Goal: Transaction & Acquisition: Purchase product/service

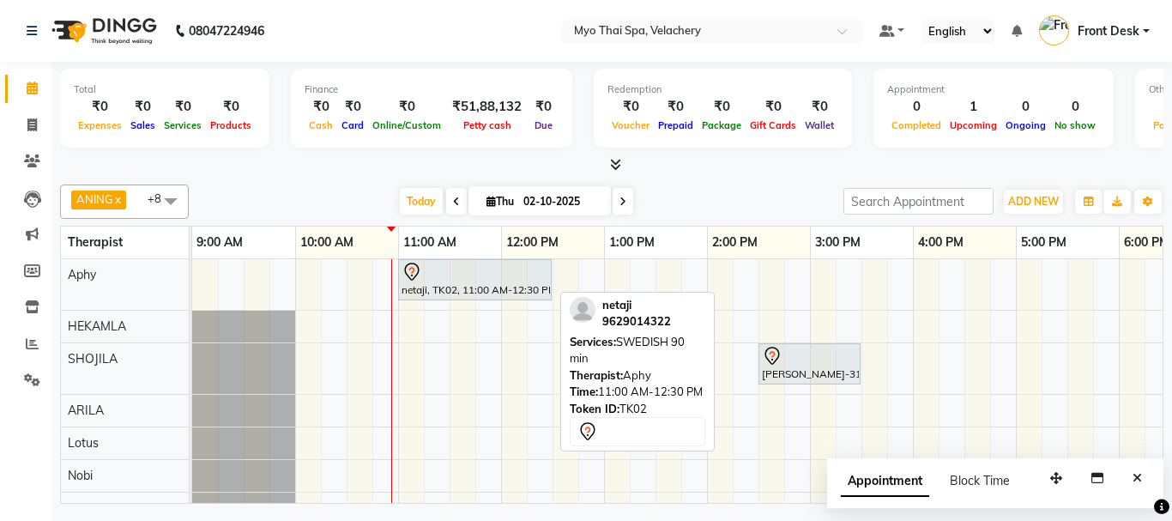
click at [458, 285] on div "netaji, TK02, 11:00 AM-12:30 PM, SWEDISH 90 min" at bounding box center [475, 280] width 150 height 36
select select "7"
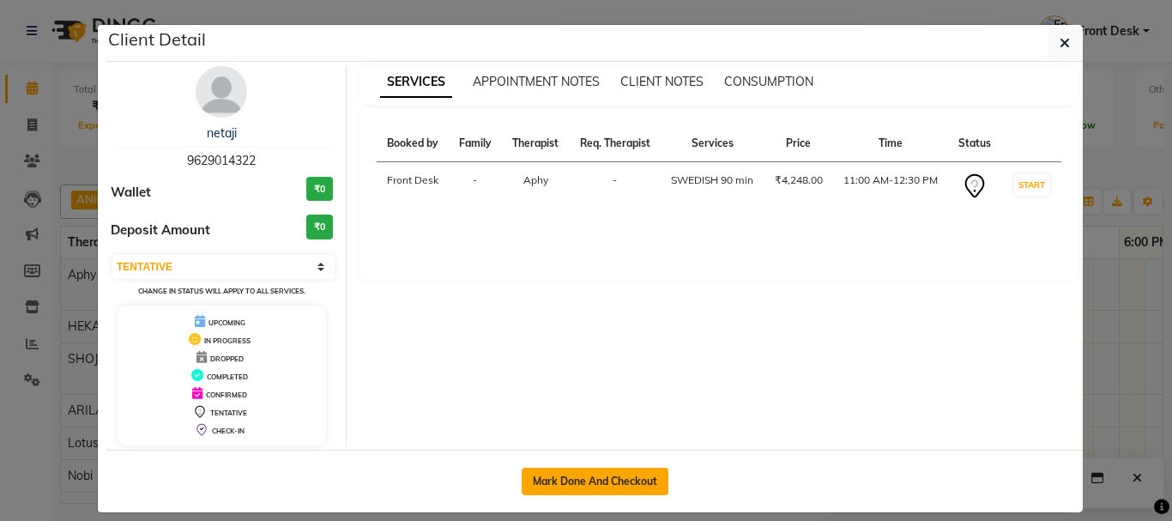
click at [624, 486] on button "Mark Done And Checkout" at bounding box center [594, 480] width 147 height 27
select select "service"
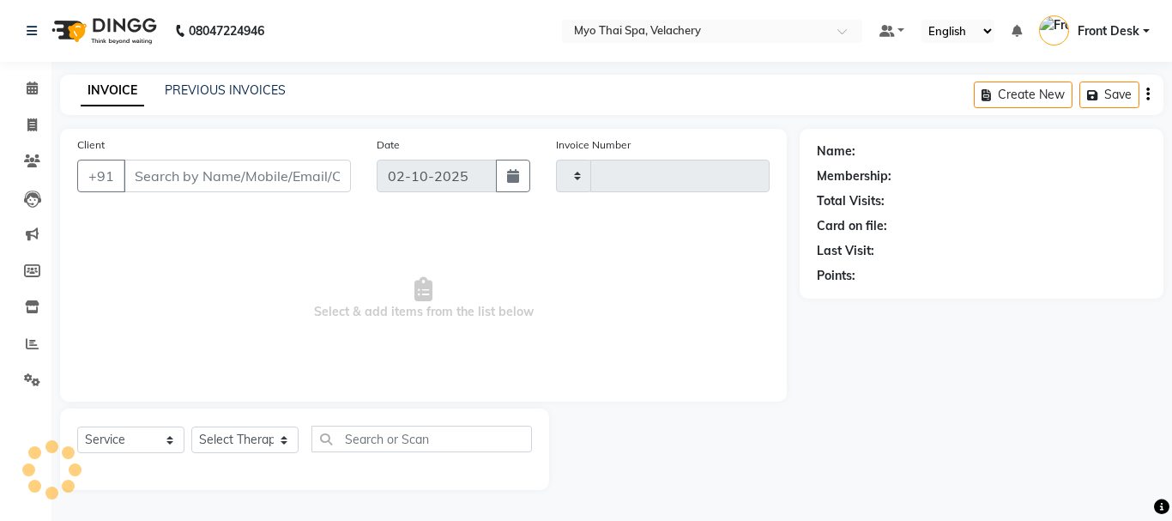
type input "1814"
select select "5554"
type input "9629014322"
select select "13474"
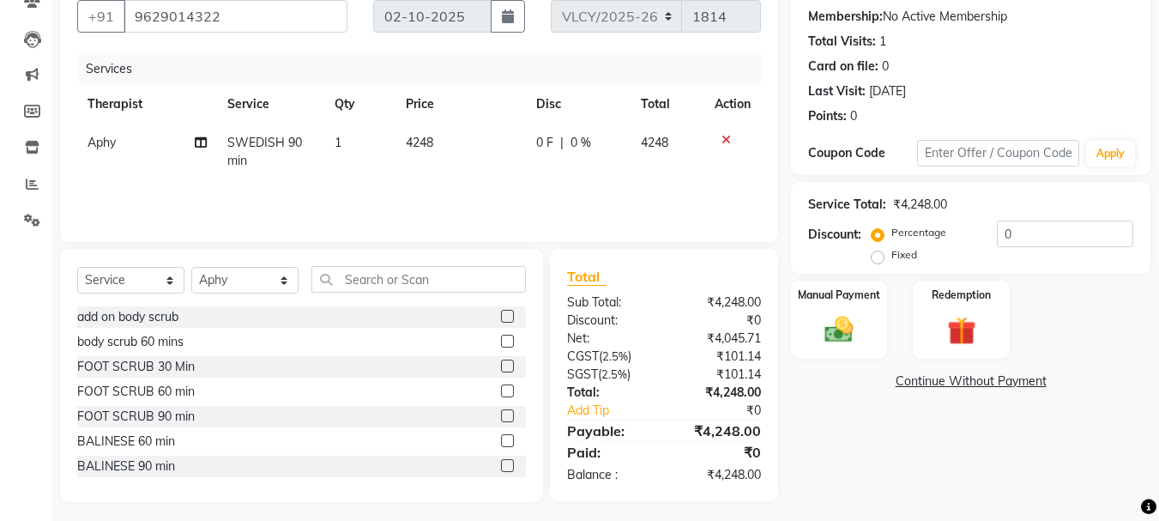
scroll to position [166, 0]
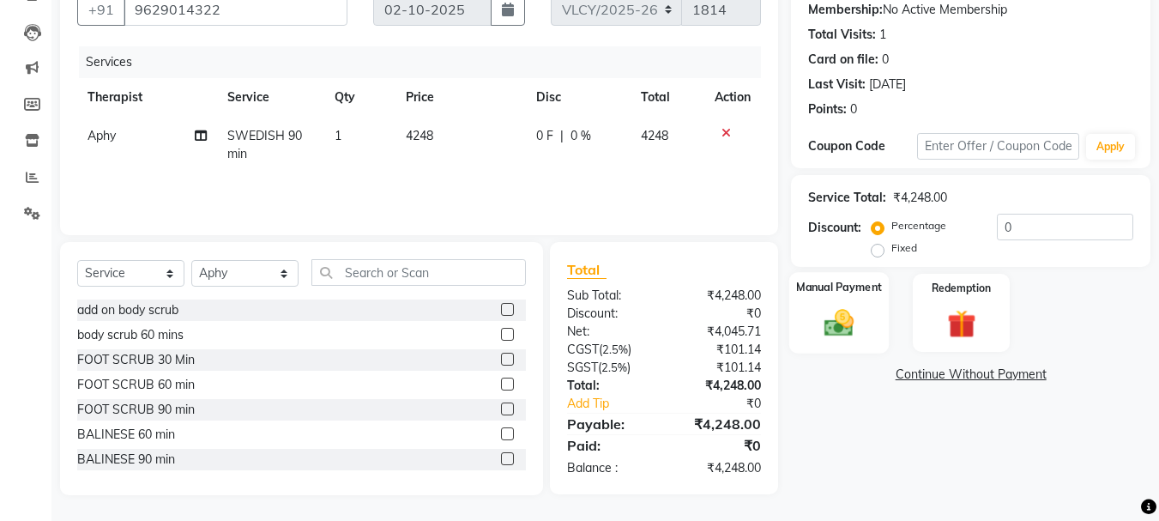
click at [831, 328] on img at bounding box center [839, 322] width 48 height 34
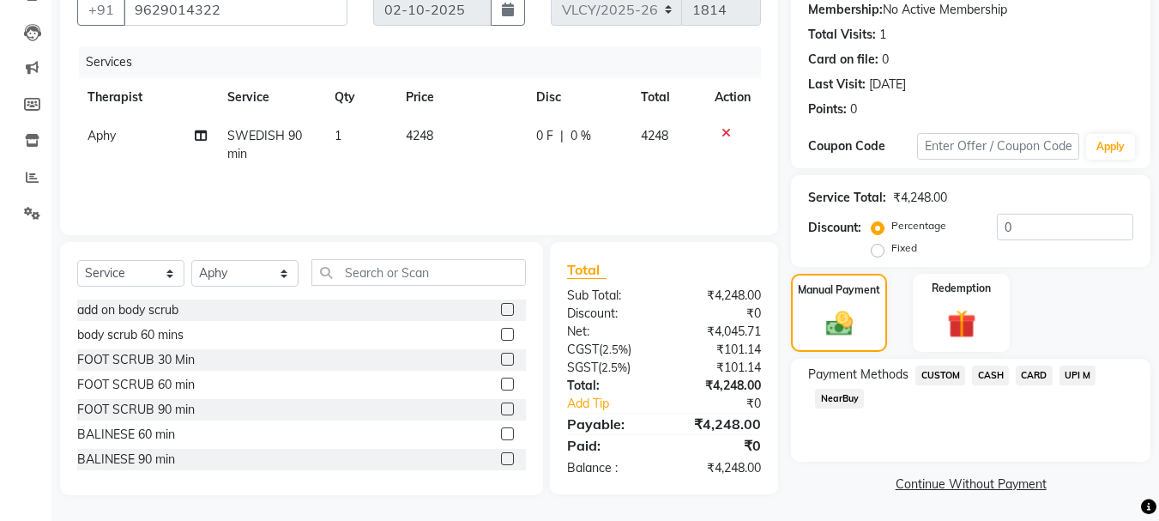
click at [1040, 377] on span "CARD" at bounding box center [1034, 375] width 37 height 20
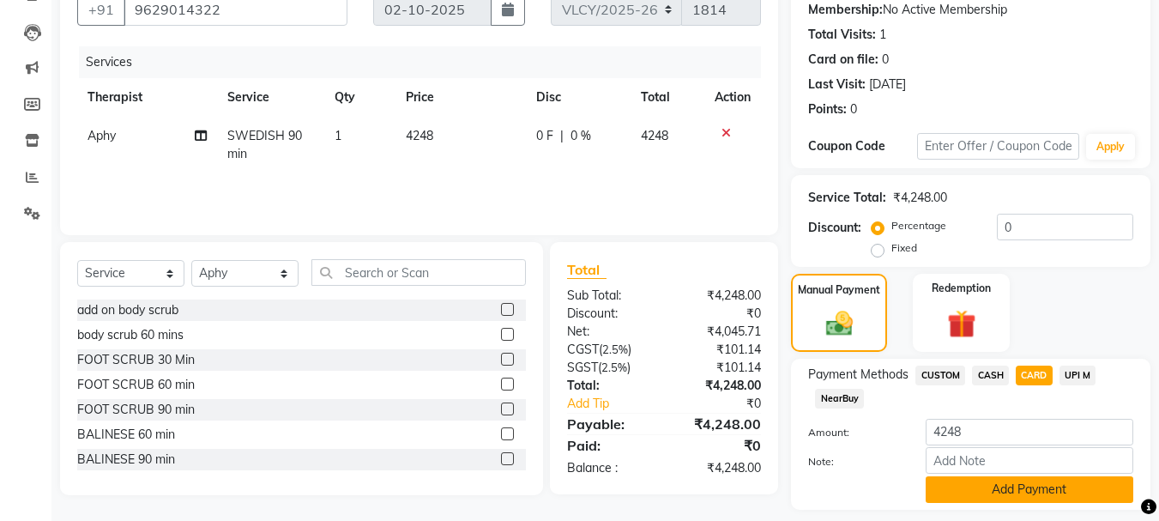
click at [967, 485] on button "Add Payment" at bounding box center [1029, 489] width 208 height 27
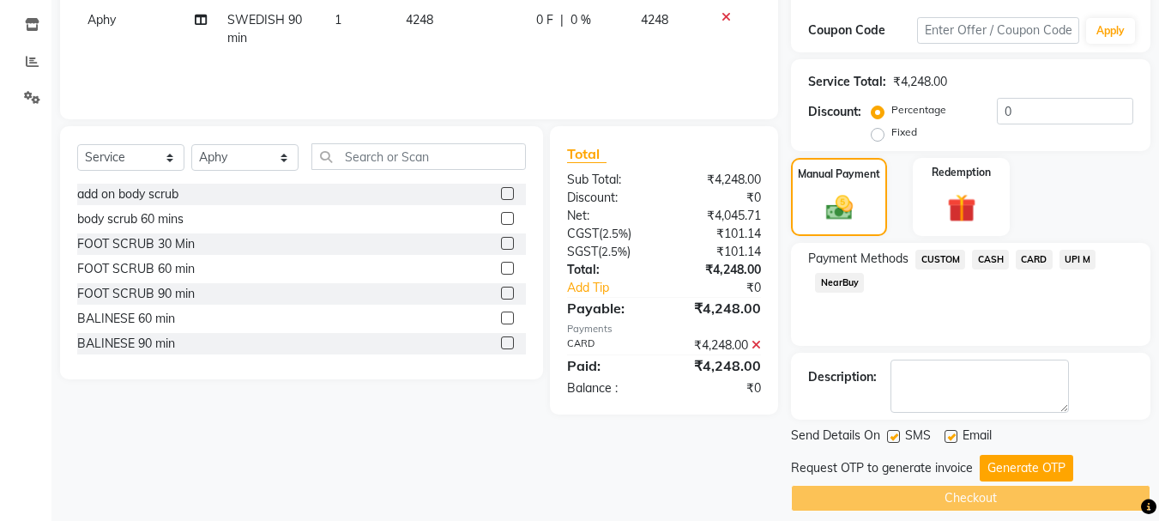
scroll to position [298, 0]
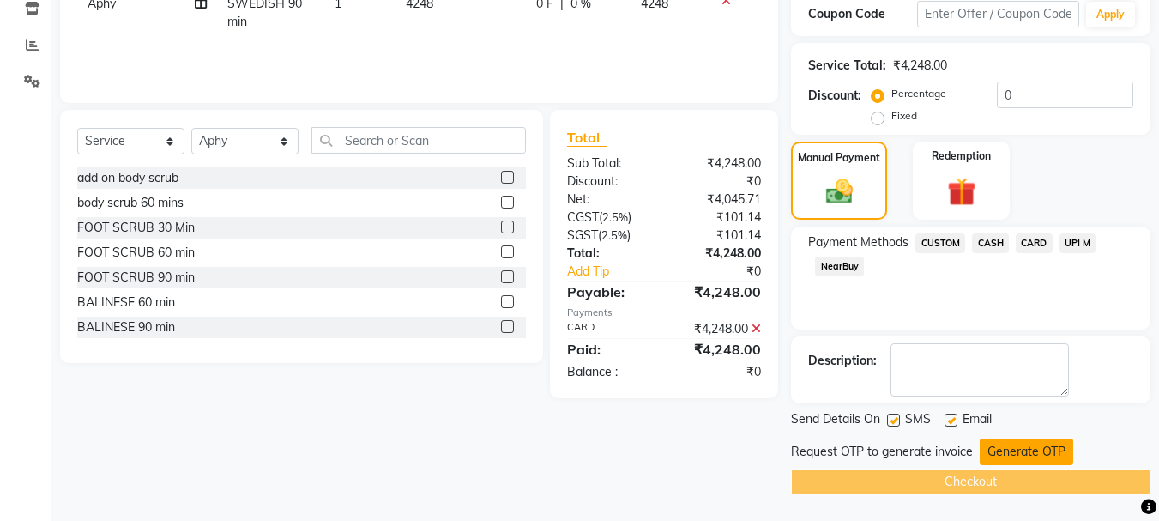
click at [998, 443] on button "Generate OTP" at bounding box center [1025, 451] width 93 height 27
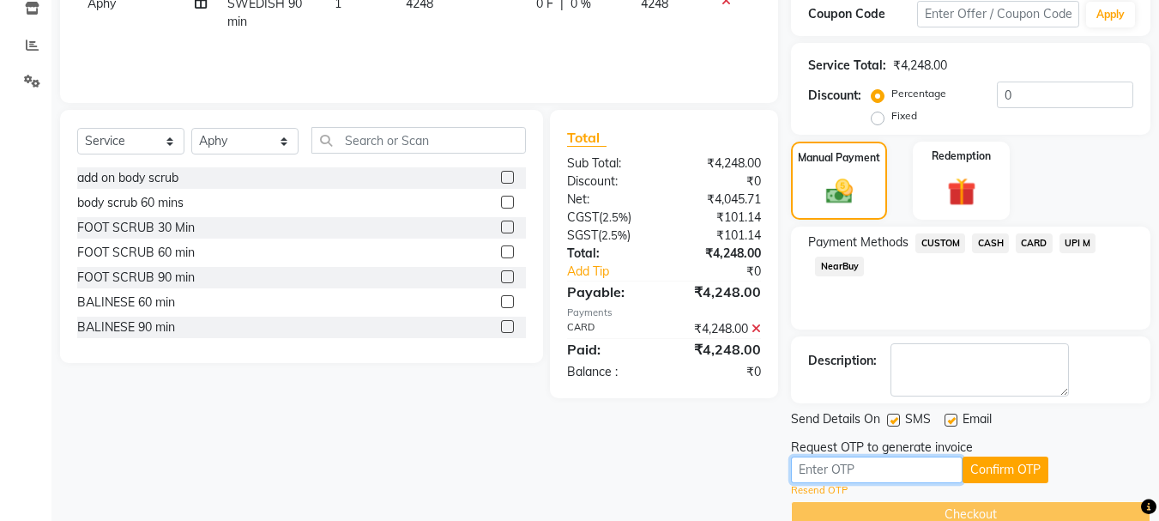
click at [841, 471] on input "text" at bounding box center [877, 469] width 172 height 27
type input "4585"
click at [1032, 478] on button "Confirm OTP" at bounding box center [1005, 469] width 86 height 27
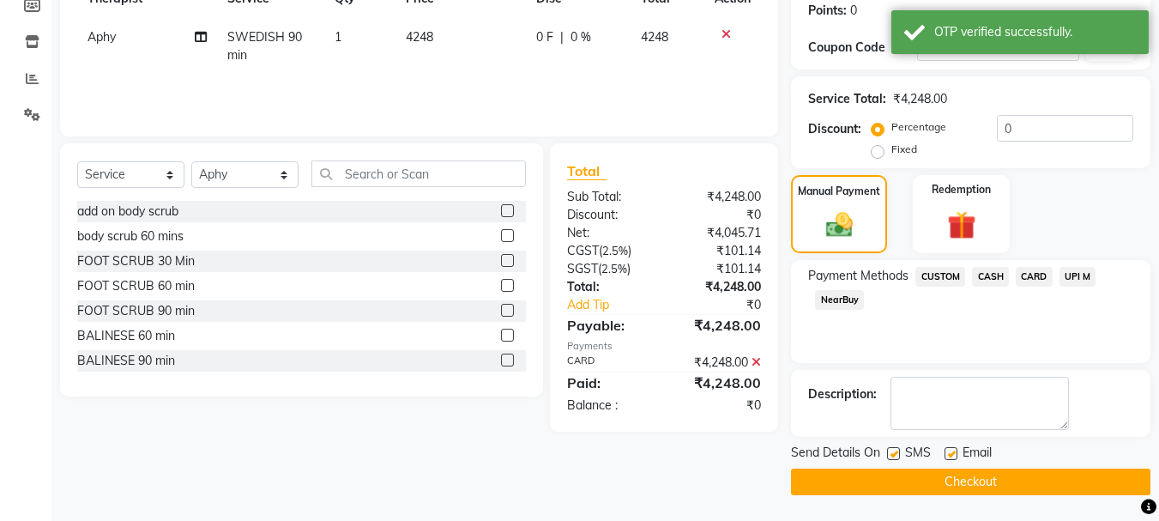
click at [1015, 468] on button "Checkout" at bounding box center [970, 481] width 359 height 27
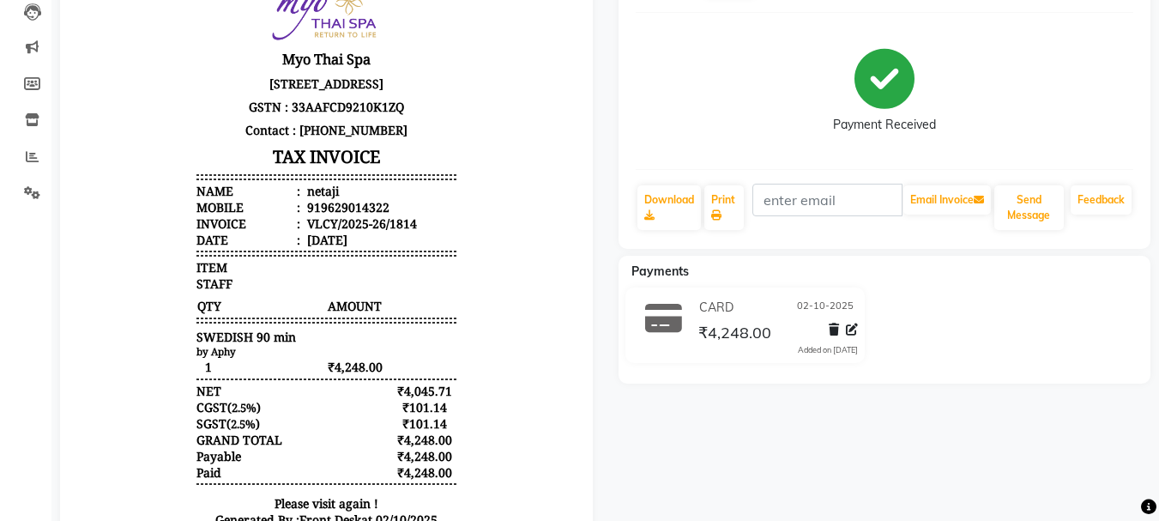
scroll to position [314, 0]
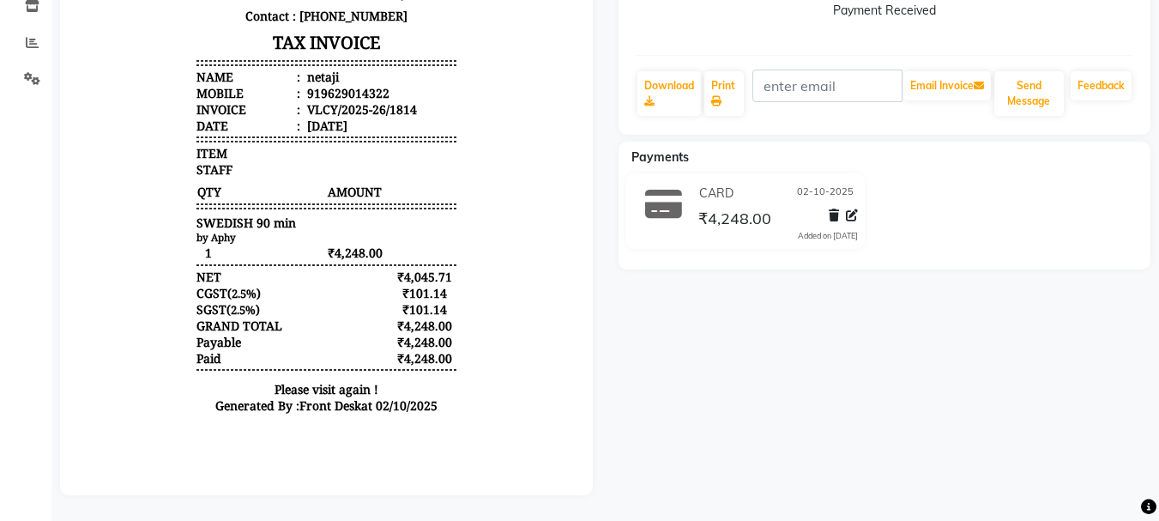
select select "service"
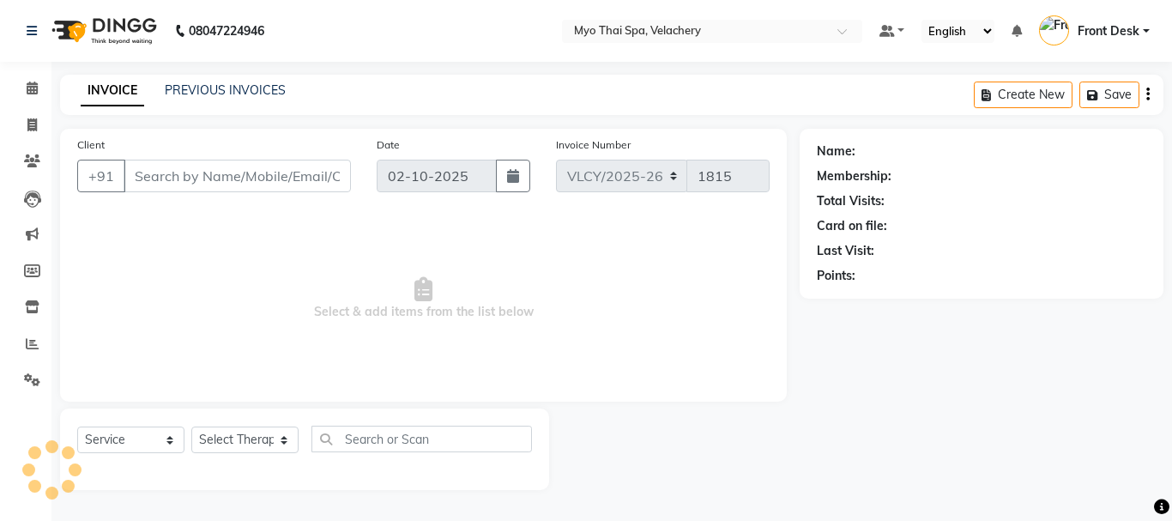
type input "9629014322"
select select "13474"
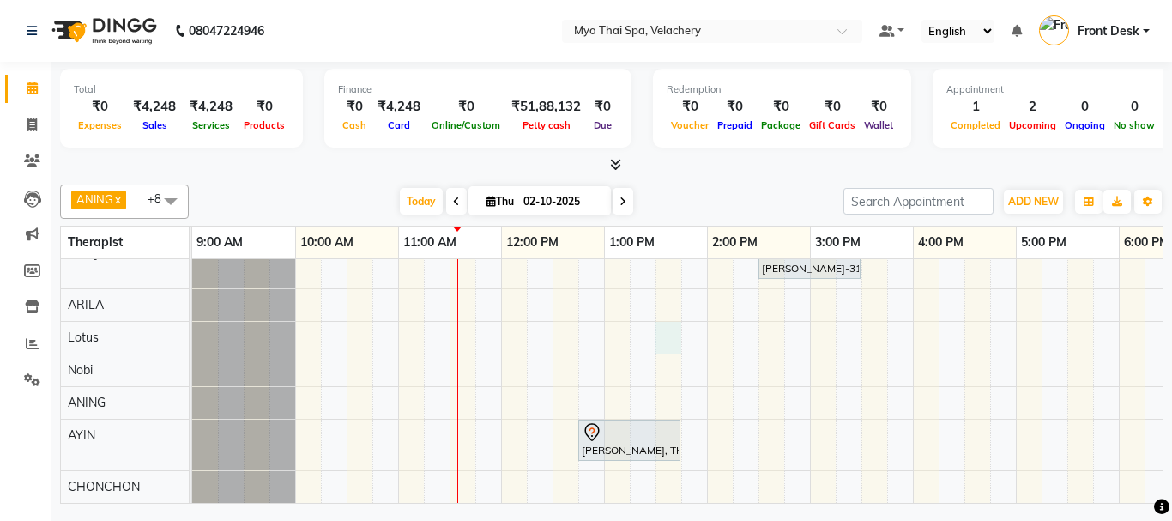
click at [664, 339] on div "netaji, TK02, 11:00 AM-12:30 PM, SWEDISH 90 min [PERSON_NAME]-3126 vel, TK01, 0…" at bounding box center [964, 330] width 1544 height 346
select select "76519"
select select "810"
select select "tentative"
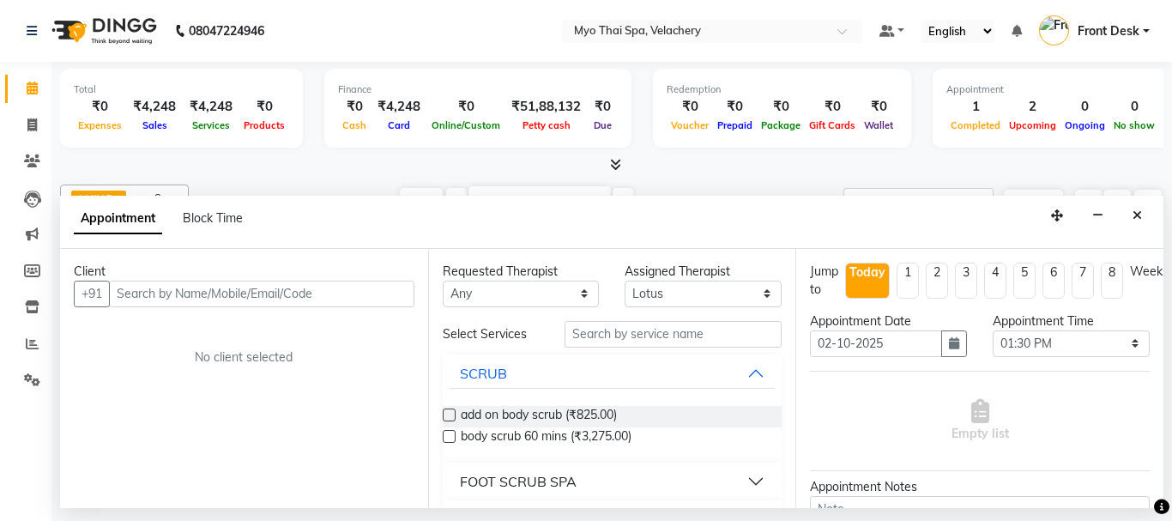
type input "j"
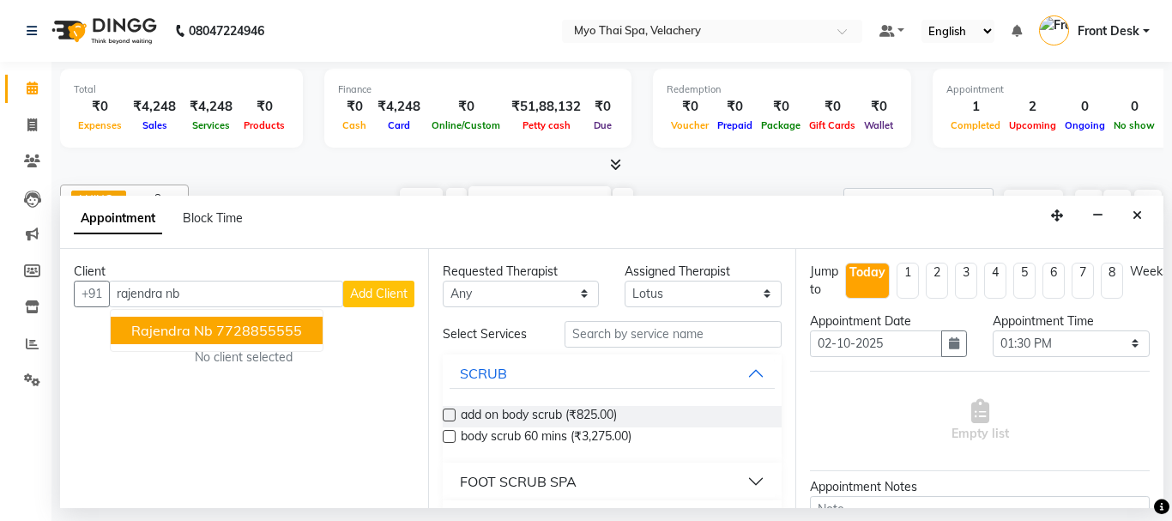
click at [191, 334] on span "rajendra nb" at bounding box center [171, 330] width 81 height 17
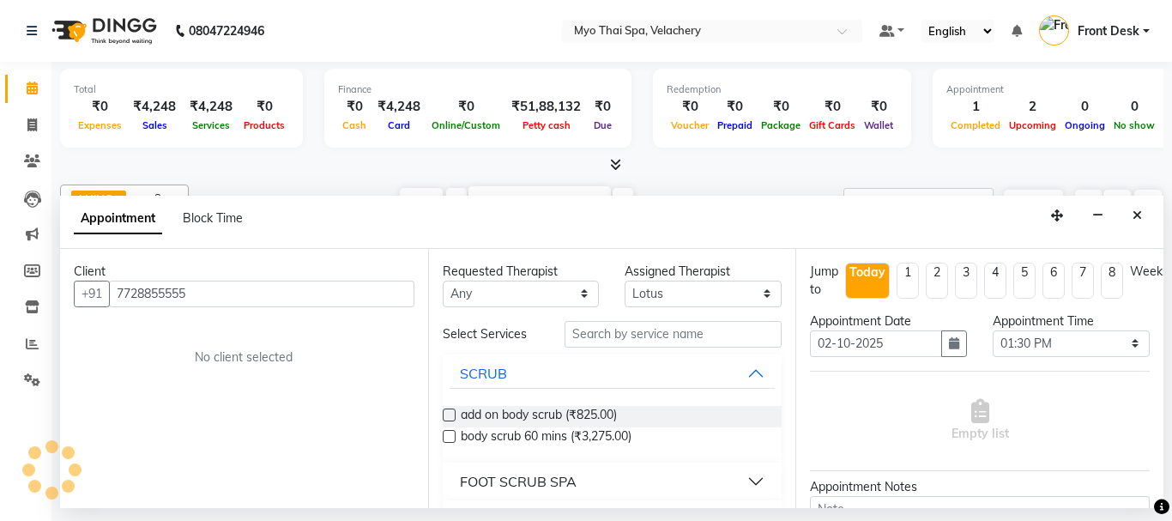
type input "7728855555"
click at [191, 334] on div "Client [PHONE_NUMBER] No client selected" at bounding box center [244, 378] width 368 height 259
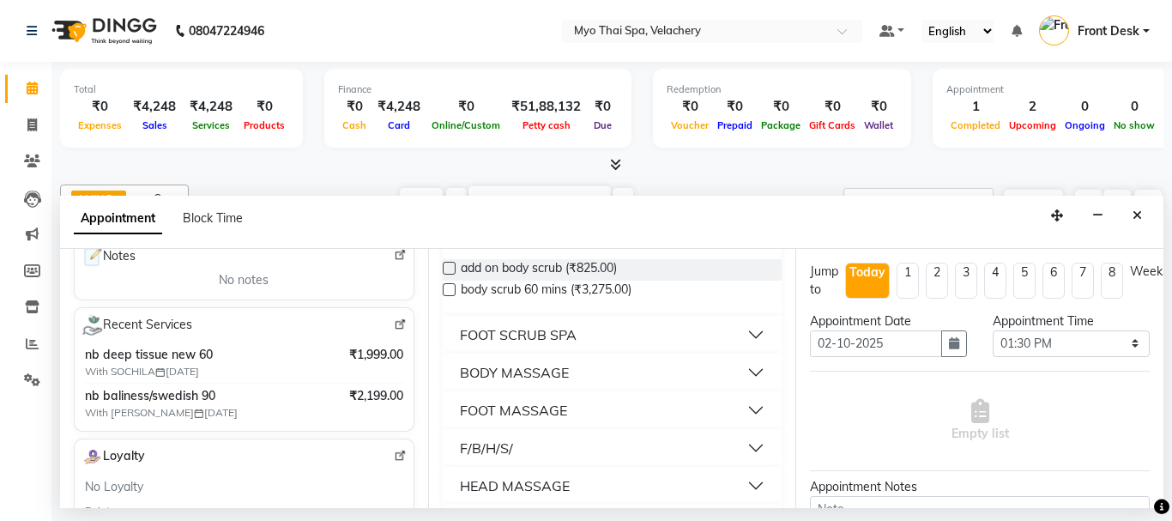
scroll to position [343, 0]
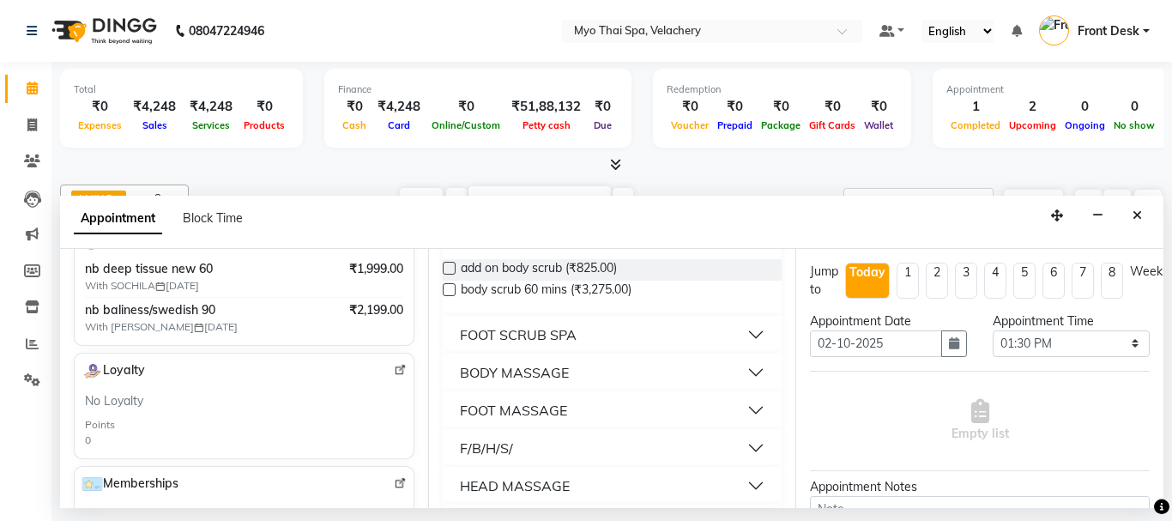
click at [312, 274] on span "nb deep tissue new 60" at bounding box center [204, 269] width 238 height 18
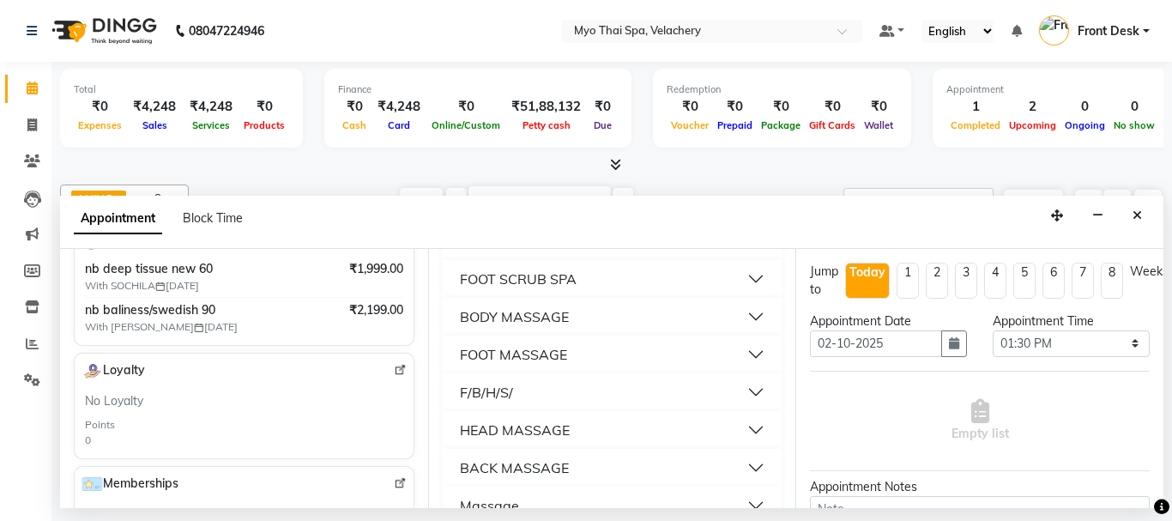
scroll to position [232, 0]
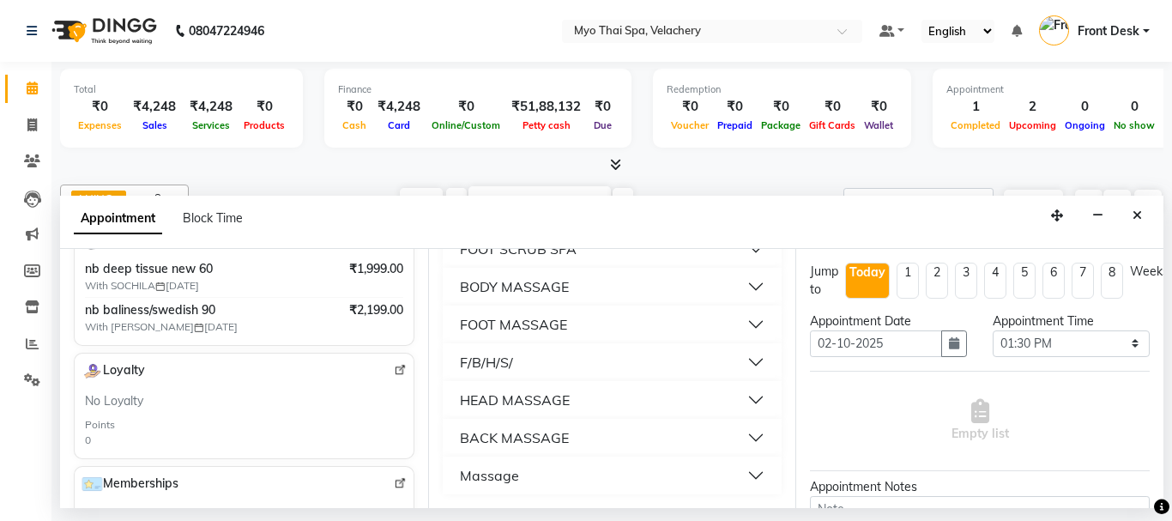
click at [576, 281] on button "BODY MASSAGE" at bounding box center [612, 286] width 326 height 31
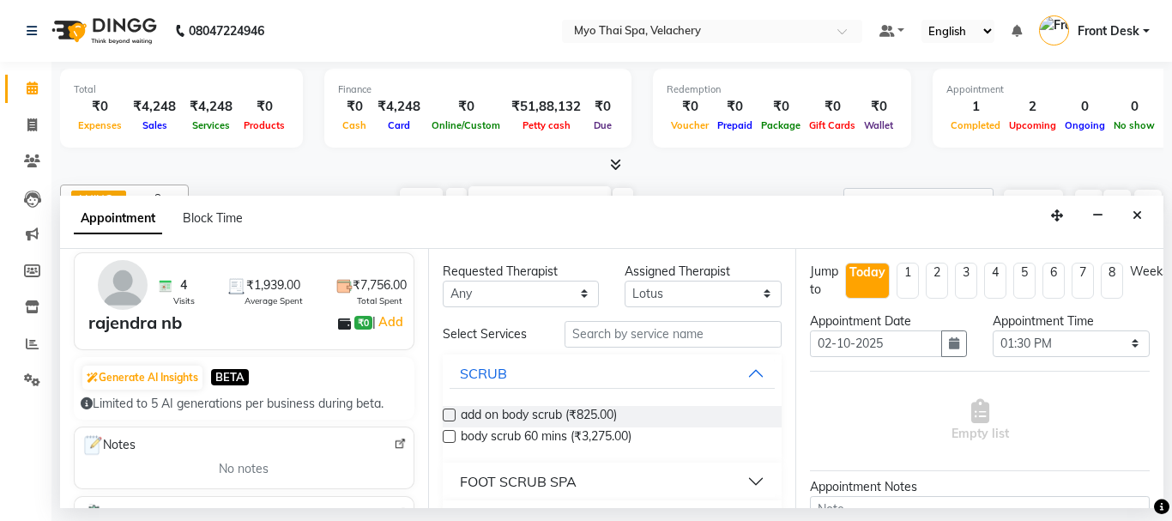
scroll to position [34, 0]
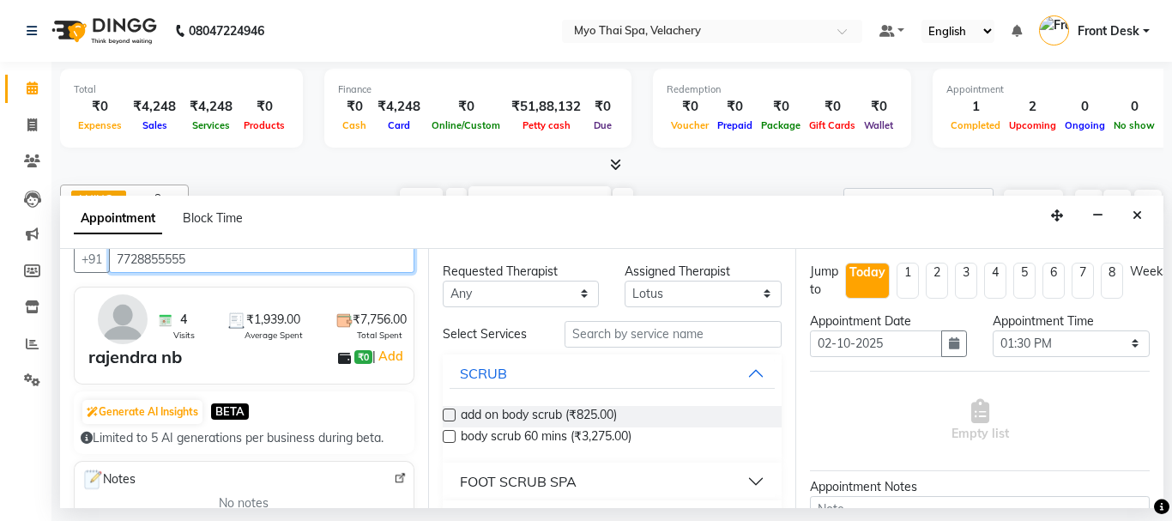
click at [196, 259] on input "7728855555" at bounding box center [261, 259] width 305 height 27
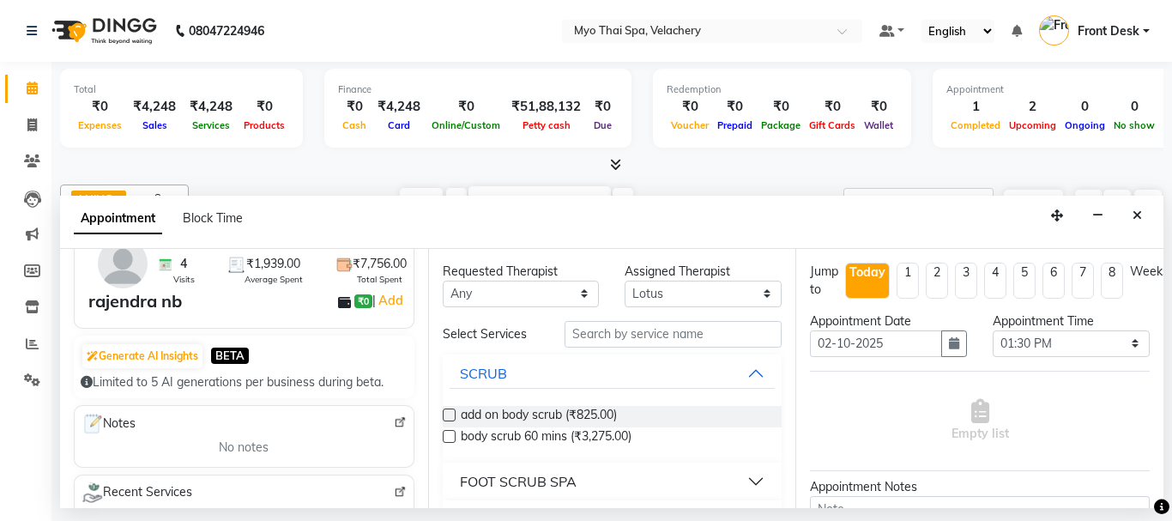
scroll to position [120, 0]
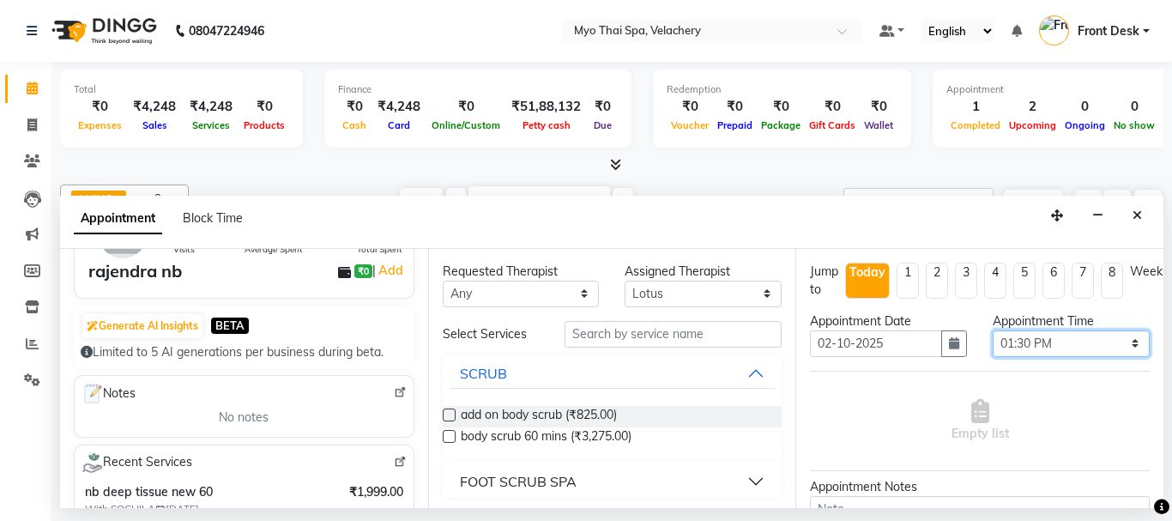
click at [1122, 341] on select "Select 10:00 AM 10:15 AM 10:30 AM 10:45 AM 11:00 AM 11:15 AM 11:30 AM 11:45 AM …" at bounding box center [1070, 343] width 157 height 27
select select "870"
click at [992, 330] on select "Select 10:00 AM 10:15 AM 10:30 AM 10:45 AM 11:00 AM 11:15 AM 11:30 AM 11:45 AM …" at bounding box center [1070, 343] width 157 height 27
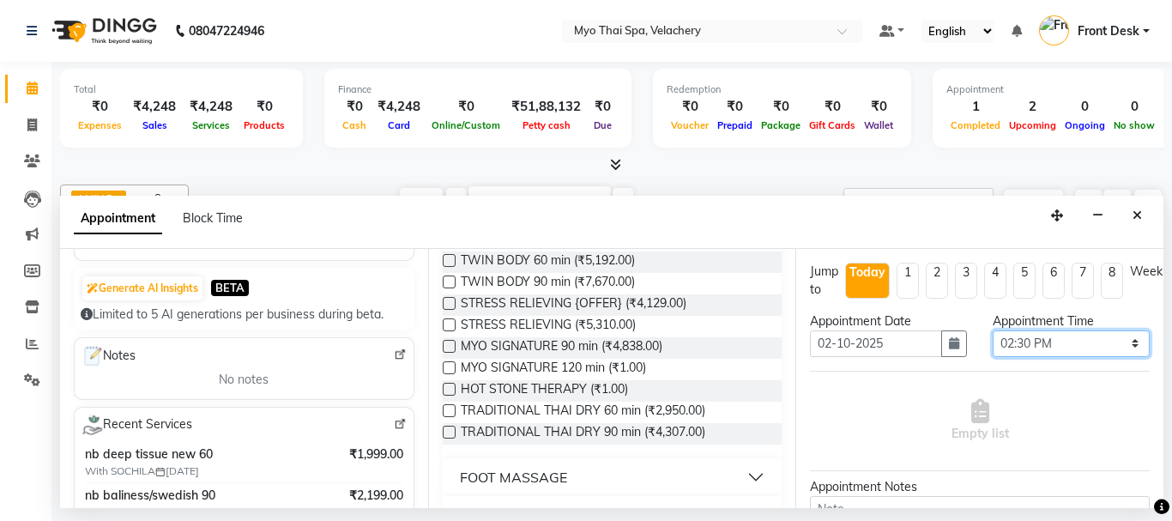
scroll to position [189, 0]
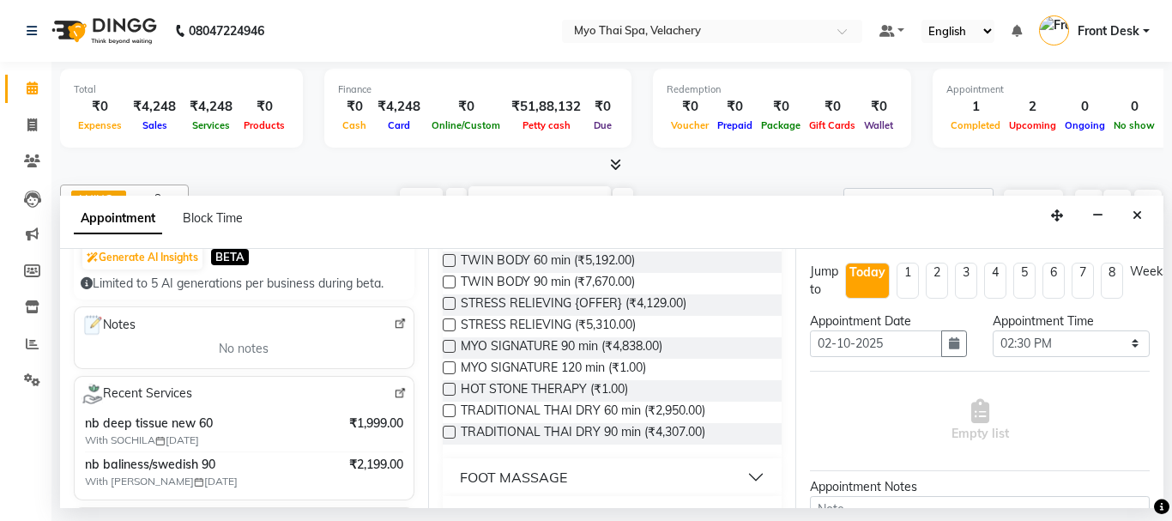
click at [225, 424] on span "nb deep tissue new 60" at bounding box center [204, 423] width 238 height 18
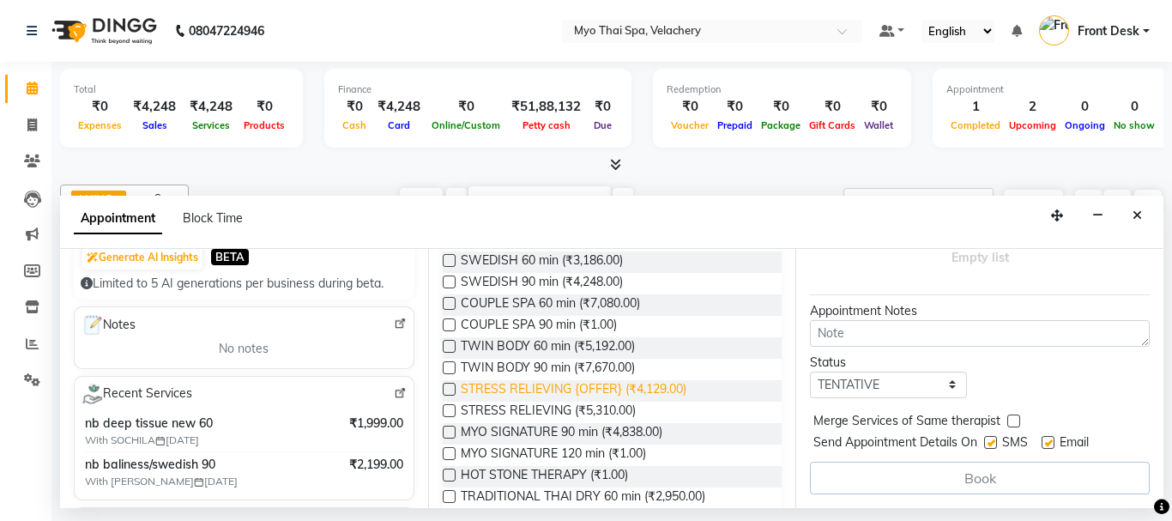
scroll to position [343, 0]
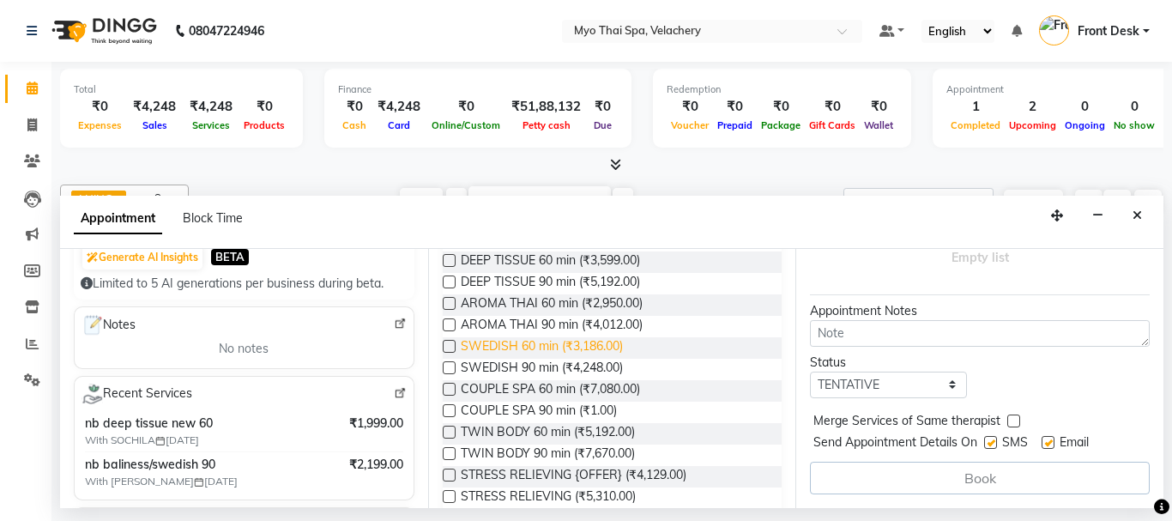
click at [564, 344] on span "SWEDISH 60 min (₹3,186.00)" at bounding box center [542, 347] width 162 height 21
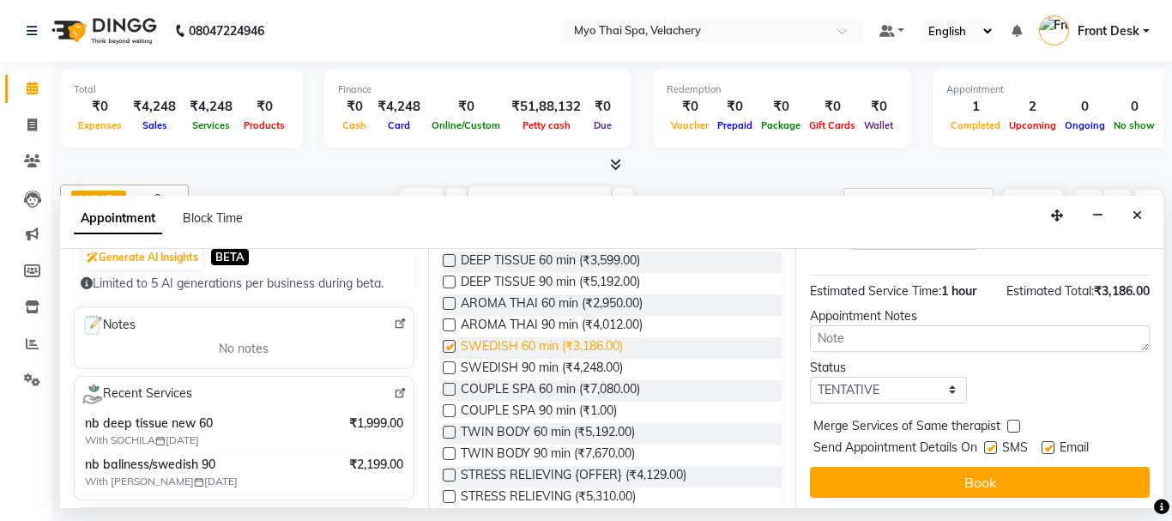
checkbox input "false"
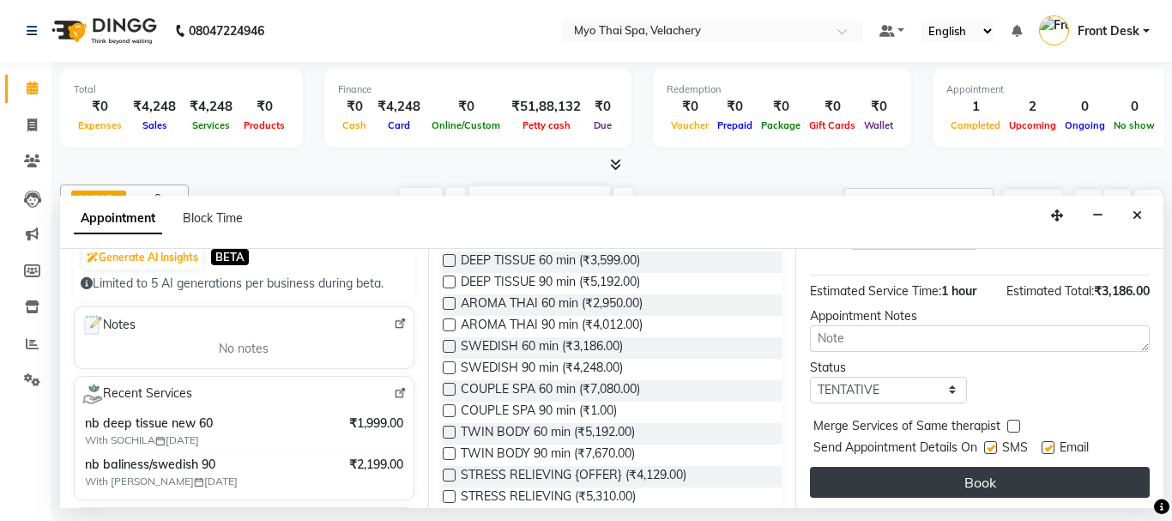
click at [900, 483] on button "Book" at bounding box center [980, 482] width 340 height 31
click at [900, 483] on div "Book" at bounding box center [980, 482] width 340 height 31
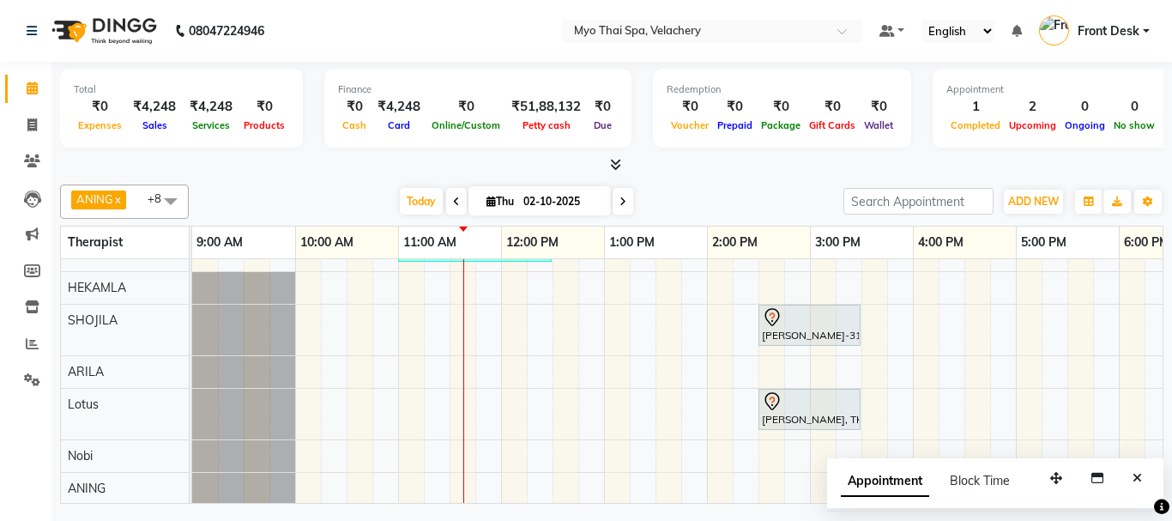
scroll to position [0, 0]
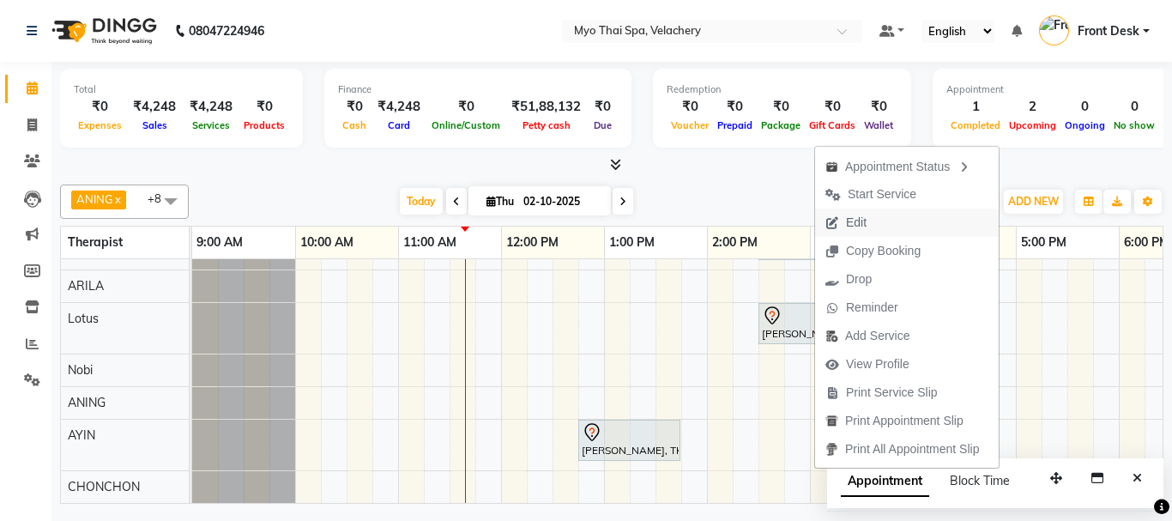
click at [845, 223] on span "Edit" at bounding box center [846, 222] width 62 height 28
select select "tentative"
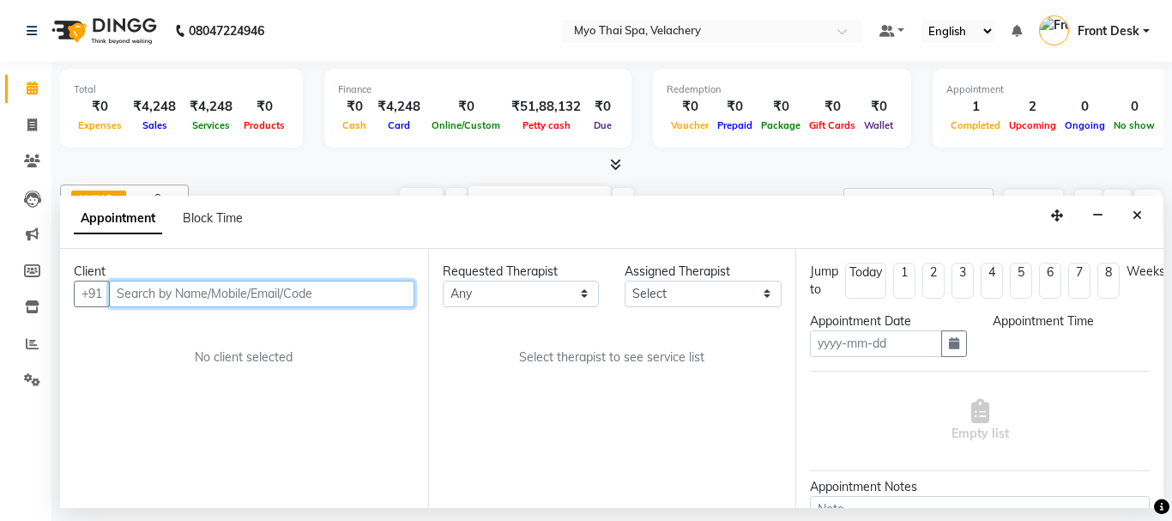
type input "02-10-2025"
select select "870"
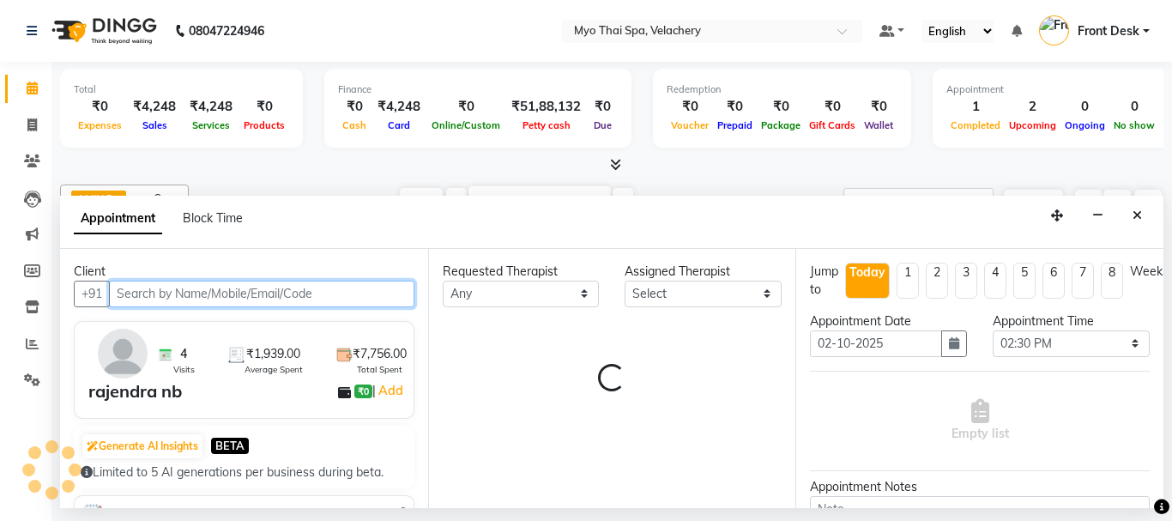
select select "76519"
select select "1231"
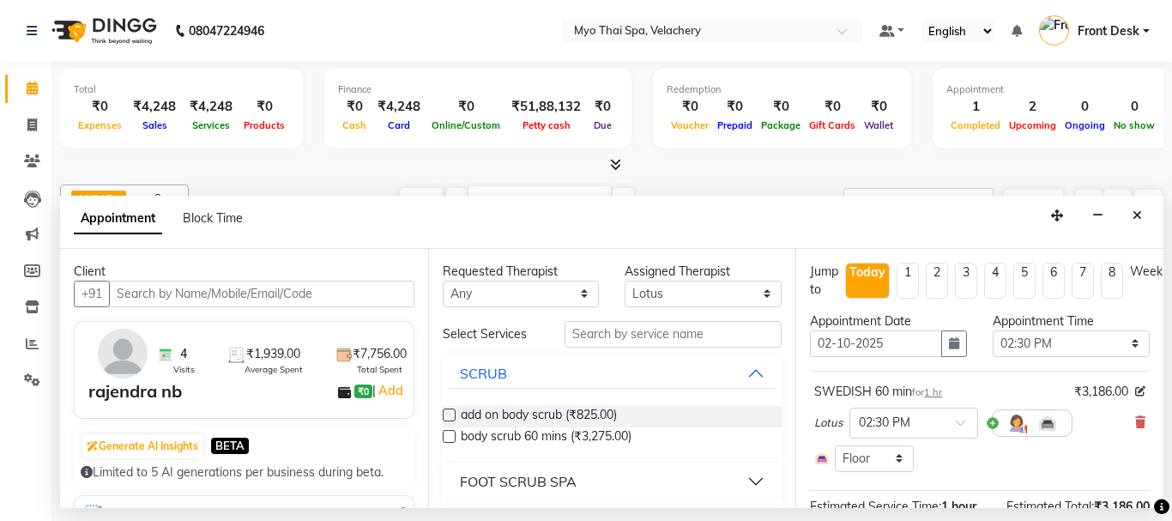
click at [124, 350] on img at bounding box center [123, 353] width 50 height 50
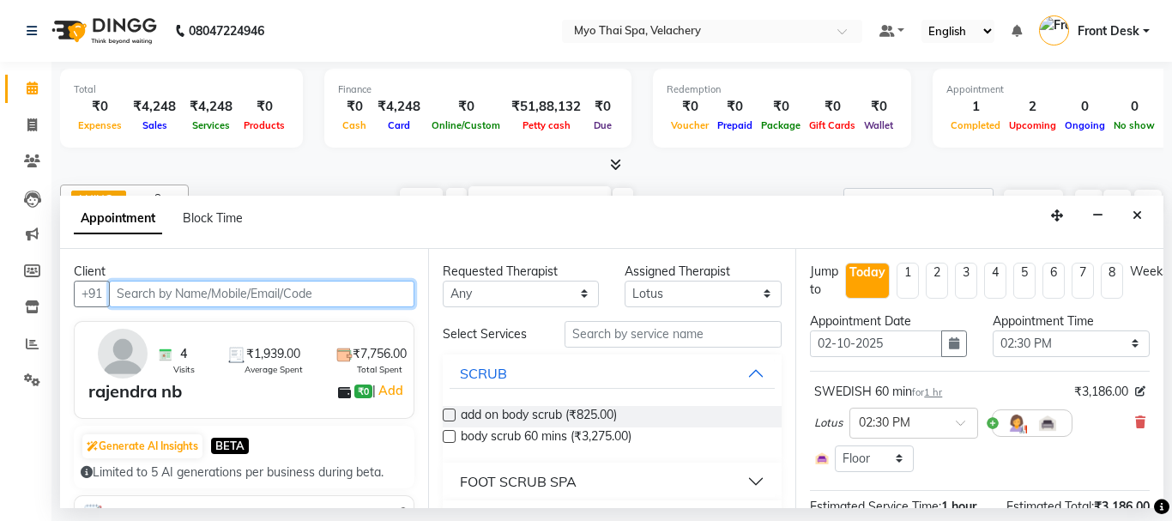
click at [166, 291] on input "text" at bounding box center [261, 293] width 305 height 27
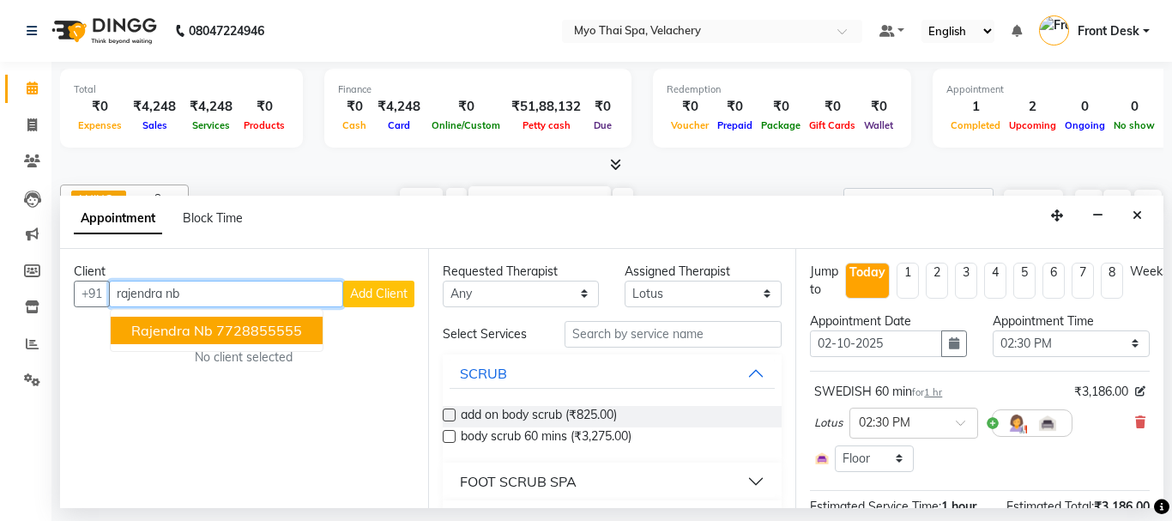
click at [203, 331] on span "rajendra nb" at bounding box center [171, 330] width 81 height 17
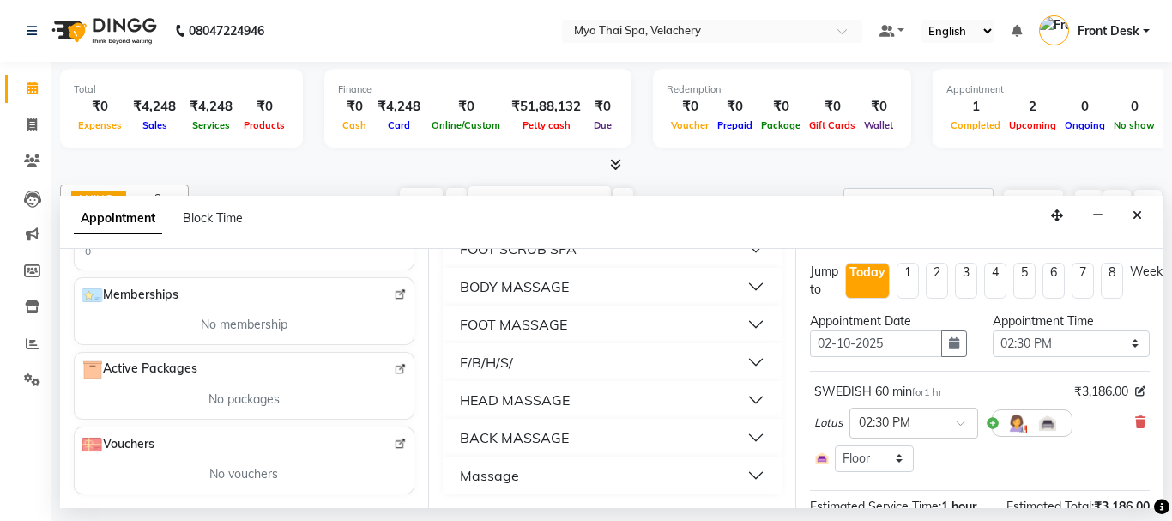
scroll to position [182, 0]
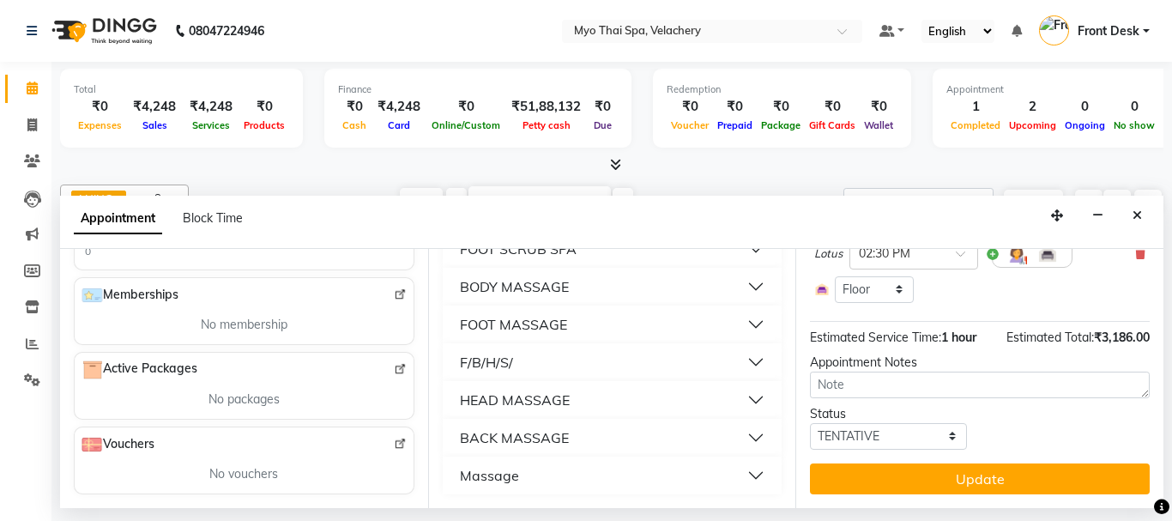
type input "7728855555"
click at [201, 466] on div "No vouchers" at bounding box center [244, 474] width 318 height 18
click at [326, 451] on div "Vouchers" at bounding box center [243, 444] width 325 height 21
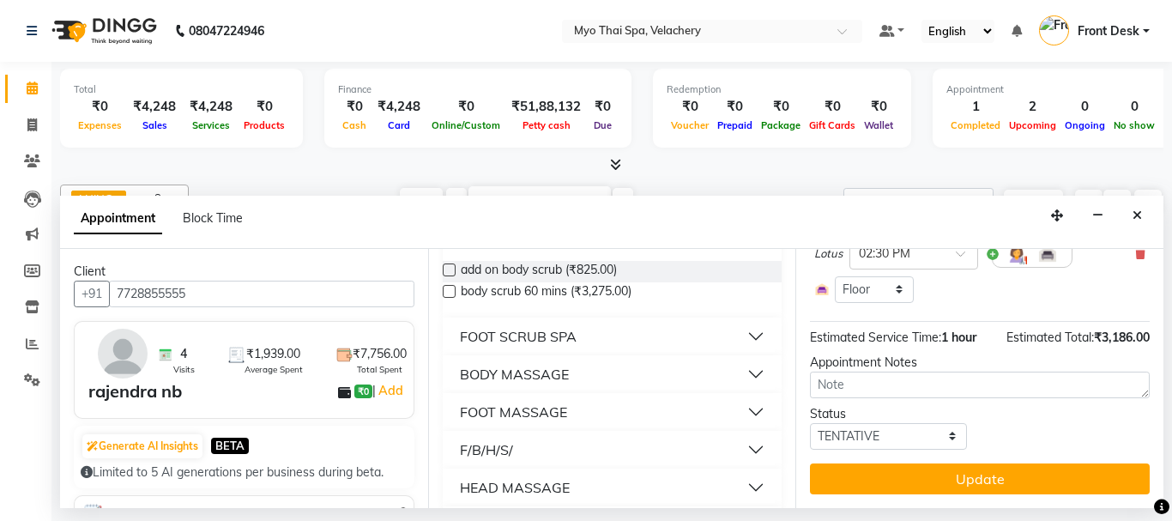
scroll to position [0, 0]
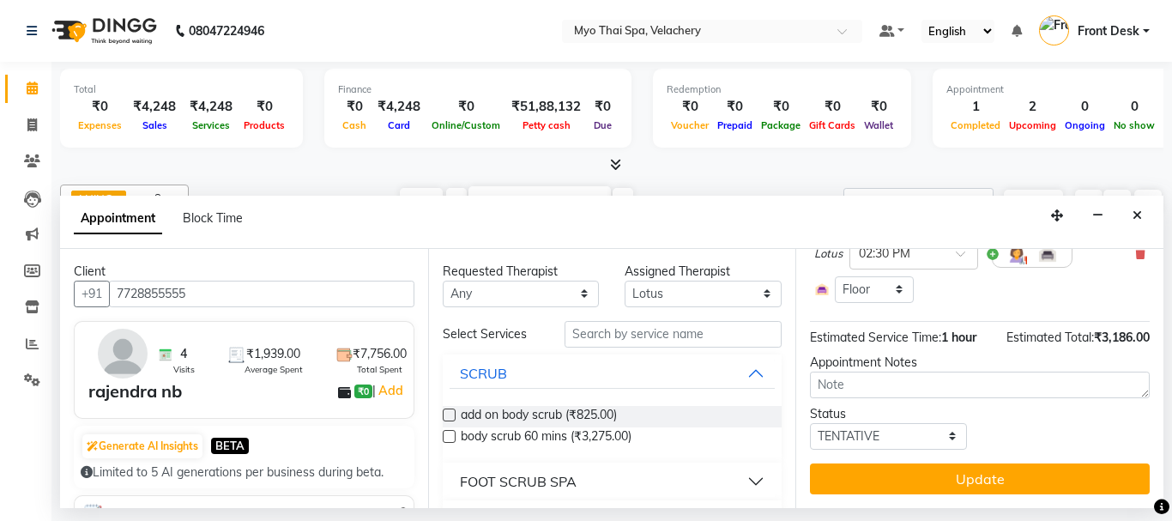
click at [728, 152] on div "Total ₹0 Expenses ₹4,248 Sales ₹4,248 Services ₹0 Products Finance ₹0 Cash ₹4,2…" at bounding box center [611, 111] width 1103 height 84
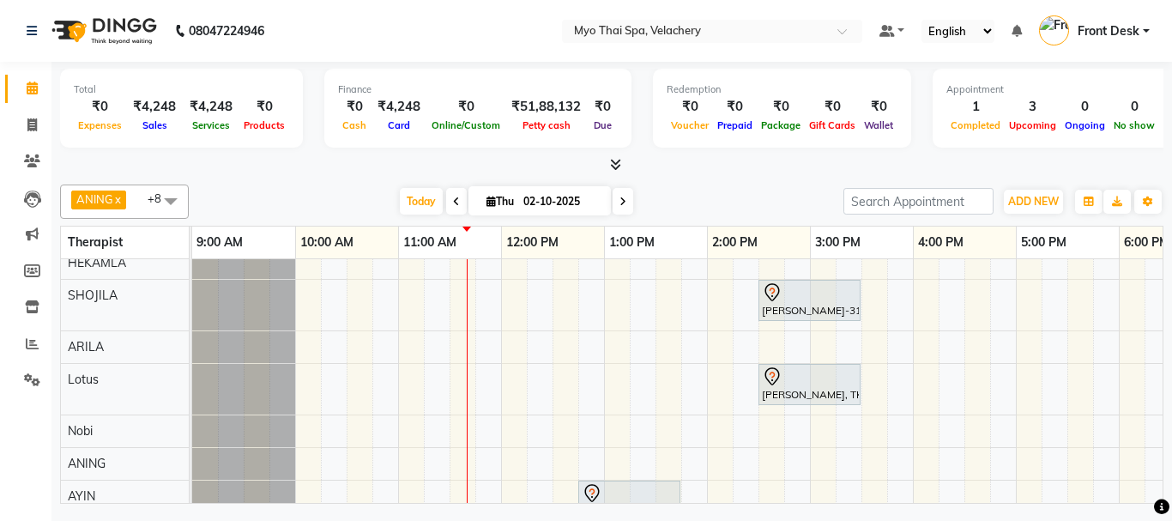
scroll to position [134, 0]
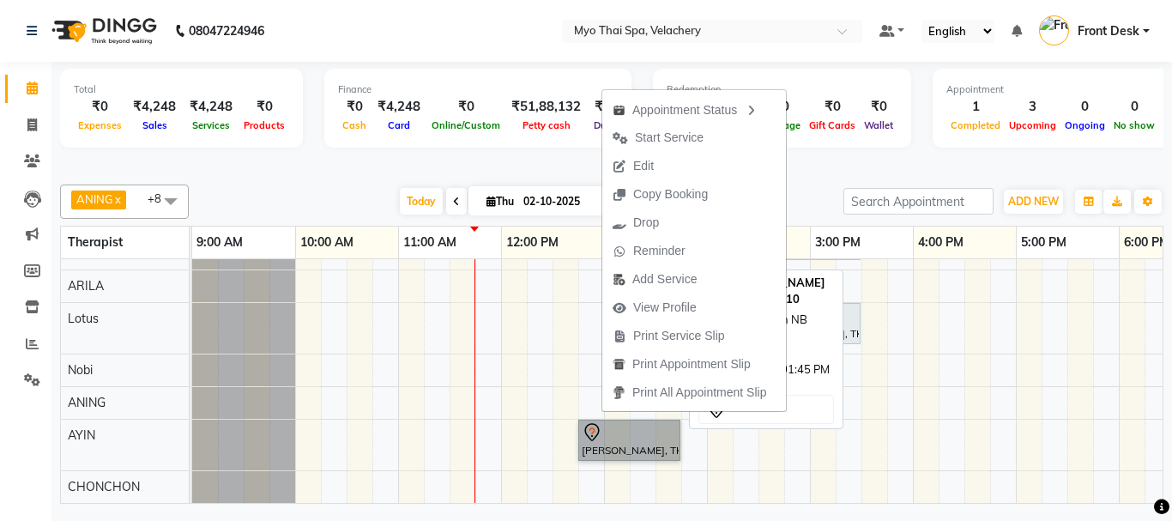
click at [619, 434] on link "[PERSON_NAME], TK03, 12:45 PM-01:45 PM, Swedish NB 60mins" at bounding box center [629, 439] width 102 height 41
select select "7"
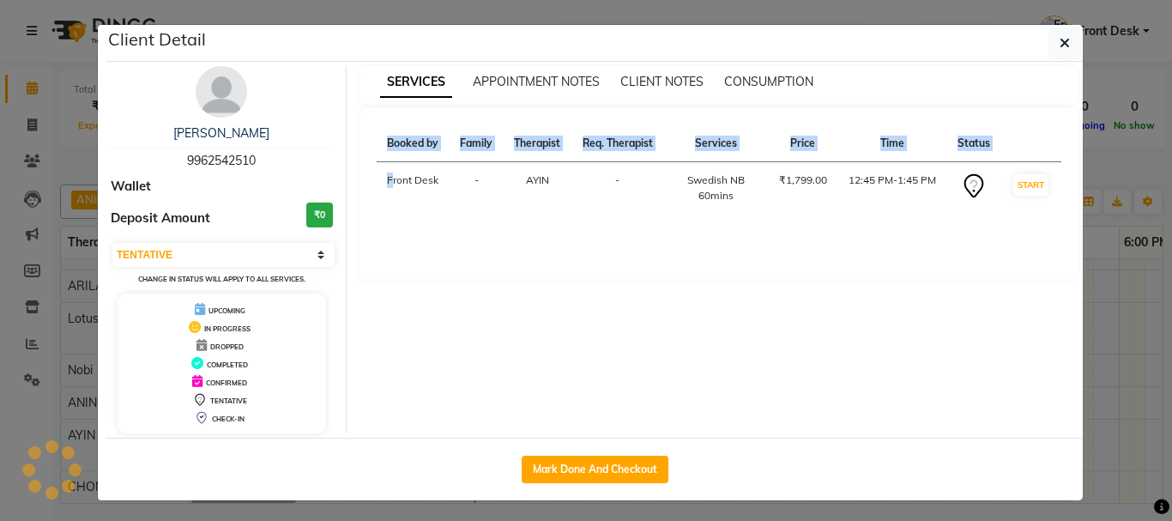
click at [620, 437] on div "Mark Done And Checkout" at bounding box center [594, 468] width 976 height 63
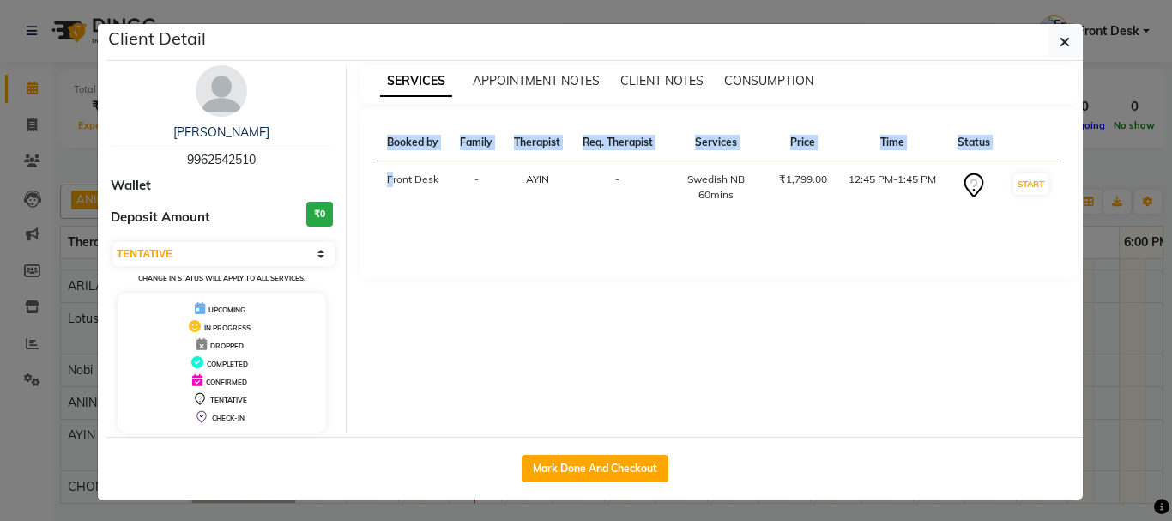
scroll to position [0, 0]
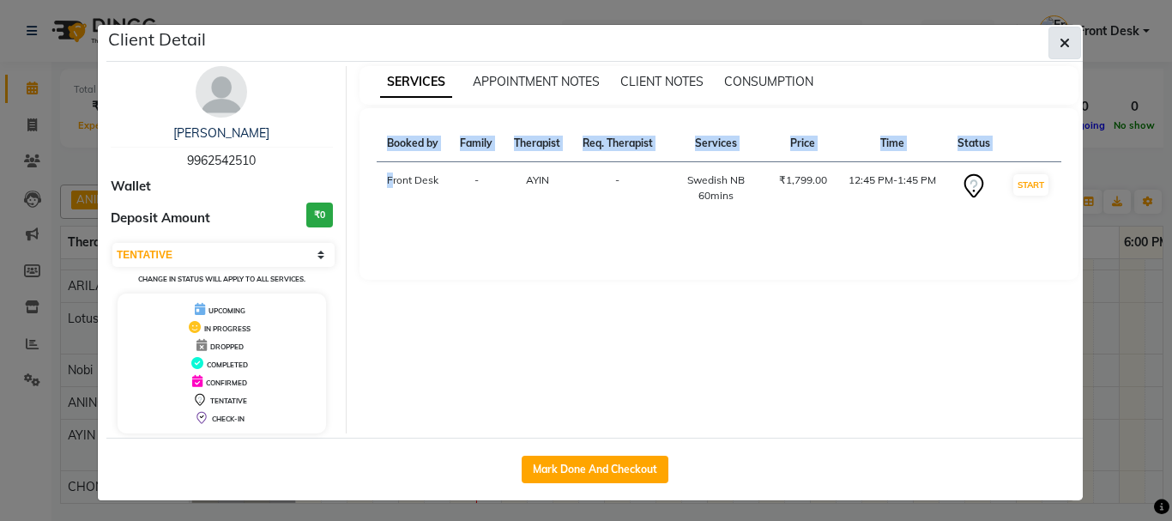
click at [1059, 41] on icon "button" at bounding box center [1064, 43] width 10 height 14
click at [1058, 41] on div "Client Detail [PERSON_NAME] 9962542510 Wallet Deposit Amount ₹0 Select IN SERVI…" at bounding box center [594, 262] width 976 height 475
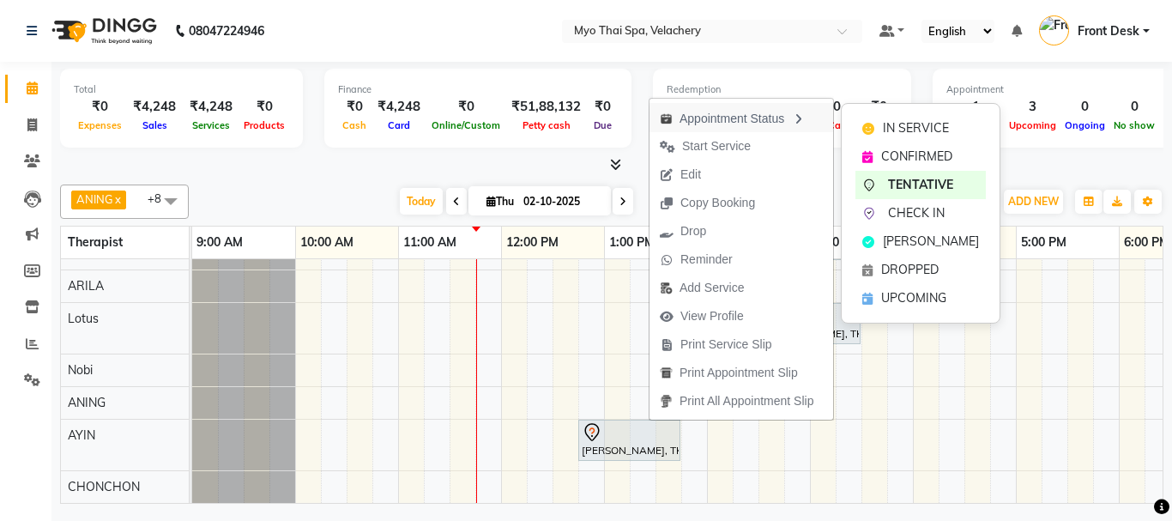
click at [805, 117] on icon "button" at bounding box center [798, 119] width 14 height 12
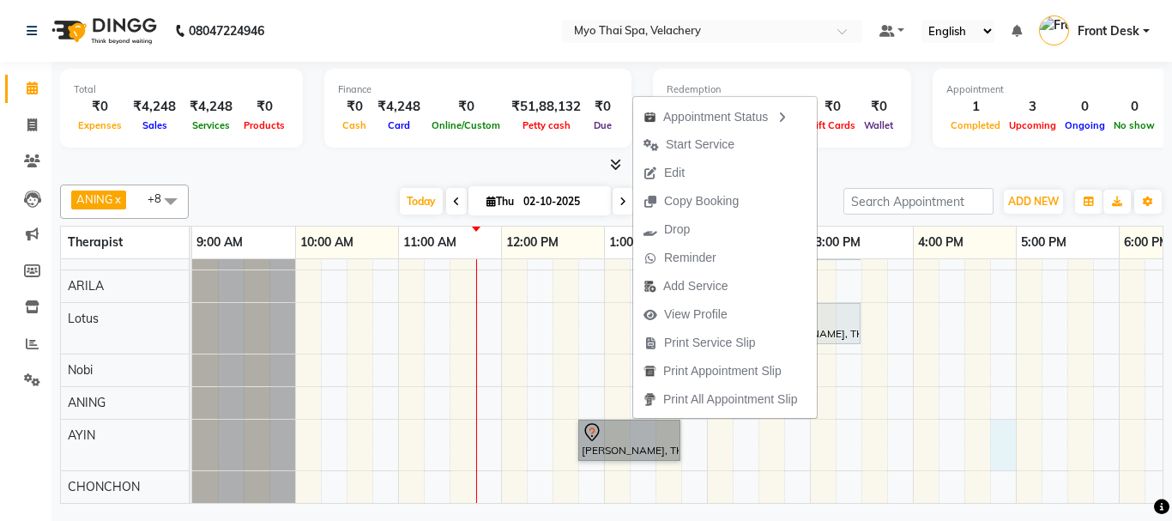
click at [995, 413] on div "netaji, TK02, 11:00 AM-12:30 PM, SWEDISH 90 min [PERSON_NAME]-3126 vel, TK01, 0…" at bounding box center [964, 320] width 1544 height 365
select select "84844"
select select "1005"
select select "tentative"
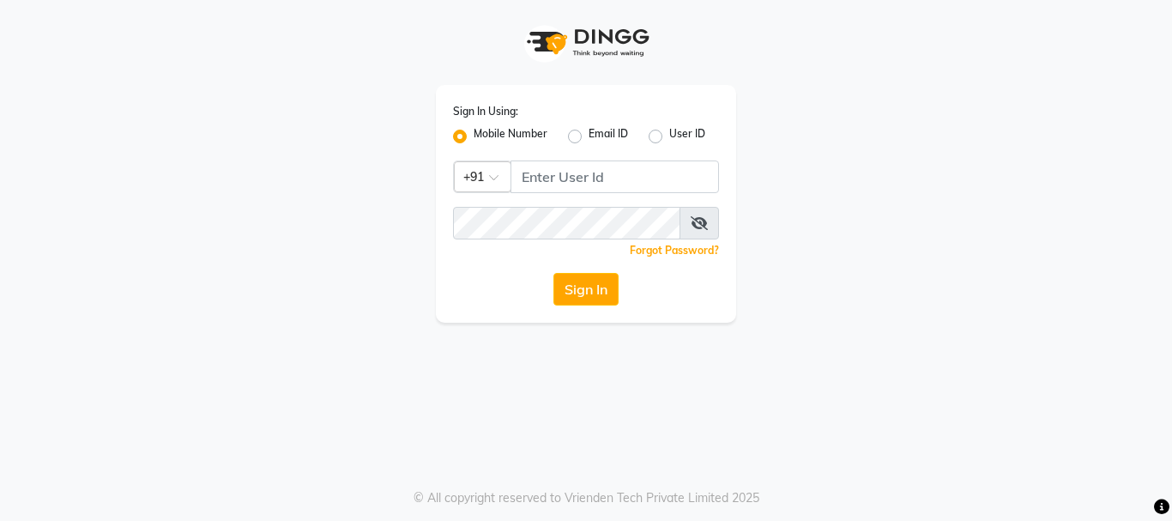
type input "7998066666"
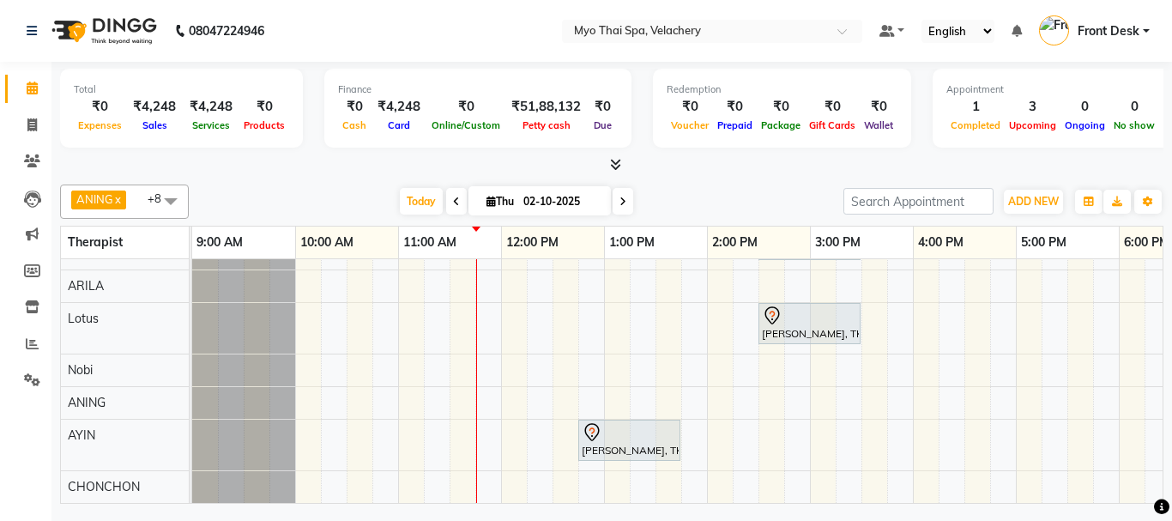
scroll to position [134, 0]
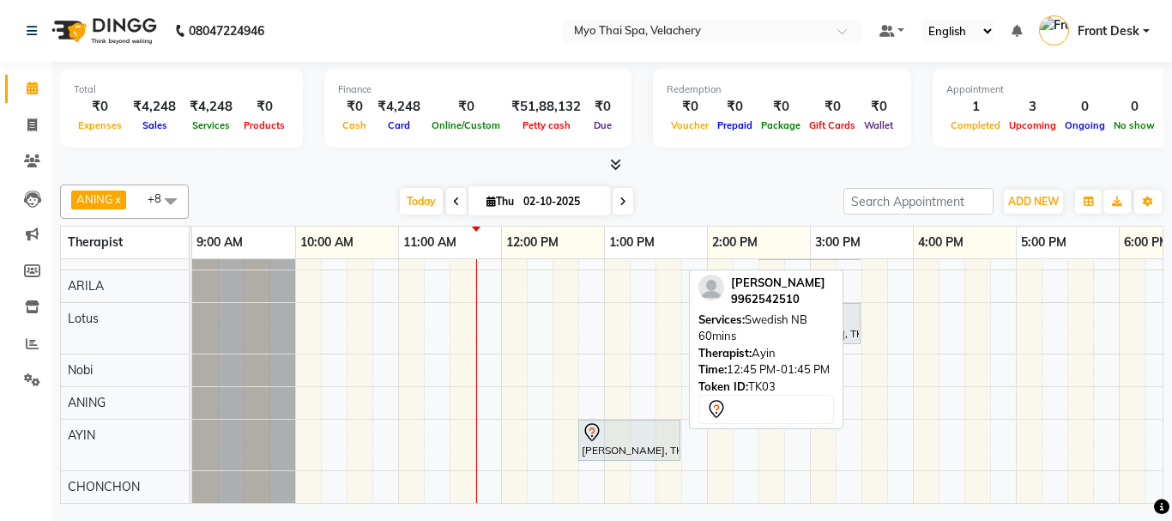
click at [621, 422] on div at bounding box center [629, 432] width 95 height 21
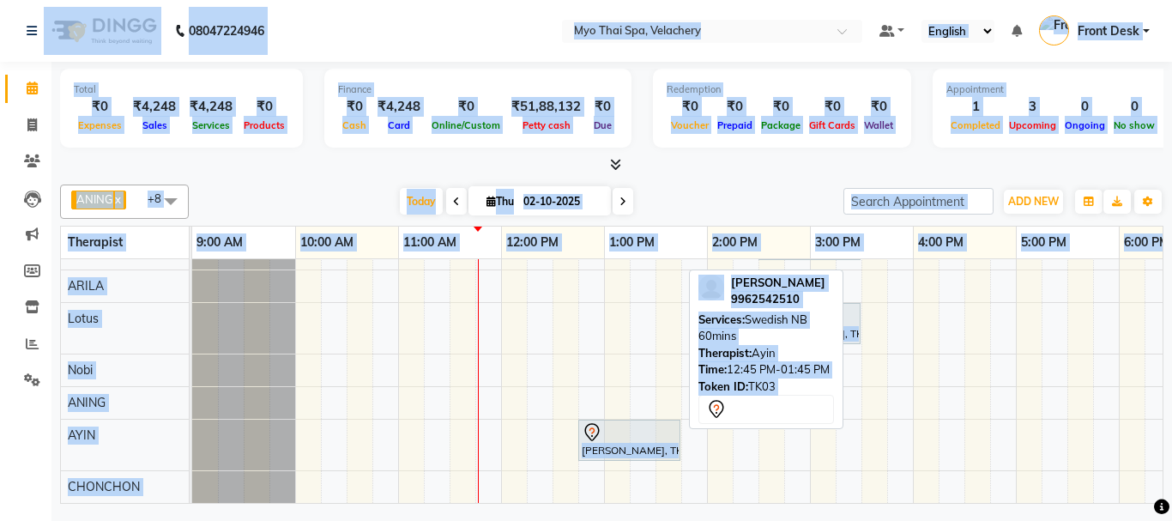
click at [629, 422] on div at bounding box center [629, 432] width 95 height 21
select select "7"
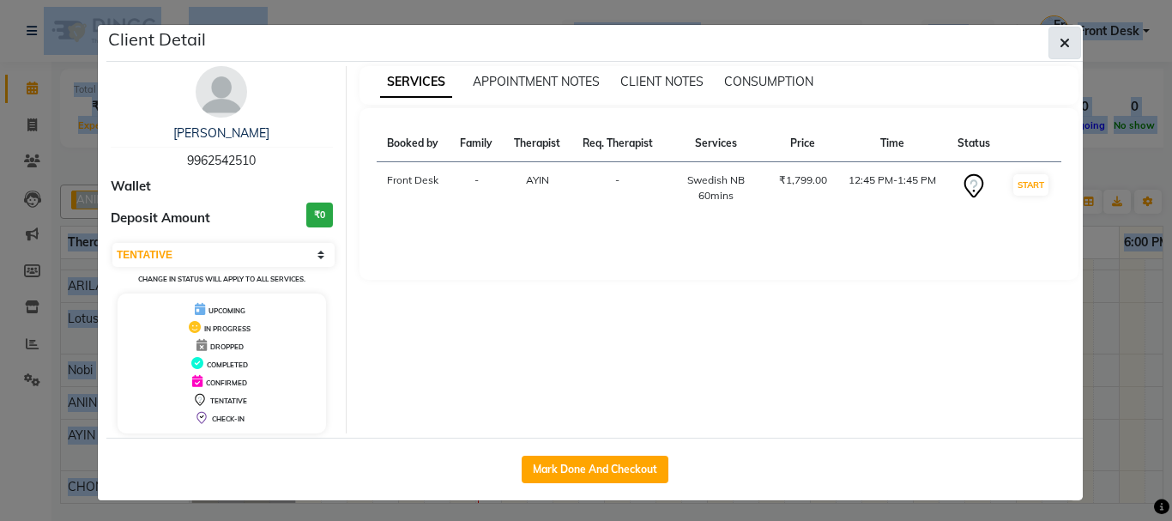
click at [1059, 43] on icon "button" at bounding box center [1064, 43] width 10 height 14
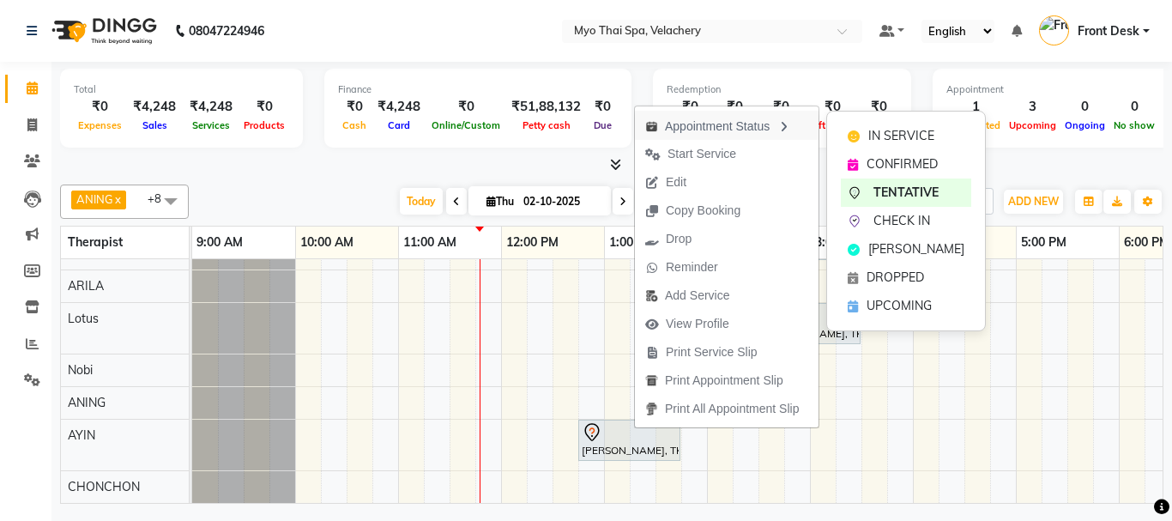
click at [778, 123] on div "Appointment Status" at bounding box center [727, 125] width 184 height 29
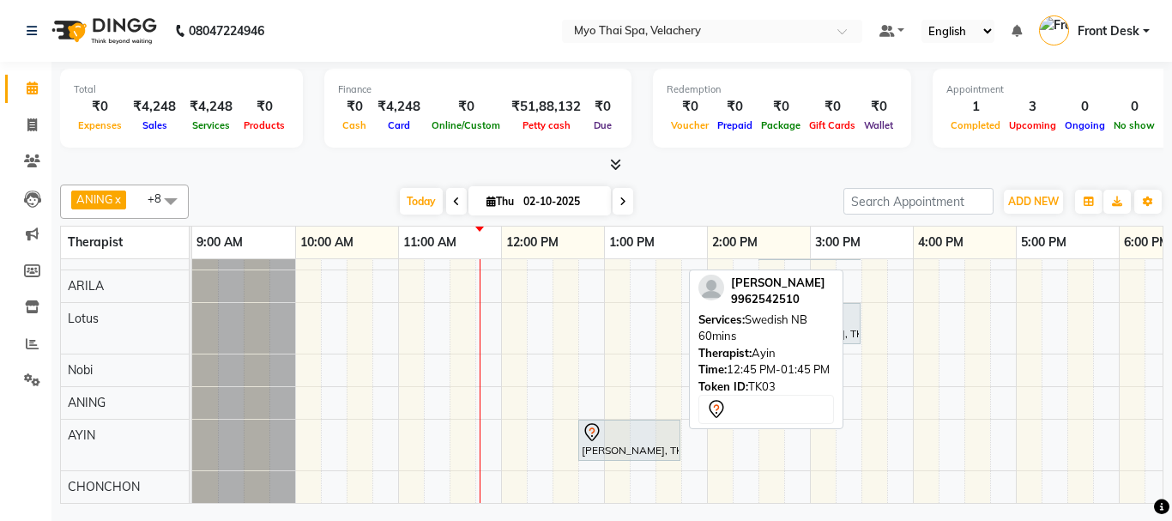
click at [192, 433] on div "[PERSON_NAME], TK03, 12:45 PM-01:45 PM, Swedish NB 60mins" at bounding box center [192, 444] width 0 height 51
drag, startPoint x: 642, startPoint y: 418, endPoint x: 635, endPoint y: 425, distance: 9.7
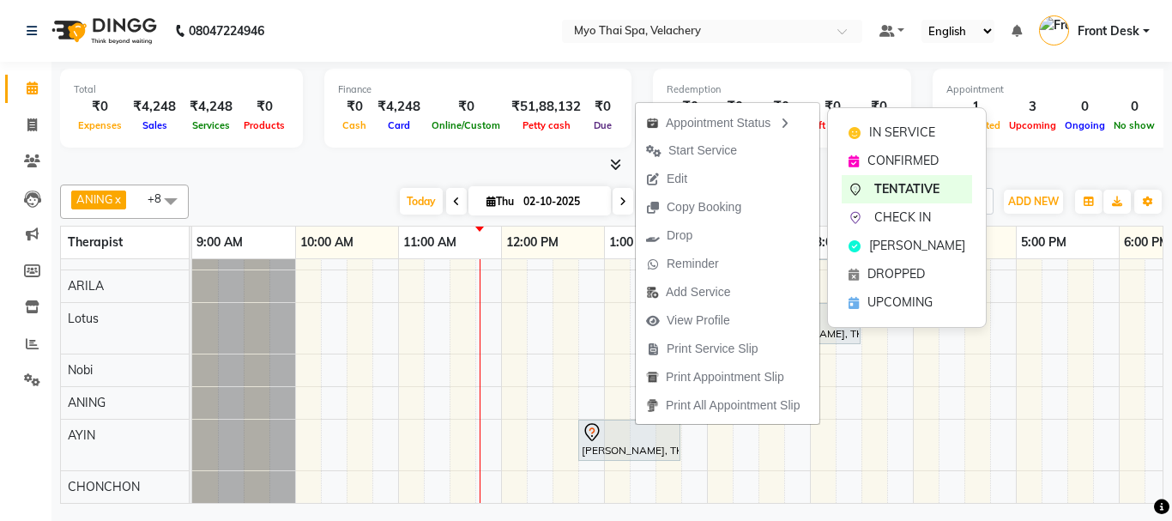
click at [872, 213] on div "CHECK IN" at bounding box center [906, 217] width 130 height 28
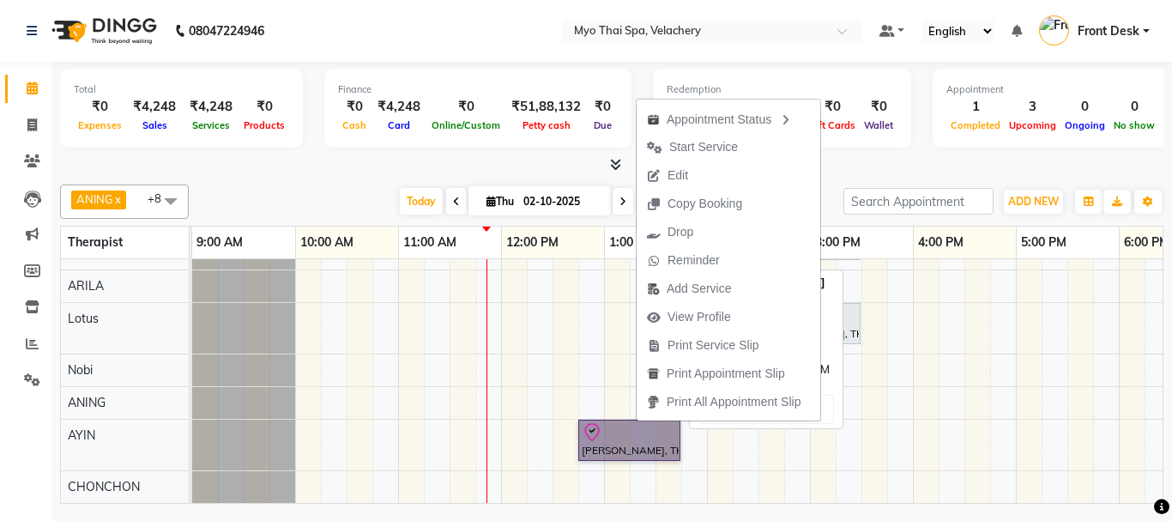
click at [612, 423] on link "[PERSON_NAME], TK03, 12:45 PM-01:45 PM, Swedish NB 60mins" at bounding box center [629, 439] width 102 height 41
select select "8"
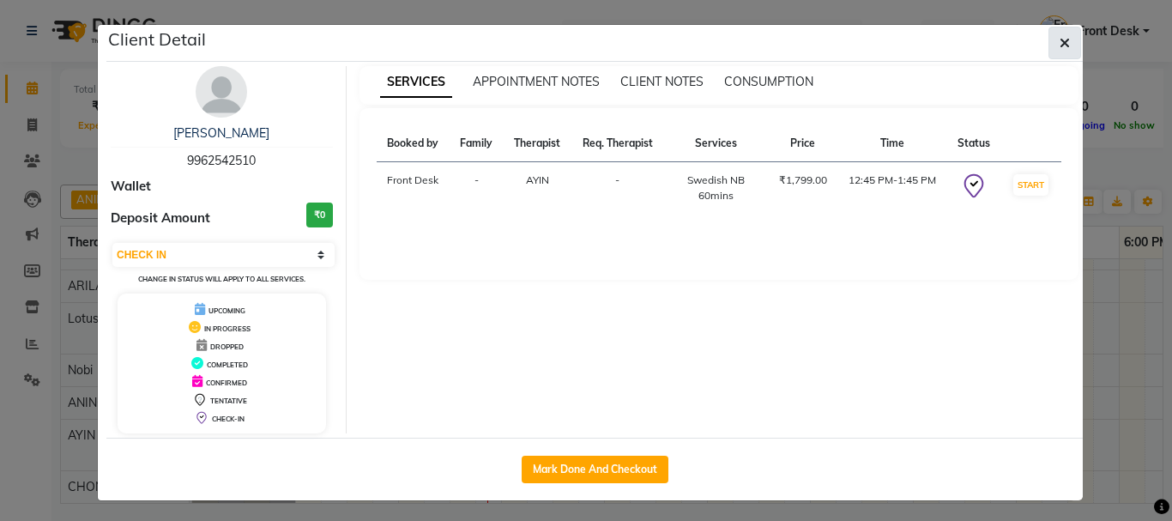
click at [1060, 45] on icon "button" at bounding box center [1064, 43] width 10 height 14
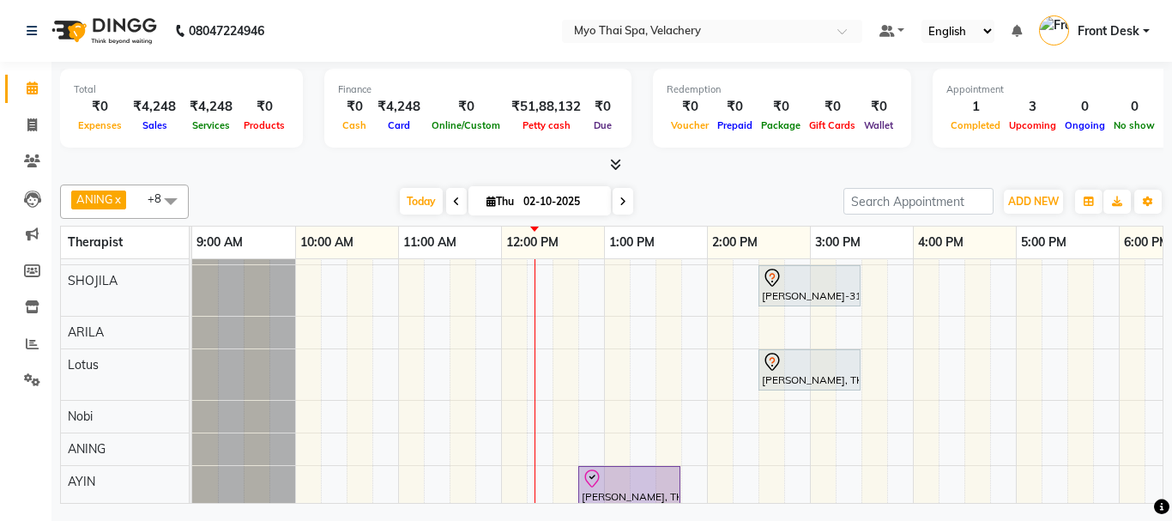
scroll to position [134, 0]
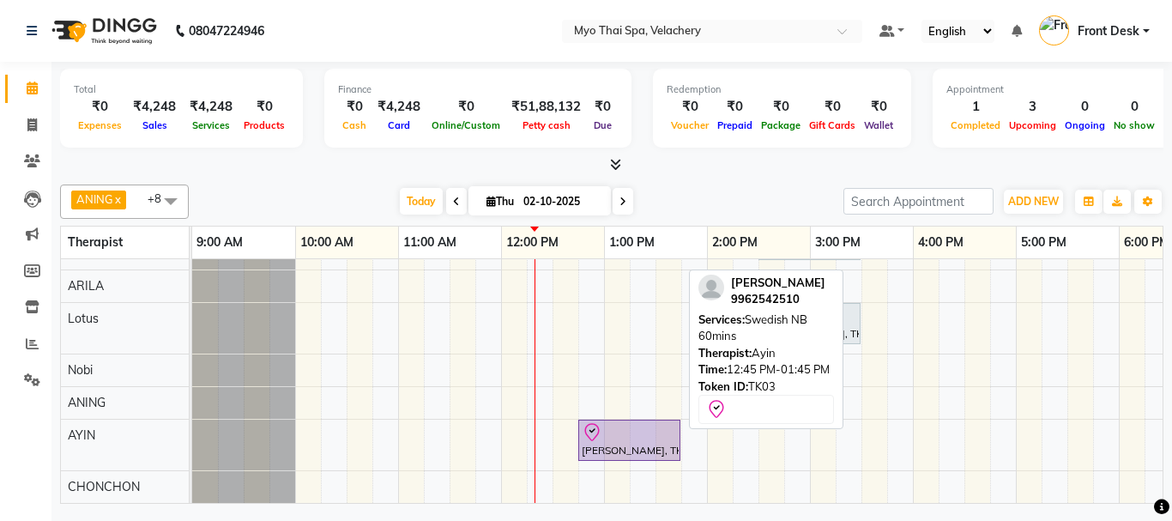
click at [634, 432] on div "[PERSON_NAME], TK03, 12:45 PM-01:45 PM, Swedish NB 60mins" at bounding box center [629, 440] width 99 height 36
select select "8"
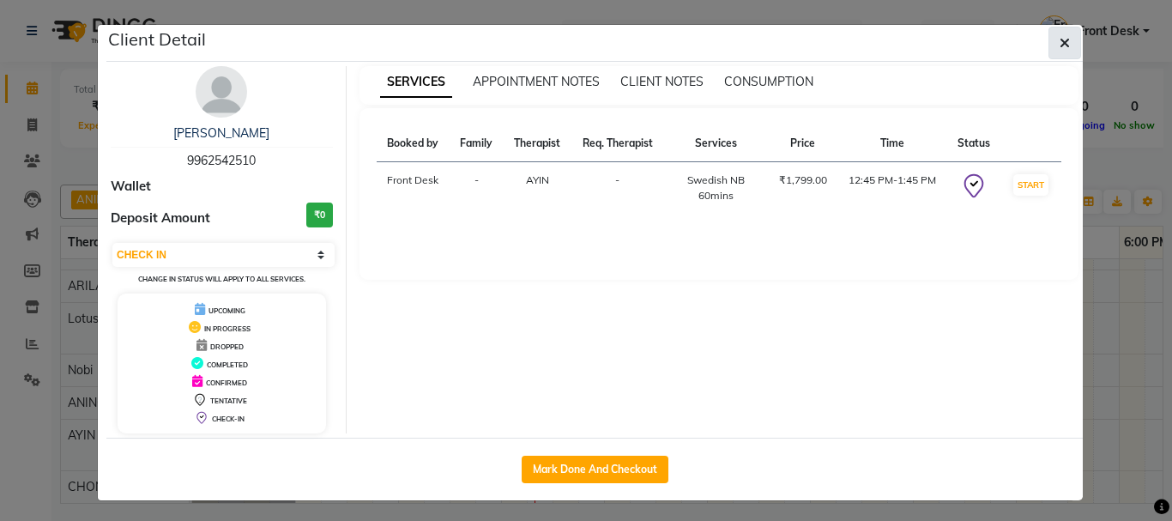
click at [1068, 44] on button "button" at bounding box center [1064, 43] width 33 height 33
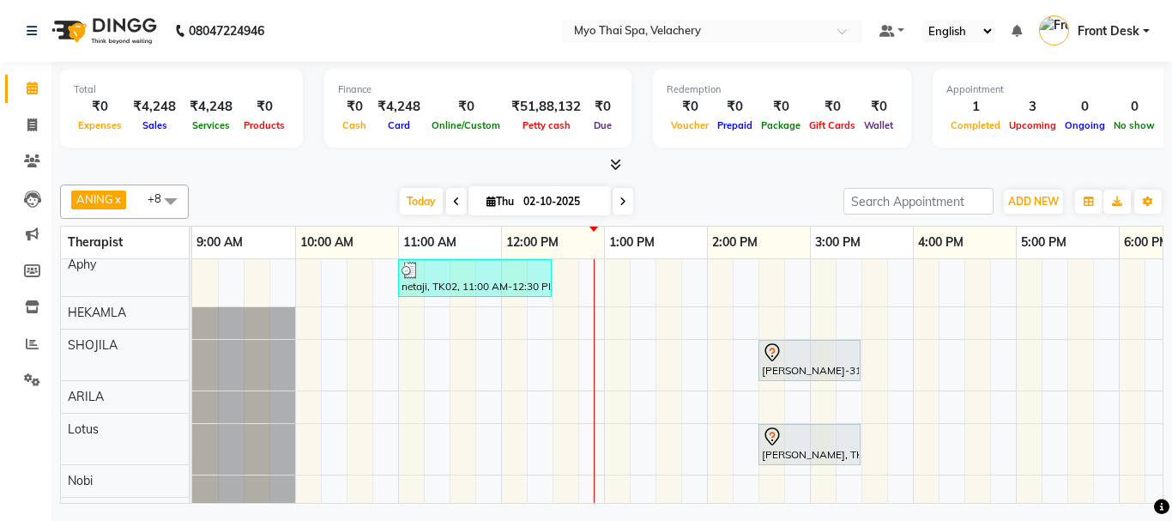
scroll to position [0, 0]
click at [598, 345] on div "netaji, TK02, 11:00 AM-12:30 PM, SWEDISH 90 min jeo kim-3126 vel, TK01, 02:30 P…" at bounding box center [964, 441] width 1544 height 365
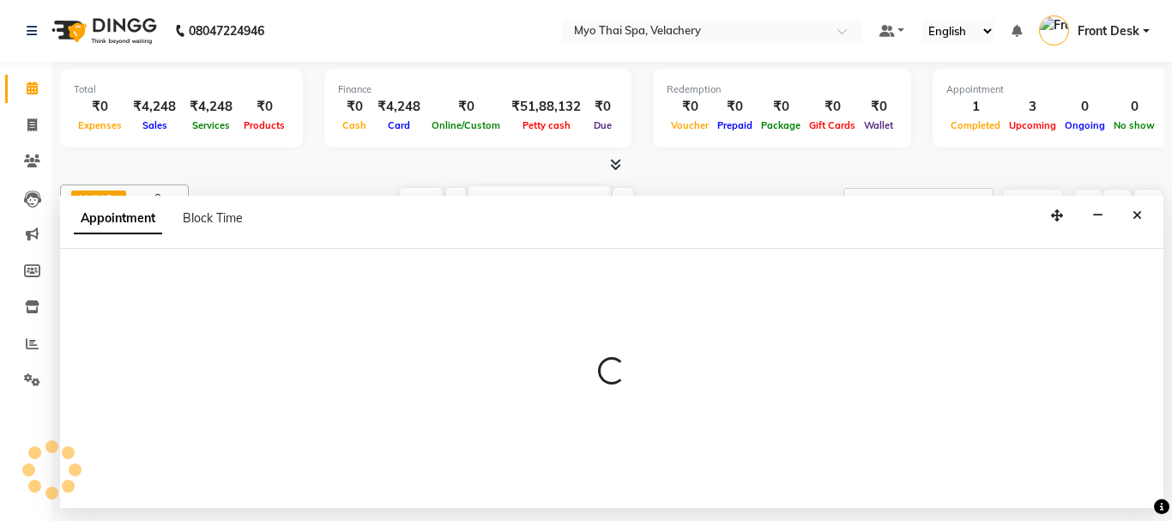
select select "37460"
select select "765"
select select "tentative"
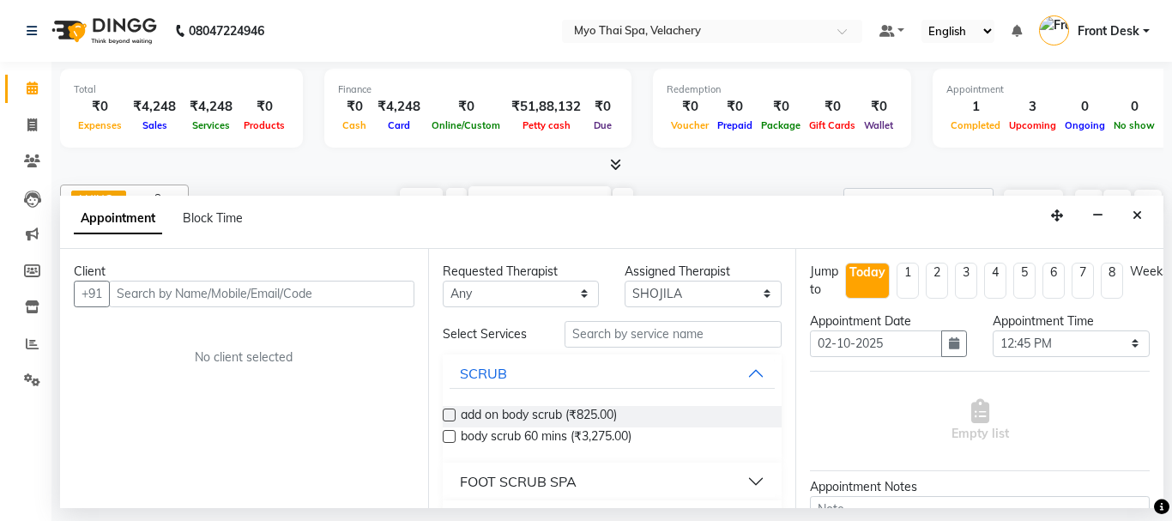
click at [176, 293] on input "text" at bounding box center [261, 293] width 305 height 27
type input "9962486991"
click at [371, 286] on span "Add Client" at bounding box center [378, 293] width 57 height 15
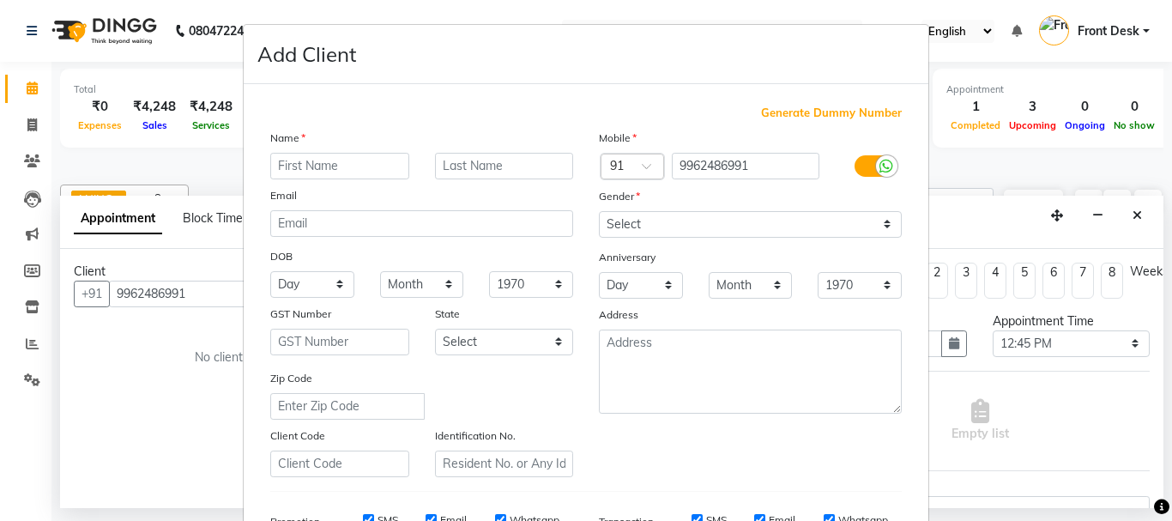
click at [305, 163] on input "text" at bounding box center [339, 166] width 139 height 27
type input "vijay"
click at [883, 226] on select "Select Male Female Other Prefer Not To Say" at bounding box center [750, 224] width 303 height 27
select select "male"
click at [599, 211] on select "Select Male Female Other Prefer Not To Say" at bounding box center [750, 224] width 303 height 27
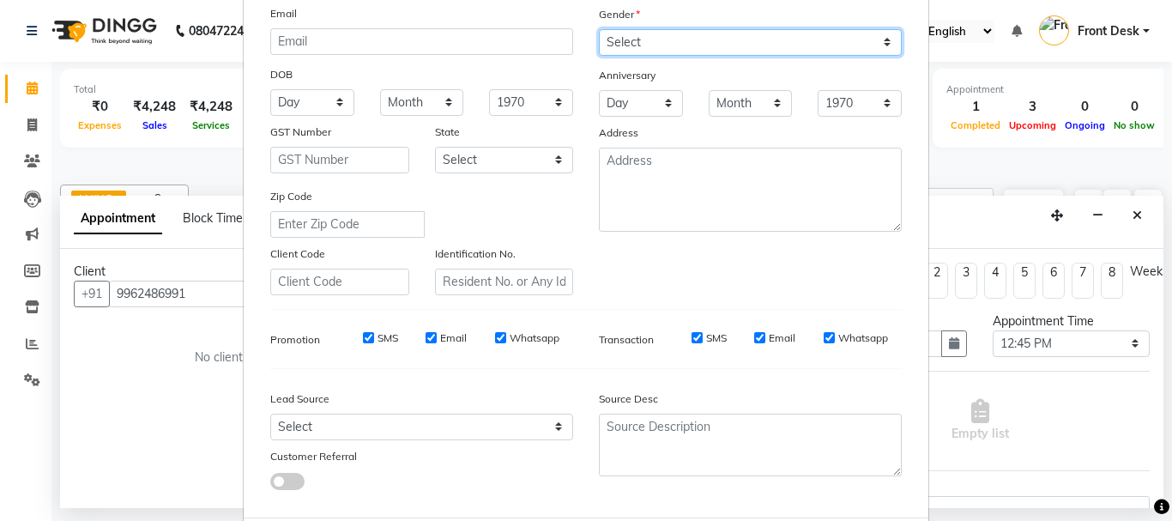
scroll to position [271, 0]
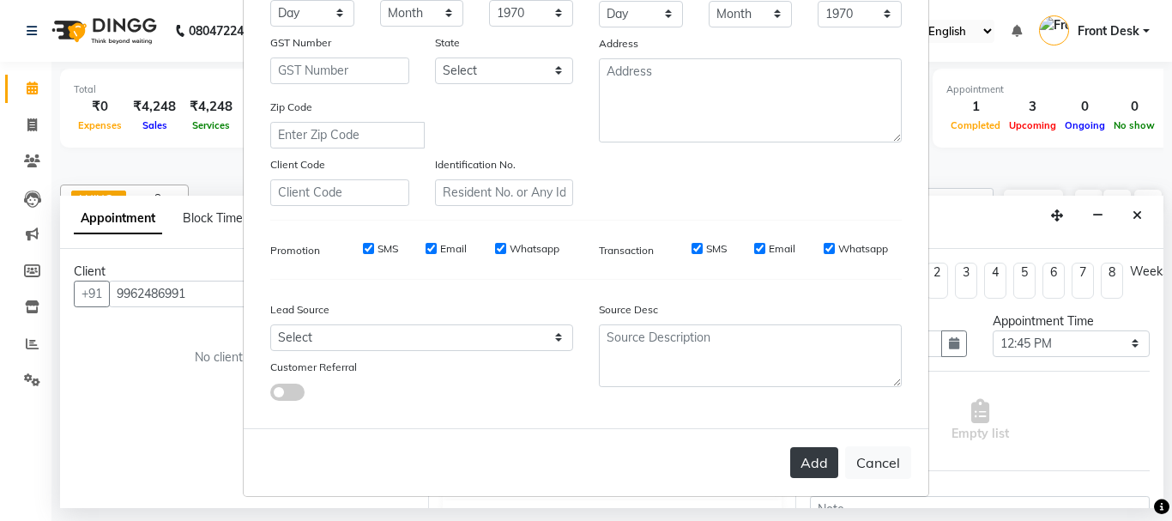
click at [810, 466] on button "Add" at bounding box center [814, 462] width 48 height 31
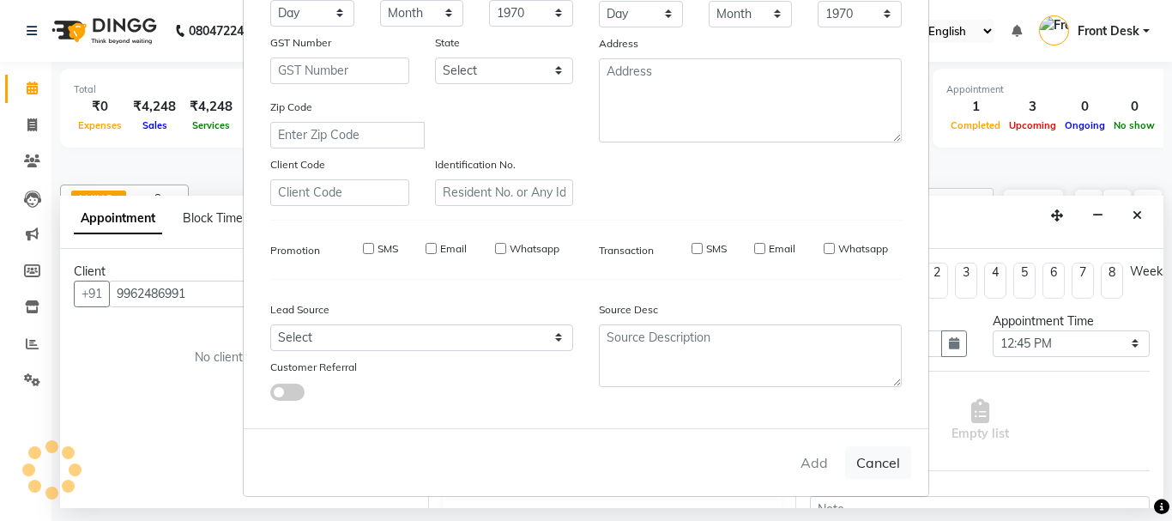
select select
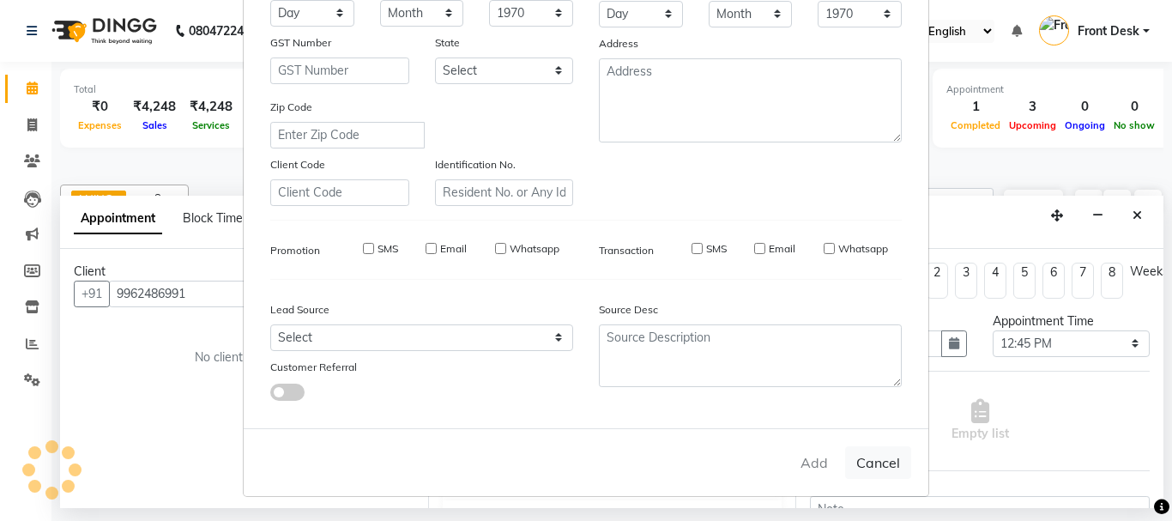
select select
checkbox input "false"
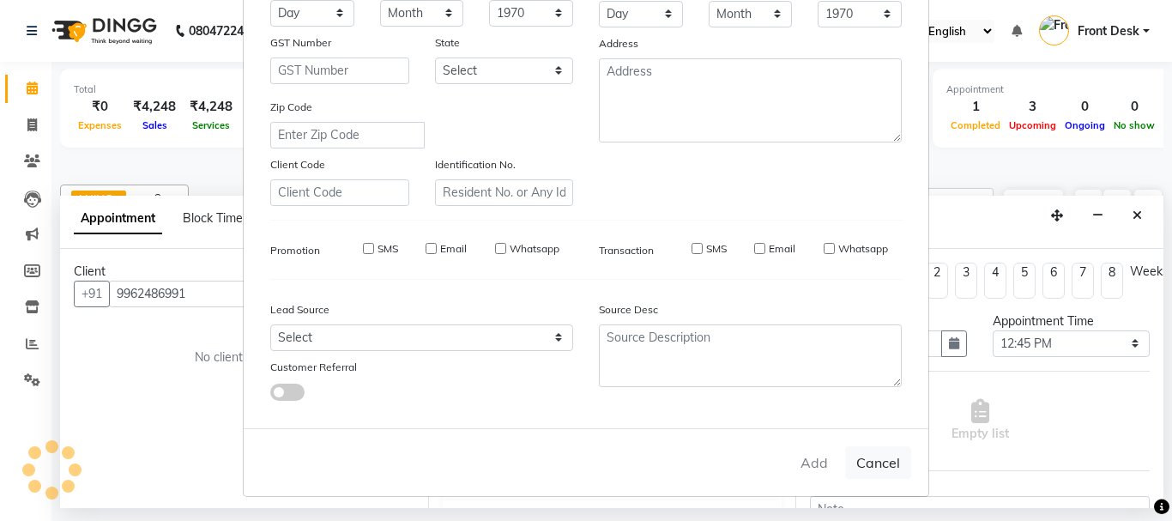
checkbox input "false"
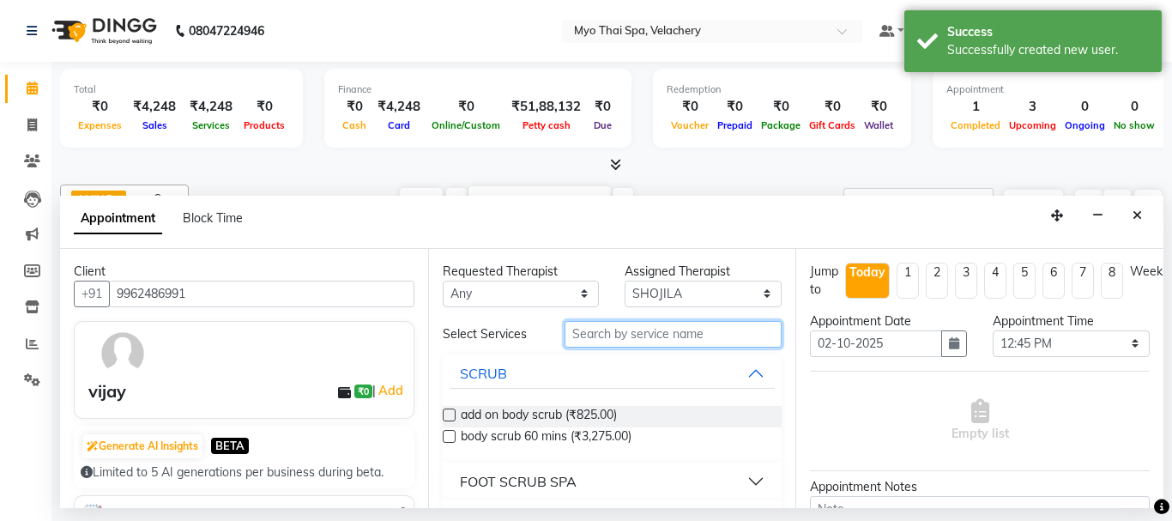
click at [609, 338] on input "text" at bounding box center [673, 334] width 218 height 27
type input "swe"
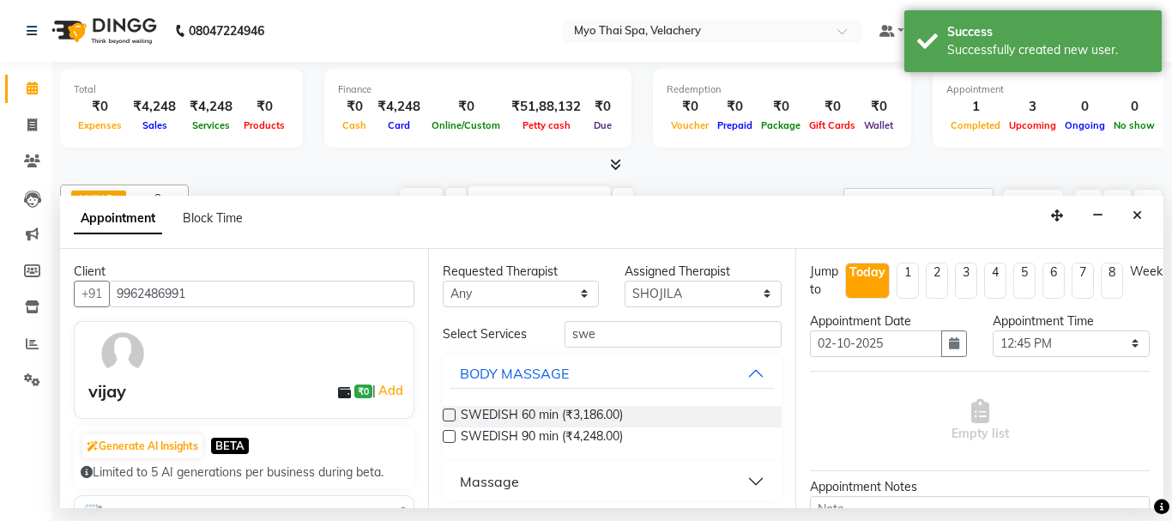
click at [450, 435] on label at bounding box center [449, 436] width 13 height 13
click at [450, 435] on input "checkbox" at bounding box center [448, 437] width 11 height 11
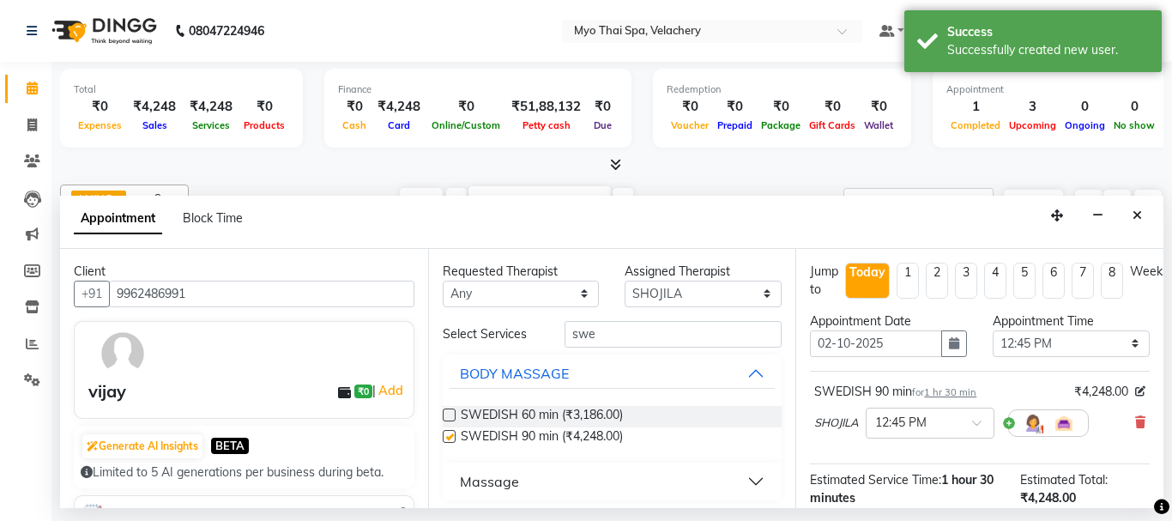
checkbox input "false"
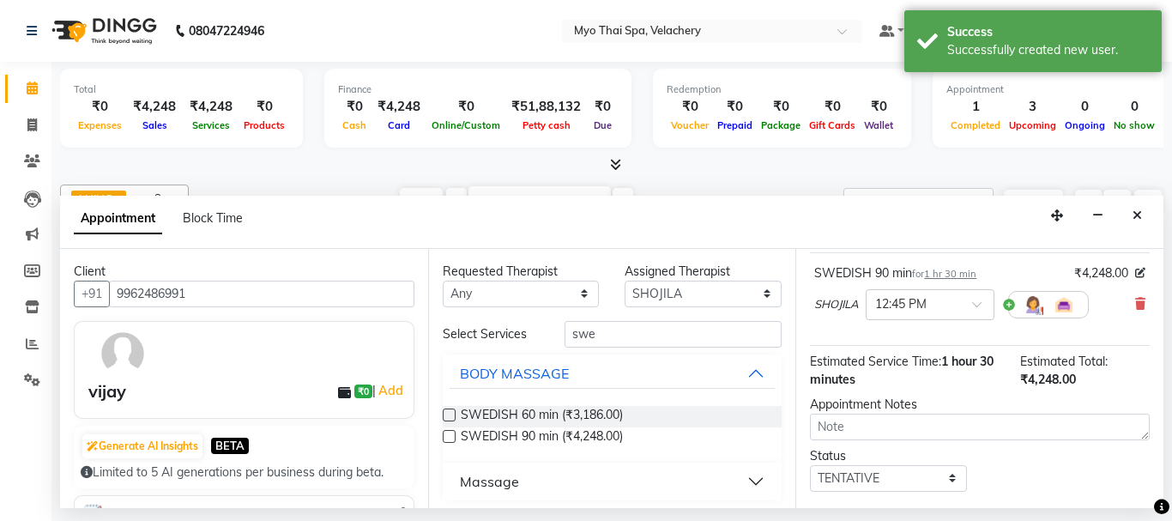
scroll to position [223, 0]
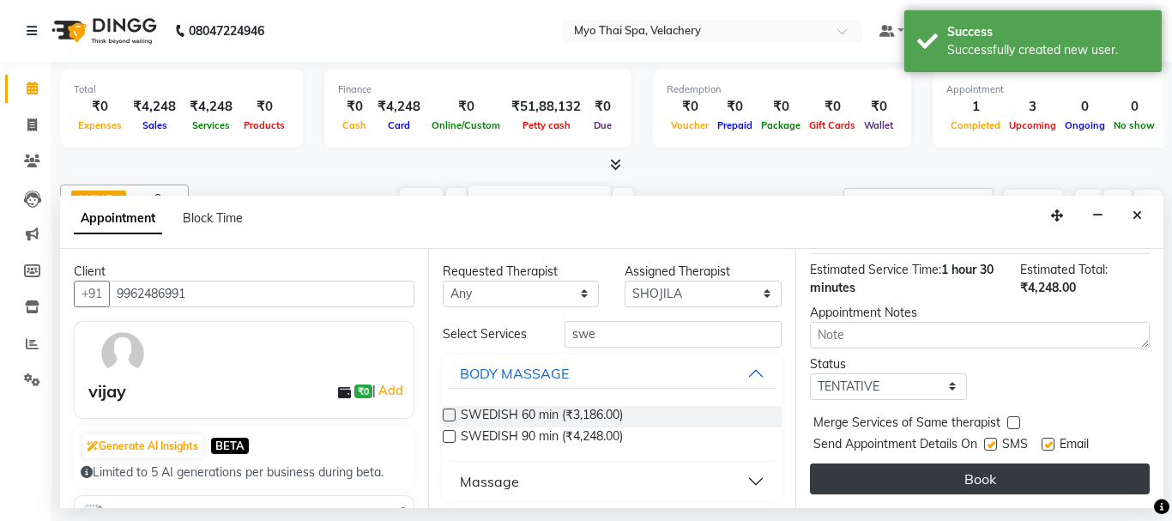
click at [897, 469] on button "Book" at bounding box center [980, 478] width 340 height 31
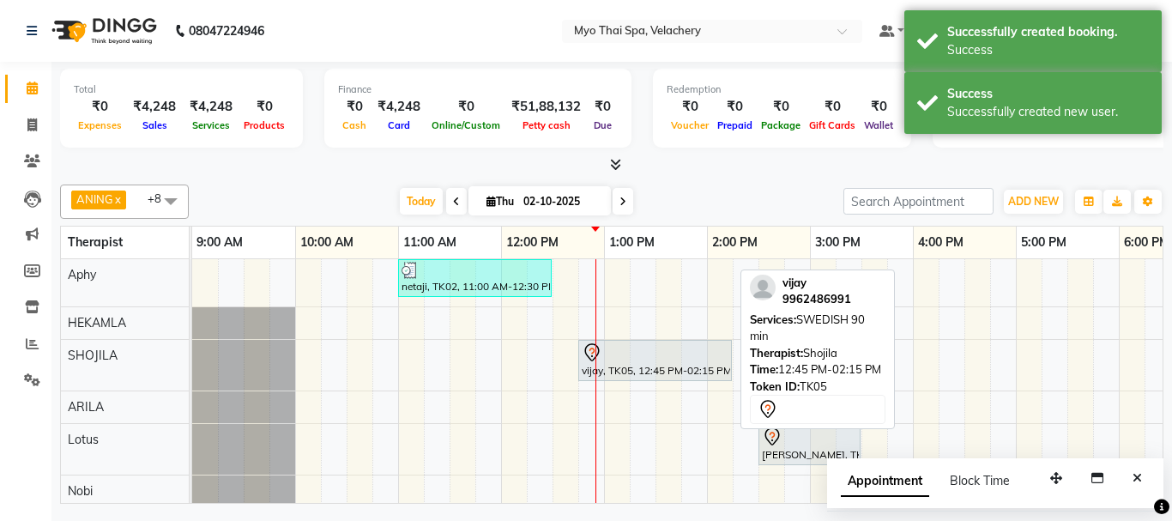
click at [641, 353] on div at bounding box center [655, 352] width 147 height 21
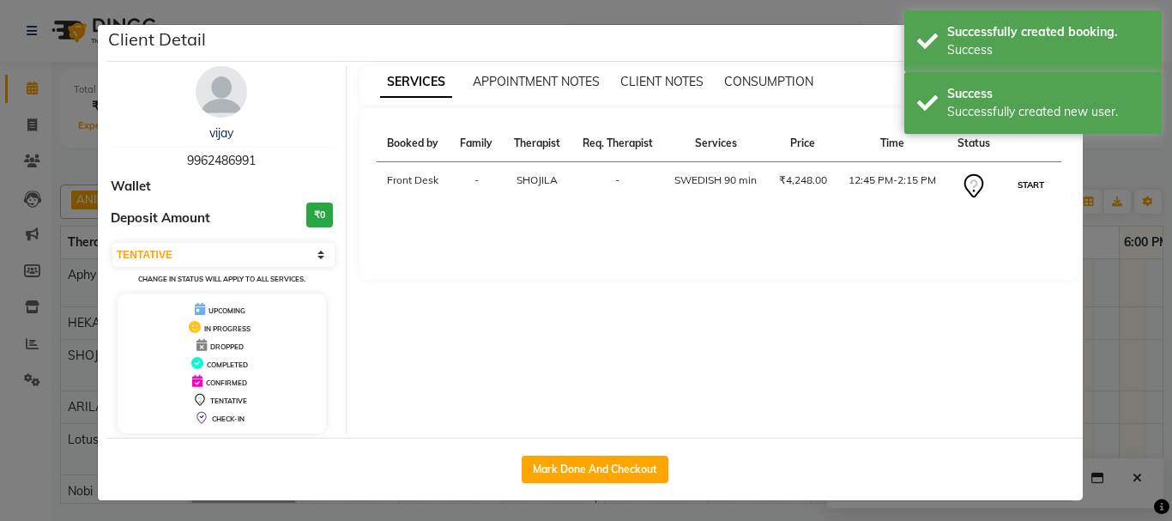
click at [1022, 190] on button "START" at bounding box center [1030, 184] width 35 height 21
select select "1"
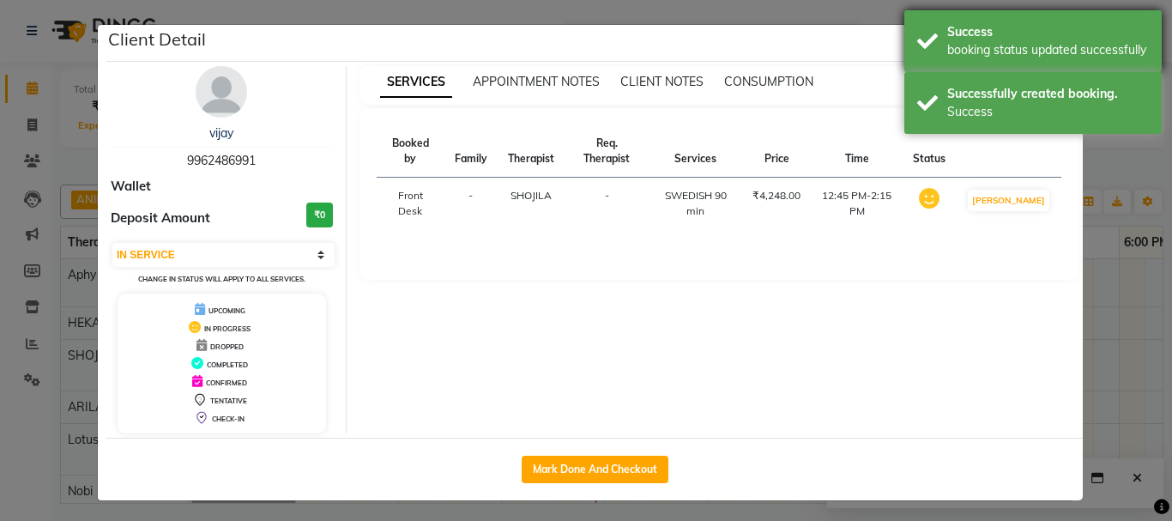
click at [1074, 48] on div "booking status updated successfully" at bounding box center [1048, 50] width 202 height 18
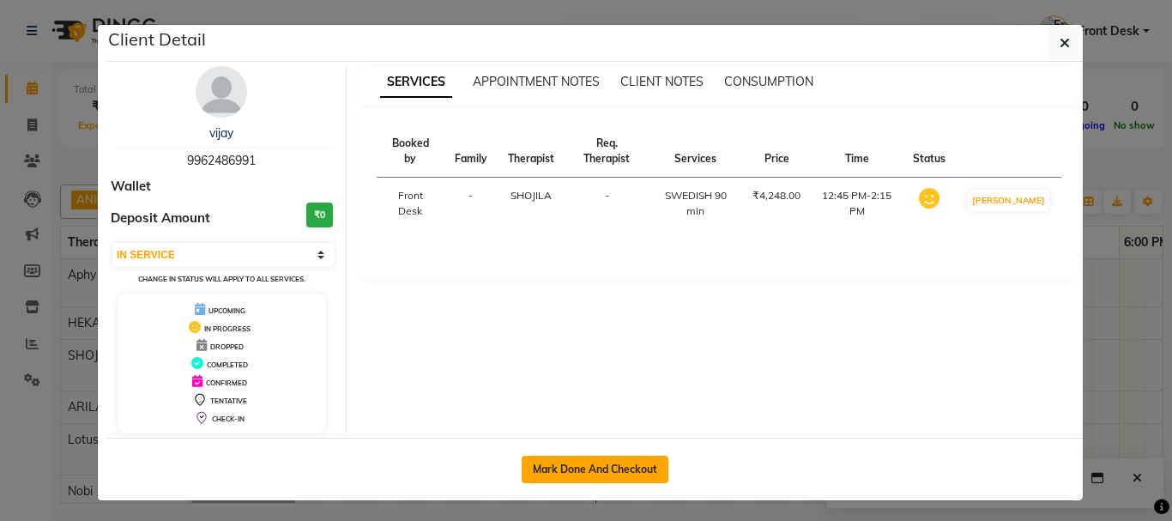
click at [611, 467] on button "Mark Done And Checkout" at bounding box center [594, 468] width 147 height 27
select select "service"
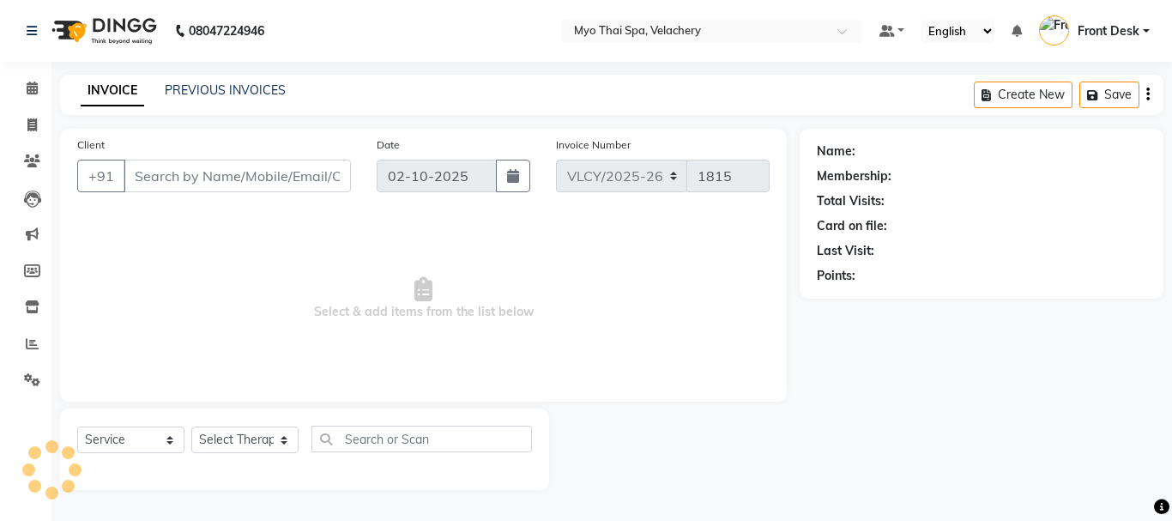
select select "3"
type input "9962486991"
select select "37460"
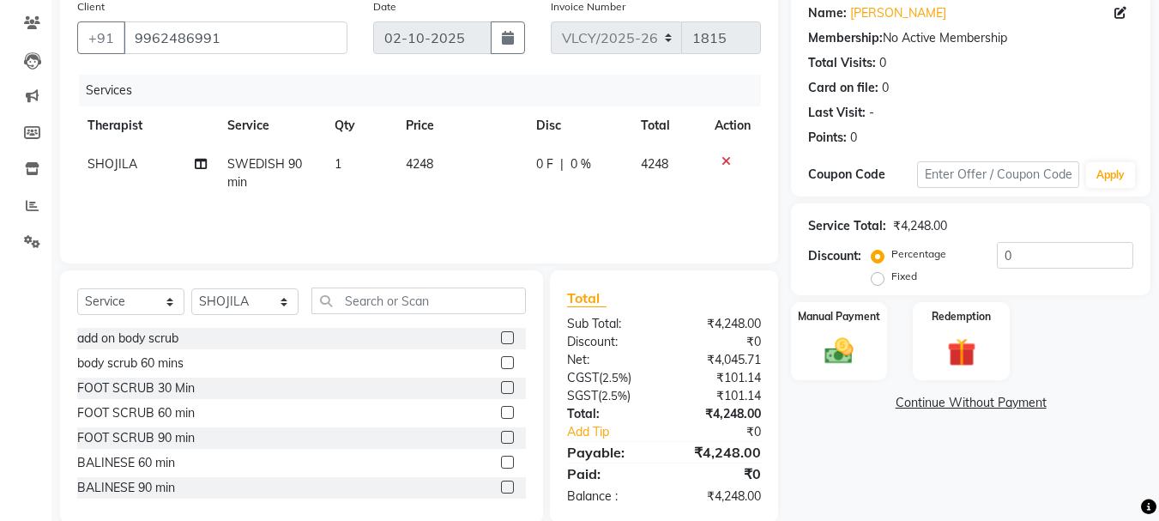
scroll to position [166, 0]
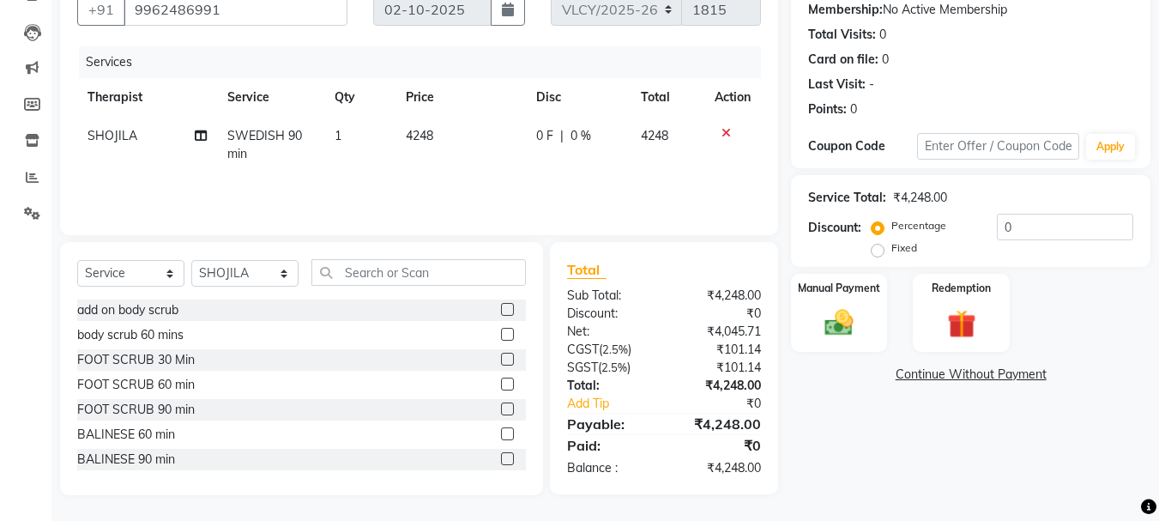
click at [606, 133] on div "0 F | 0 %" at bounding box center [578, 136] width 84 height 18
select select "37460"
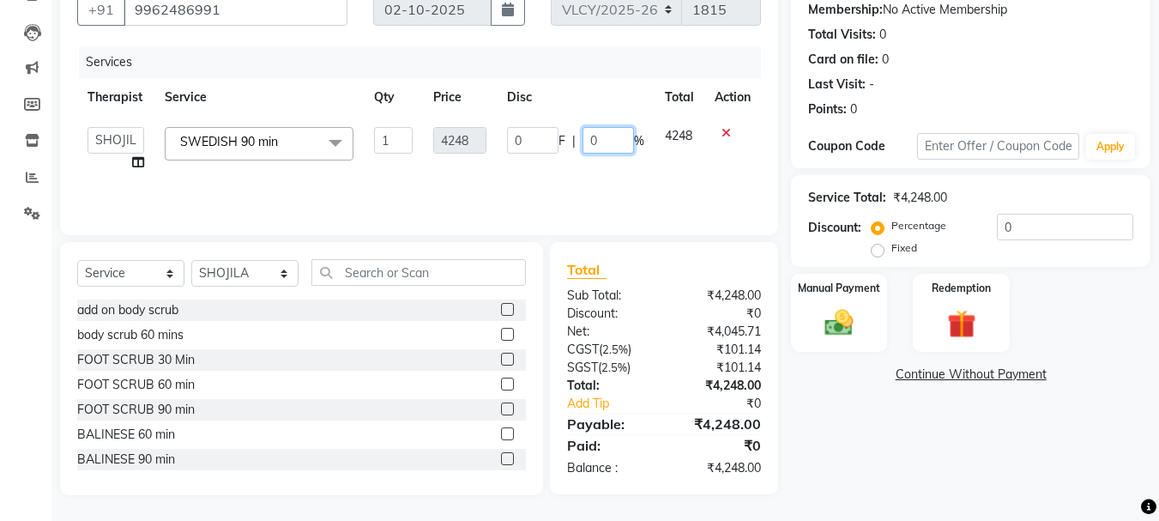
click at [608, 140] on input "0" at bounding box center [607, 140] width 51 height 27
type input "15"
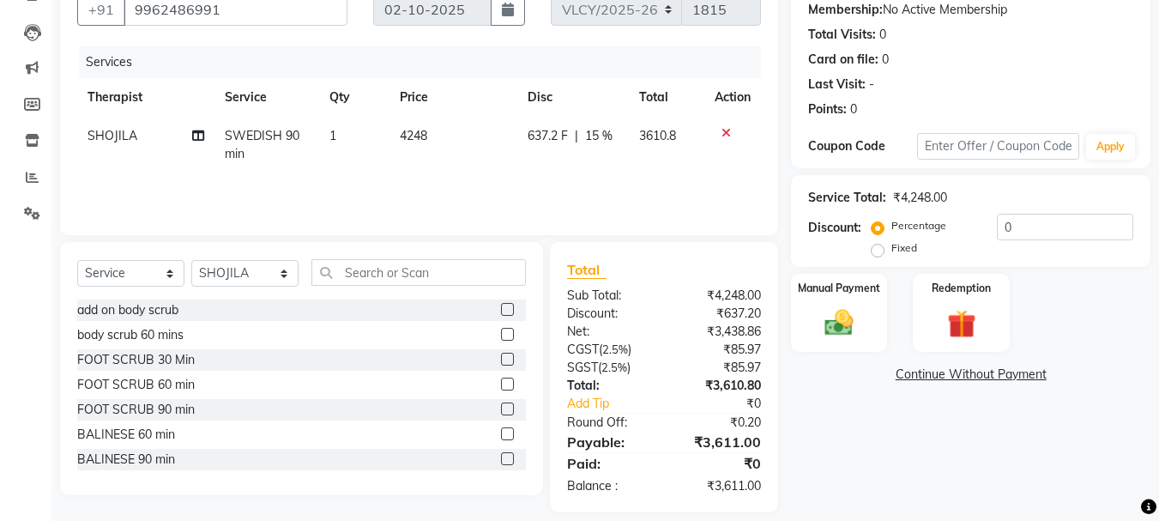
click at [693, 180] on div "Services Therapist Service Qty Price Disc Total Action SHOJILA SWEDISH 90 min 1…" at bounding box center [419, 132] width 684 height 172
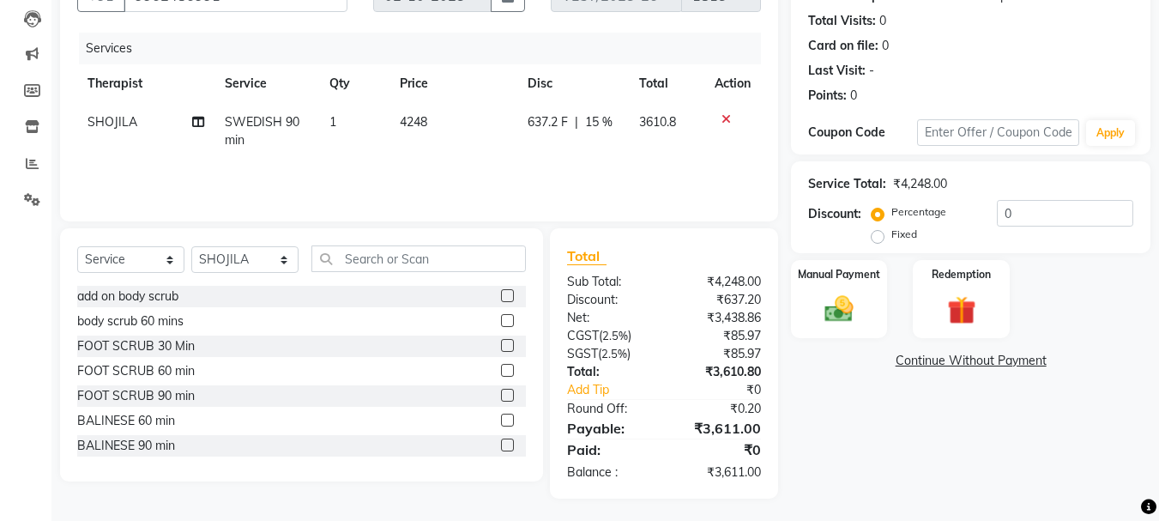
scroll to position [184, 0]
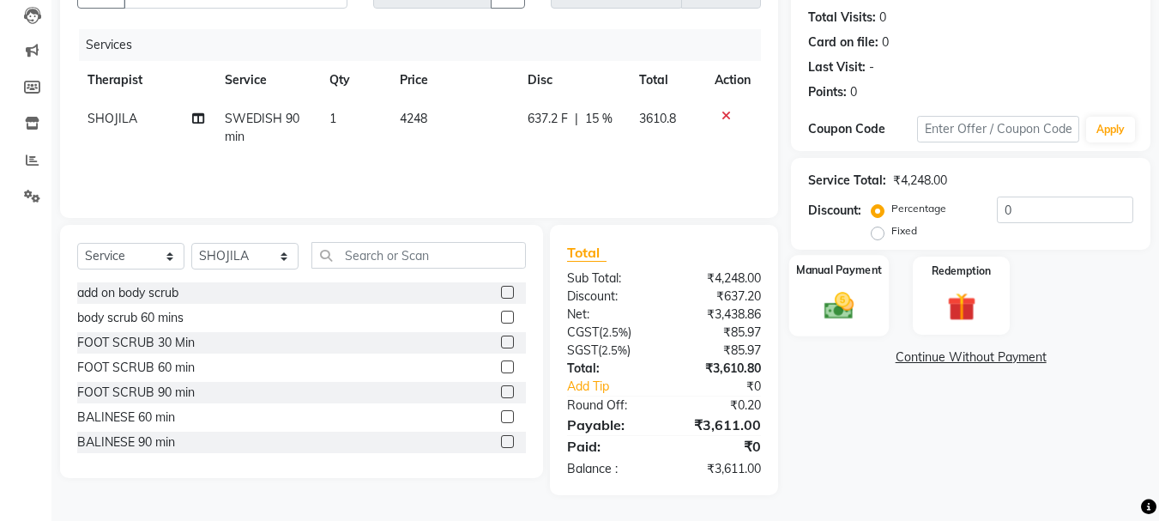
click at [852, 305] on img at bounding box center [839, 305] width 48 height 34
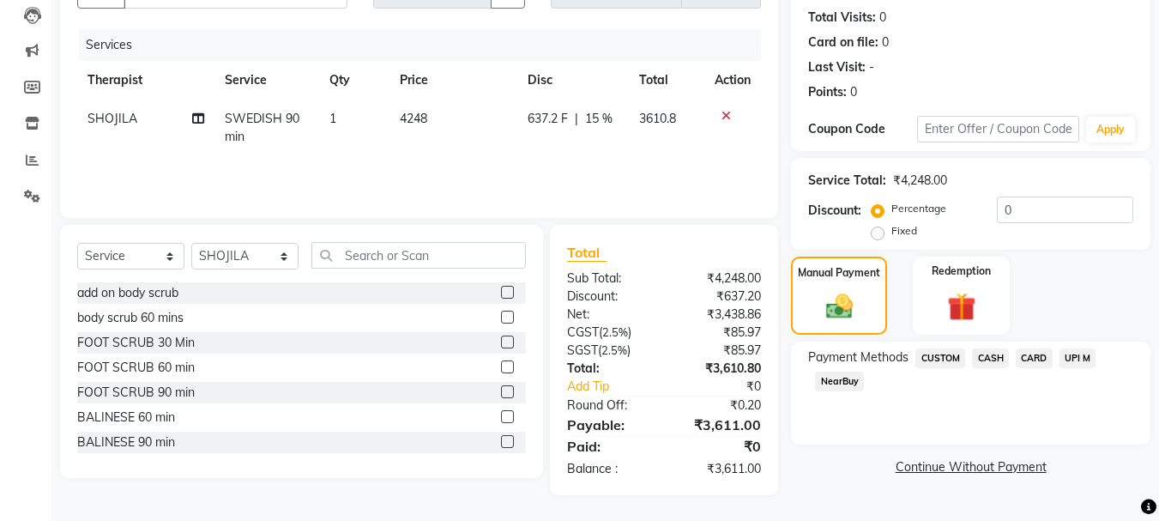
click at [1034, 362] on span "CARD" at bounding box center [1034, 358] width 37 height 20
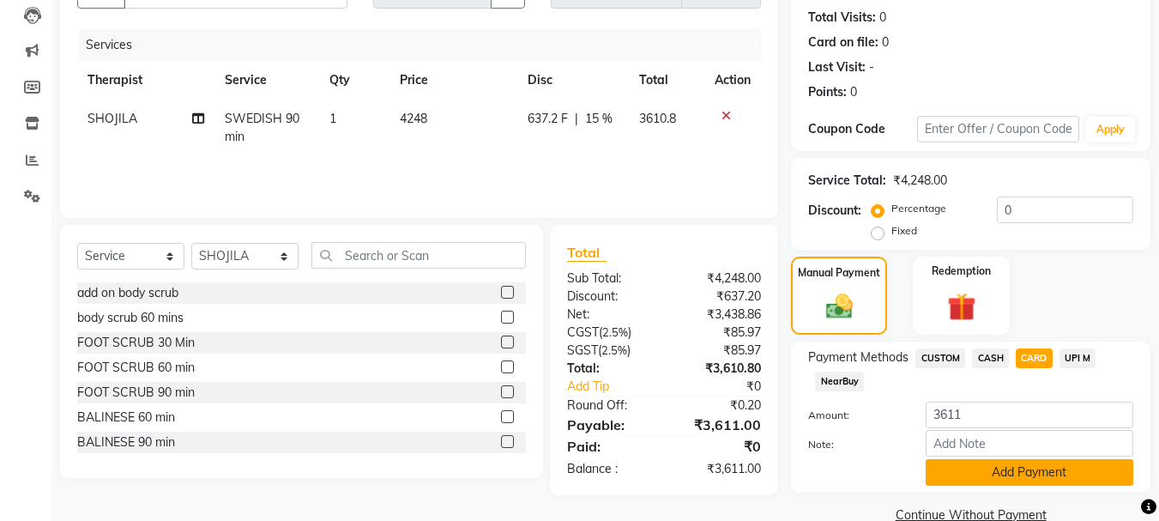
click at [996, 467] on button "Add Payment" at bounding box center [1029, 472] width 208 height 27
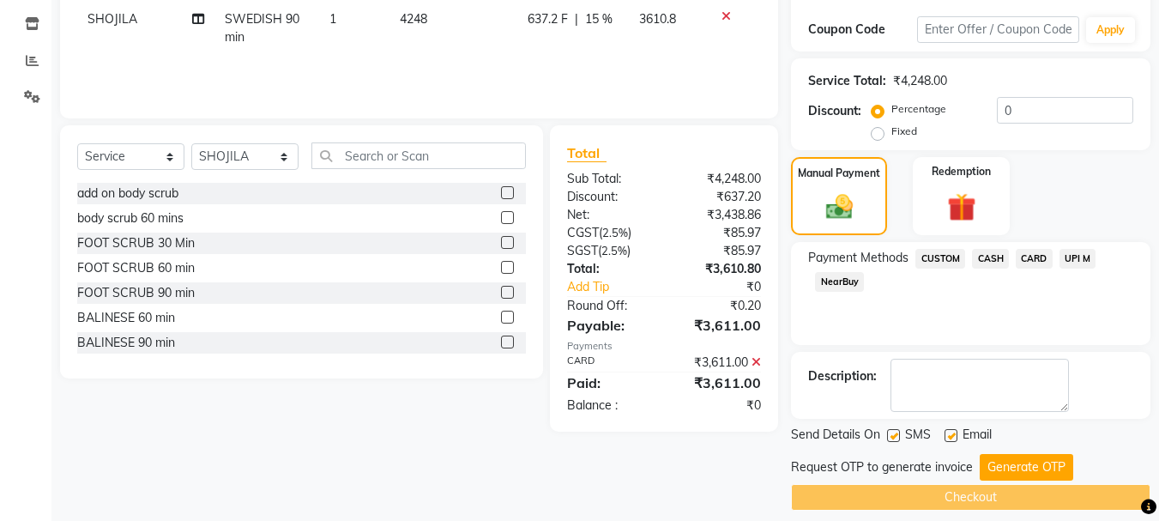
scroll to position [298, 0]
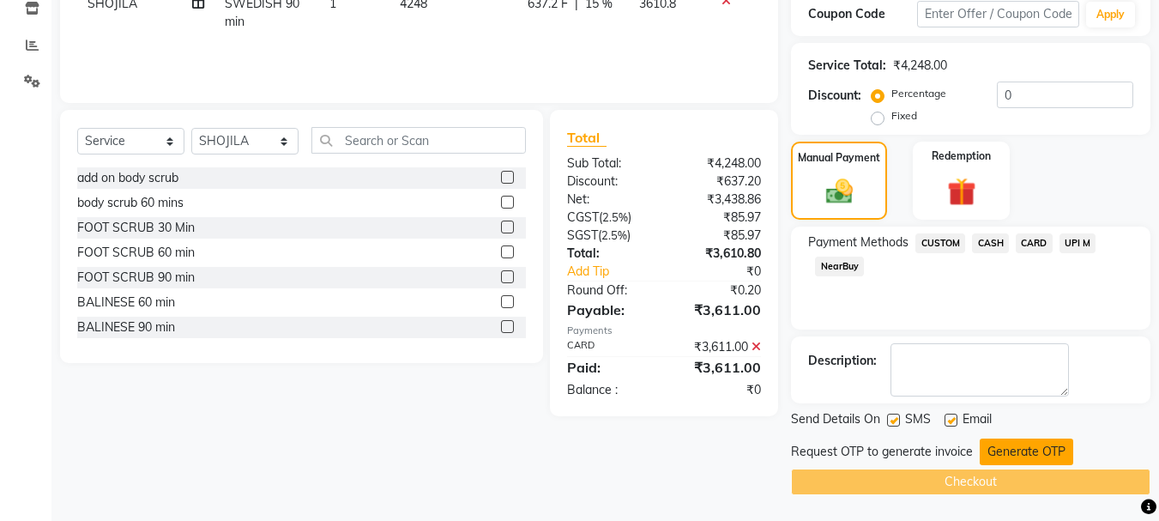
click at [1007, 459] on button "Generate OTP" at bounding box center [1025, 451] width 93 height 27
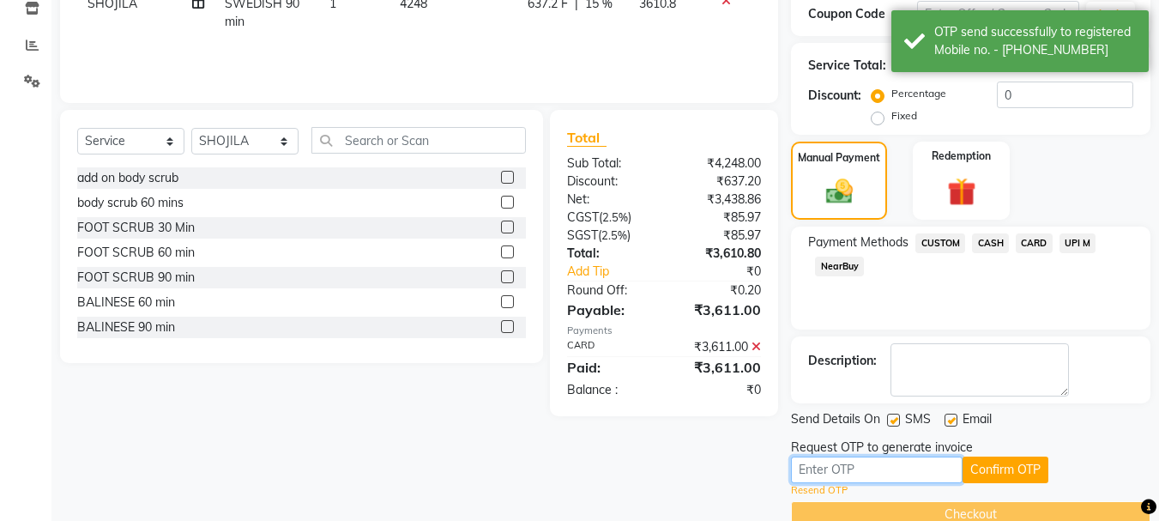
click at [832, 474] on input "text" at bounding box center [877, 469] width 172 height 27
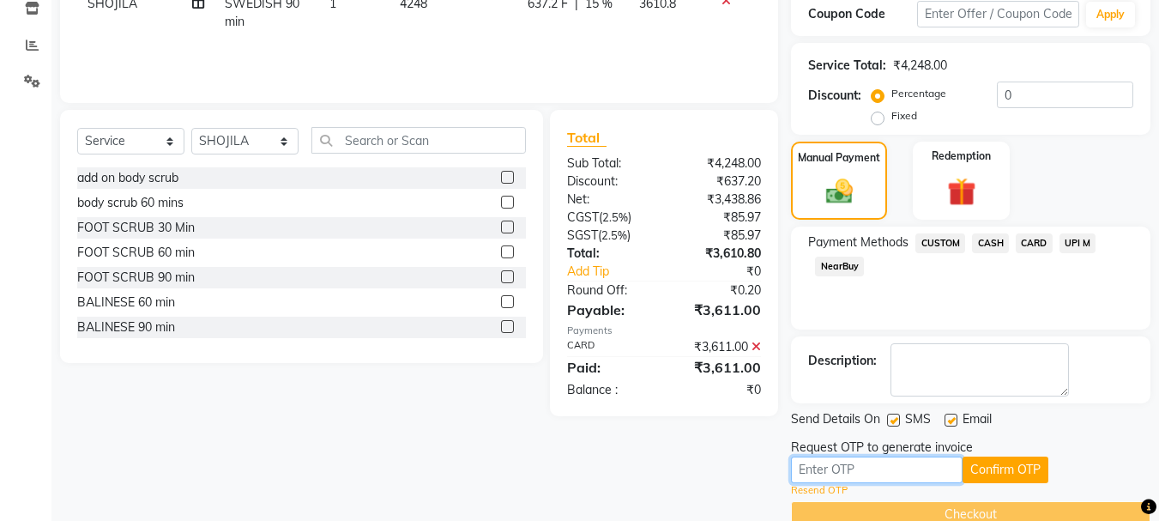
click at [826, 465] on input "text" at bounding box center [877, 469] width 172 height 27
type input "7420"
click at [992, 477] on button "Confirm OTP" at bounding box center [1005, 469] width 86 height 27
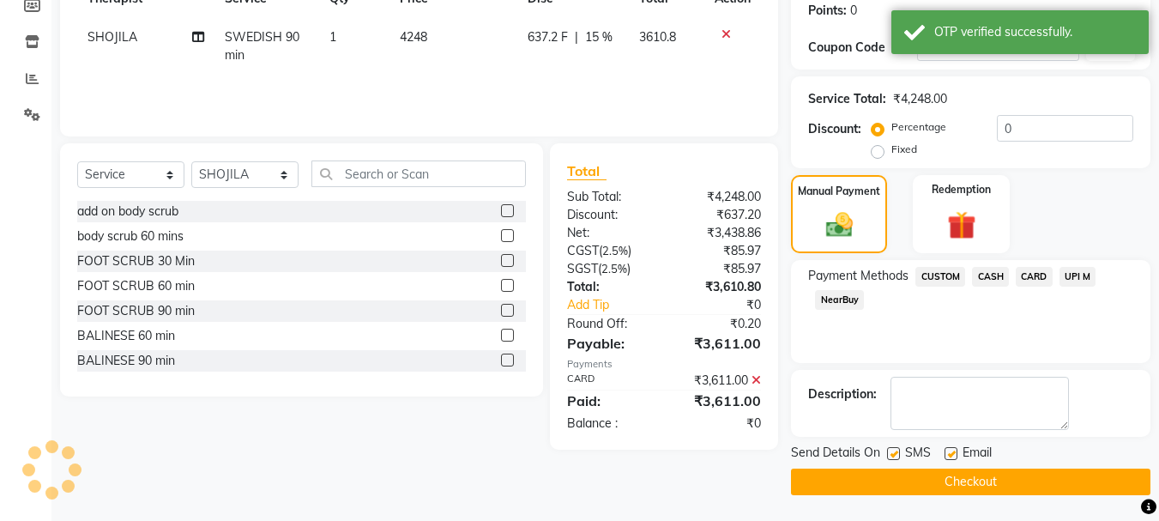
scroll to position [265, 0]
click at [949, 487] on button "Checkout" at bounding box center [970, 481] width 359 height 27
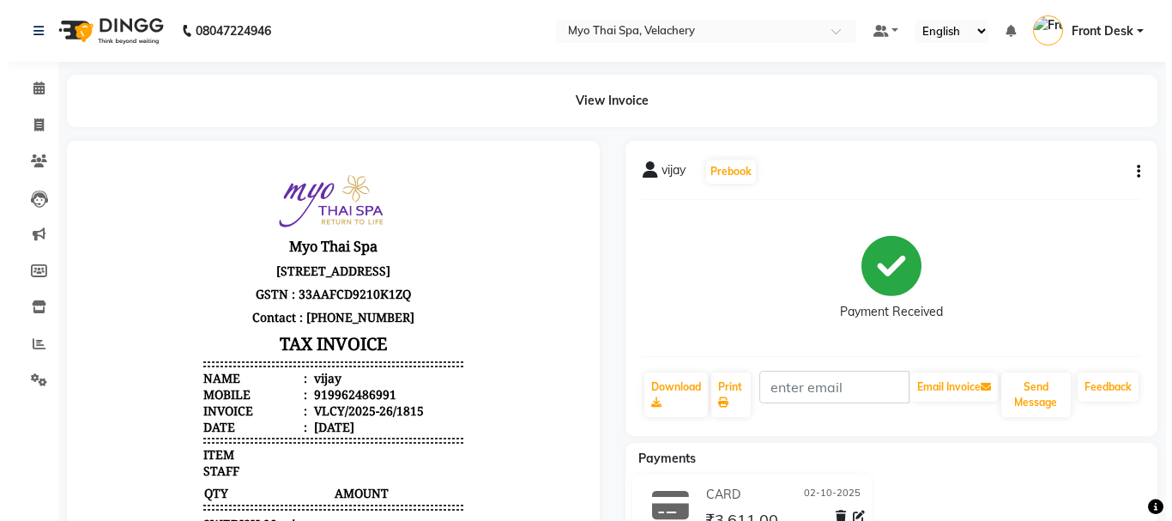
scroll to position [14, 0]
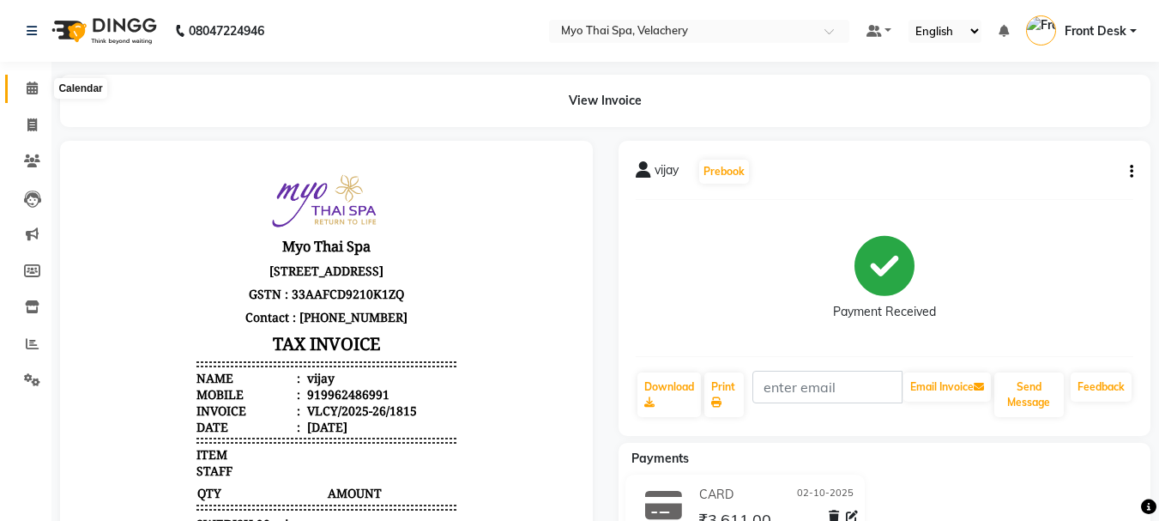
click at [33, 90] on icon at bounding box center [32, 87] width 11 height 13
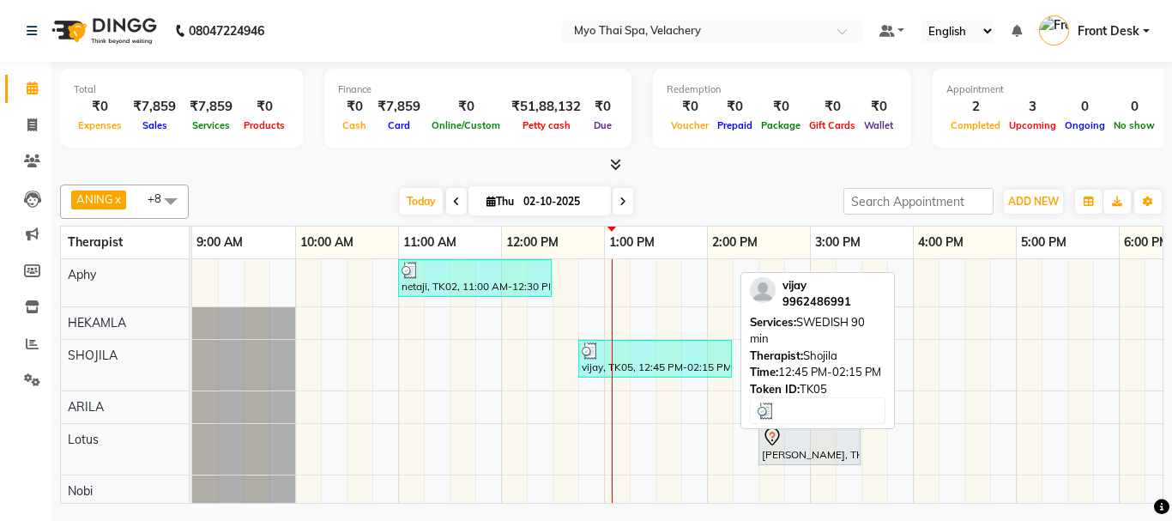
click at [649, 348] on div at bounding box center [655, 350] width 147 height 17
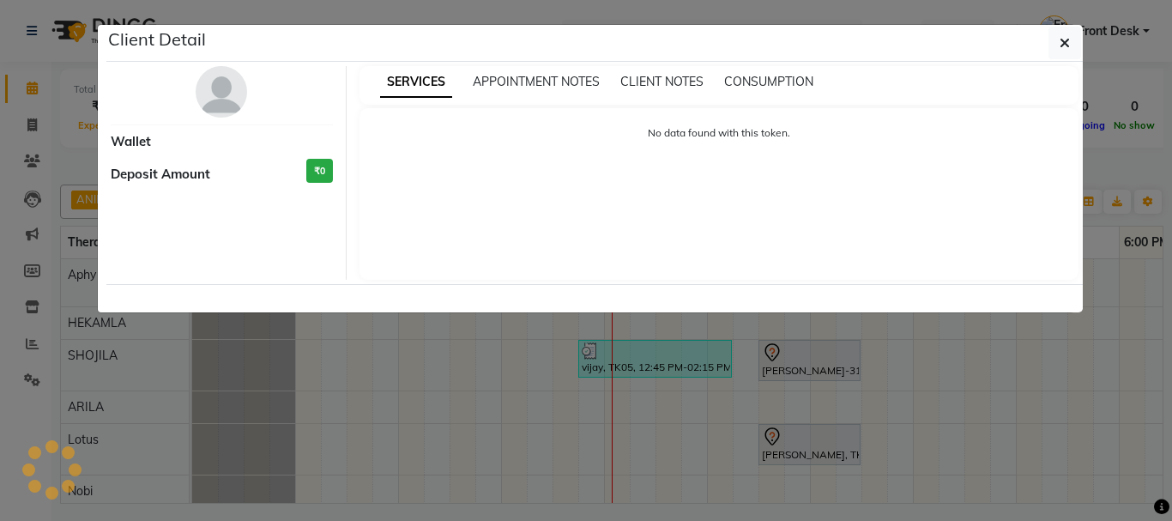
select select "3"
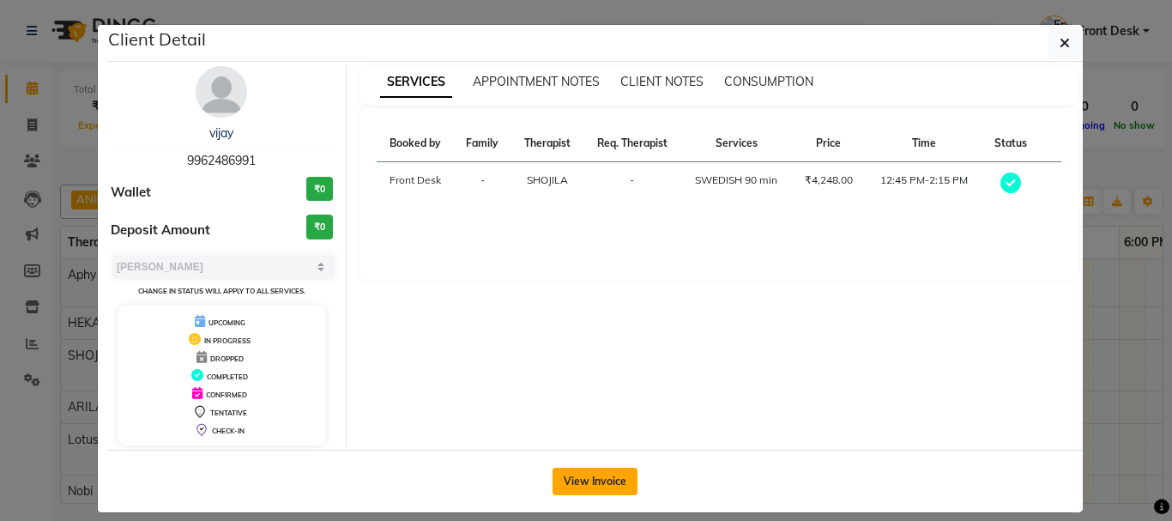
click at [593, 474] on button "View Invoice" at bounding box center [594, 480] width 85 height 27
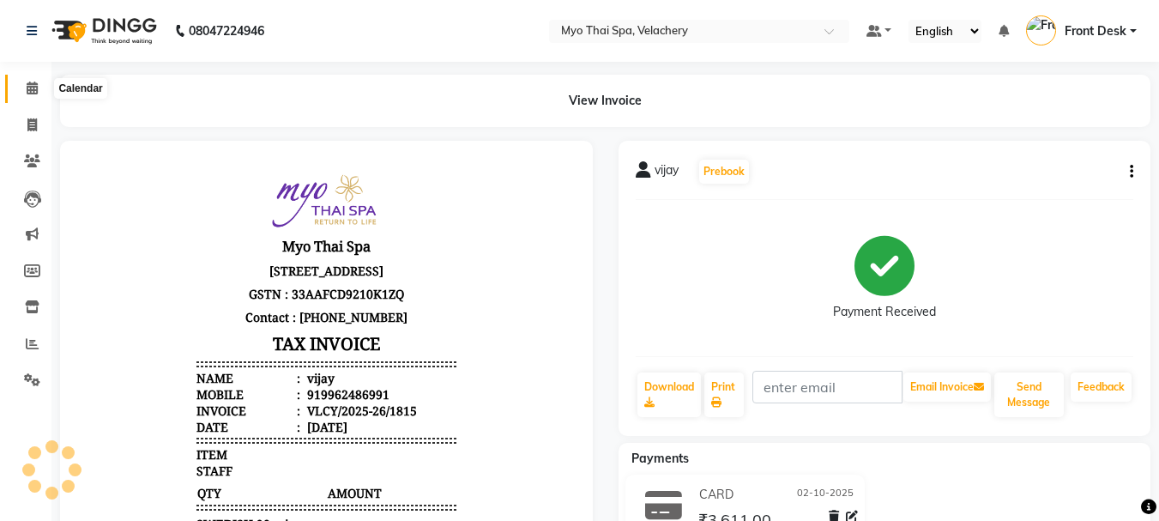
click at [34, 92] on icon at bounding box center [32, 87] width 11 height 13
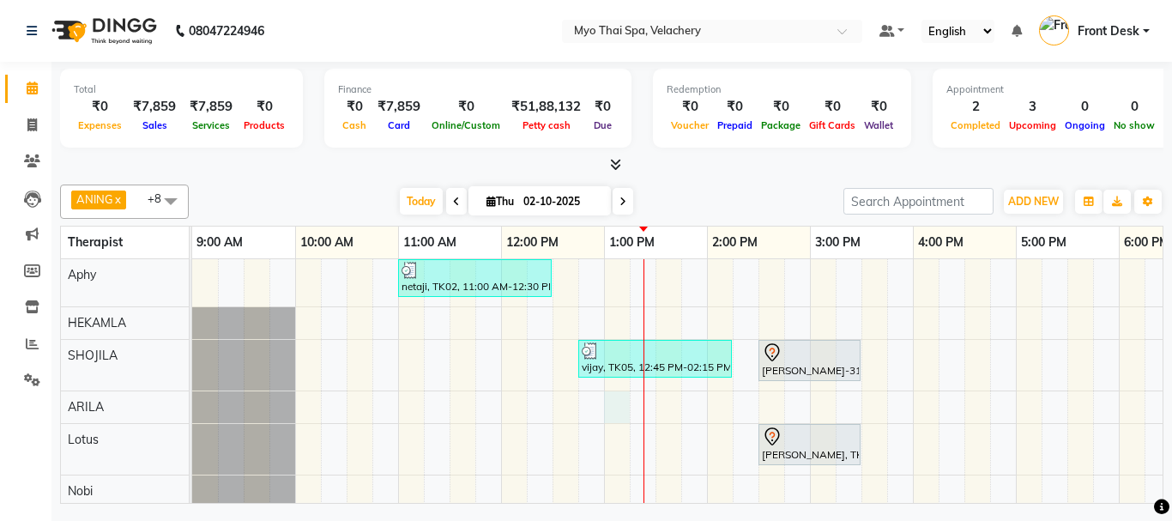
click at [608, 393] on div "netaji, TK02, 11:00 AM-12:30 PM, SWEDISH 90 min vijay, TK05, 12:45 PM-02:15 PM,…" at bounding box center [964, 441] width 1544 height 365
select select "37462"
select select "780"
select select "tentative"
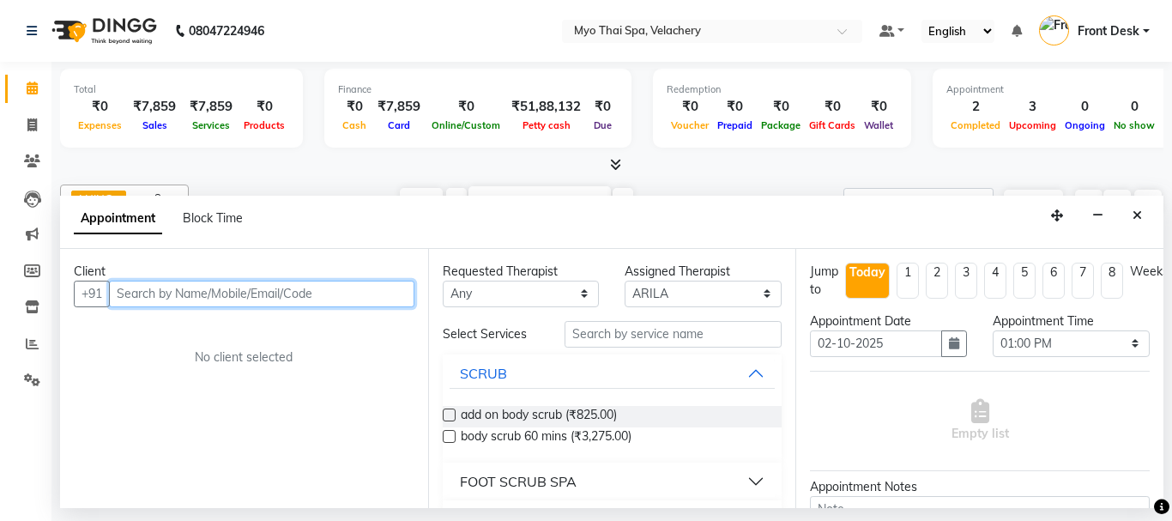
click at [154, 298] on input "text" at bounding box center [261, 293] width 305 height 27
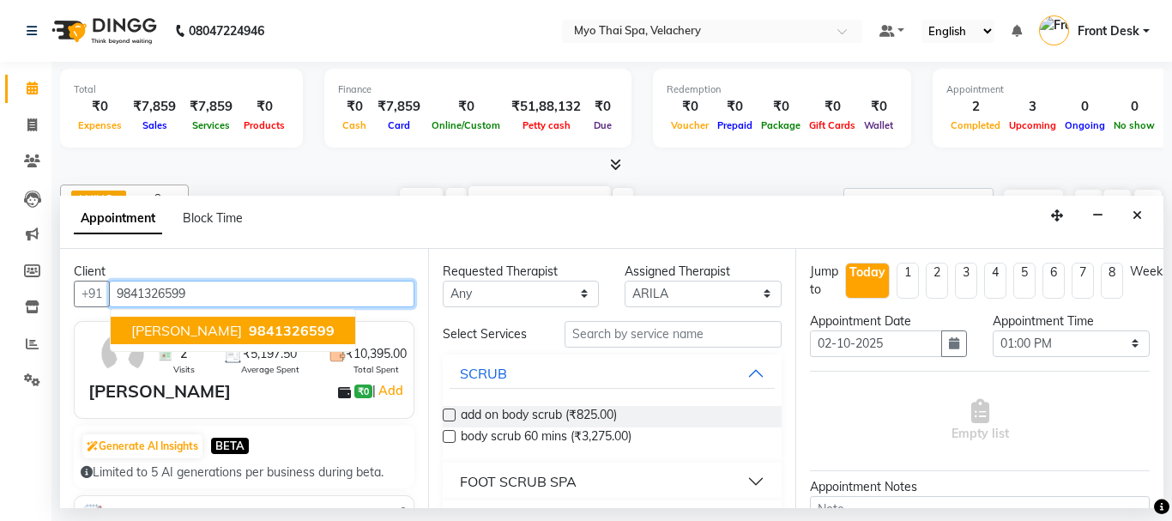
click at [142, 325] on span "kishor" at bounding box center [186, 330] width 111 height 17
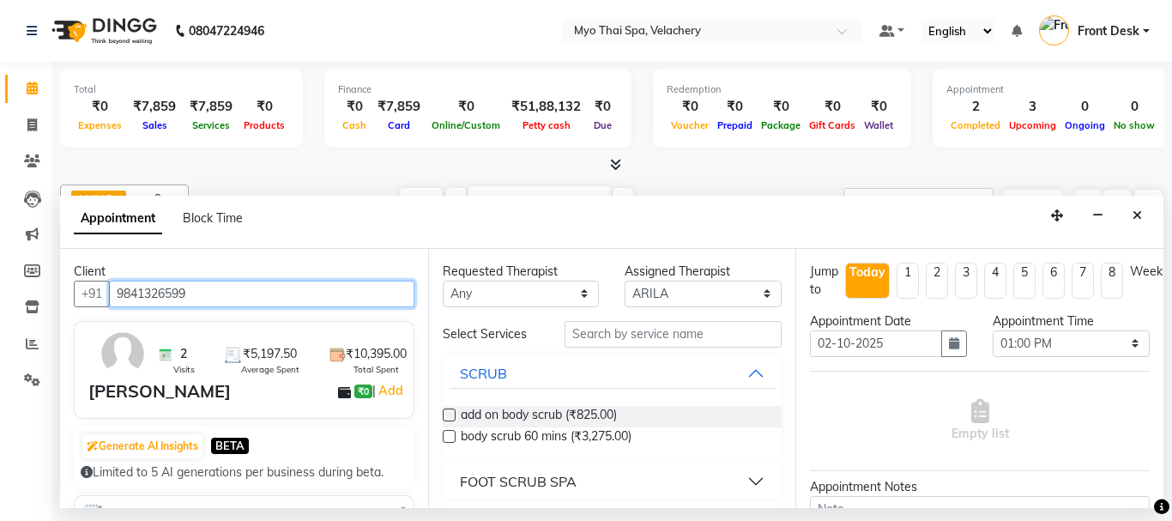
type input "9841326599"
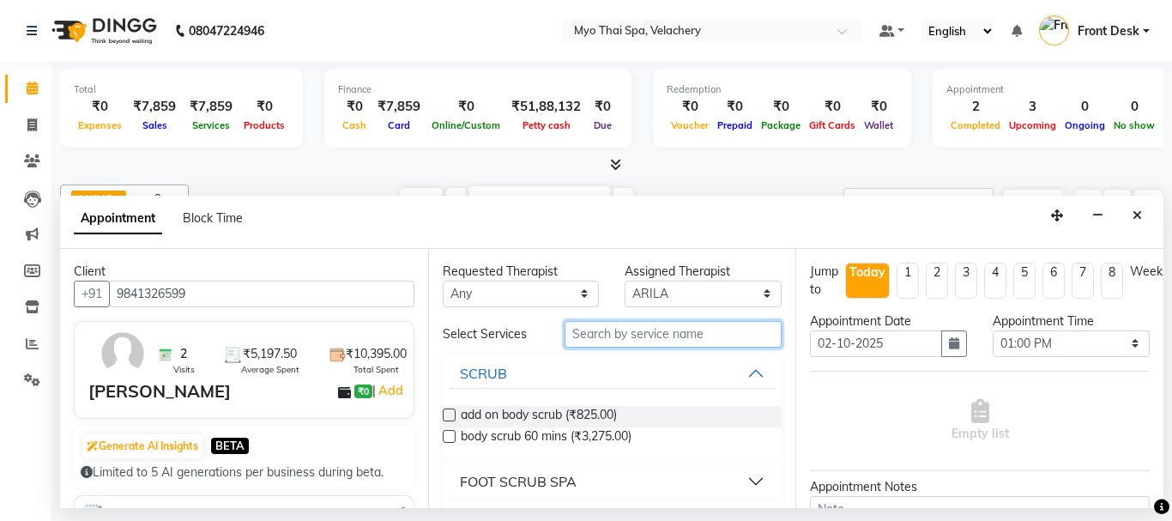
click at [586, 332] on input "text" at bounding box center [673, 334] width 218 height 27
type input "s"
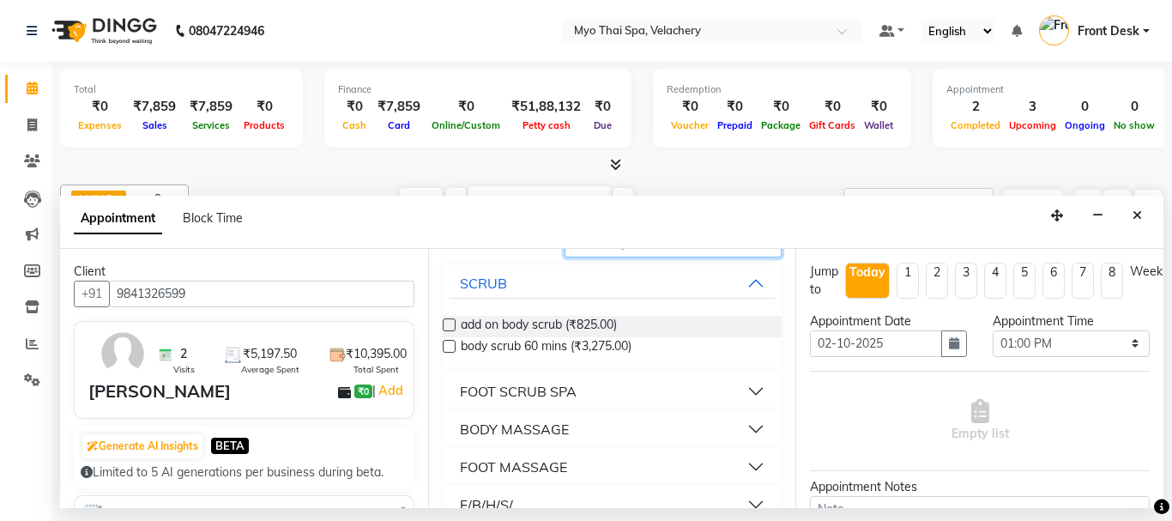
scroll to position [232, 0]
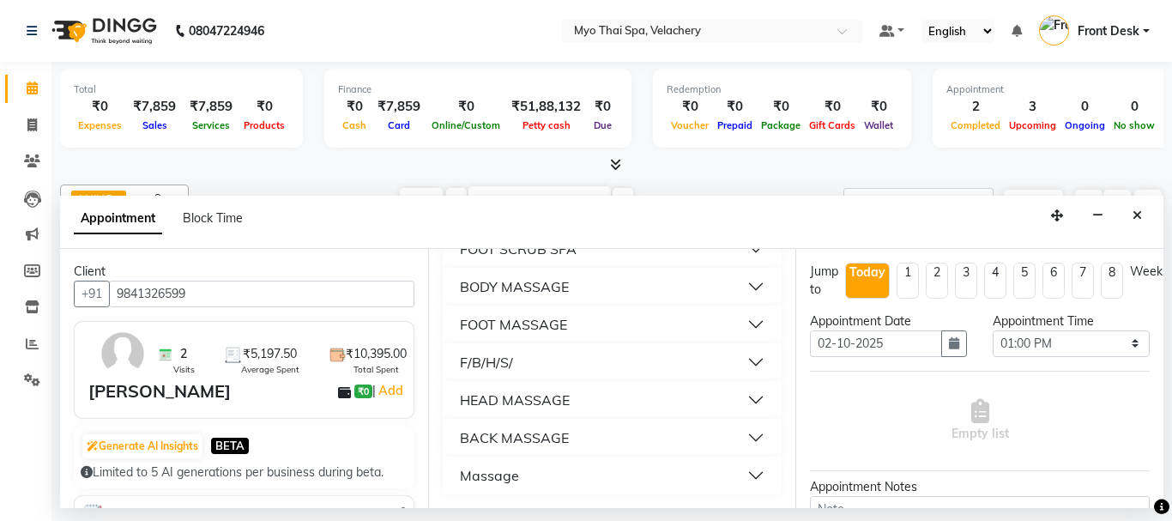
click at [729, 475] on button "Massage" at bounding box center [612, 475] width 326 height 31
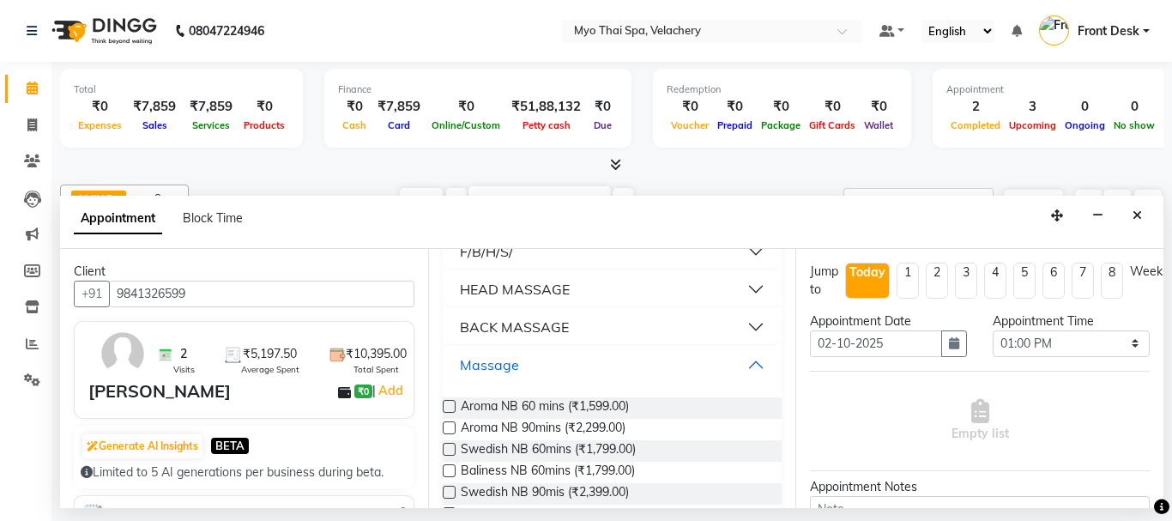
scroll to position [515, 0]
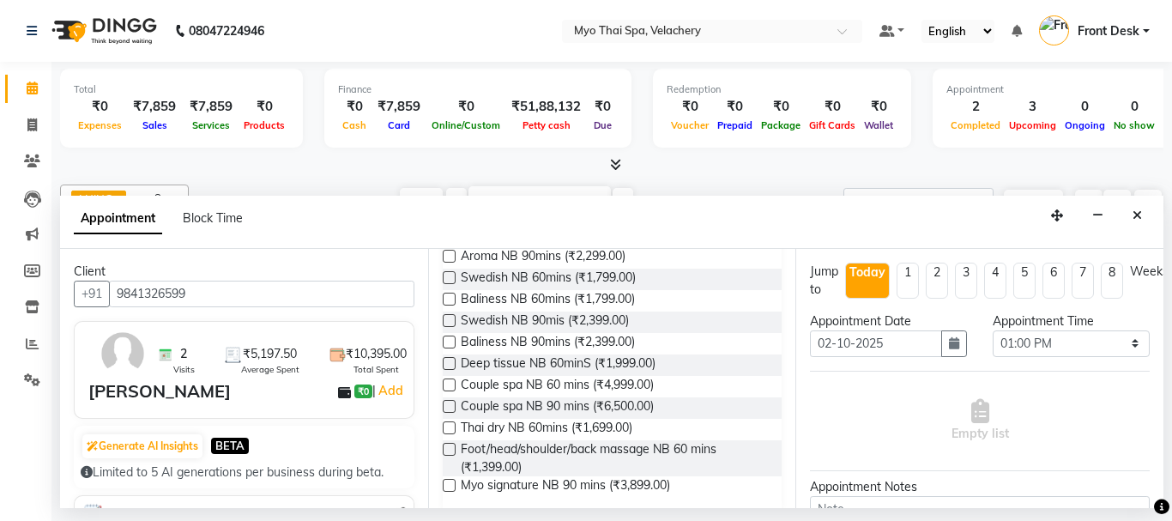
click at [449, 322] on label at bounding box center [449, 320] width 13 height 13
click at [449, 322] on input "checkbox" at bounding box center [448, 321] width 11 height 11
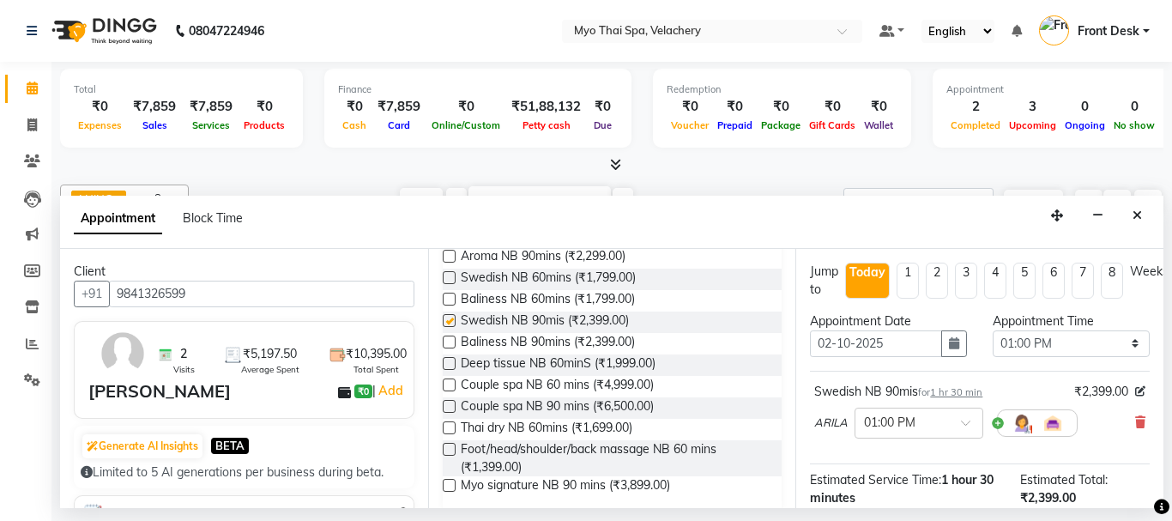
checkbox input "false"
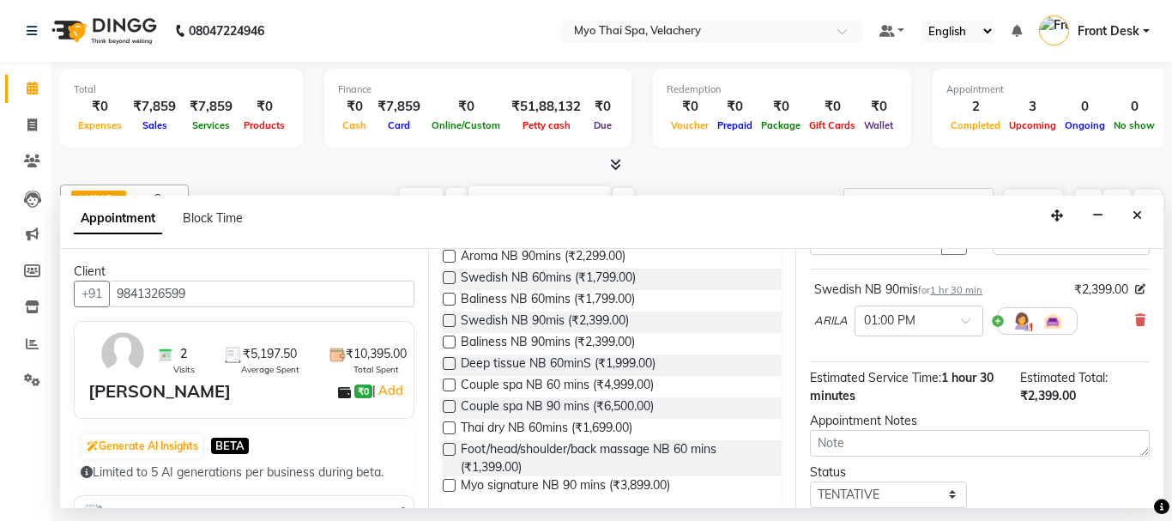
scroll to position [223, 0]
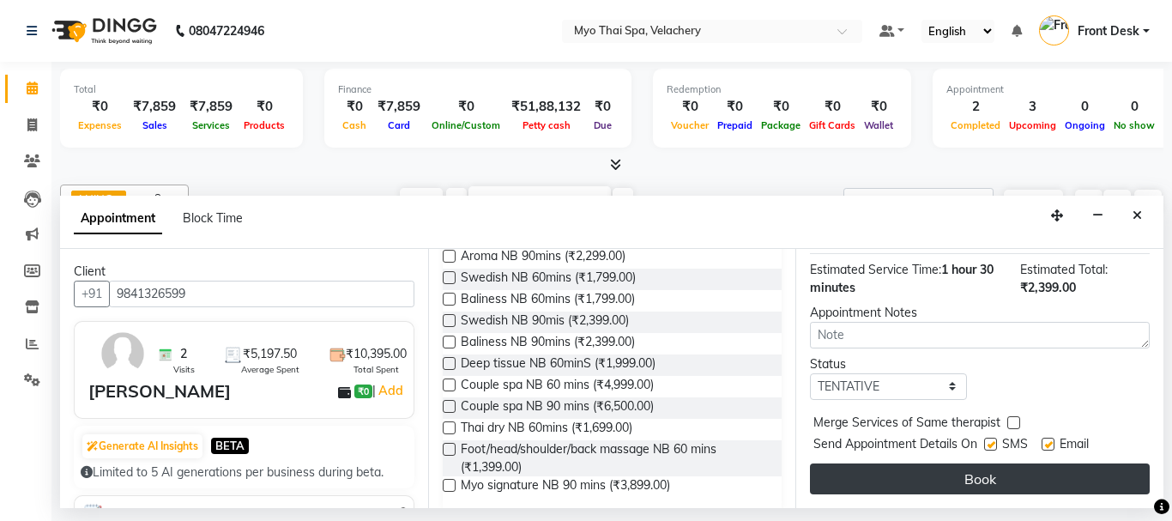
click at [937, 464] on button "Book" at bounding box center [980, 478] width 340 height 31
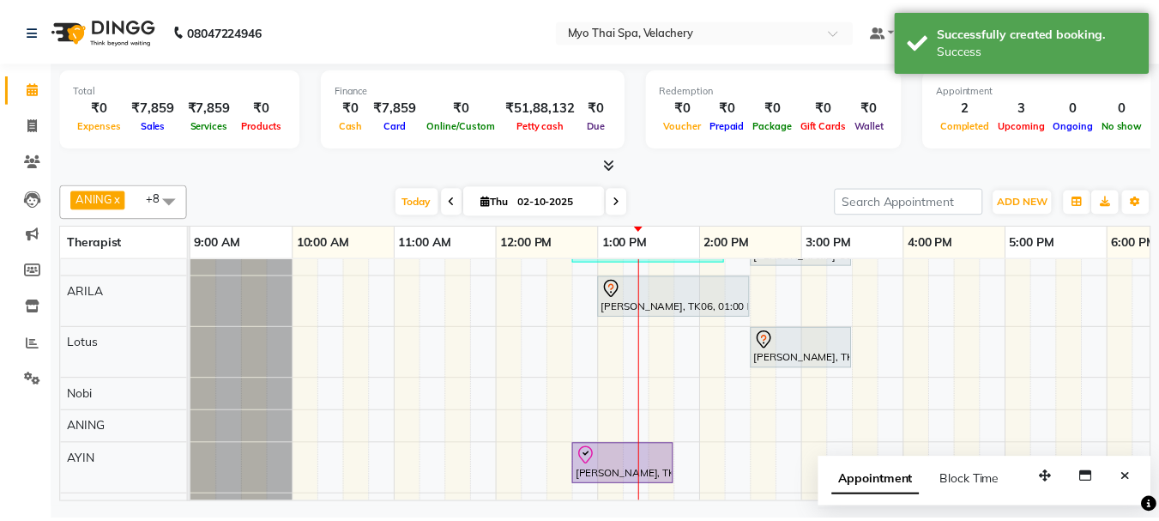
scroll to position [153, 0]
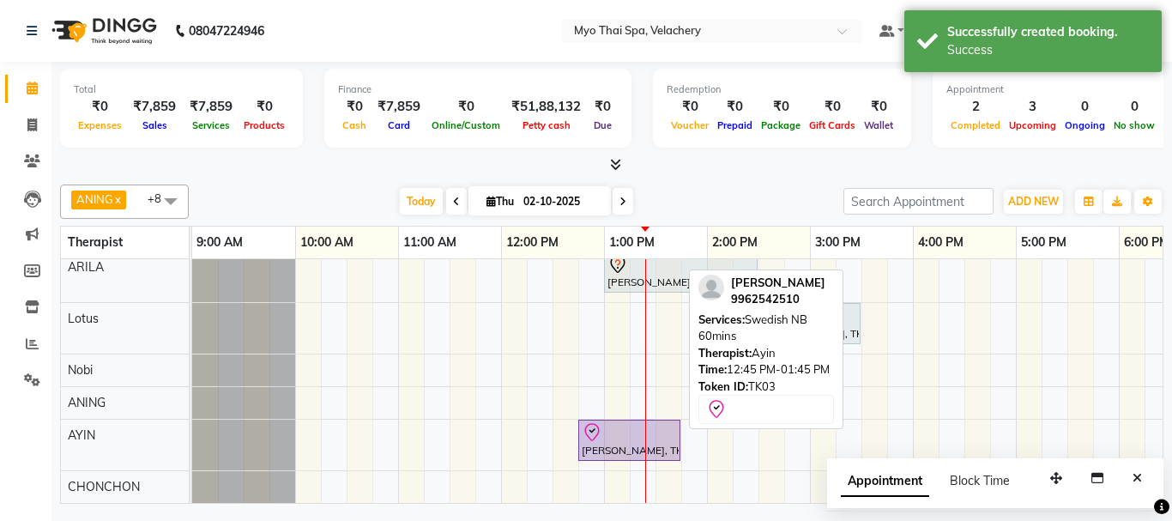
click at [610, 437] on div "[PERSON_NAME], TK03, 12:45 PM-01:45 PM, Swedish NB 60mins" at bounding box center [629, 440] width 99 height 36
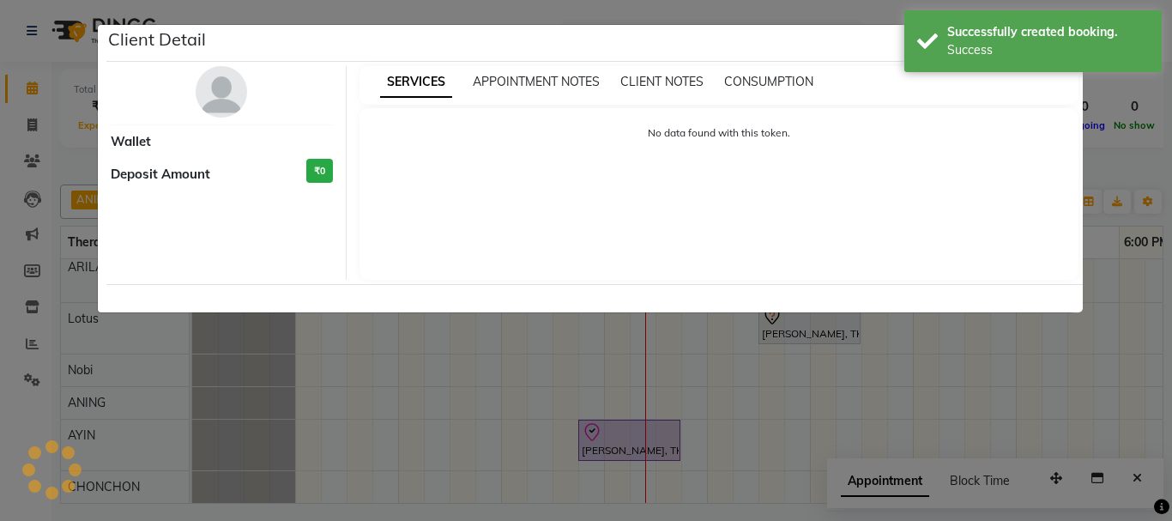
select select "8"
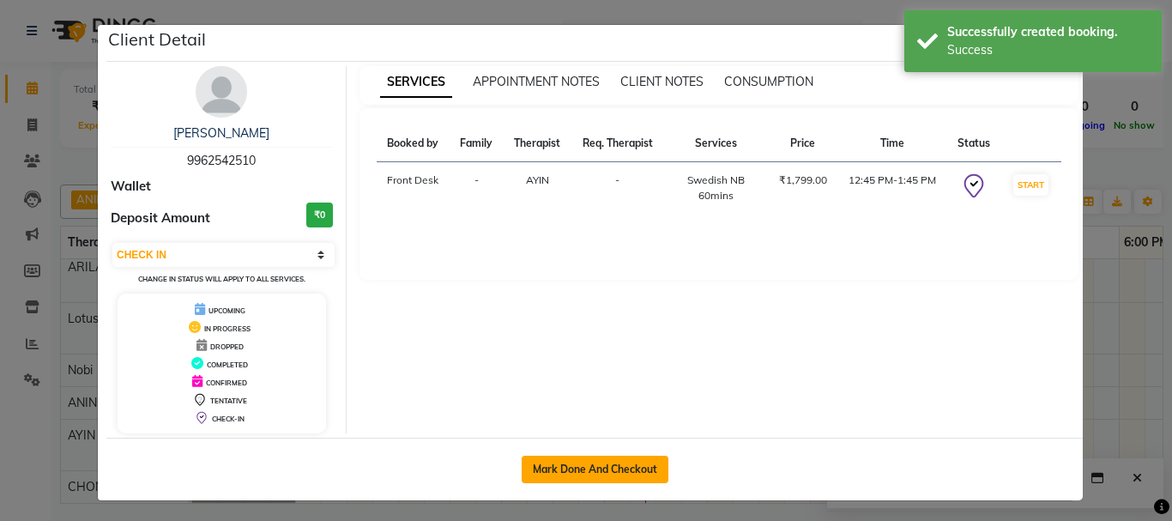
click at [566, 479] on button "Mark Done And Checkout" at bounding box center [594, 468] width 147 height 27
select select "service"
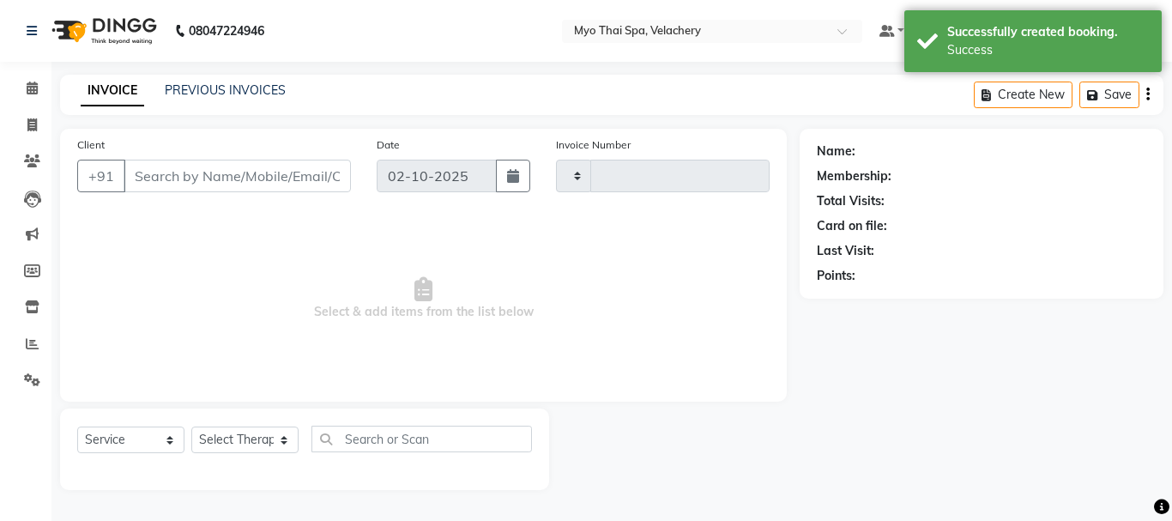
type input "1816"
select select "5554"
type input "9962542510"
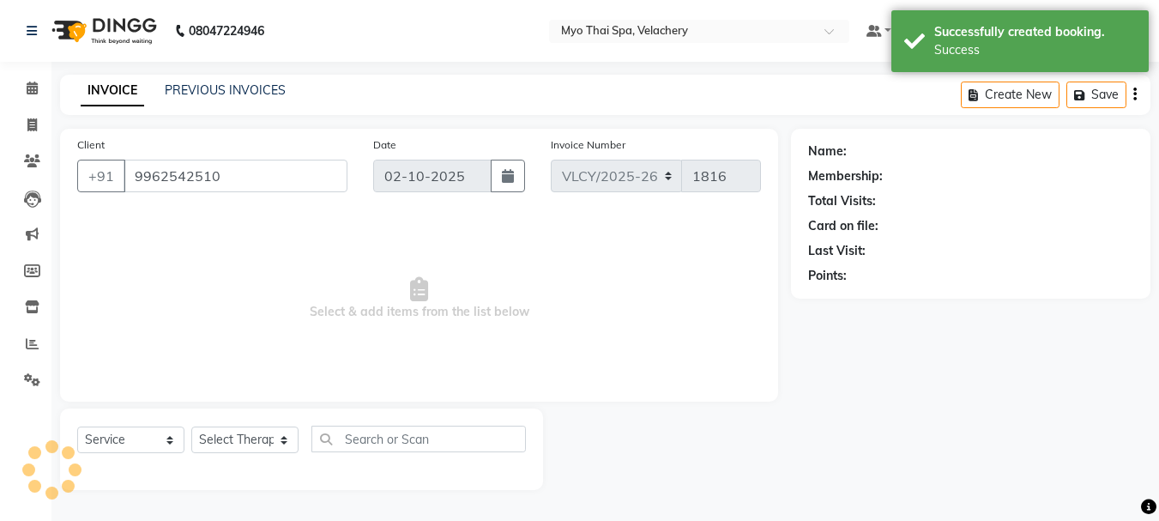
select select "84844"
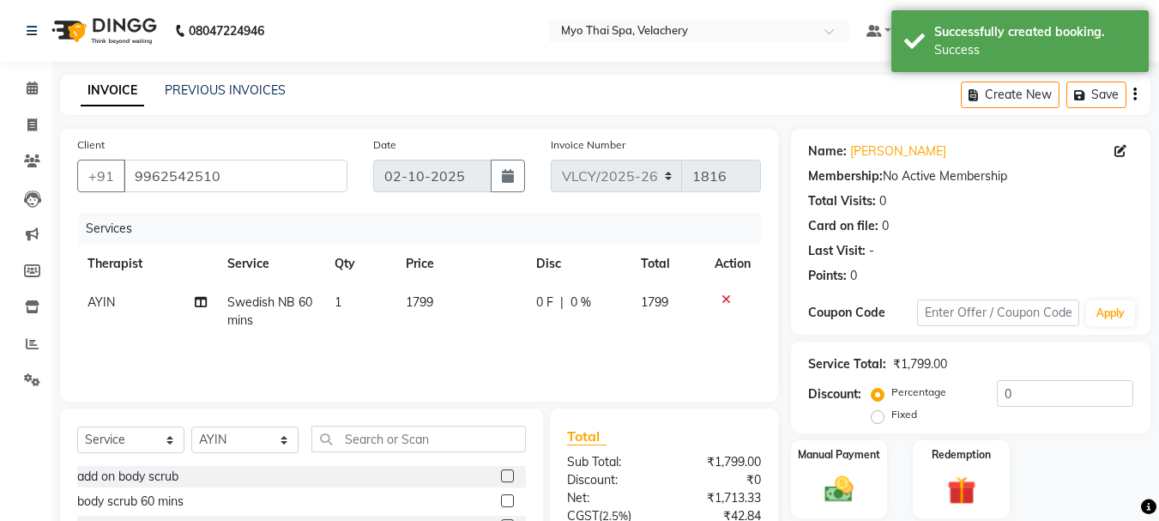
click at [267, 309] on span "Swedish NB 60mins" at bounding box center [269, 310] width 85 height 33
select select "84844"
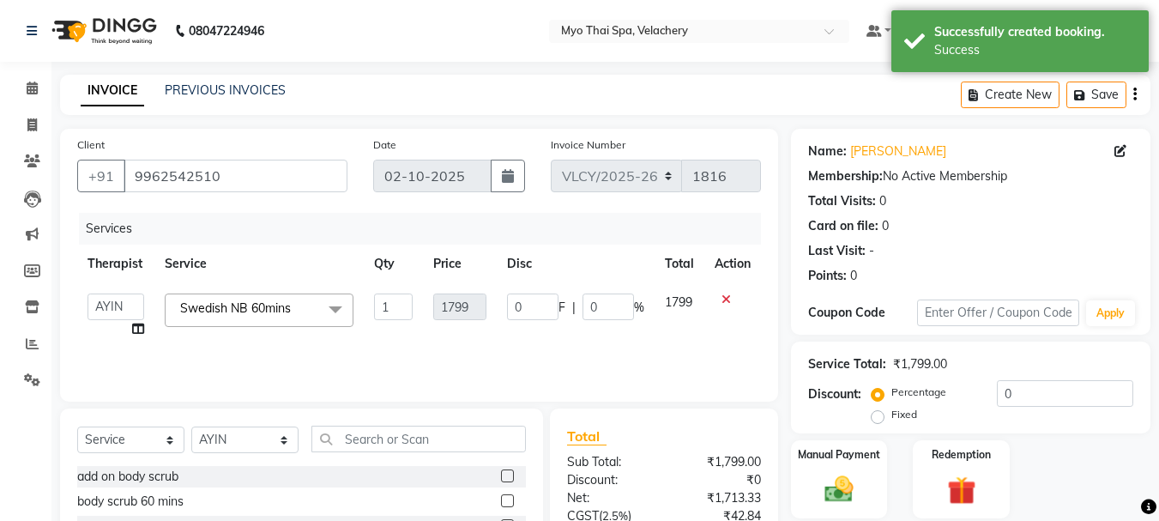
click at [326, 310] on span at bounding box center [335, 309] width 34 height 33
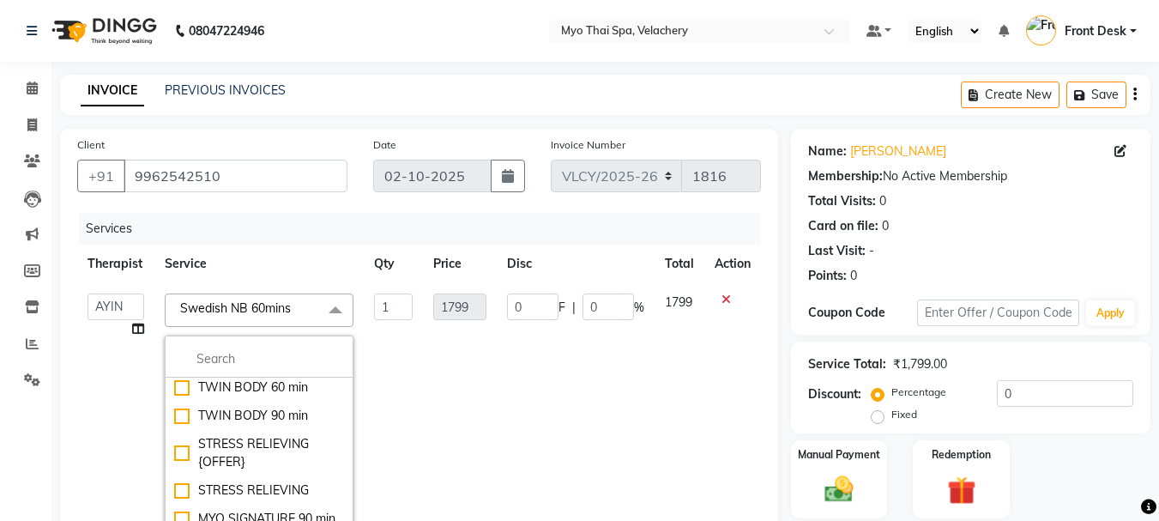
scroll to position [343, 0]
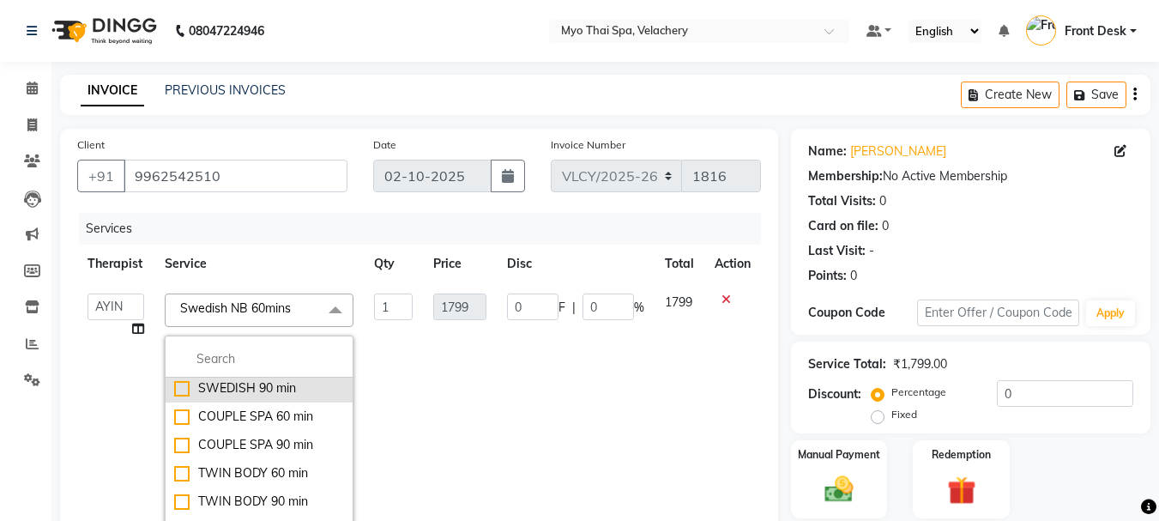
click at [171, 385] on li "SWEDISH 90 min" at bounding box center [259, 388] width 187 height 28
checkbox input "true"
checkbox input "false"
type input "4248"
click at [348, 309] on span at bounding box center [335, 309] width 34 height 33
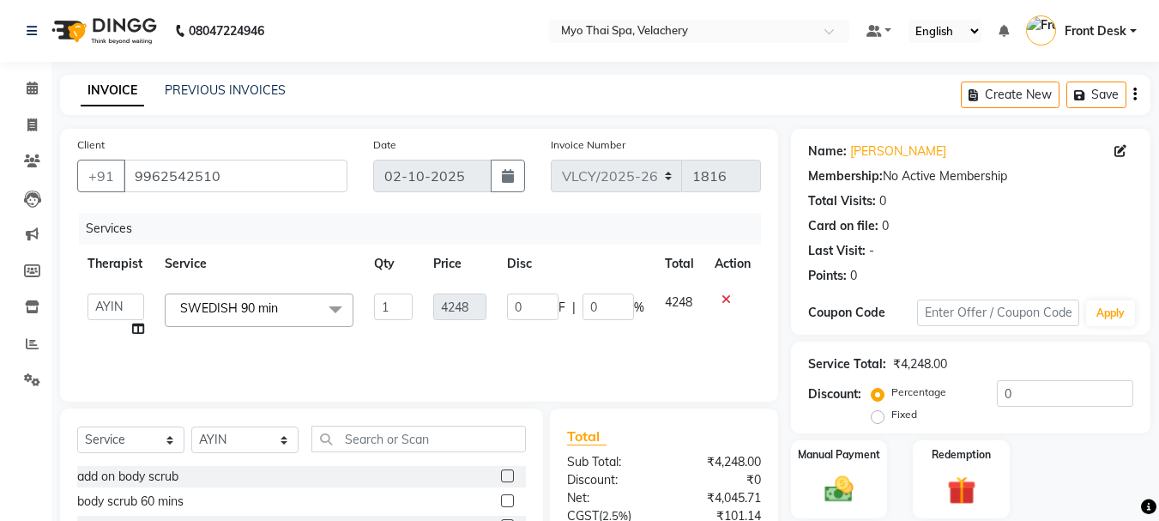
click at [391, 348] on div "Services Therapist Service Qty Price Disc Total Action ANING Aphy ARILA AYIN CH…" at bounding box center [419, 299] width 684 height 172
click at [336, 308] on span at bounding box center [335, 309] width 34 height 33
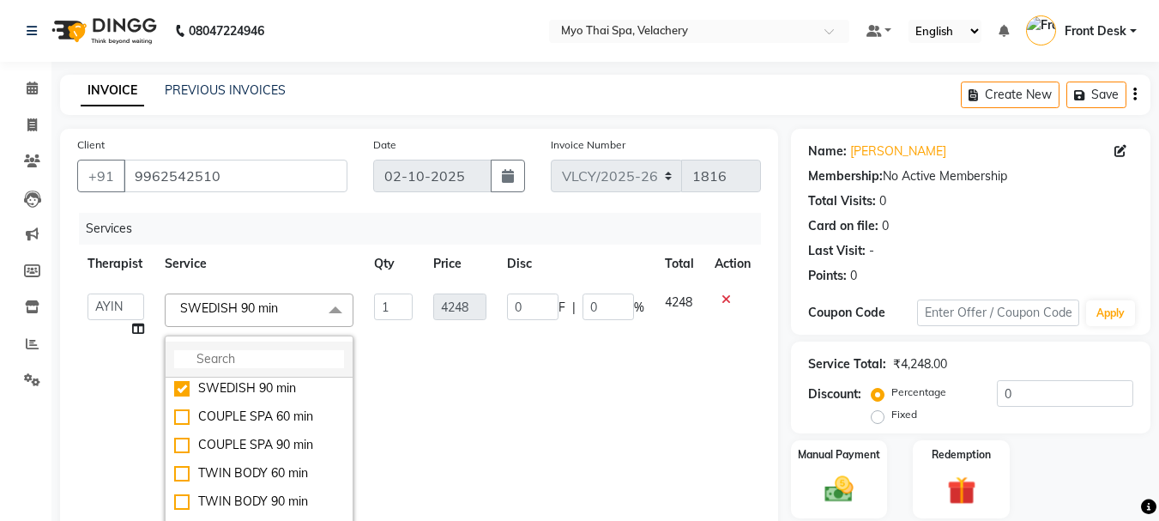
click at [250, 359] on input "multiselect-search" at bounding box center [259, 359] width 170 height 18
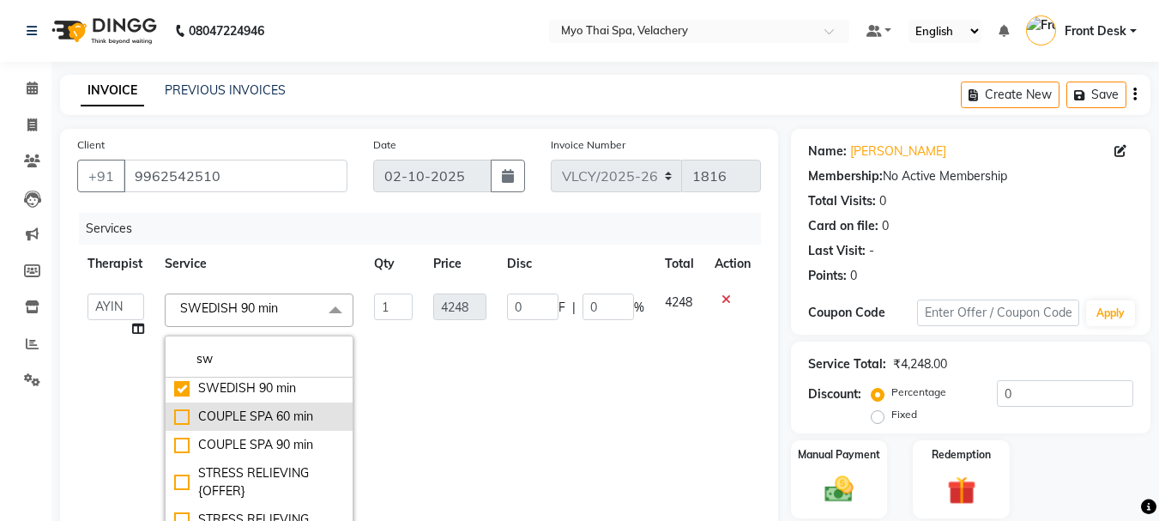
scroll to position [0, 0]
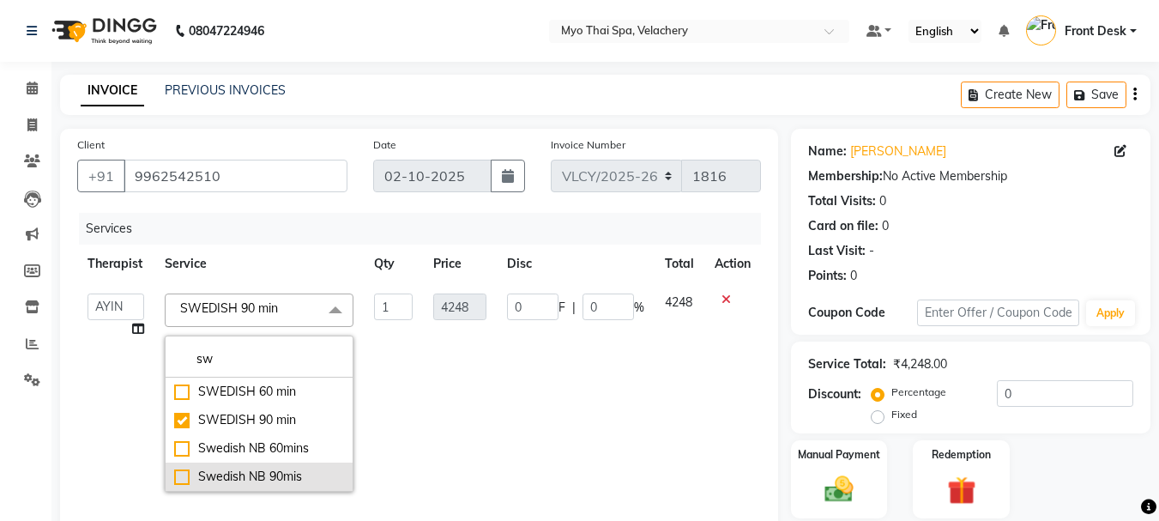
type input "sw"
click at [181, 475] on div "Swedish NB 90mis" at bounding box center [259, 476] width 170 height 18
checkbox input "false"
checkbox input "true"
type input "2399"
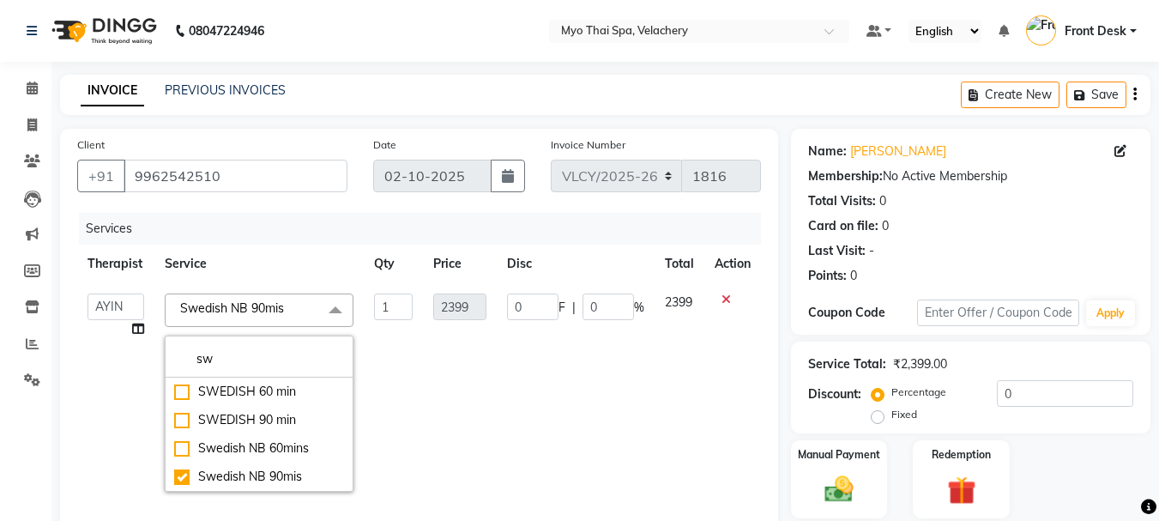
click at [501, 389] on td "0 F | 0 %" at bounding box center [576, 392] width 158 height 219
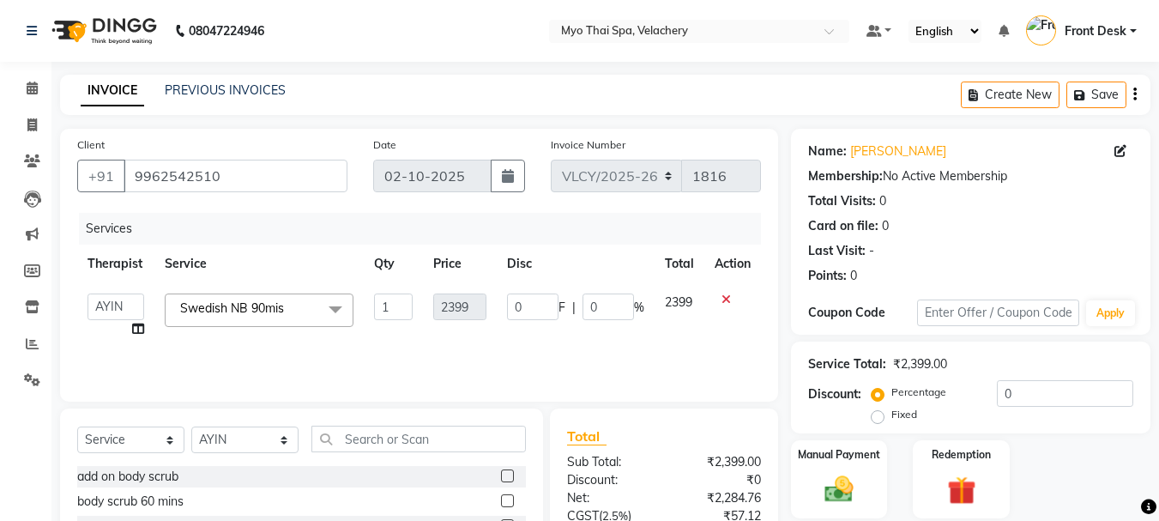
drag, startPoint x: 501, startPoint y: 389, endPoint x: 919, endPoint y: 382, distance: 417.8
click at [897, 385] on div "Client +91 9962542510 Date 02-10-2025 Invoice Number VLCY/2025-26 V/2025 V/2025…" at bounding box center [605, 395] width 1116 height 533
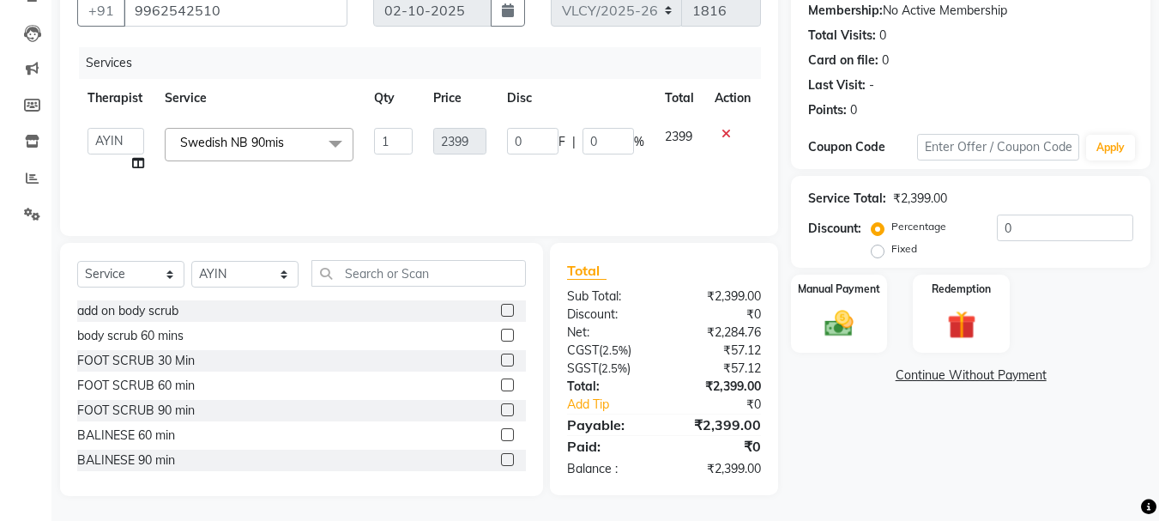
scroll to position [166, 0]
click at [905, 364] on div "Name: Venkatesh Bupathy Membership: No Active Membership Total Visits: 0 Card o…" at bounding box center [977, 228] width 372 height 533
click at [840, 280] on label "Manual Payment" at bounding box center [839, 287] width 86 height 16
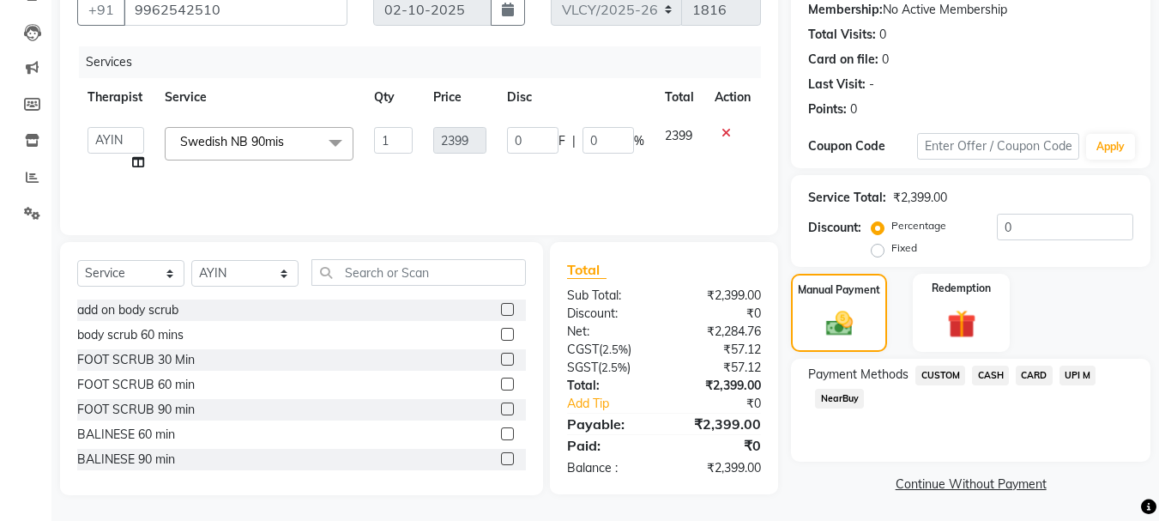
click at [991, 377] on span "CASH" at bounding box center [990, 375] width 37 height 20
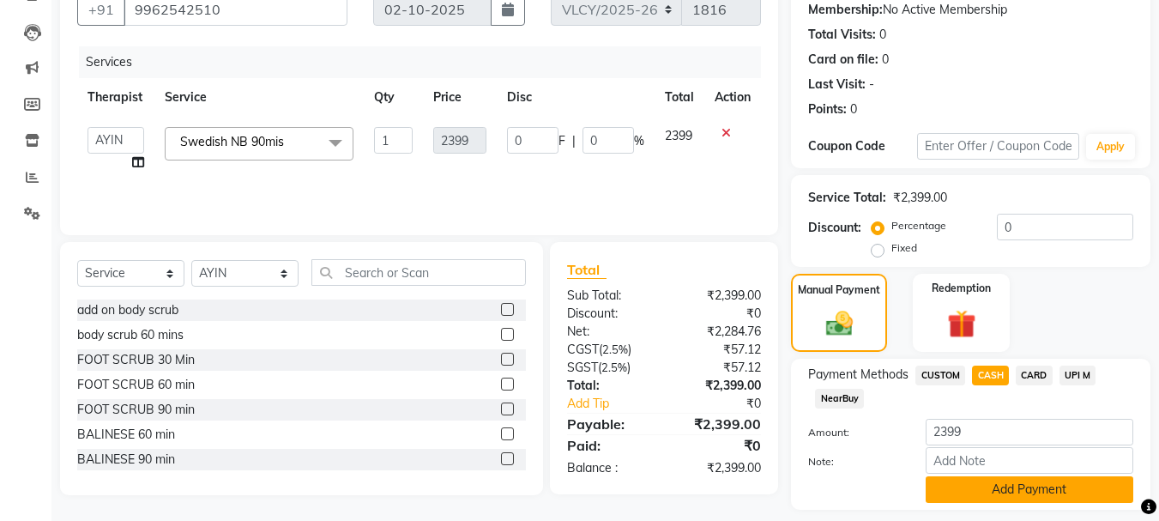
click at [1010, 485] on button "Add Payment" at bounding box center [1029, 489] width 208 height 27
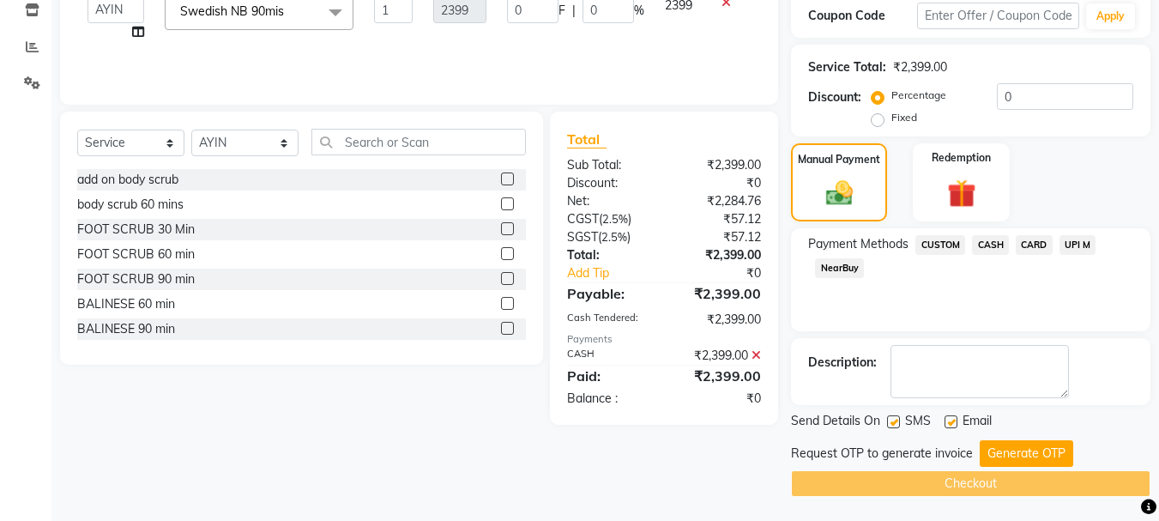
scroll to position [298, 0]
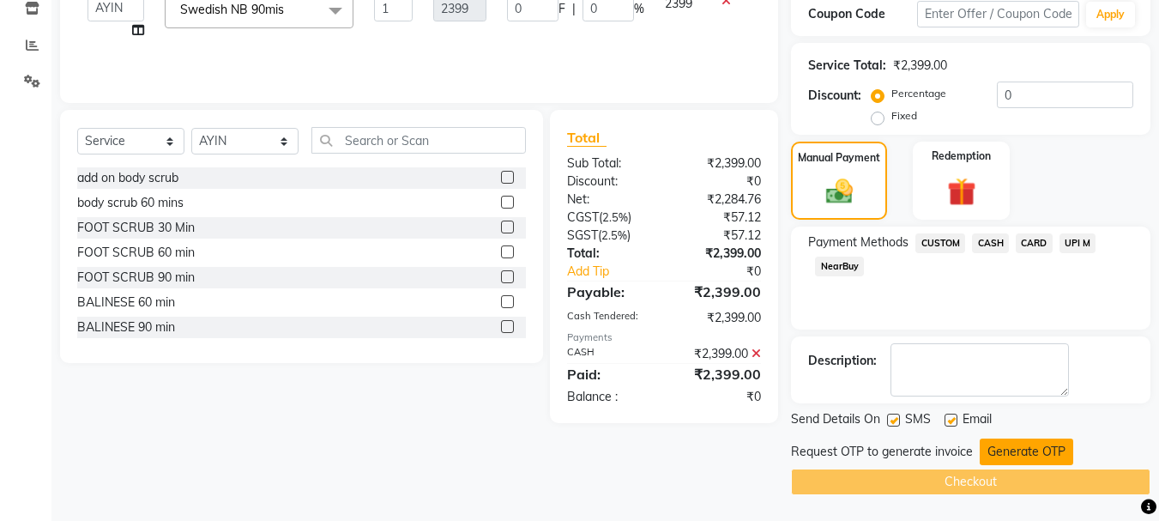
click at [1038, 443] on button "Generate OTP" at bounding box center [1025, 451] width 93 height 27
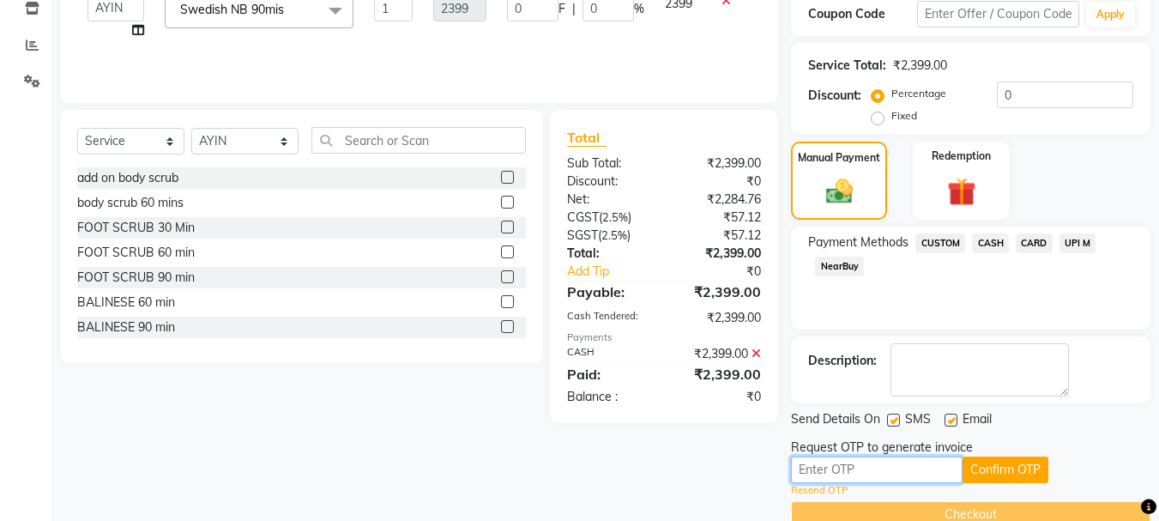
click at [919, 473] on input "text" at bounding box center [877, 469] width 172 height 27
type input "8031"
click at [988, 471] on button "Confirm OTP" at bounding box center [1005, 469] width 86 height 27
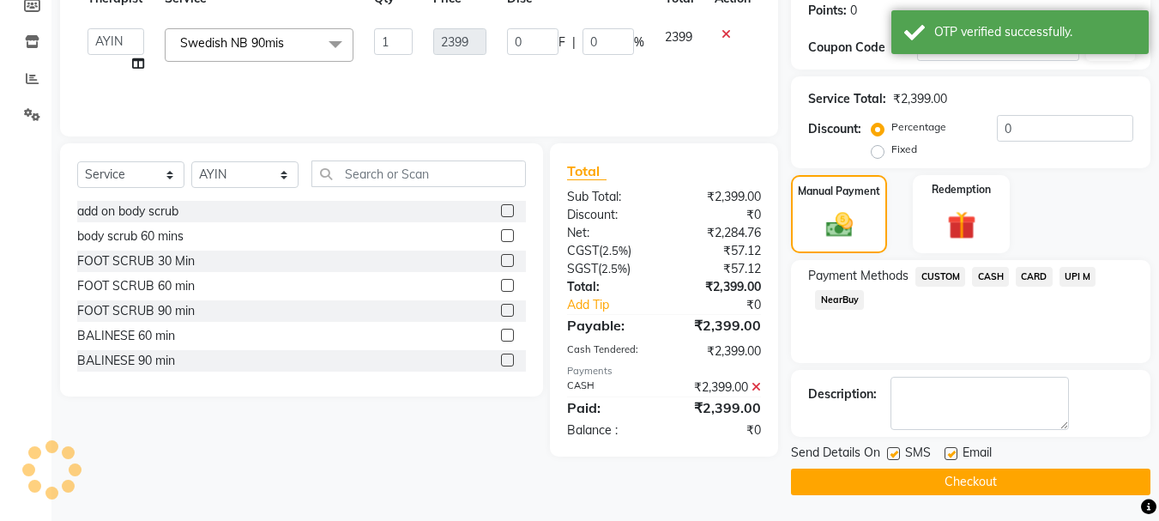
scroll to position [265, 0]
click at [985, 482] on button "Checkout" at bounding box center [970, 481] width 359 height 27
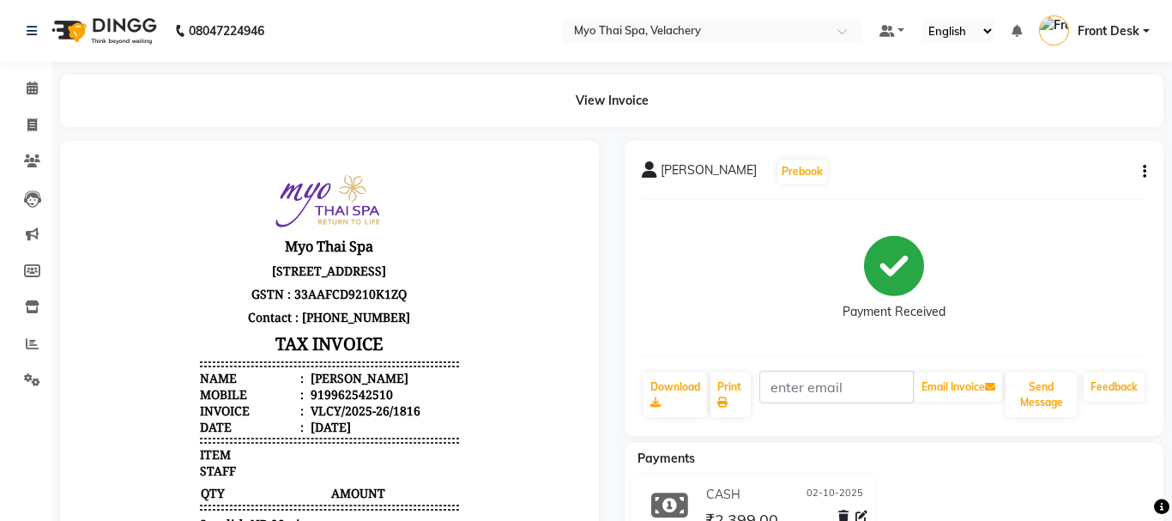
select select "service"
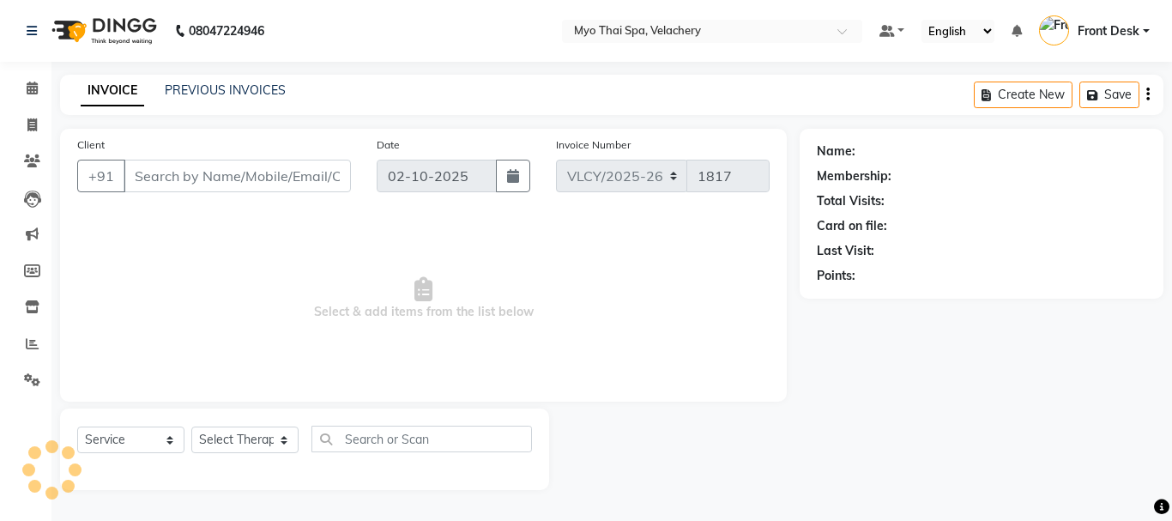
type input "9962542510"
select select "84844"
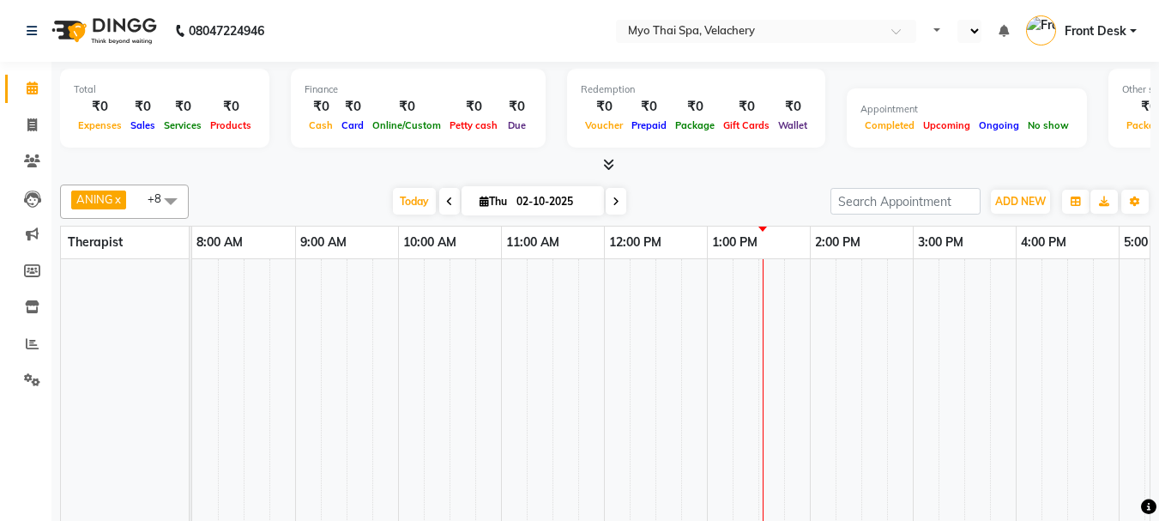
select select "en"
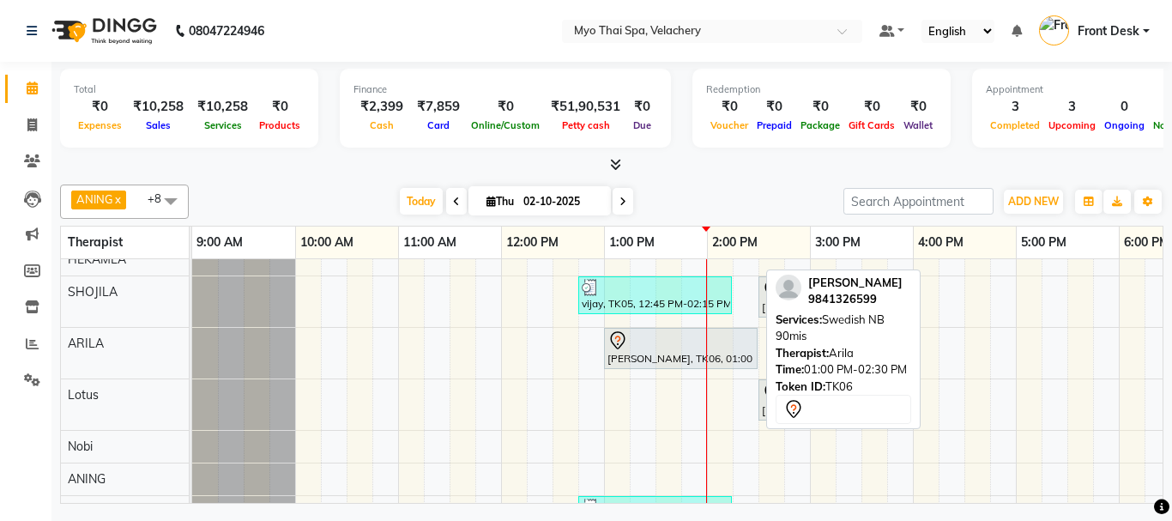
click at [682, 351] on div "kishor, TK06, 01:00 PM-02:30 PM, Swedish NB 90mis" at bounding box center [681, 348] width 150 height 36
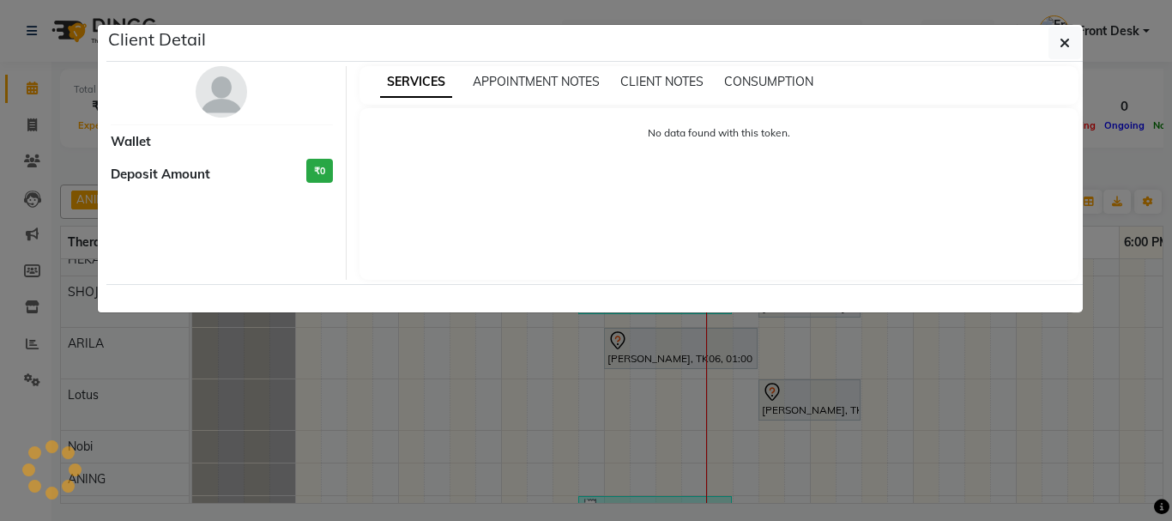
select select "7"
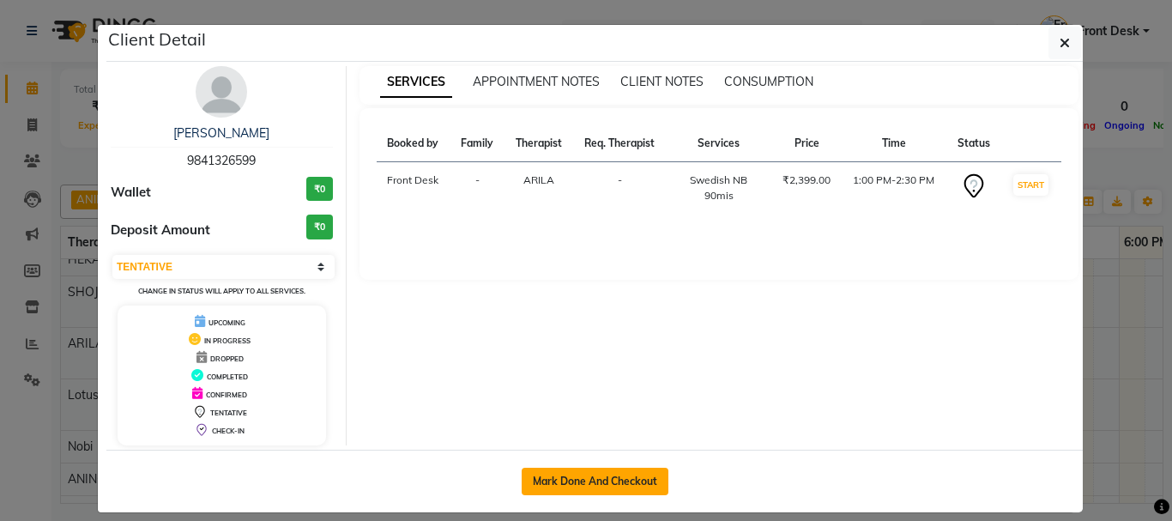
click at [599, 483] on button "Mark Done And Checkout" at bounding box center [594, 480] width 147 height 27
select select "service"
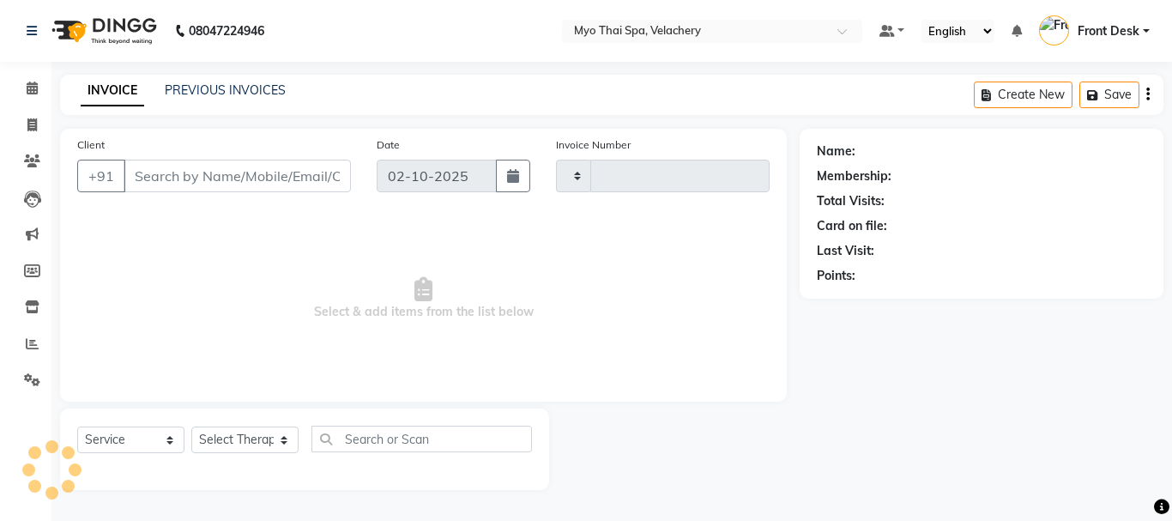
type input "1817"
select select "5554"
type input "9841326599"
select select "37462"
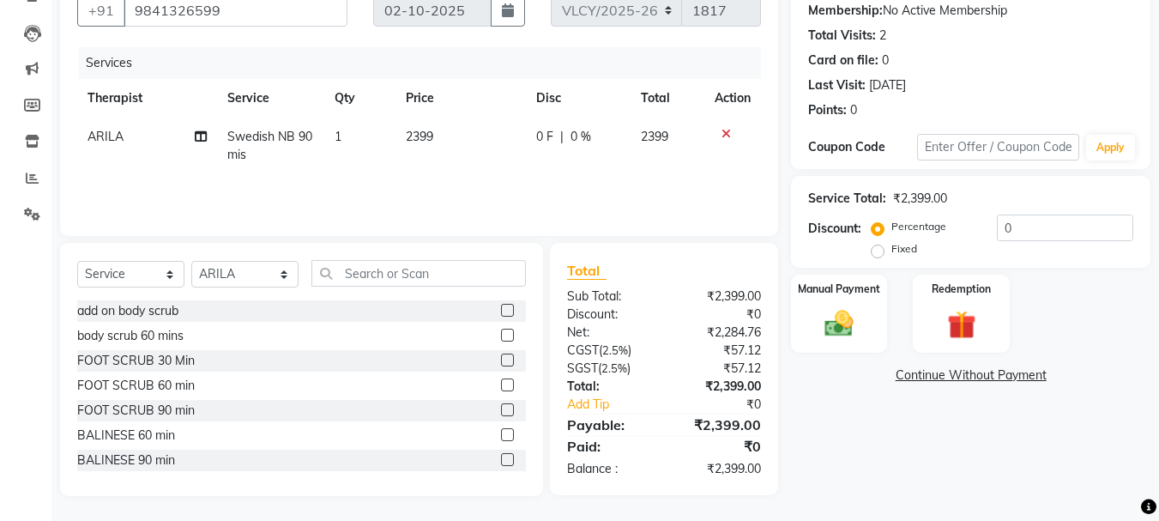
scroll to position [166, 0]
click at [382, 273] on input "text" at bounding box center [418, 272] width 214 height 27
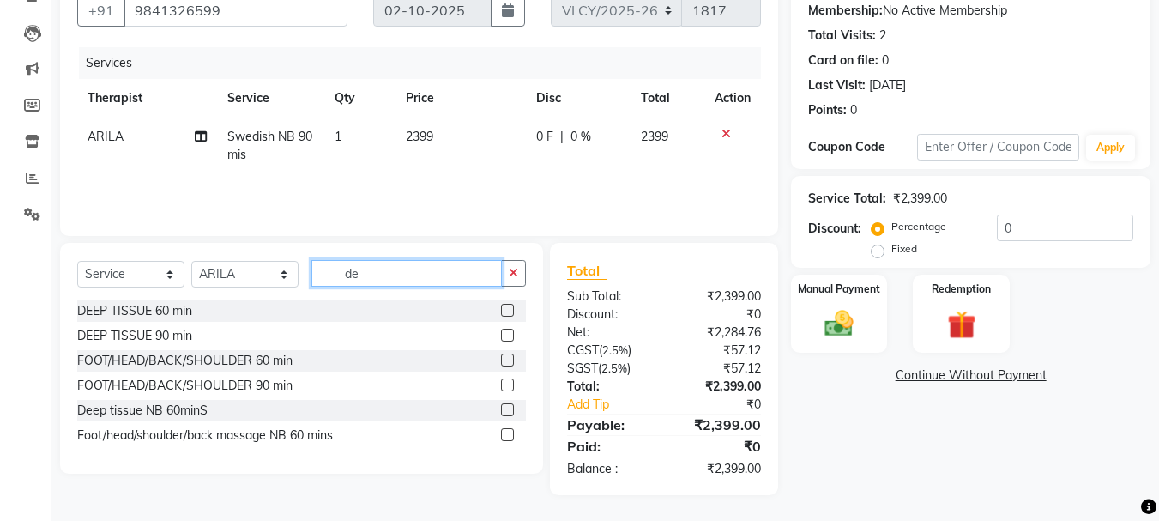
scroll to position [166, 0]
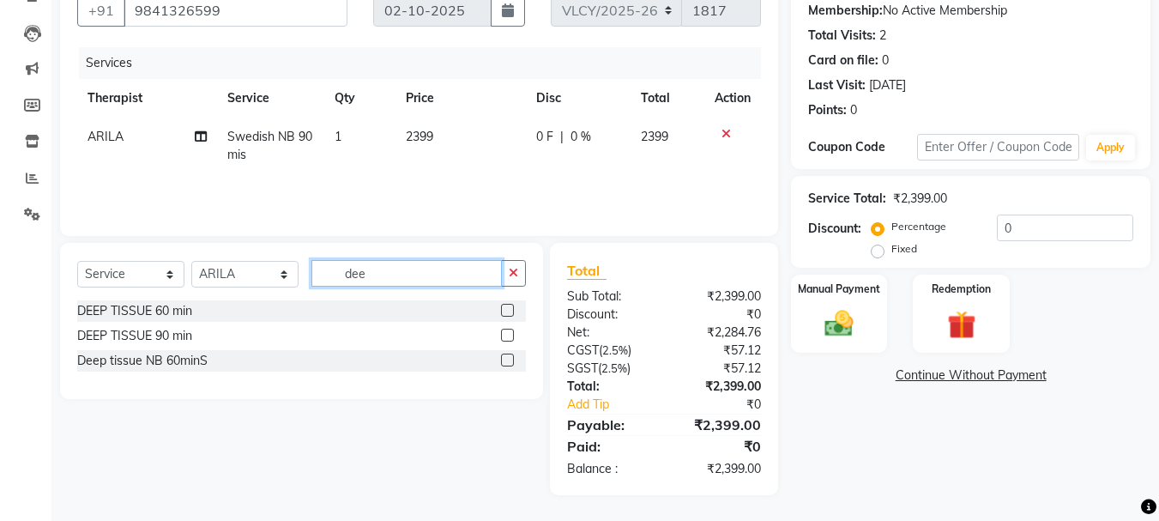
type input "dee"
click at [510, 357] on label at bounding box center [507, 359] width 13 height 13
click at [510, 357] on input "checkbox" at bounding box center [506, 360] width 11 height 11
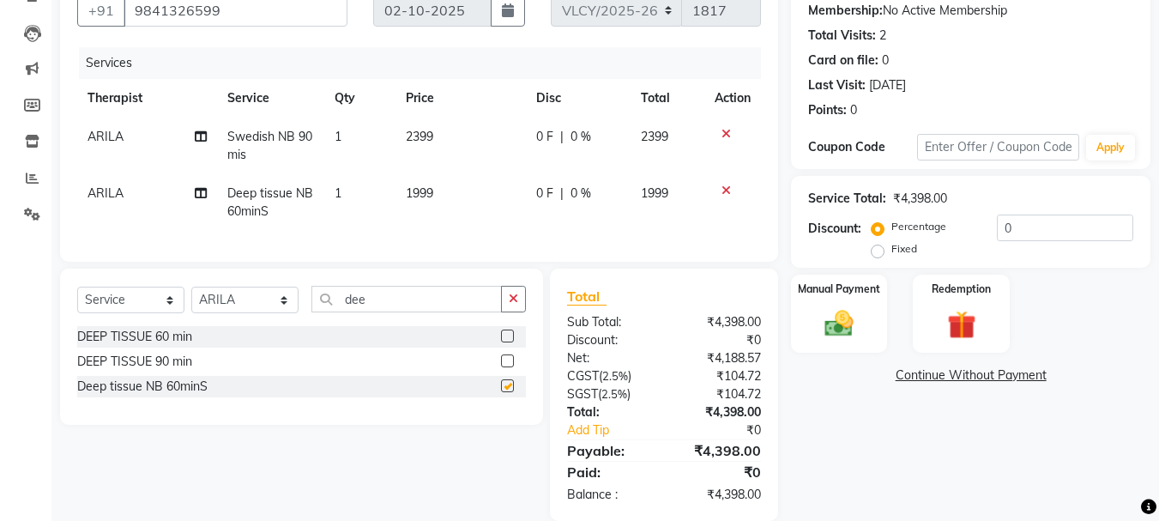
checkbox input "false"
click at [727, 134] on icon at bounding box center [725, 134] width 9 height 12
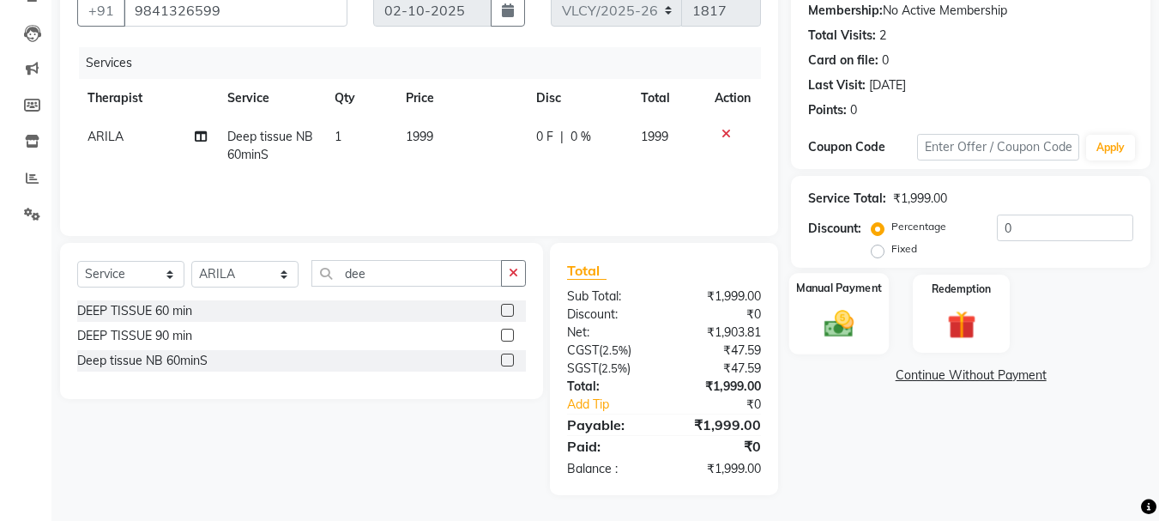
click at [848, 296] on label "Manual Payment" at bounding box center [839, 288] width 86 height 16
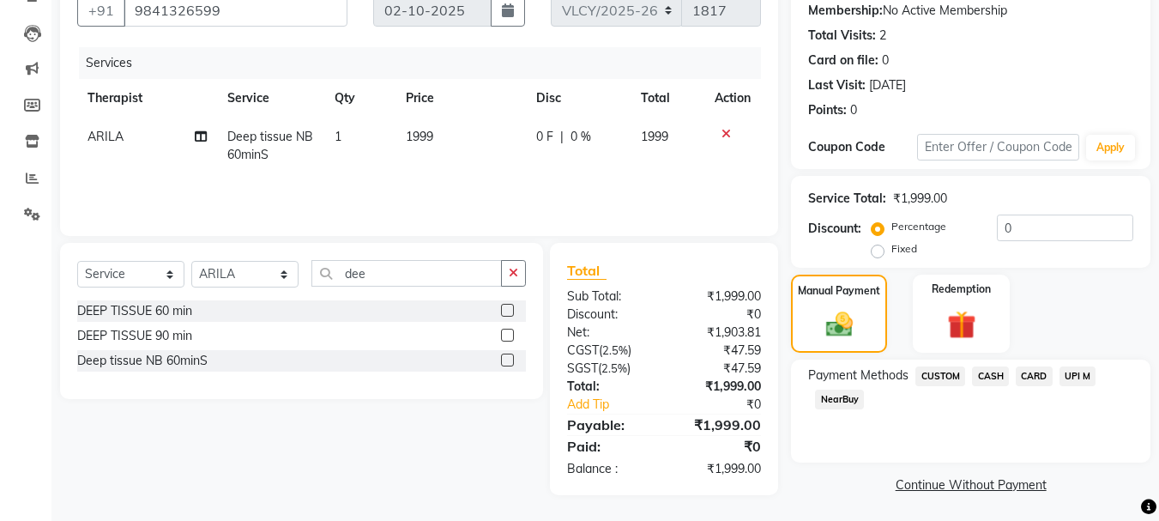
click at [1082, 377] on span "UPI M" at bounding box center [1077, 376] width 37 height 20
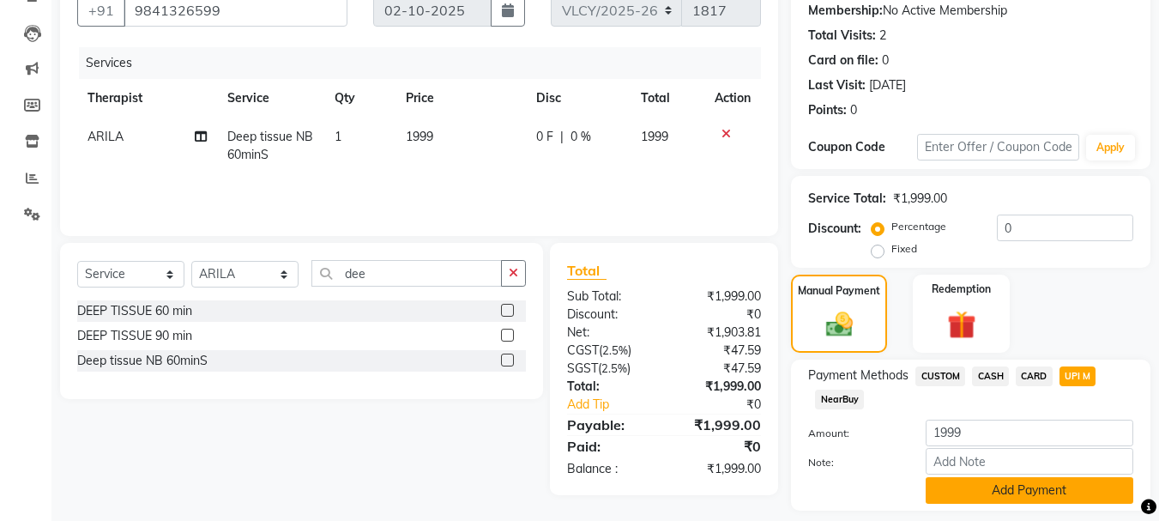
click at [1014, 498] on button "Add Payment" at bounding box center [1029, 490] width 208 height 27
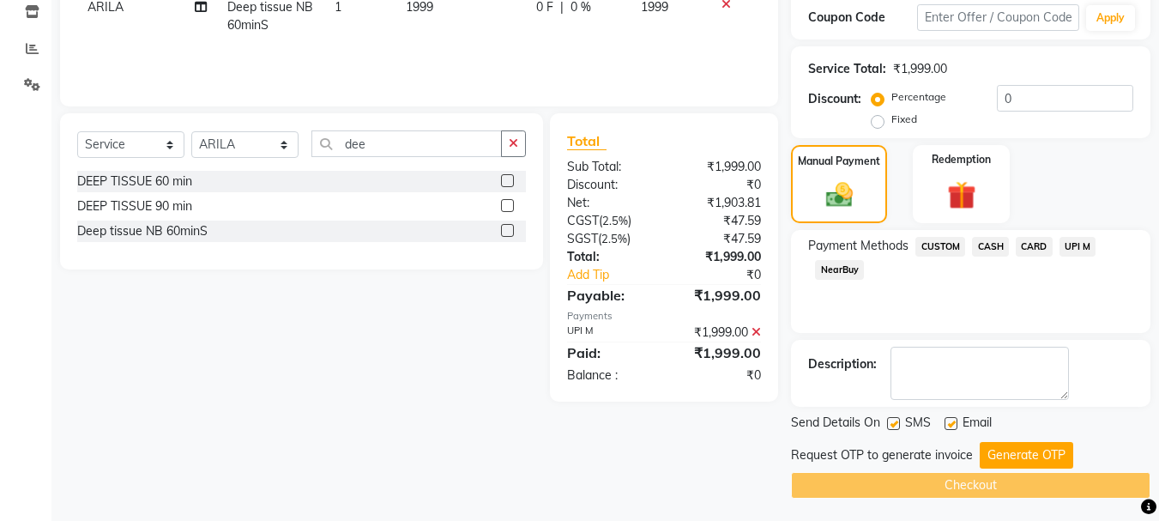
scroll to position [298, 0]
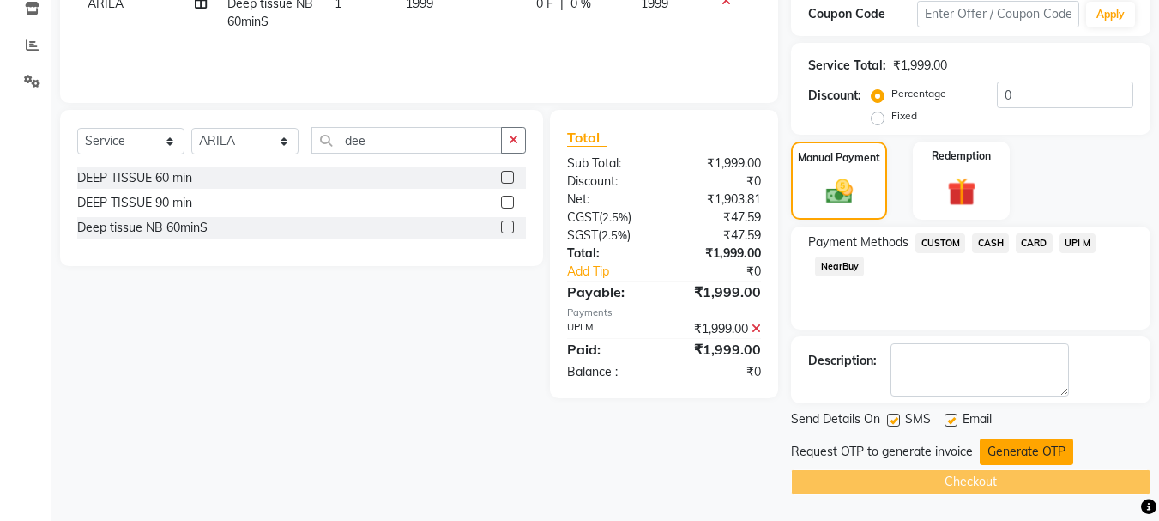
click at [1048, 449] on button "Generate OTP" at bounding box center [1025, 451] width 93 height 27
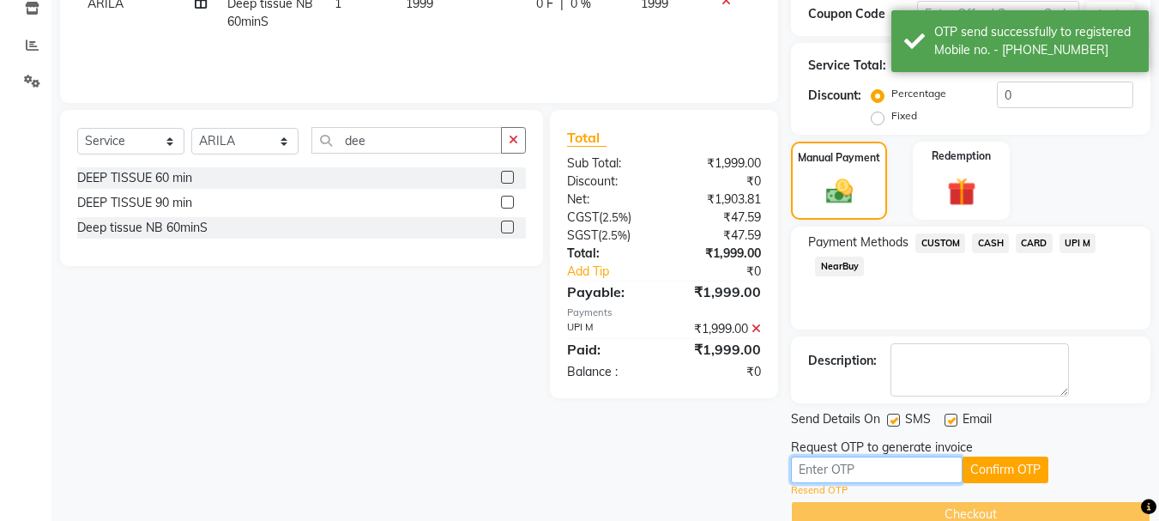
click at [908, 471] on input "text" at bounding box center [877, 469] width 172 height 27
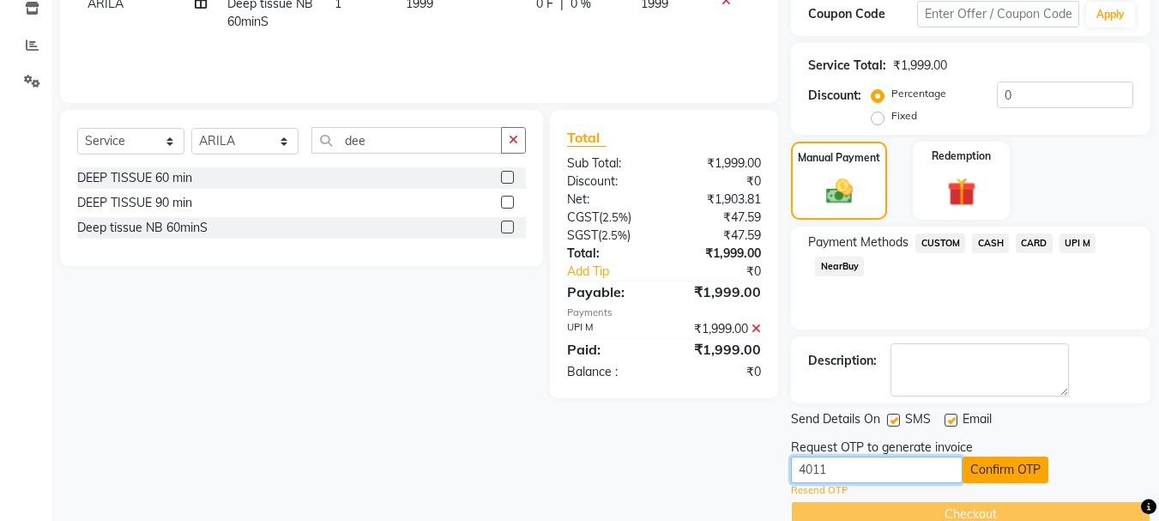
type input "4011"
click at [985, 463] on button "Confirm OTP" at bounding box center [1005, 469] width 86 height 27
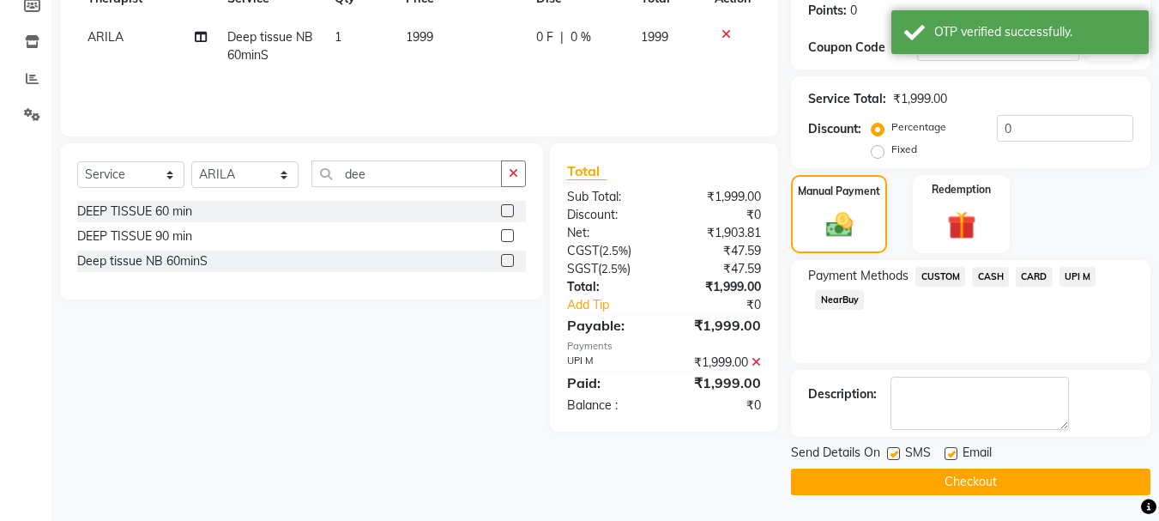
click at [992, 475] on button "Checkout" at bounding box center [970, 481] width 359 height 27
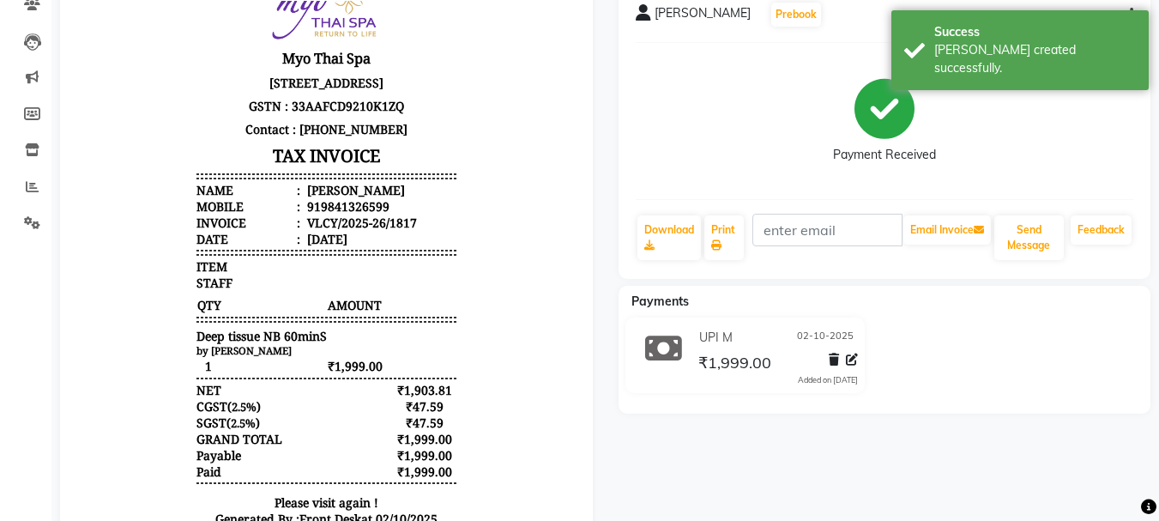
scroll to position [172, 0]
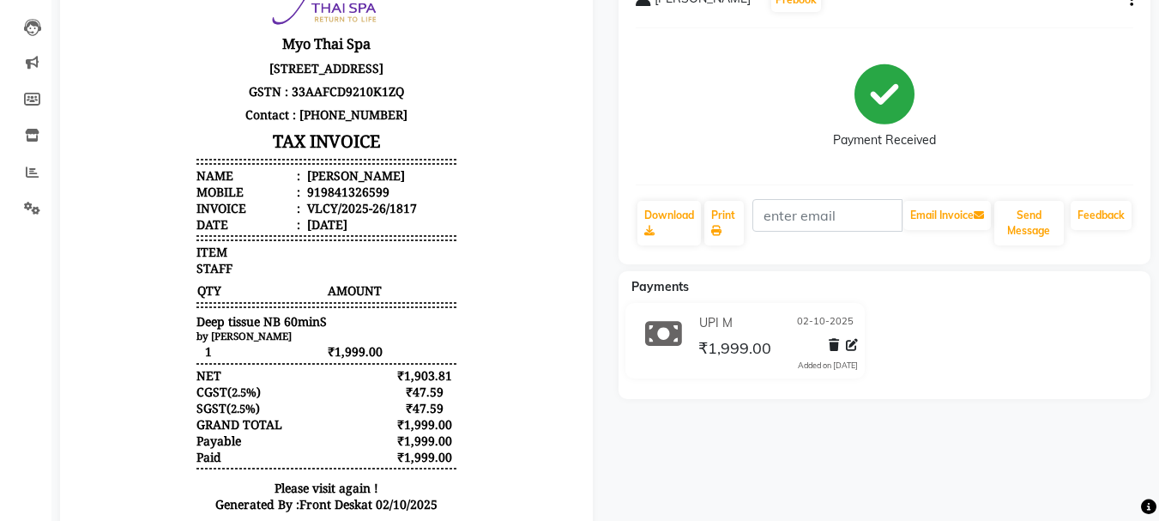
select select "service"
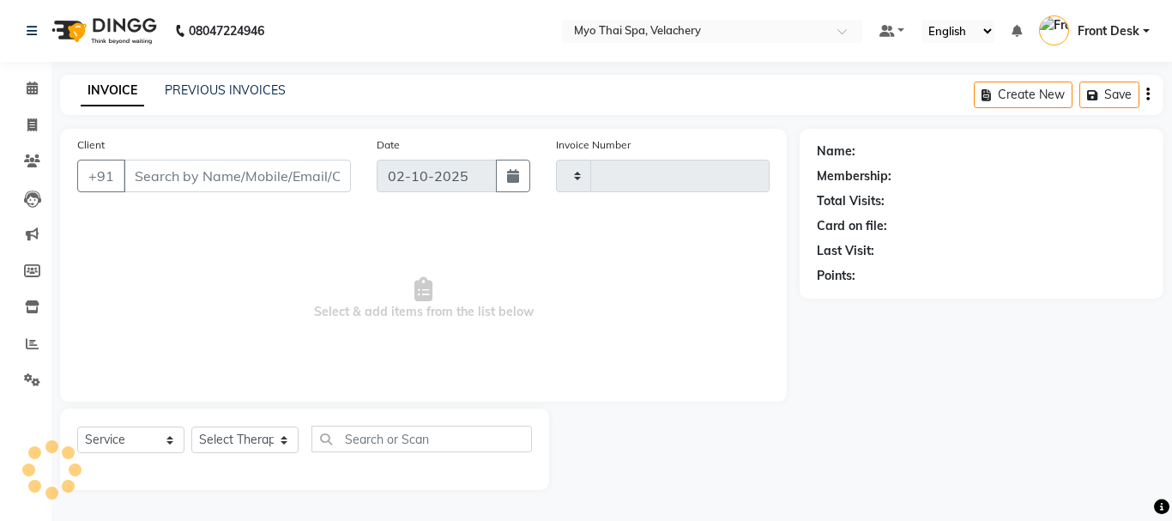
type input "1818"
select select "5554"
type input "9841326599"
select select "37462"
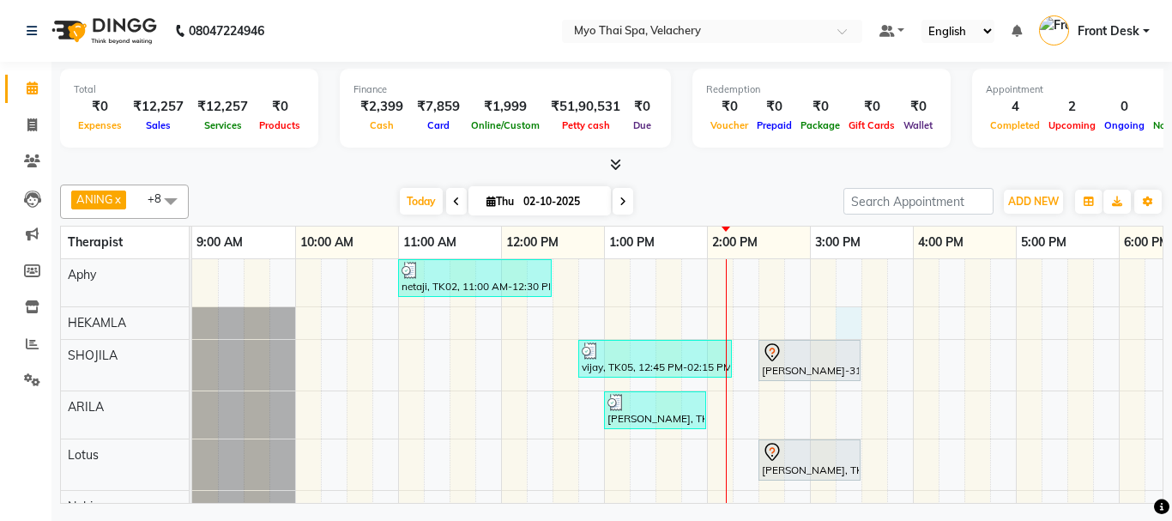
click at [855, 322] on div "netaji, TK02, 11:00 AM-12:30 PM, SWEDISH 90 min vijay, TK05, 12:45 PM-02:15 PM,…" at bounding box center [964, 447] width 1544 height 377
select select "37459"
select select "tentative"
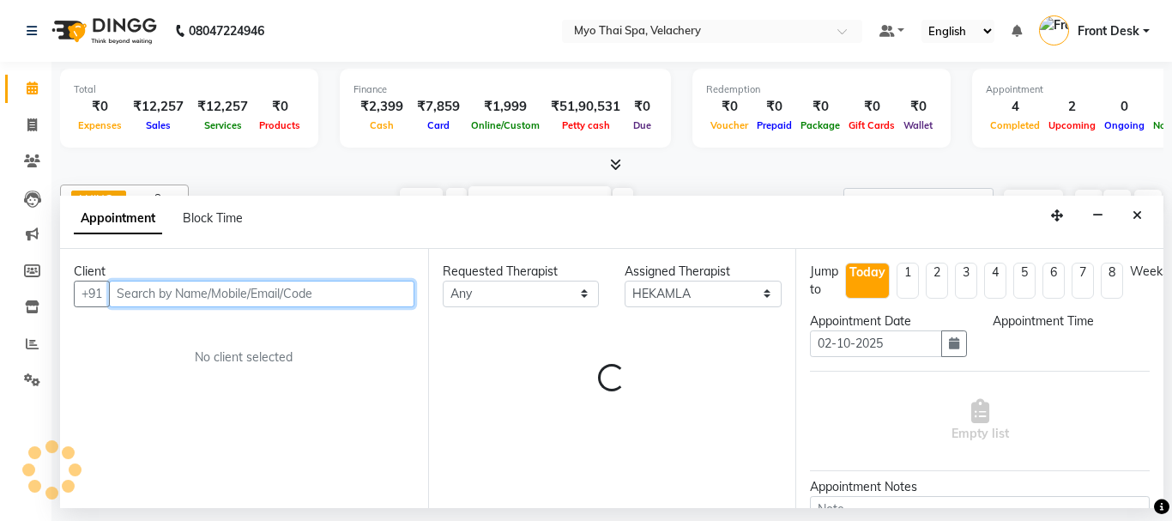
select select "915"
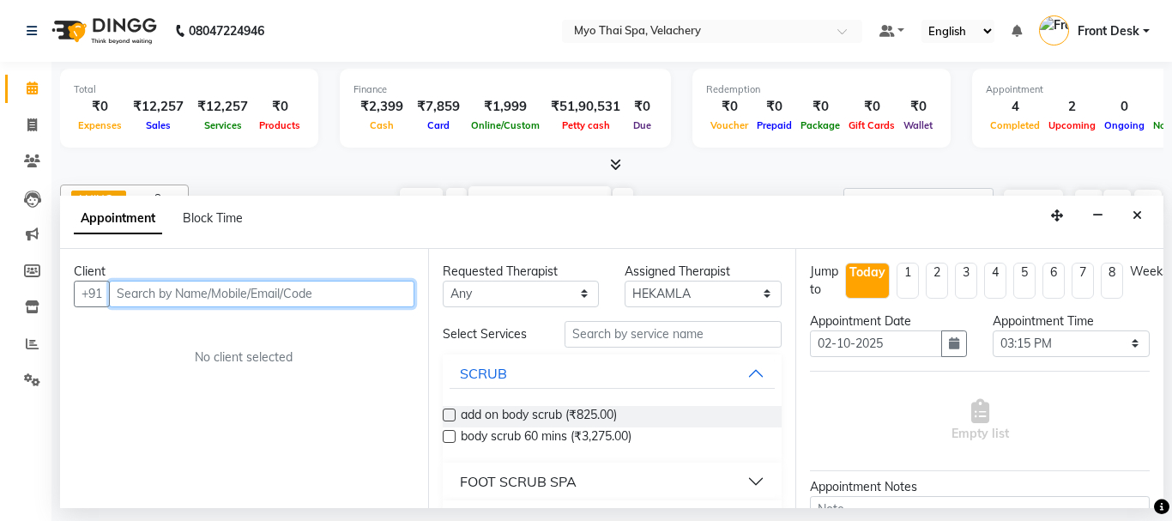
click at [230, 296] on input "text" at bounding box center [261, 293] width 305 height 27
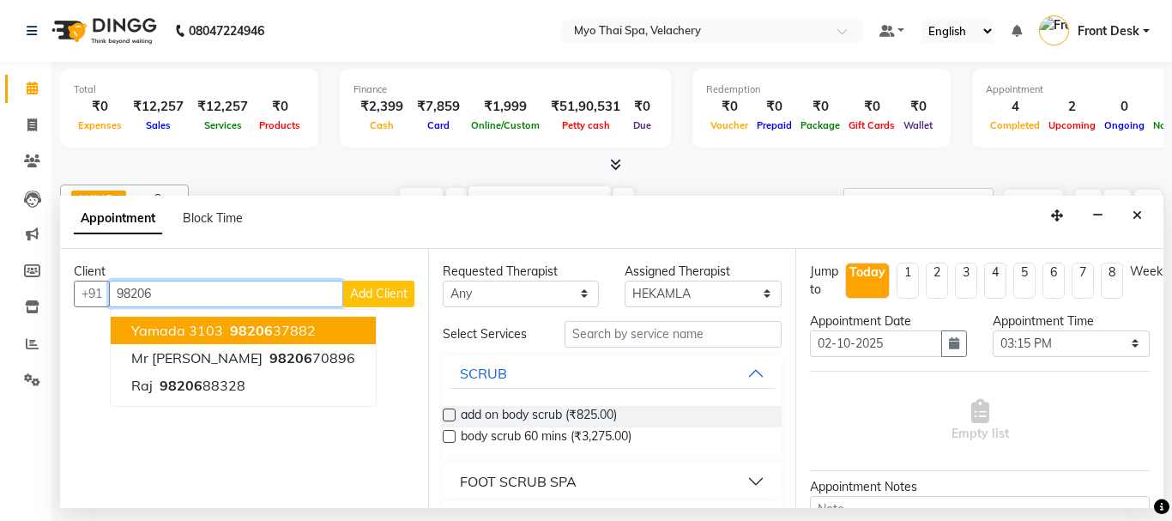
click at [250, 334] on span "98206" at bounding box center [251, 330] width 43 height 17
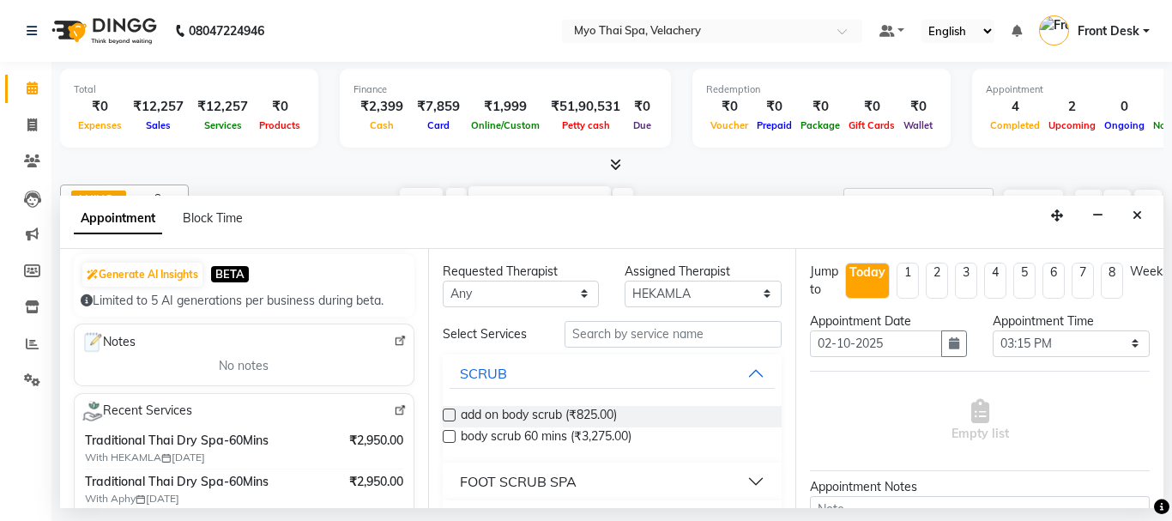
scroll to position [257, 0]
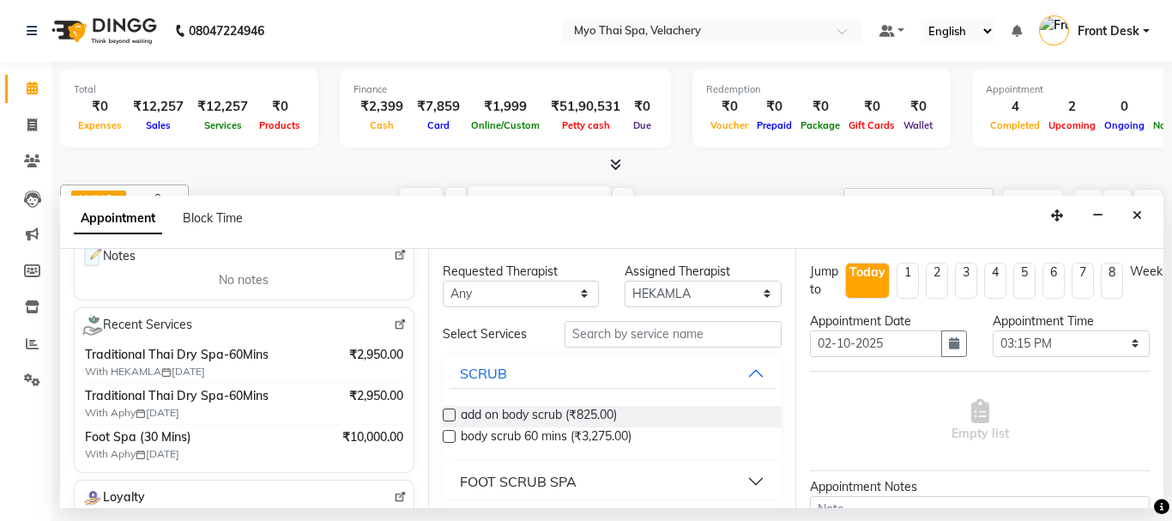
type input "9820637882"
click at [621, 335] on input "text" at bounding box center [673, 334] width 218 height 27
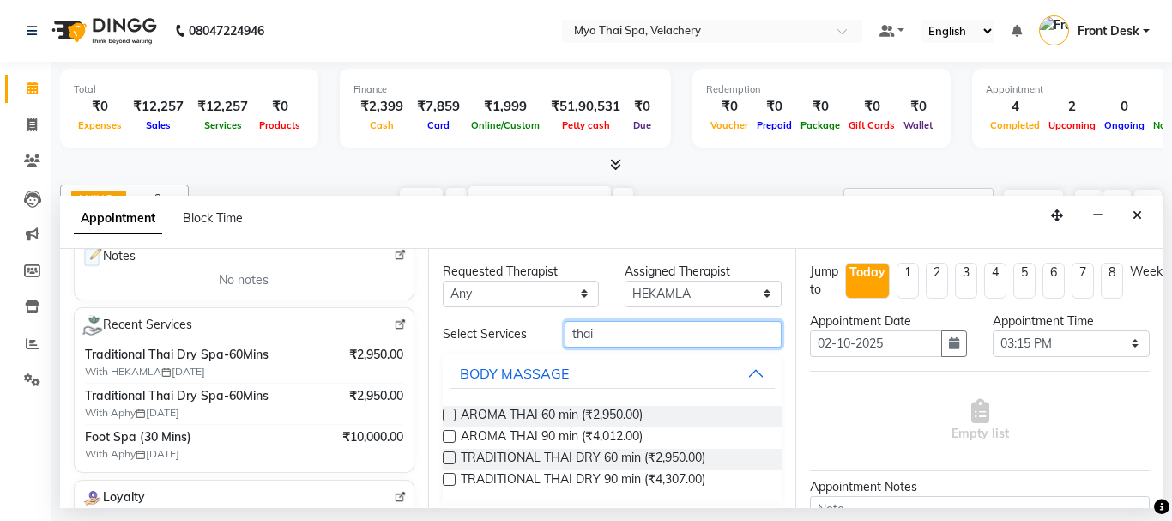
type input "thai"
click at [444, 453] on label at bounding box center [449, 457] width 13 height 13
click at [444, 454] on input "checkbox" at bounding box center [448, 459] width 11 height 11
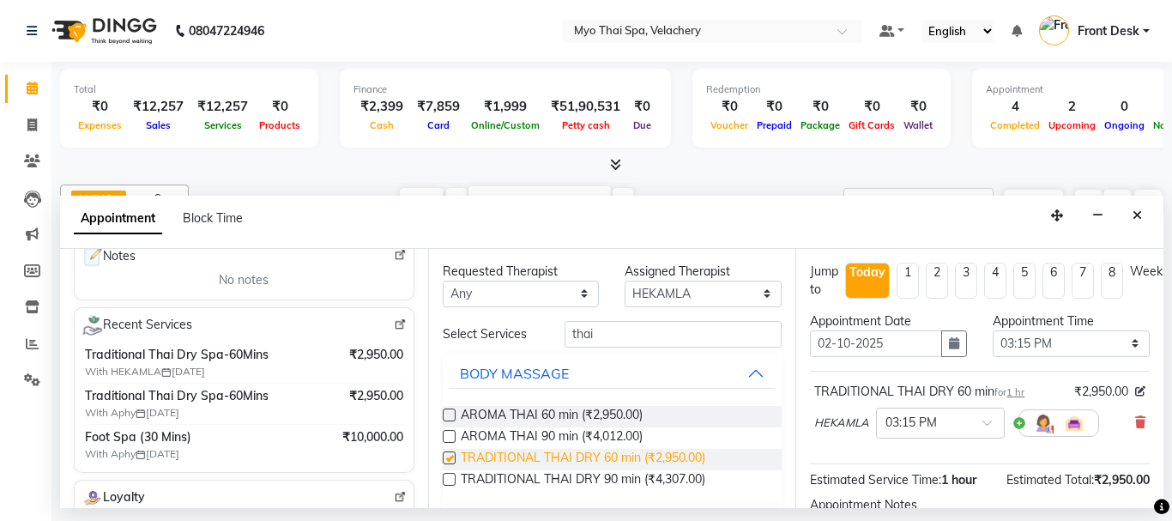
checkbox input "false"
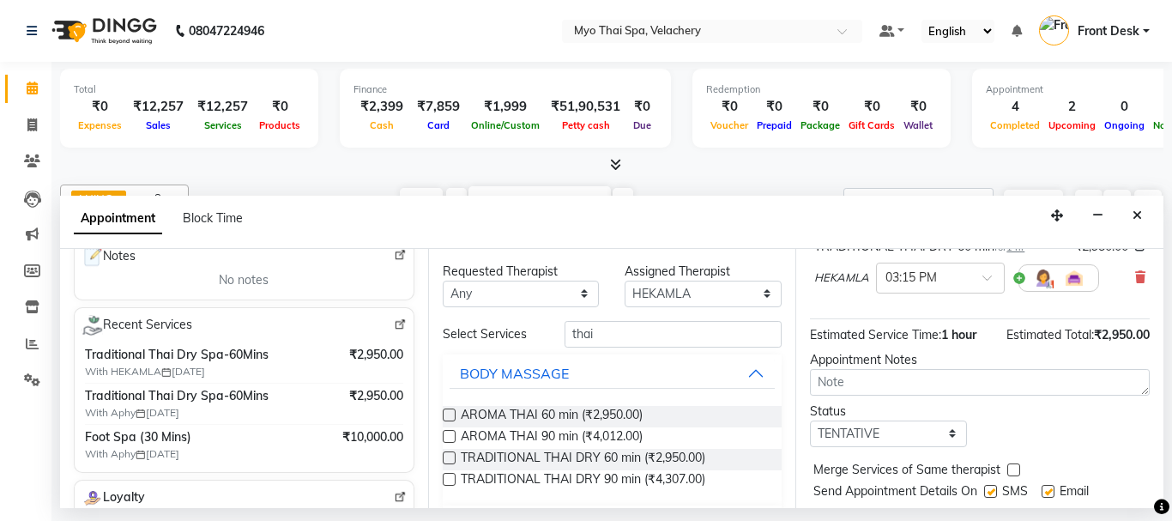
scroll to position [205, 0]
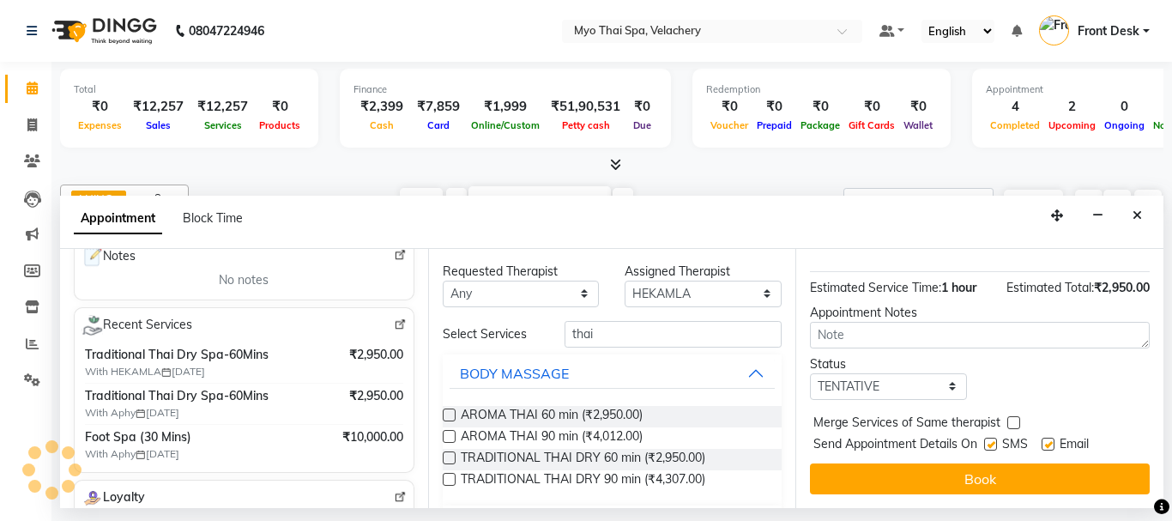
click at [971, 463] on button "Book" at bounding box center [980, 478] width 340 height 31
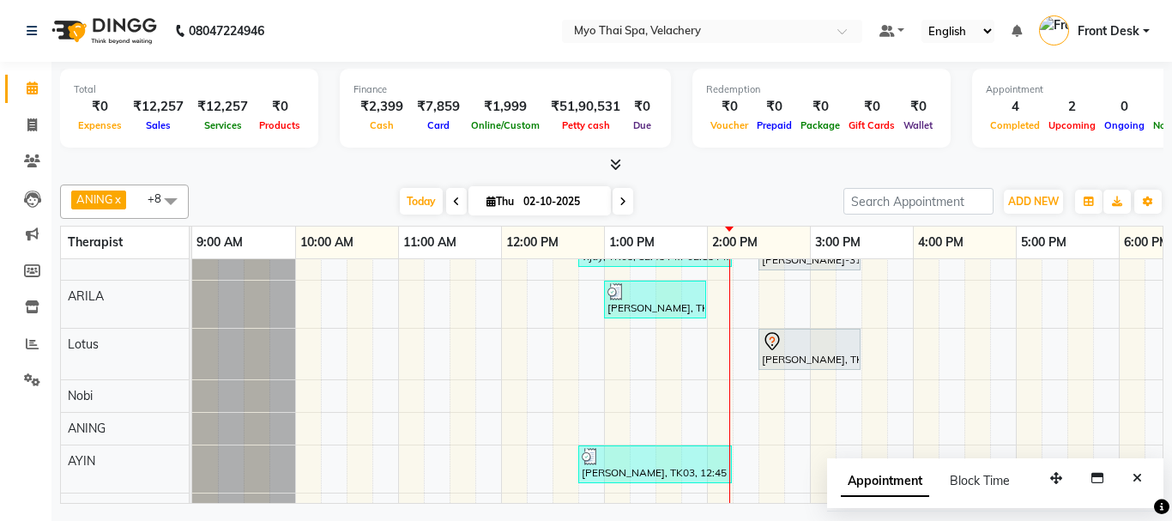
scroll to position [165, 0]
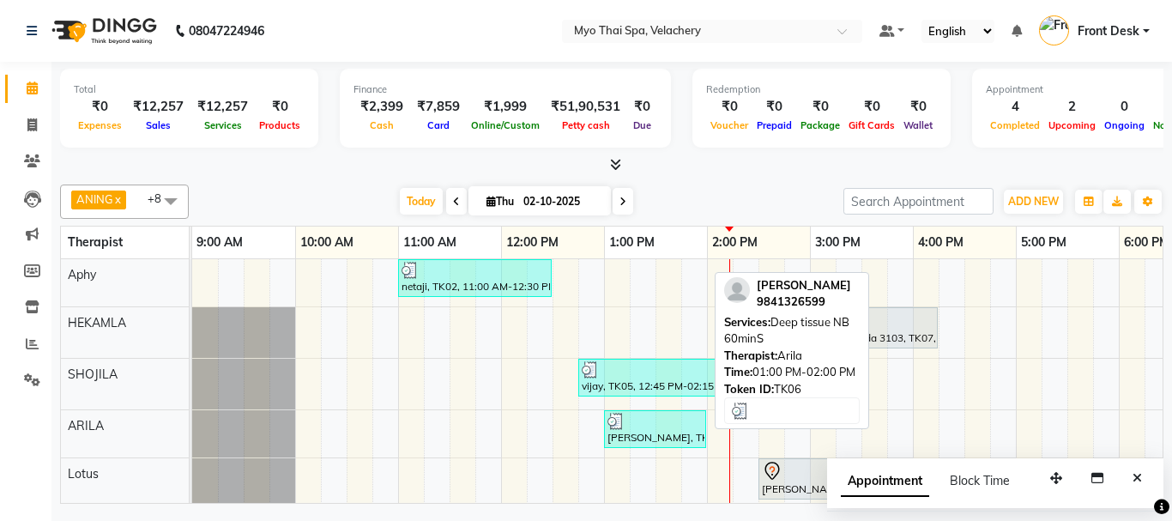
click at [652, 435] on div "kishor, TK06, 01:00 PM-02:00 PM, Deep tissue NB 60minS" at bounding box center [655, 429] width 99 height 33
select select "3"
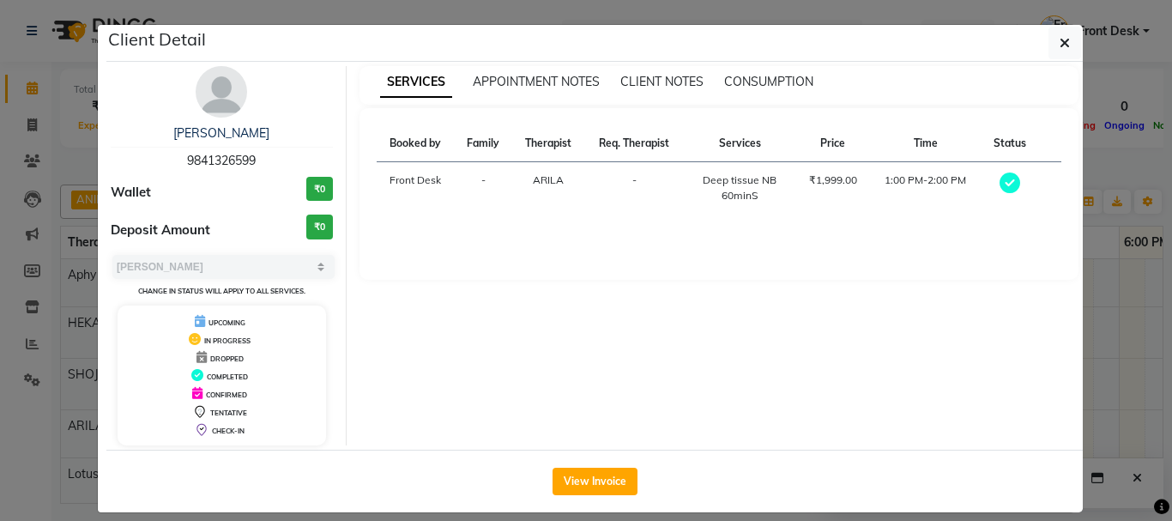
click at [552, 142] on th "Therapist" at bounding box center [548, 143] width 73 height 37
click at [539, 183] on span "ARILA" at bounding box center [548, 179] width 31 height 13
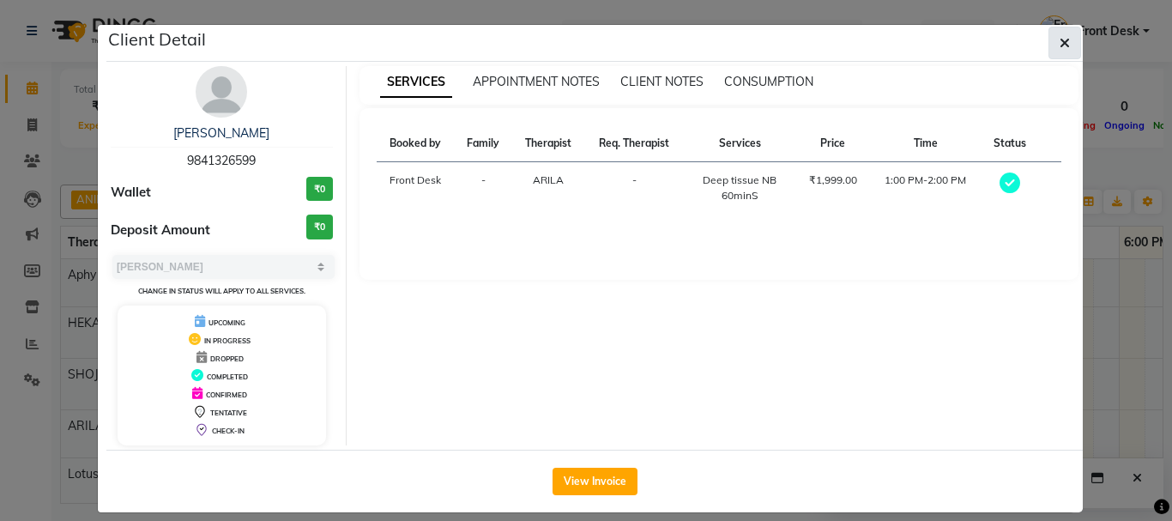
click at [1059, 41] on icon "button" at bounding box center [1064, 43] width 10 height 14
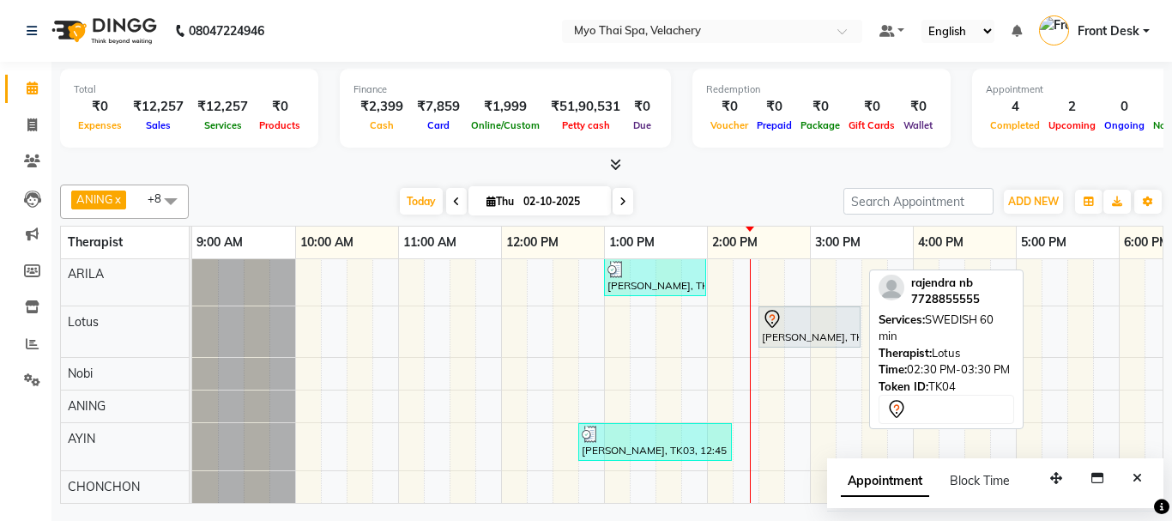
click at [800, 321] on div "[PERSON_NAME], TK04, 02:30 PM-03:30 PM, SWEDISH 60 min" at bounding box center [809, 327] width 99 height 36
select select "7"
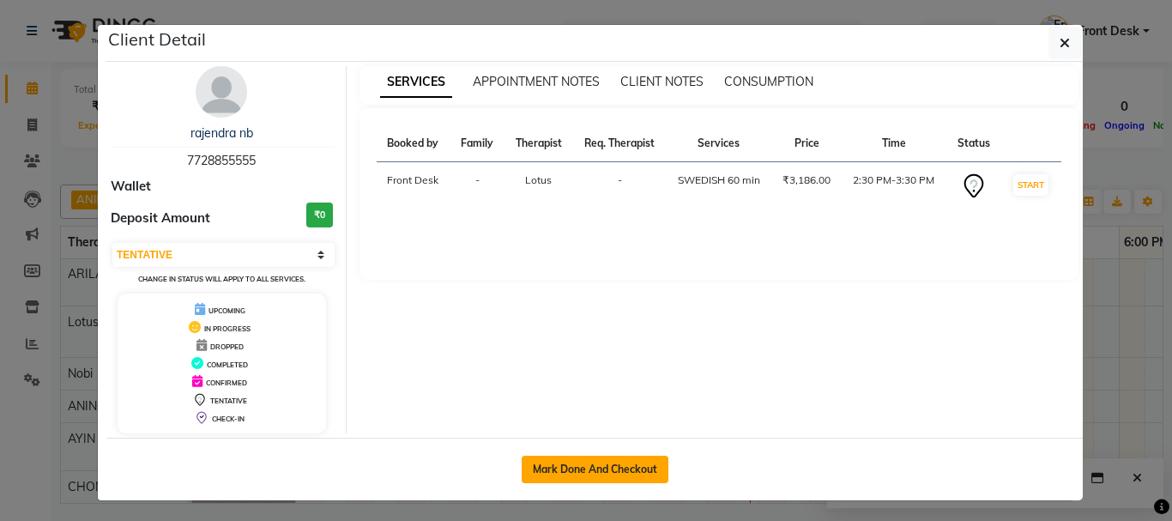
click at [599, 468] on button "Mark Done And Checkout" at bounding box center [594, 468] width 147 height 27
select select "service"
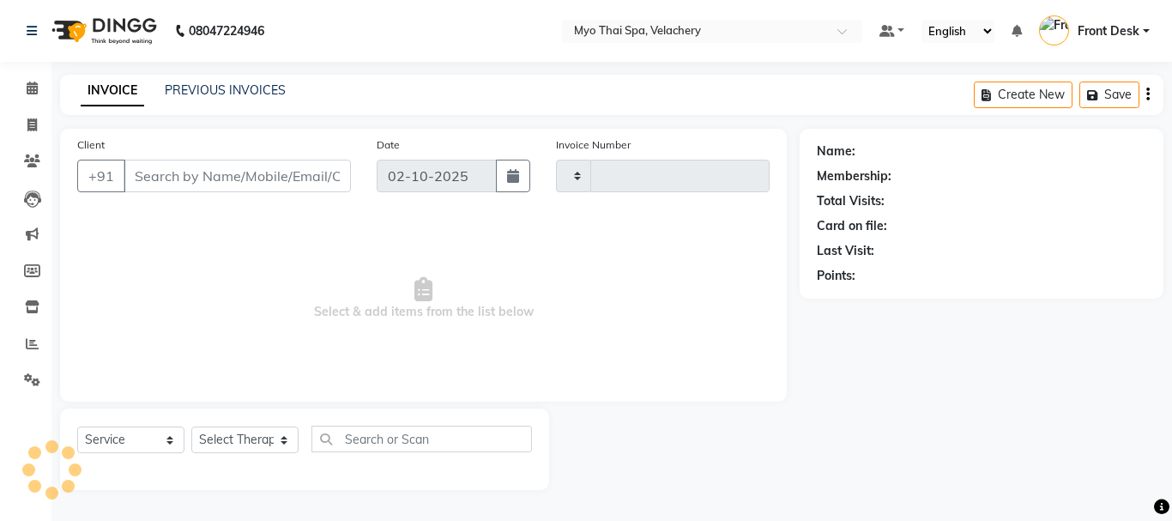
type input "1818"
select select "5554"
type input "7728855555"
select select "76519"
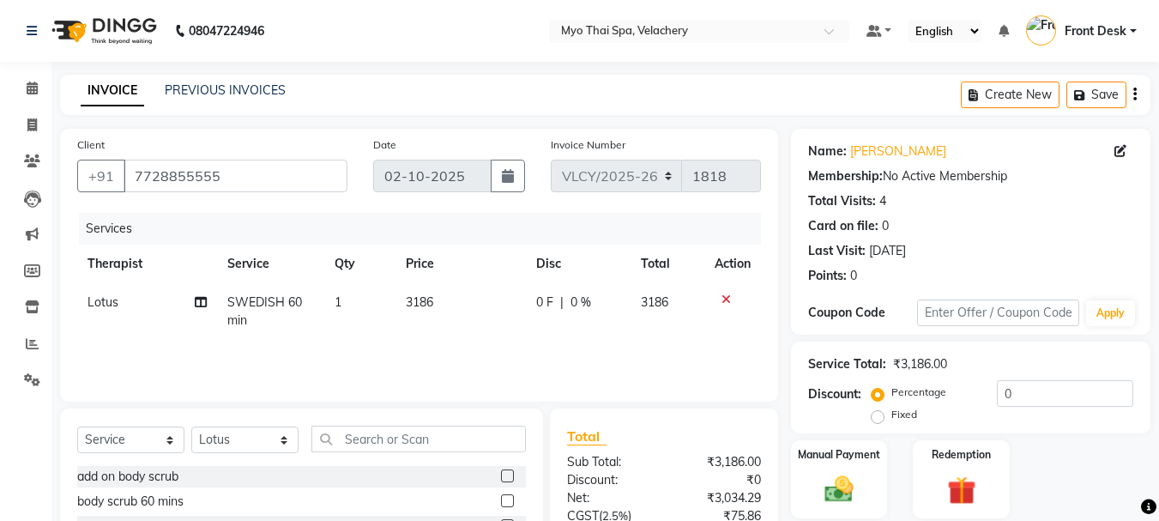
scroll to position [166, 0]
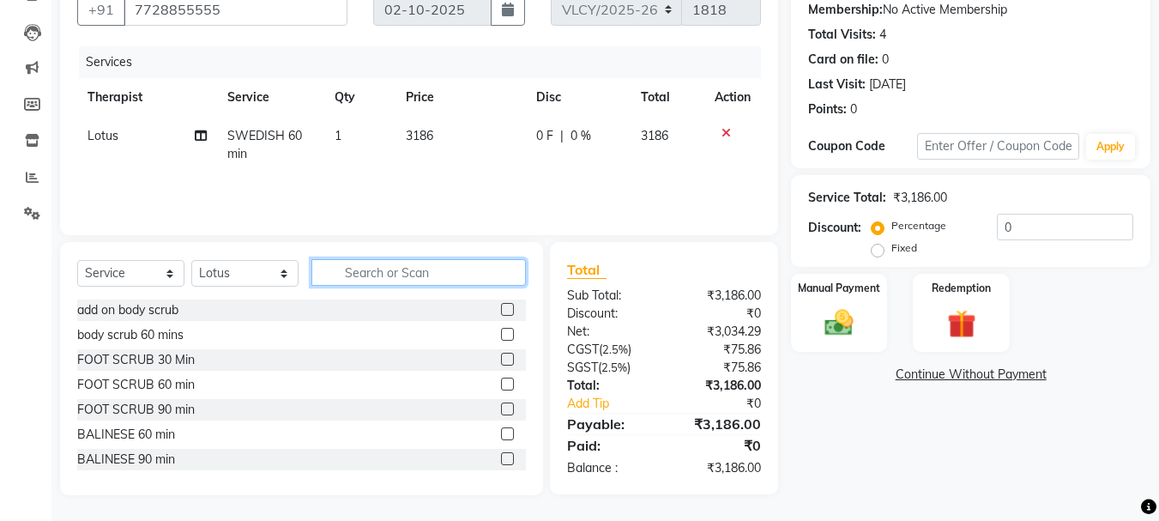
click at [406, 280] on input "text" at bounding box center [418, 272] width 214 height 27
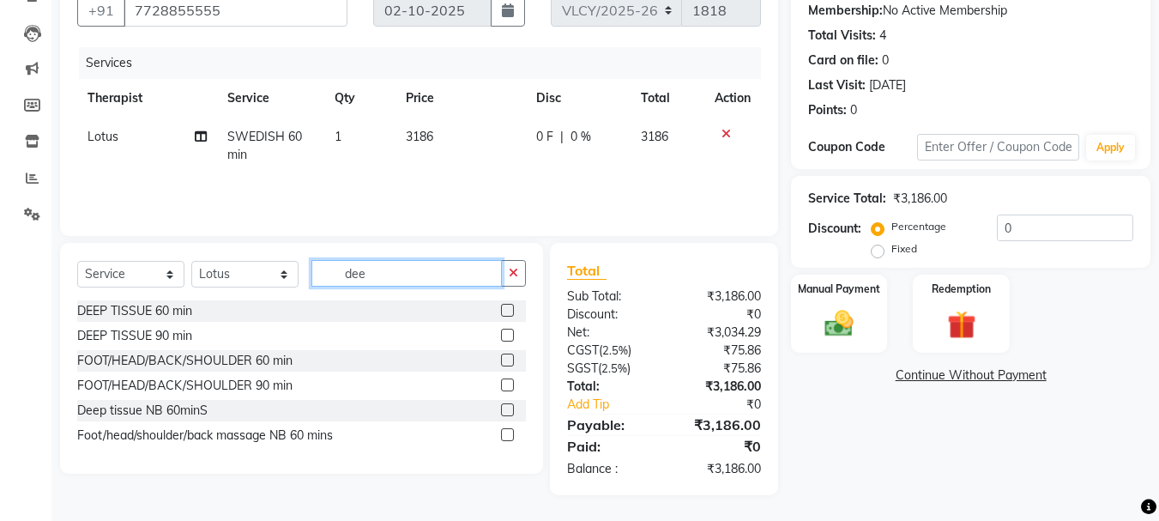
scroll to position [166, 0]
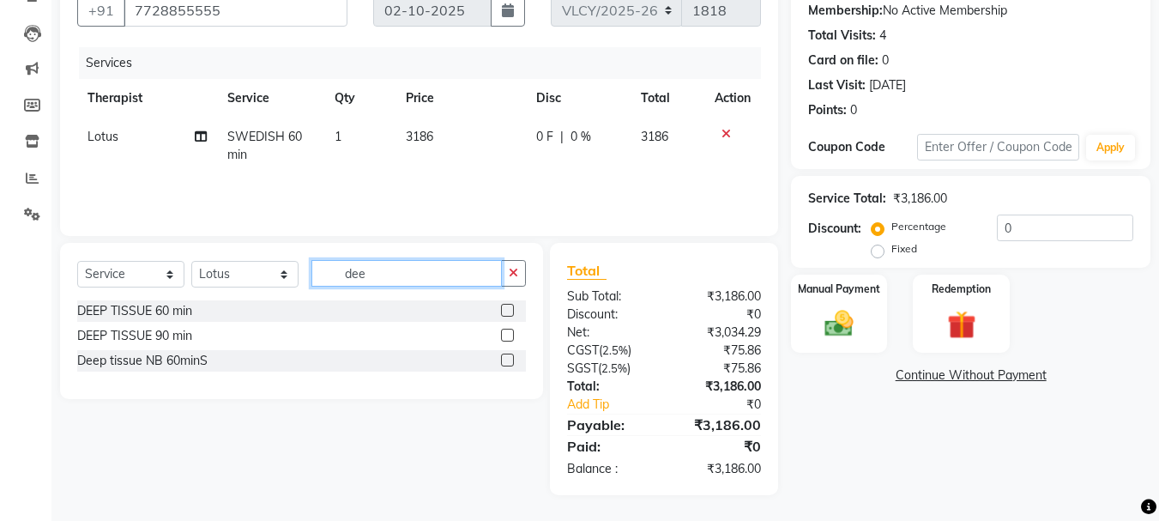
type input "dee"
click at [509, 360] on label at bounding box center [507, 359] width 13 height 13
click at [509, 360] on input "checkbox" at bounding box center [506, 360] width 11 height 11
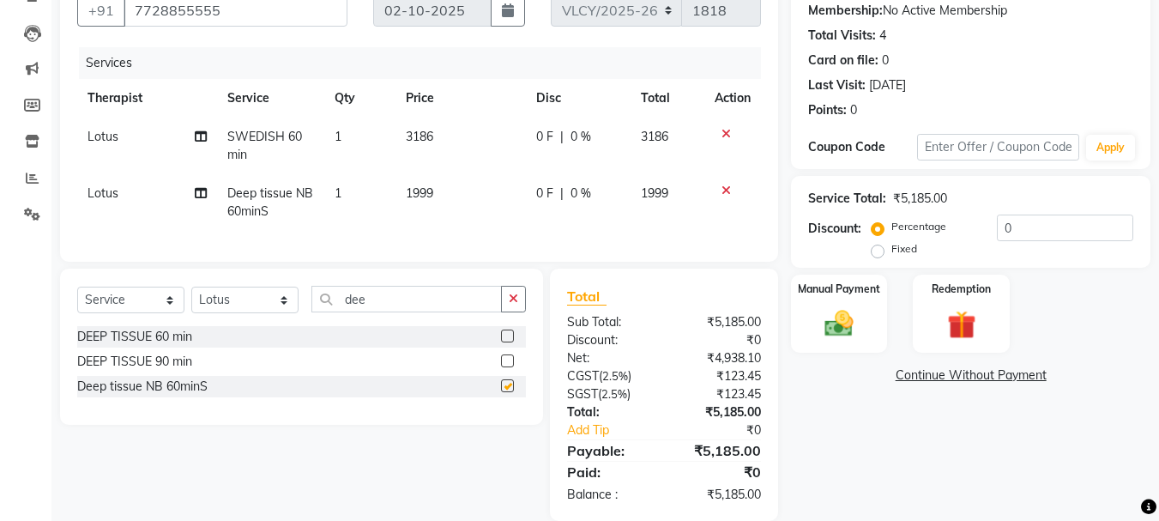
checkbox input "false"
click at [727, 136] on icon at bounding box center [725, 134] width 9 height 12
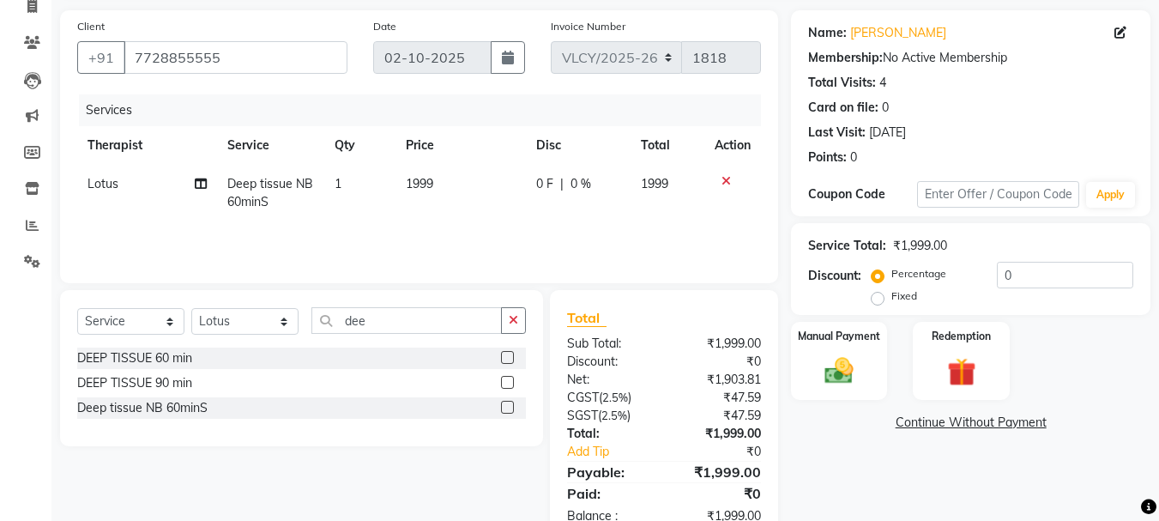
scroll to position [80, 0]
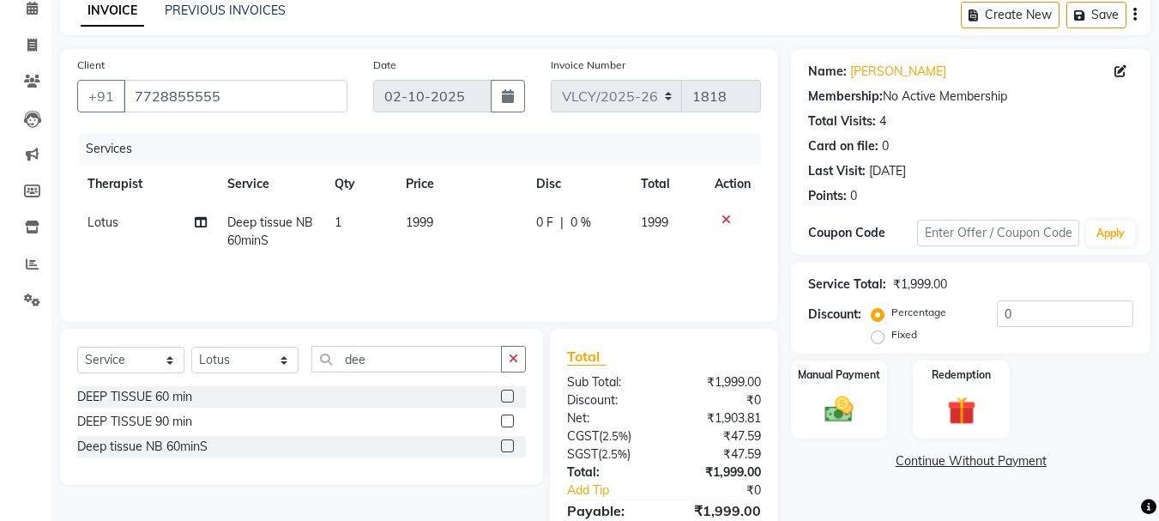
click at [104, 221] on span "Lotus" at bounding box center [102, 221] width 31 height 15
select select "76519"
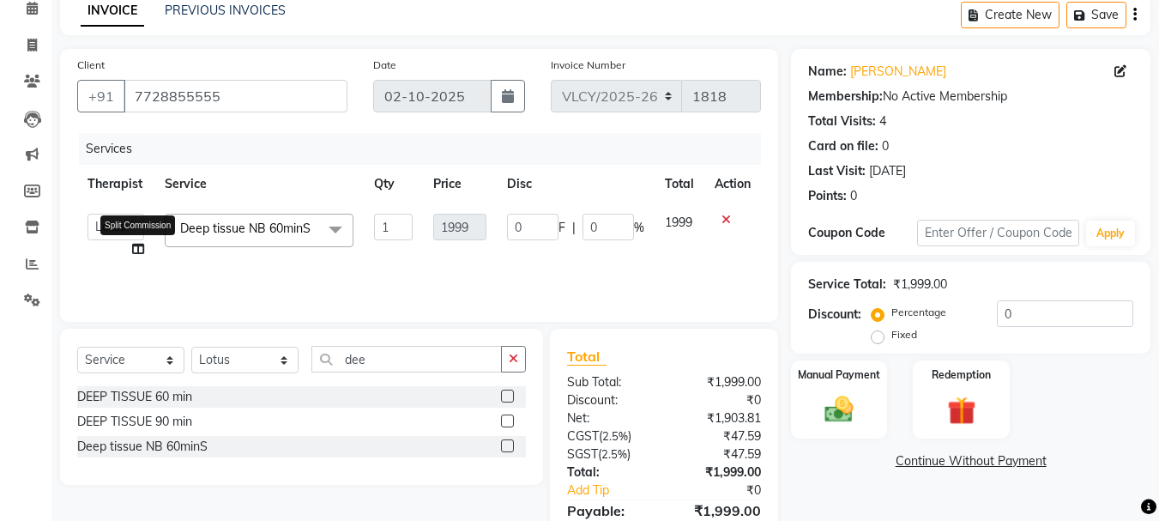
click at [139, 248] on icon at bounding box center [138, 249] width 12 height 12
select select "76519"
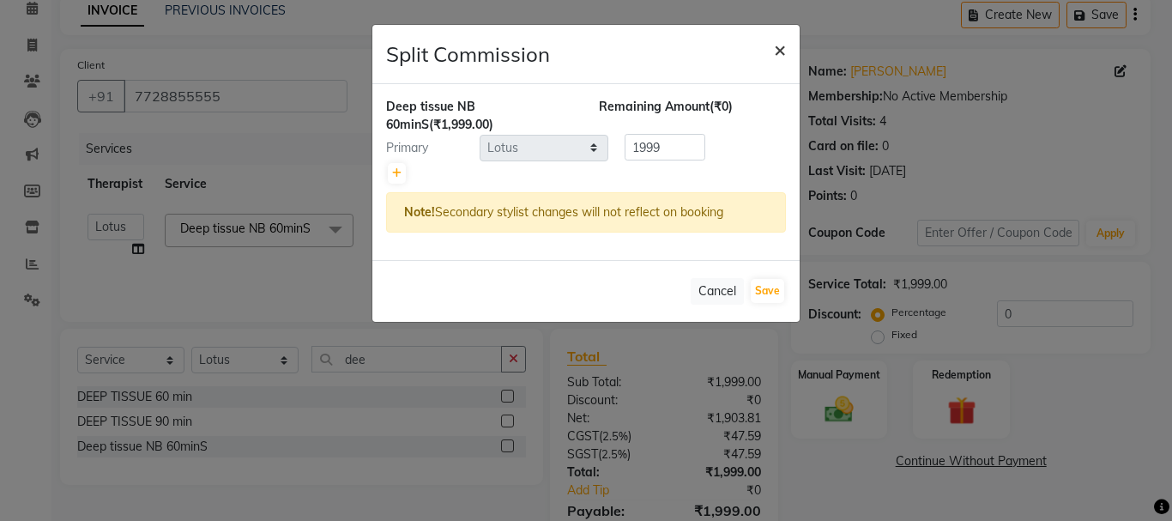
drag, startPoint x: 780, startPoint y: 49, endPoint x: 469, endPoint y: 124, distance: 319.3
click at [775, 51] on span "×" at bounding box center [780, 49] width 12 height 26
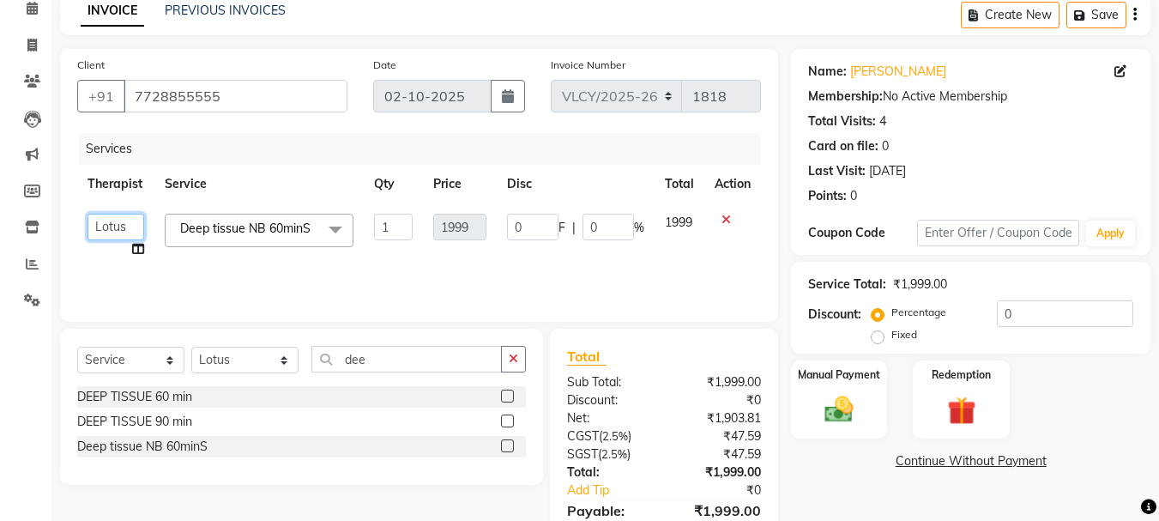
click at [123, 224] on select "ANING Aphy ARILA AYIN CHONCHON Front Desk HEKAMLA Lotus Nobi SHOJILA" at bounding box center [115, 227] width 57 height 27
click at [129, 389] on div "DEEP TISSUE 60 min" at bounding box center [134, 397] width 115 height 18
checkbox input "true"
select select "37459"
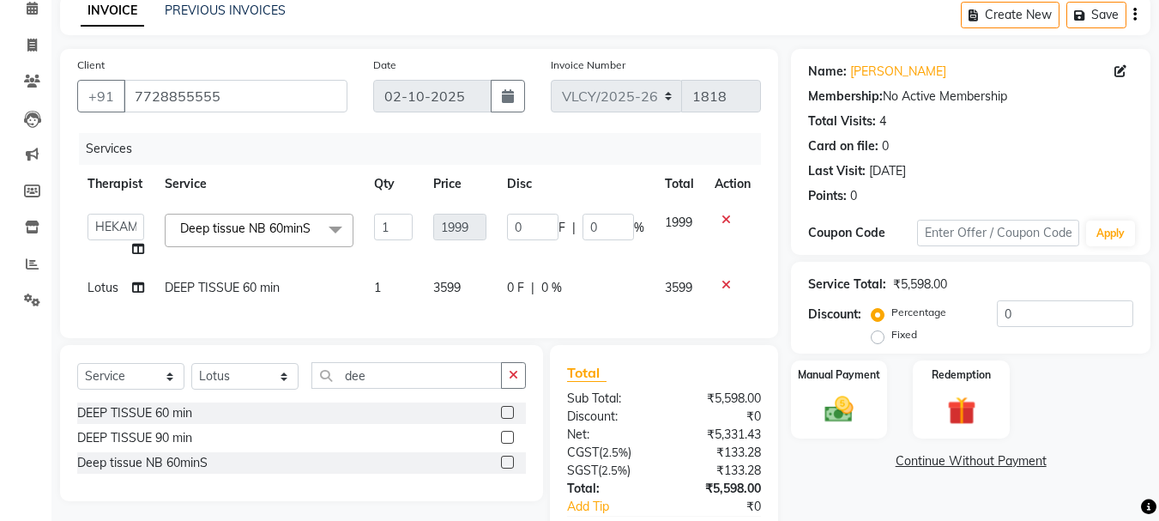
checkbox input "false"
click at [120, 228] on select "ANING Aphy ARILA AYIN CHONCHON Front Desk HEKAMLA Lotus Nobi SHOJILA" at bounding box center [115, 227] width 57 height 27
select select "37462"
click at [726, 280] on icon at bounding box center [725, 285] width 9 height 12
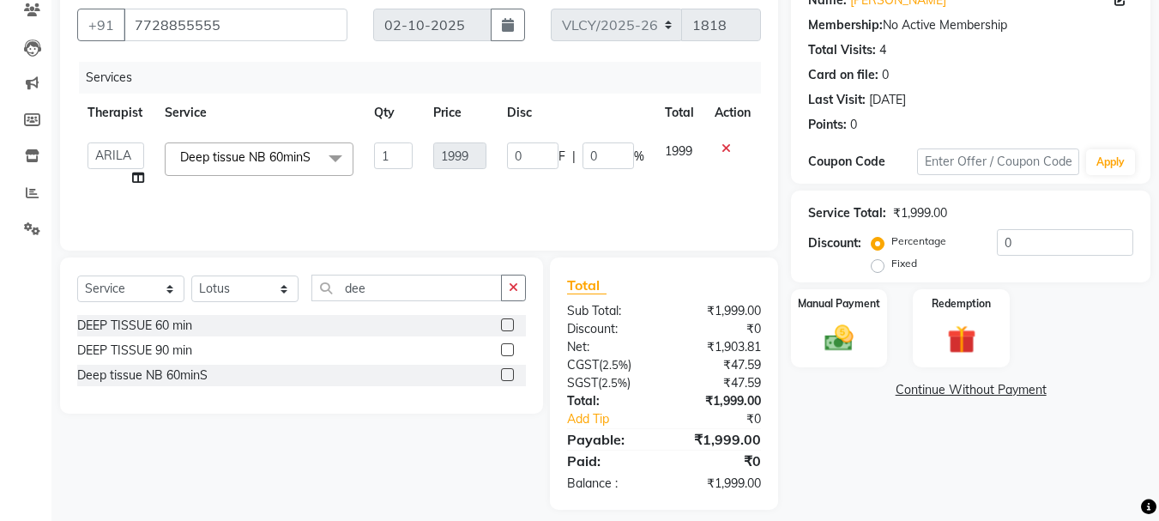
scroll to position [166, 0]
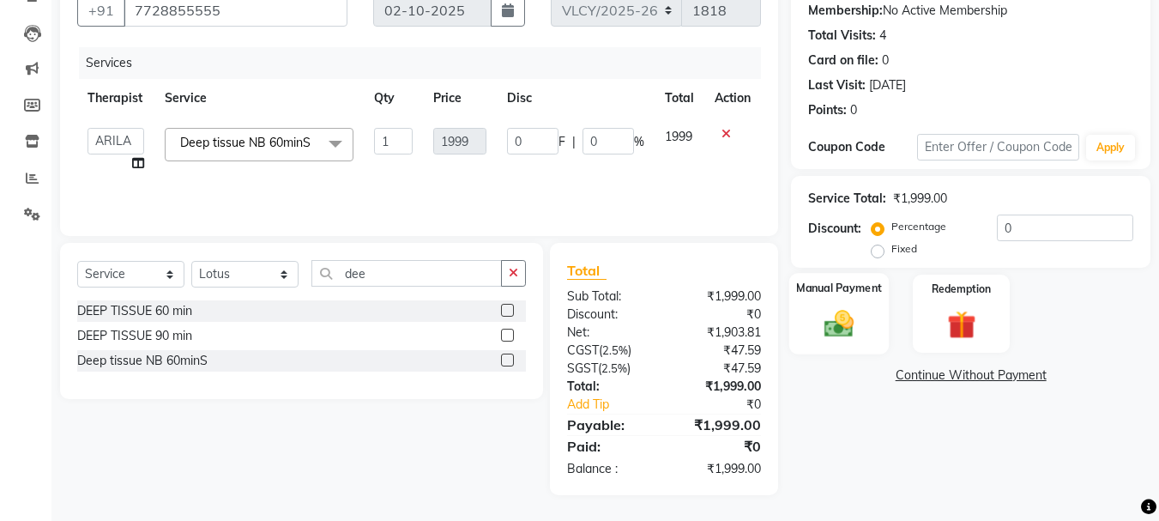
click at [827, 300] on div "Manual Payment" at bounding box center [839, 313] width 100 height 81
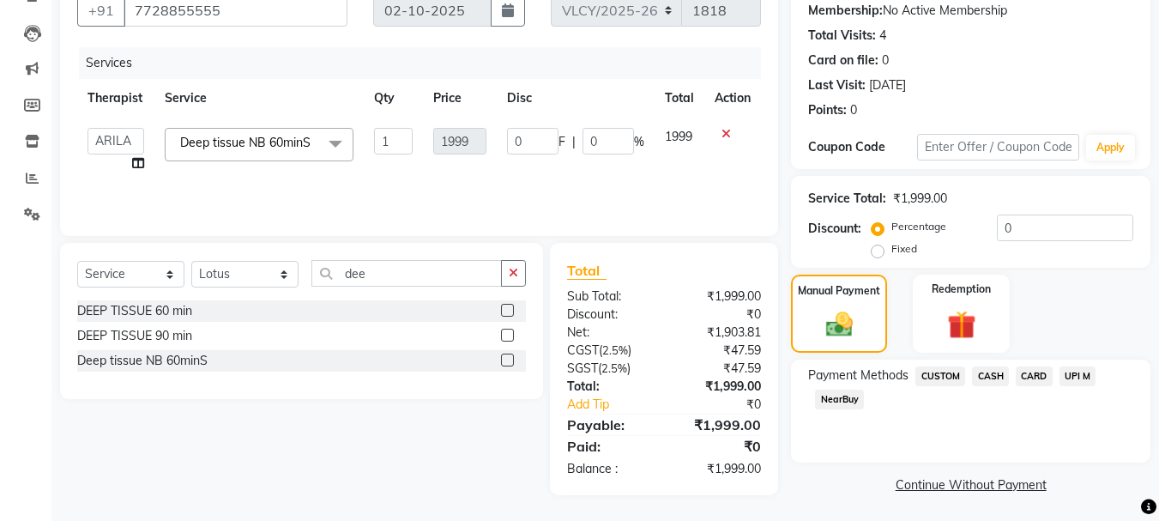
click at [1034, 376] on span "CARD" at bounding box center [1034, 376] width 37 height 20
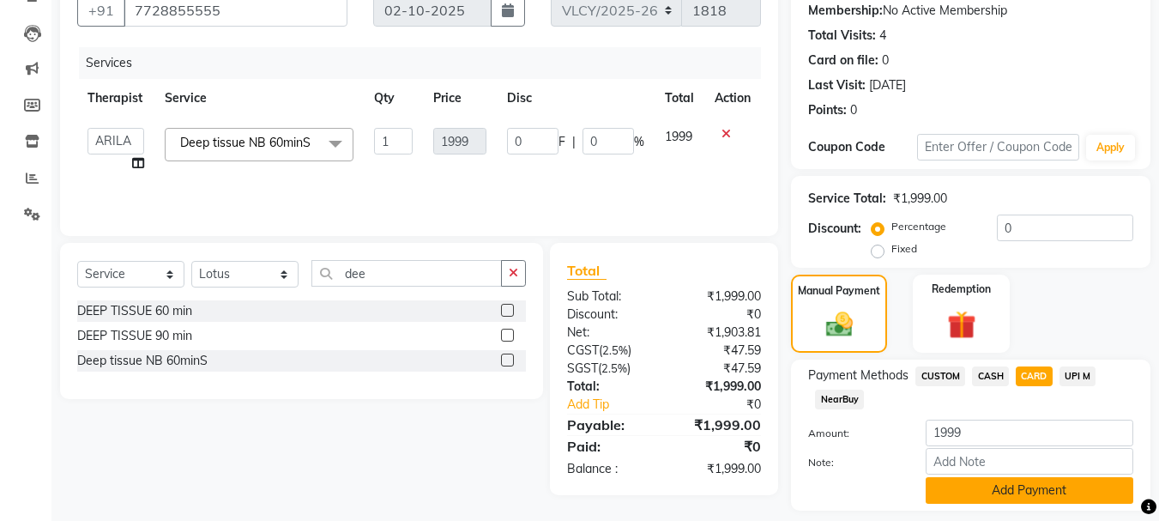
click at [1000, 488] on button "Add Payment" at bounding box center [1029, 490] width 208 height 27
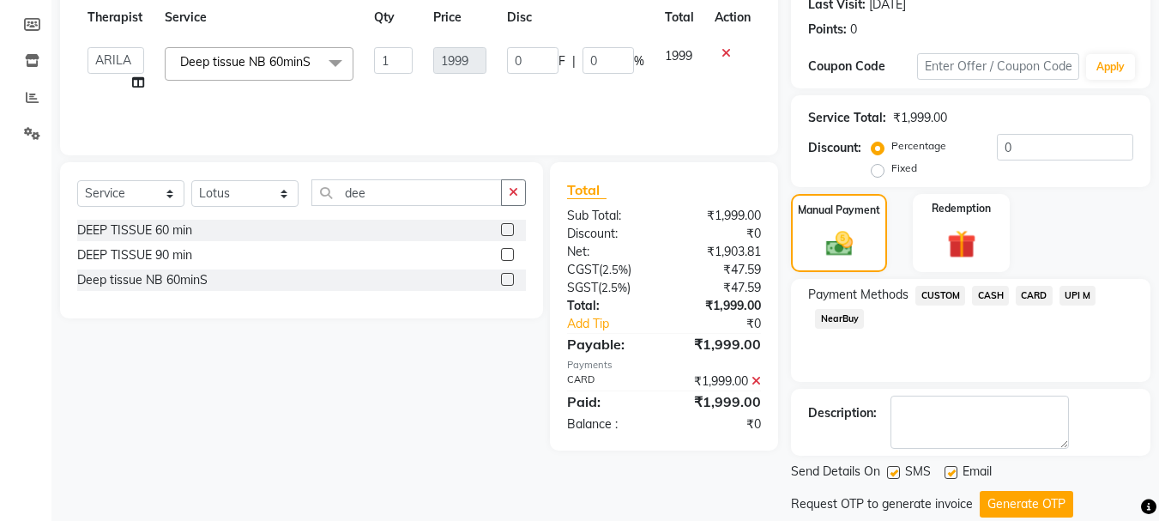
scroll to position [298, 0]
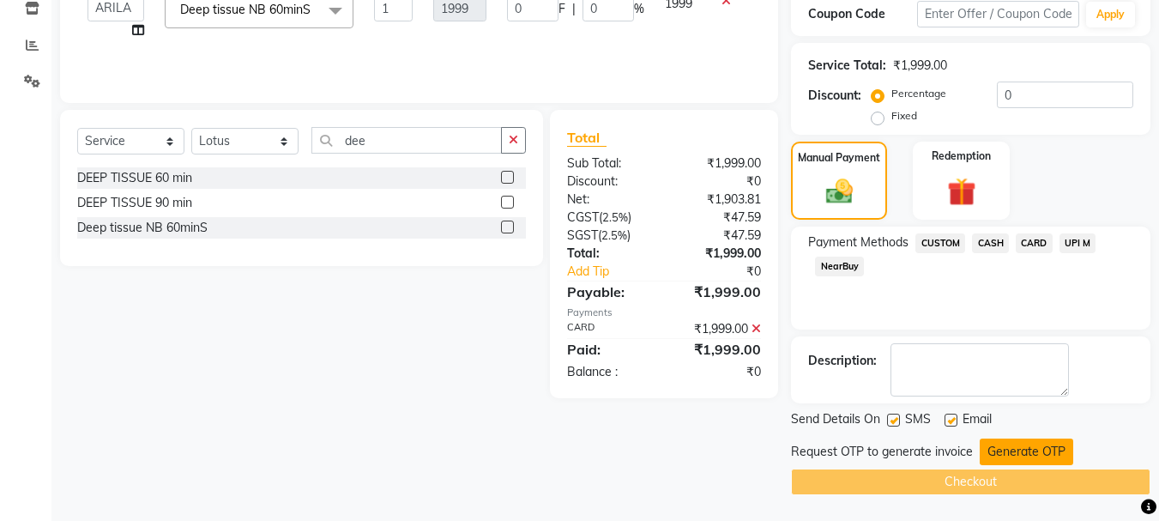
click at [1034, 451] on button "Generate OTP" at bounding box center [1025, 451] width 93 height 27
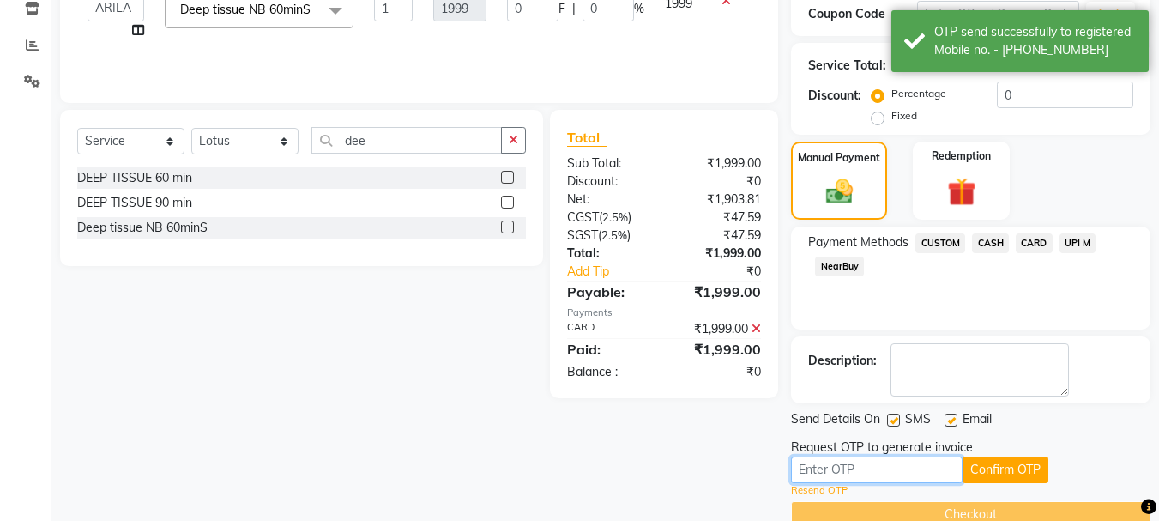
click at [863, 471] on input "text" at bounding box center [877, 469] width 172 height 27
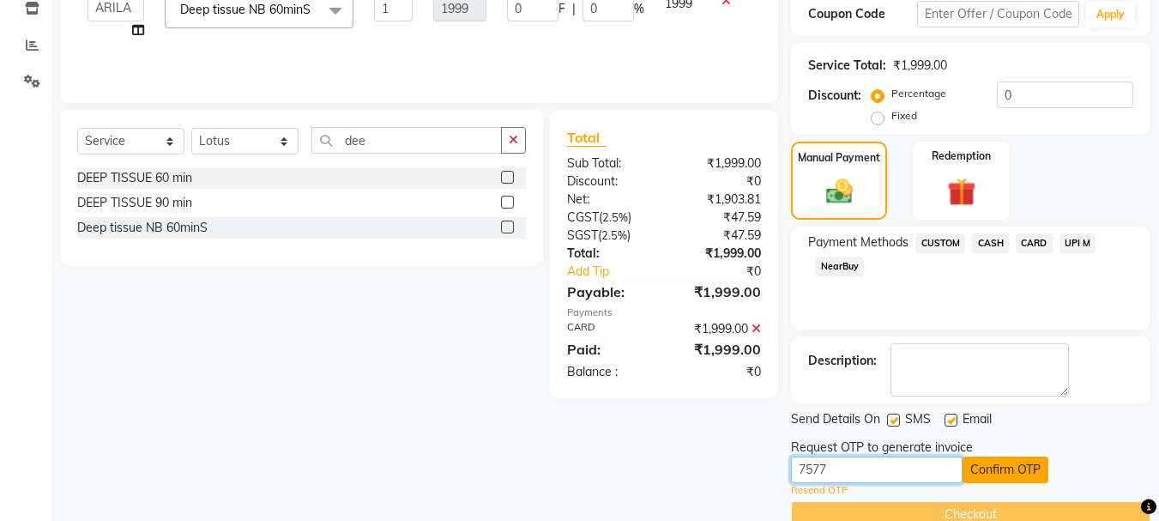
type input "7577"
click at [1026, 466] on button "Confirm OTP" at bounding box center [1005, 469] width 86 height 27
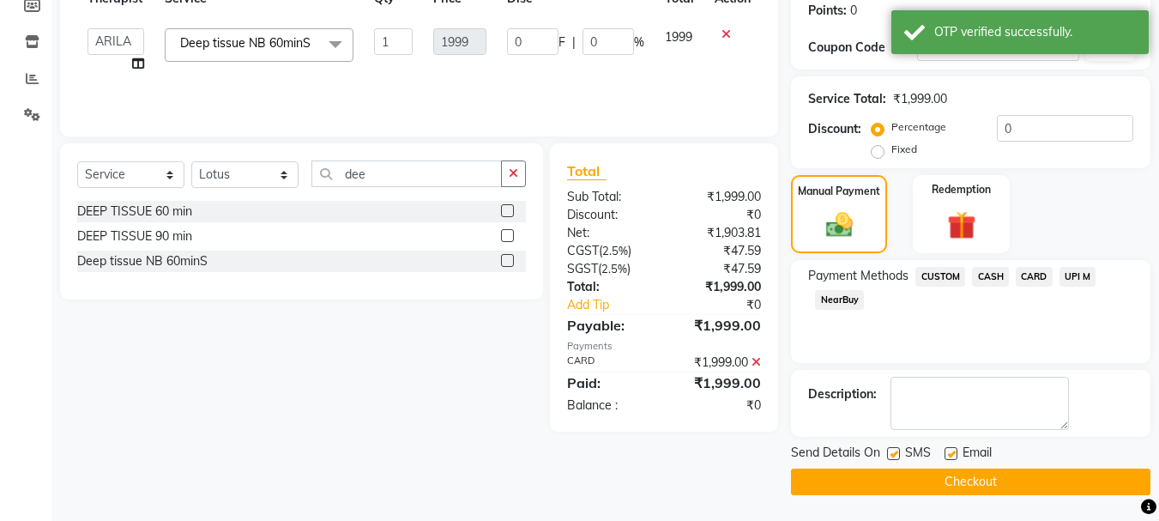
click at [961, 482] on button "Checkout" at bounding box center [970, 481] width 359 height 27
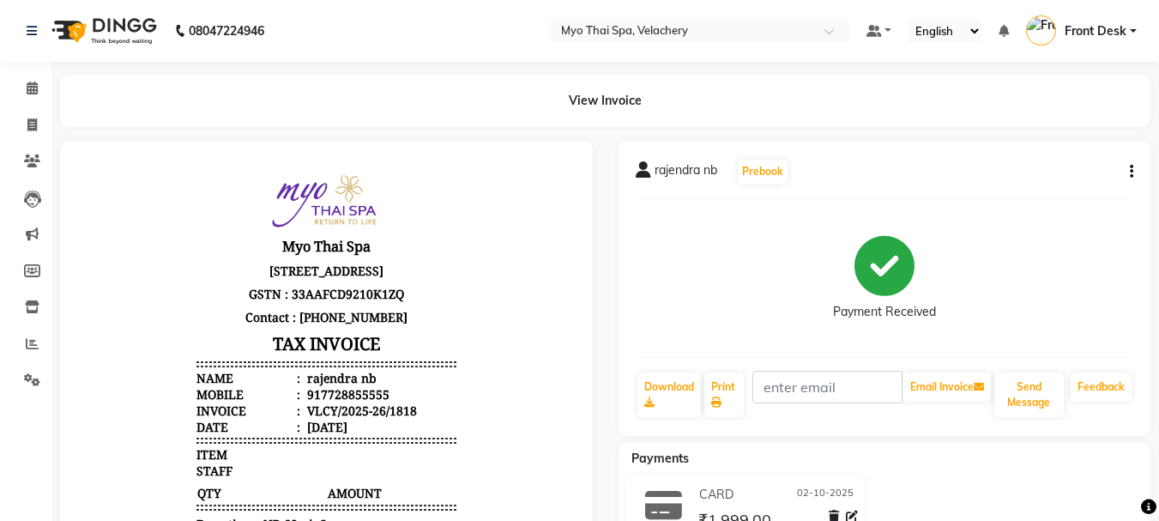
select select "service"
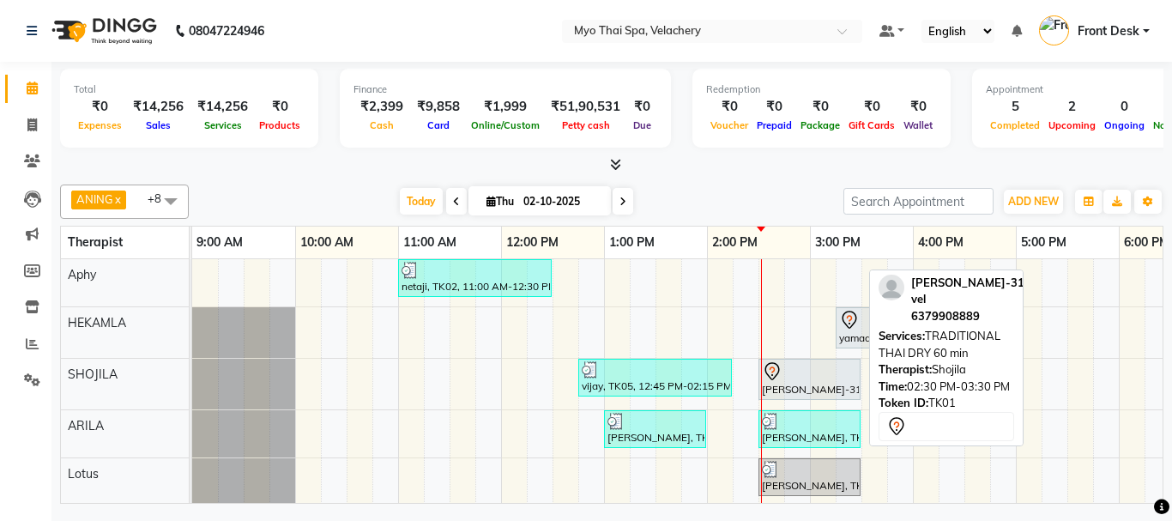
click at [810, 384] on div "[PERSON_NAME]-3126 vel, TK01, 02:30 PM-03:30 PM, TRADITIONAL THAI DRY 60 min" at bounding box center [809, 379] width 99 height 36
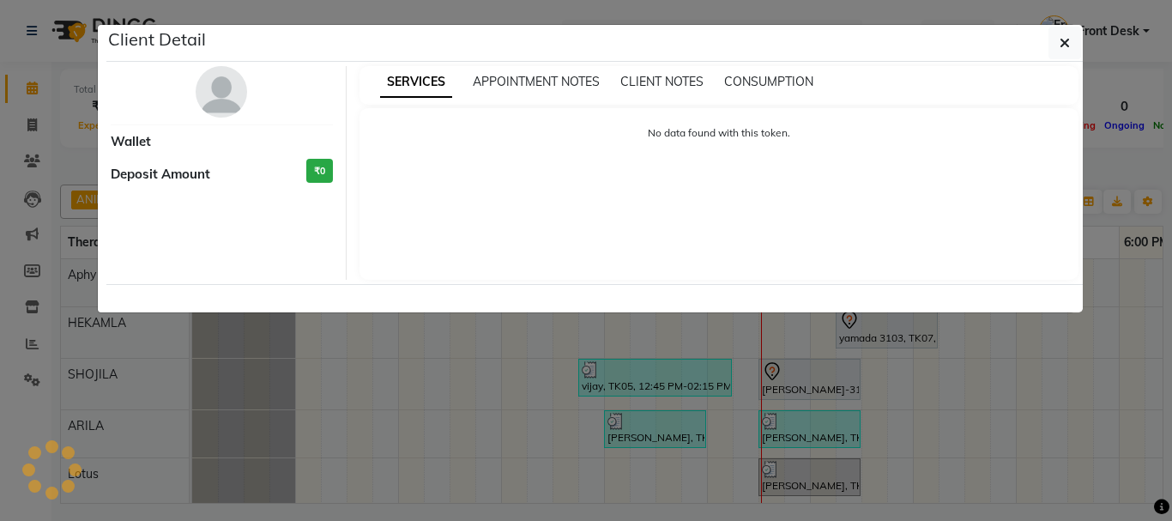
select select "7"
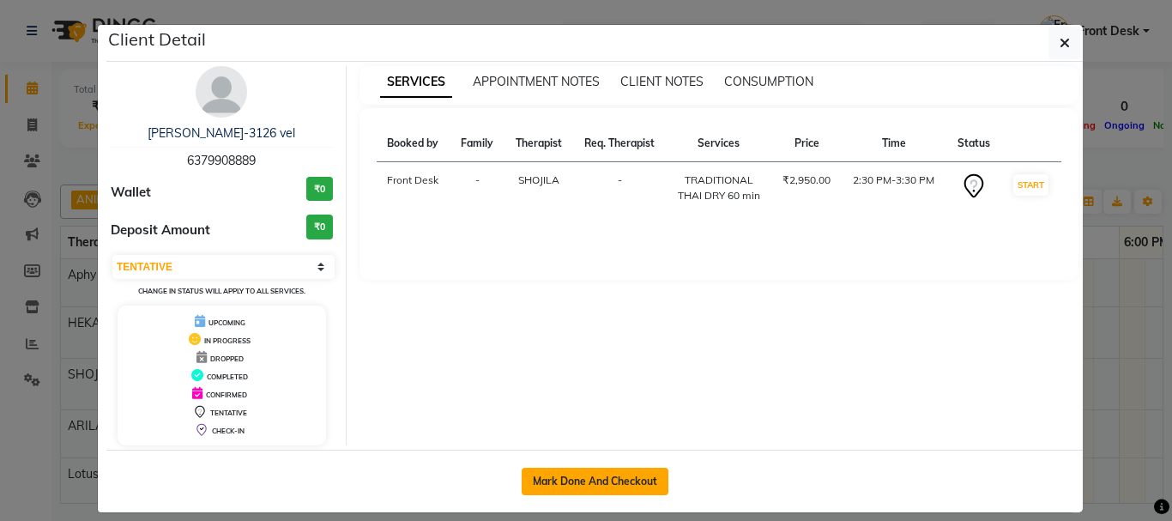
click at [595, 485] on button "Mark Done And Checkout" at bounding box center [594, 480] width 147 height 27
select select "service"
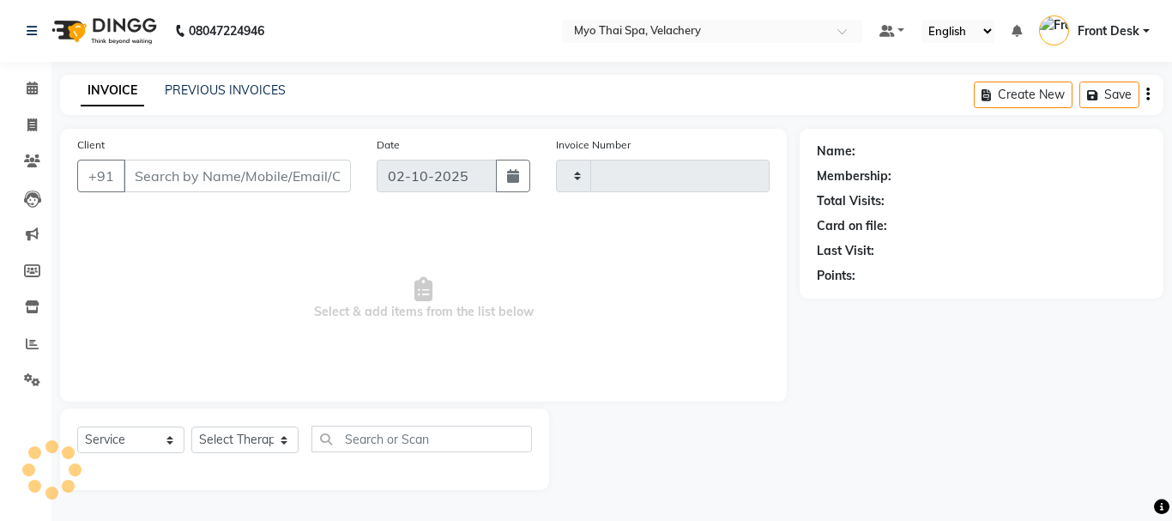
type input "1819"
select select "5554"
type input "6379908889"
select select "37460"
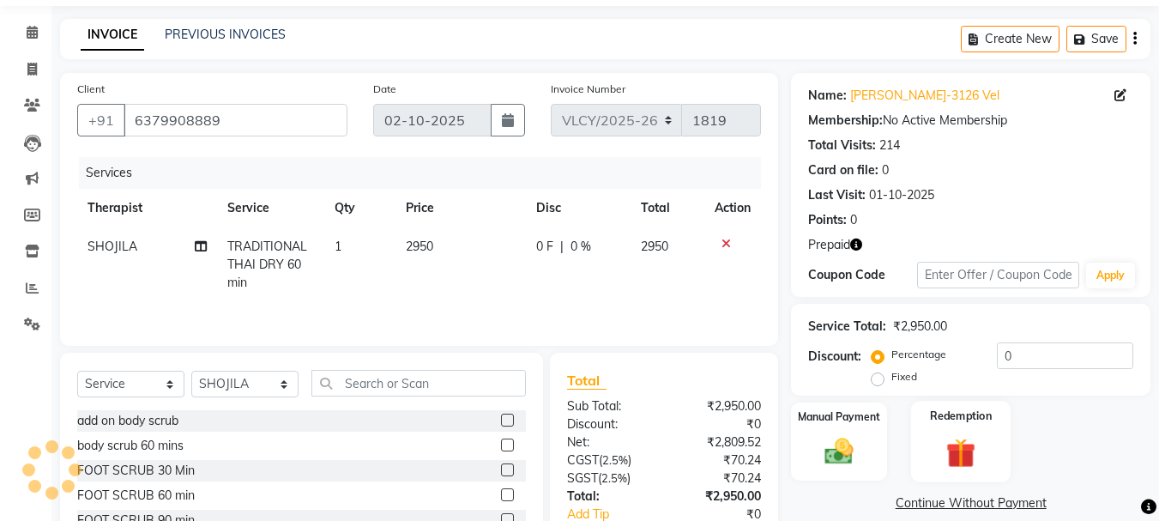
scroll to position [86, 0]
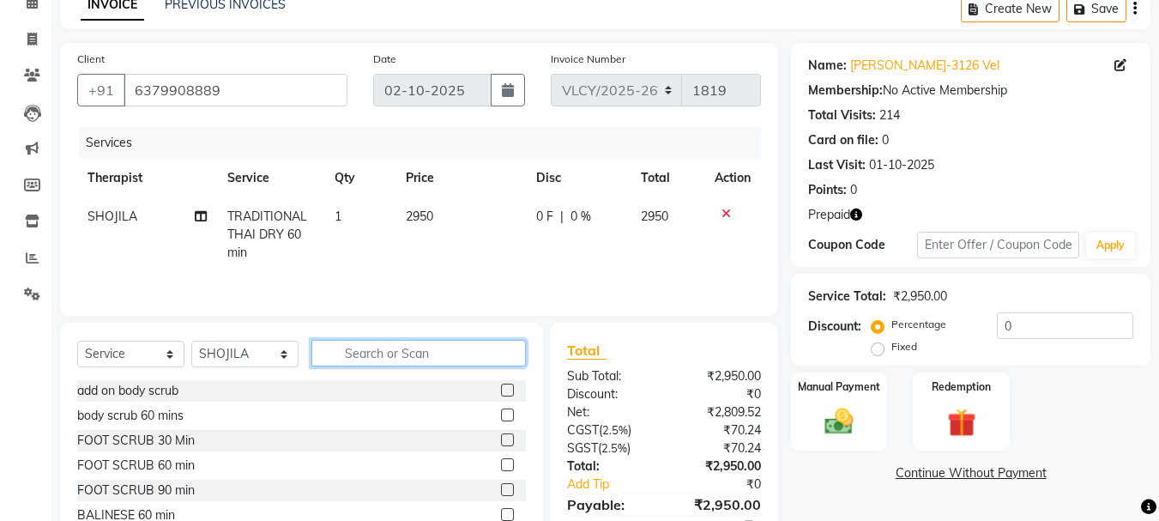
click at [404, 348] on input "text" at bounding box center [418, 353] width 214 height 27
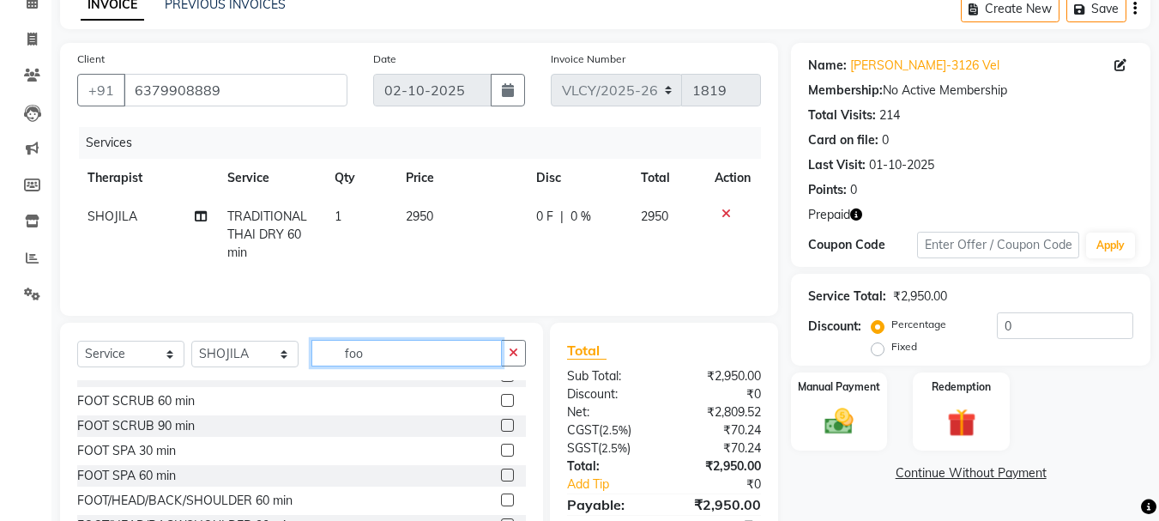
scroll to position [27, 0]
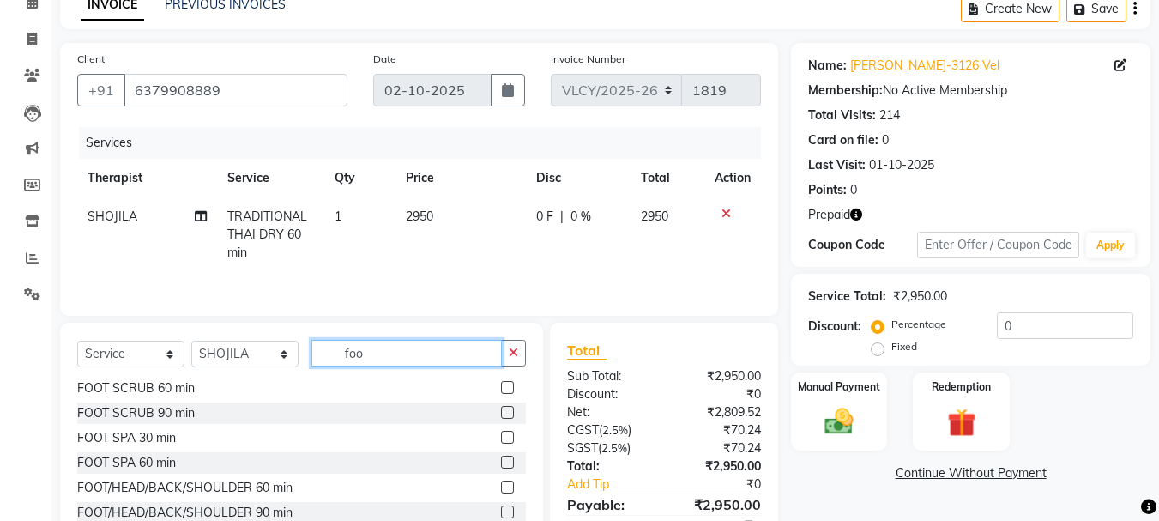
type input "foo"
click at [501, 462] on label at bounding box center [507, 461] width 13 height 13
click at [501, 462] on input "checkbox" at bounding box center [506, 462] width 11 height 11
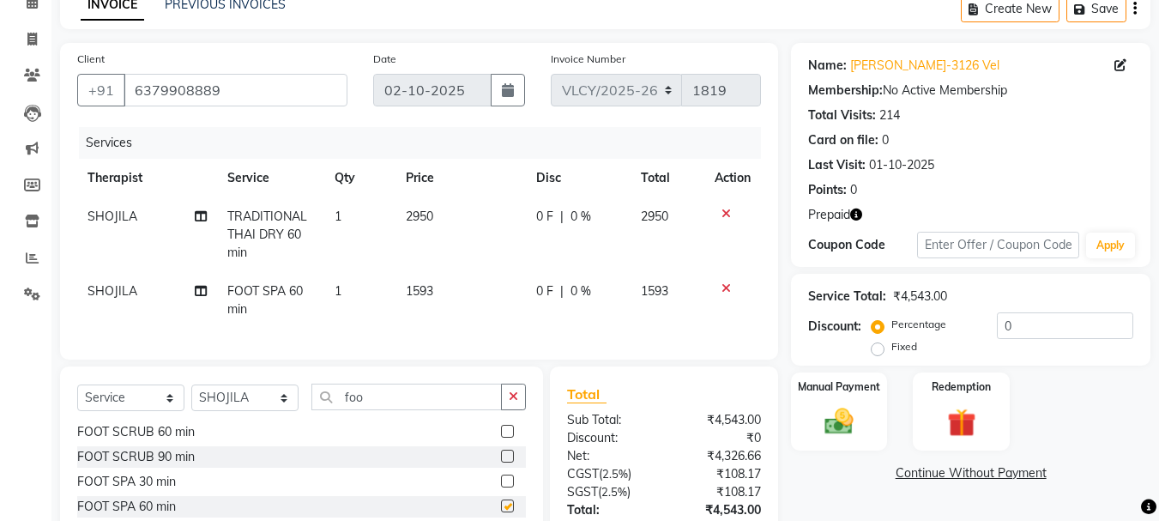
checkbox input "false"
click at [722, 212] on icon at bounding box center [725, 214] width 9 height 12
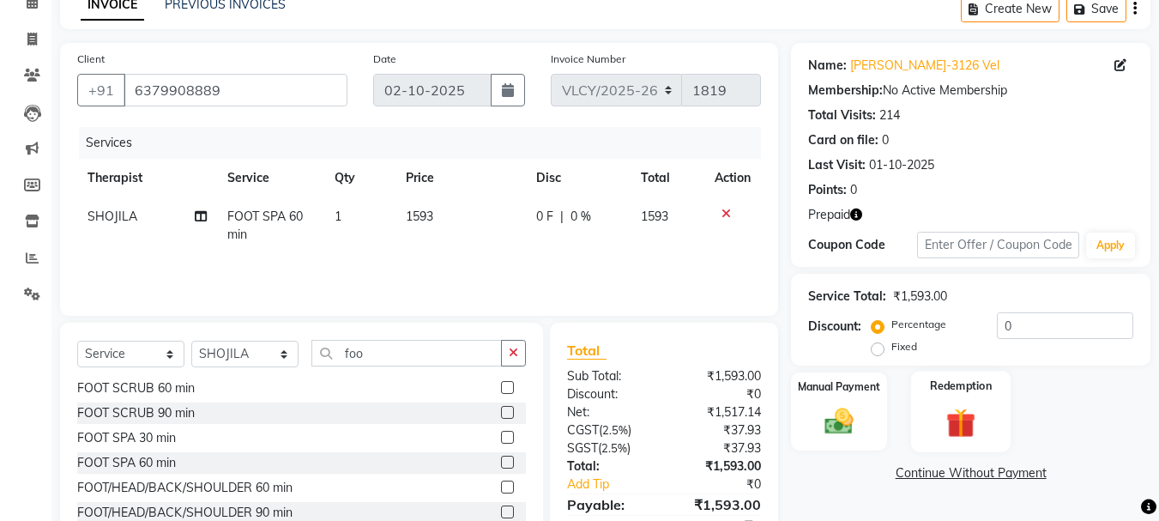
click at [949, 395] on div "Redemption" at bounding box center [961, 411] width 100 height 81
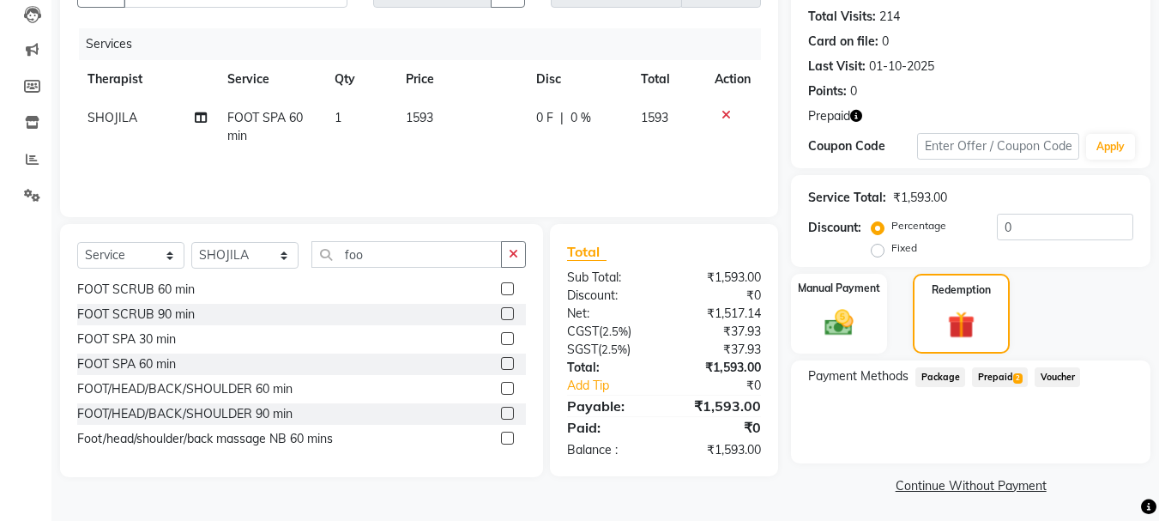
scroll to position [188, 0]
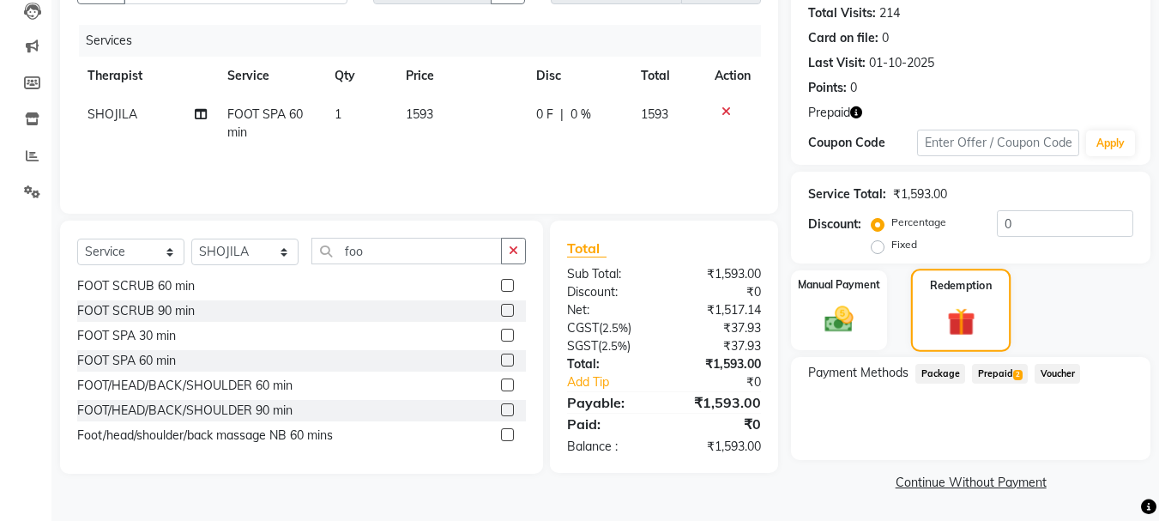
click at [949, 297] on div "Redemption" at bounding box center [961, 309] width 100 height 83
click at [928, 378] on span "Package" at bounding box center [940, 374] width 50 height 20
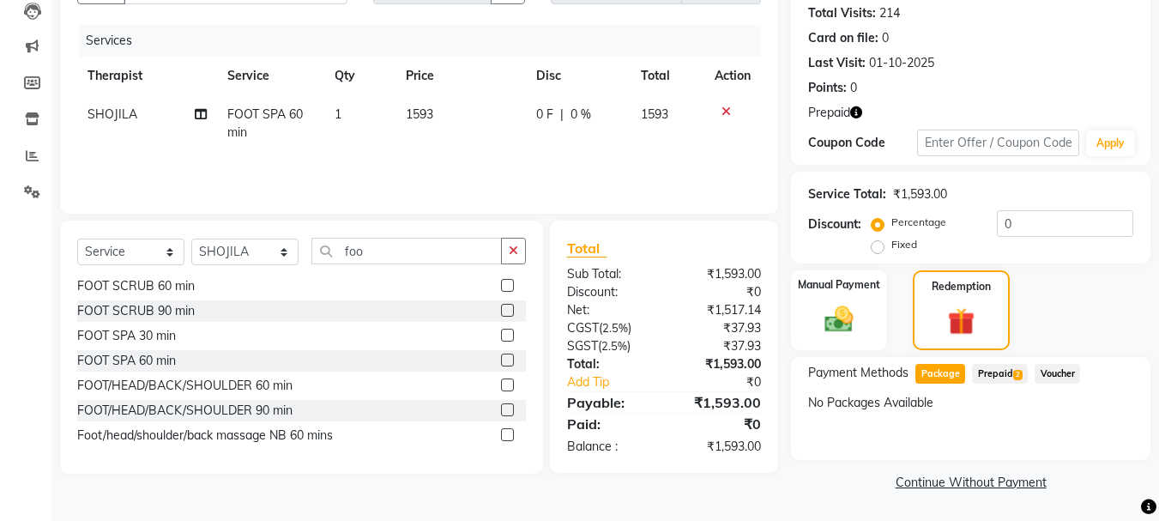
click at [1058, 370] on span "Voucher" at bounding box center [1056, 374] width 45 height 20
click at [992, 368] on span "Prepaid 2" at bounding box center [1000, 374] width 56 height 20
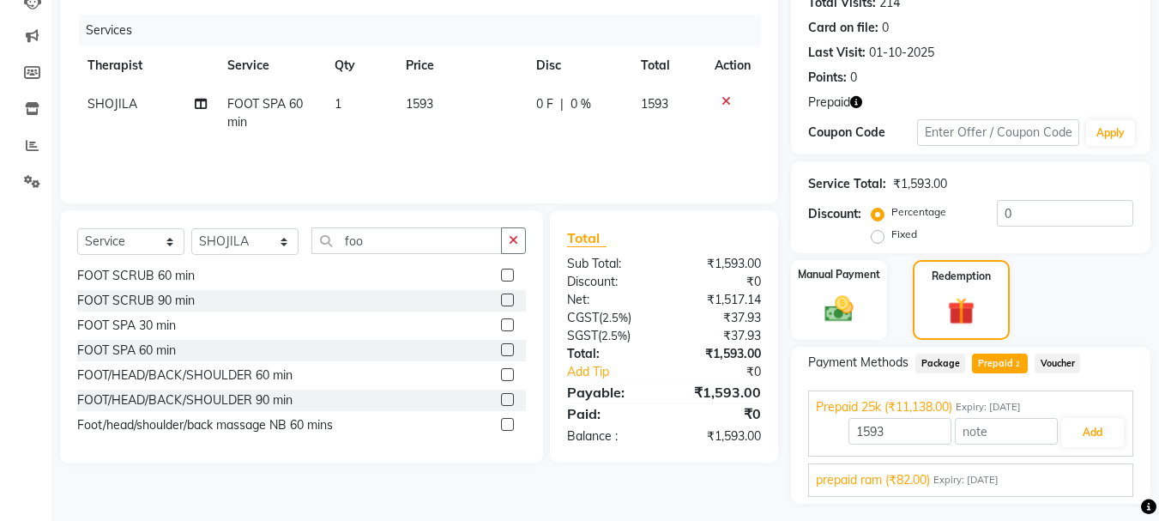
scroll to position [156, 0]
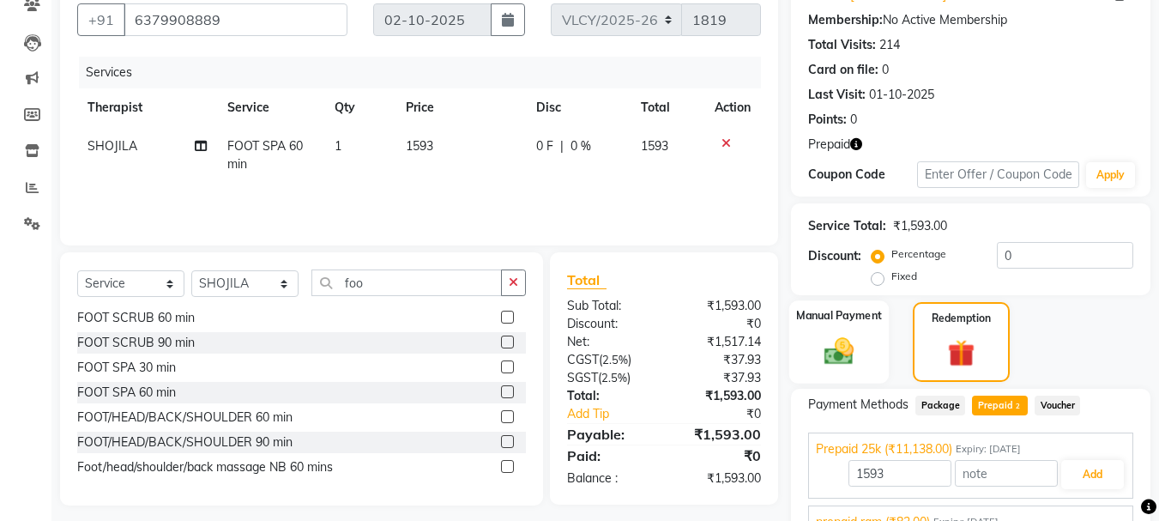
click at [823, 318] on label "Manual Payment" at bounding box center [839, 315] width 86 height 16
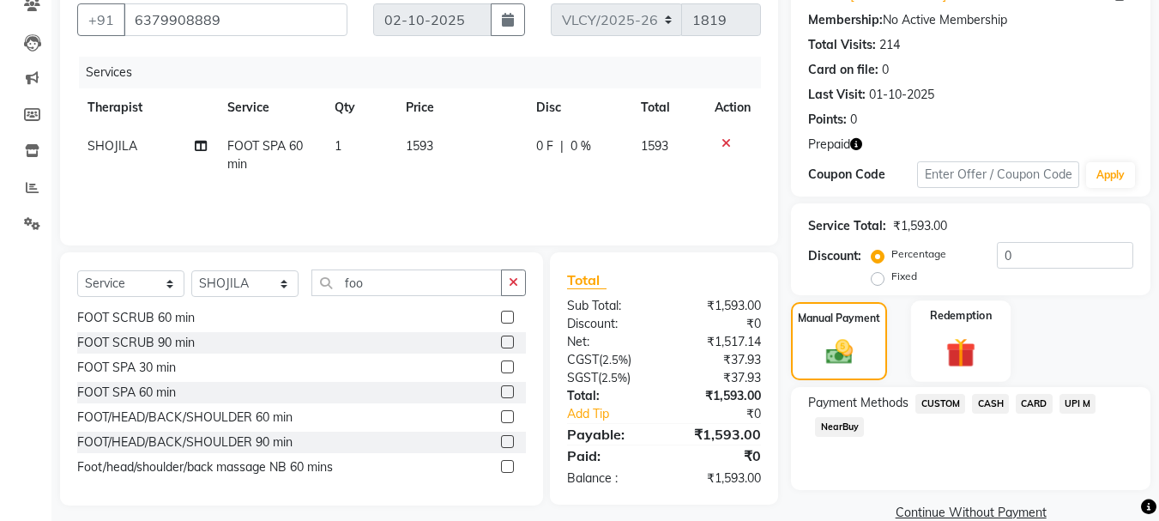
click at [956, 338] on img at bounding box center [961, 352] width 48 height 37
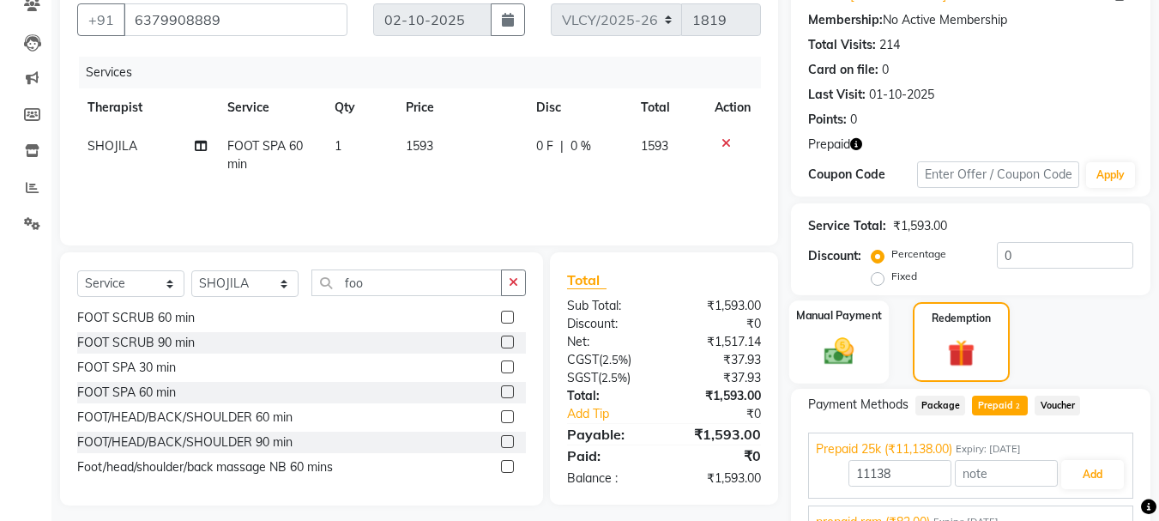
click at [845, 342] on img at bounding box center [839, 351] width 48 height 34
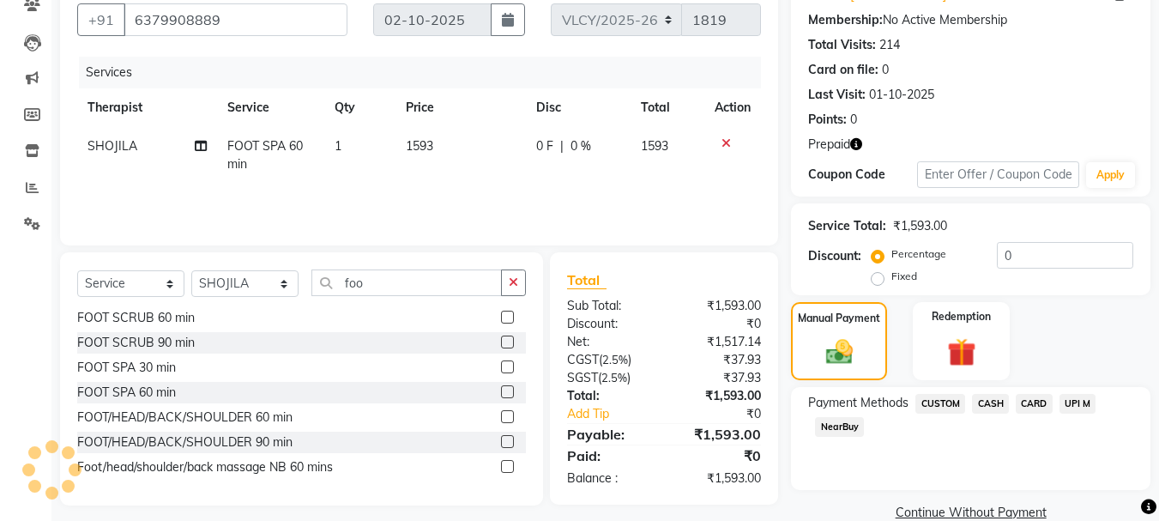
scroll to position [143, 0]
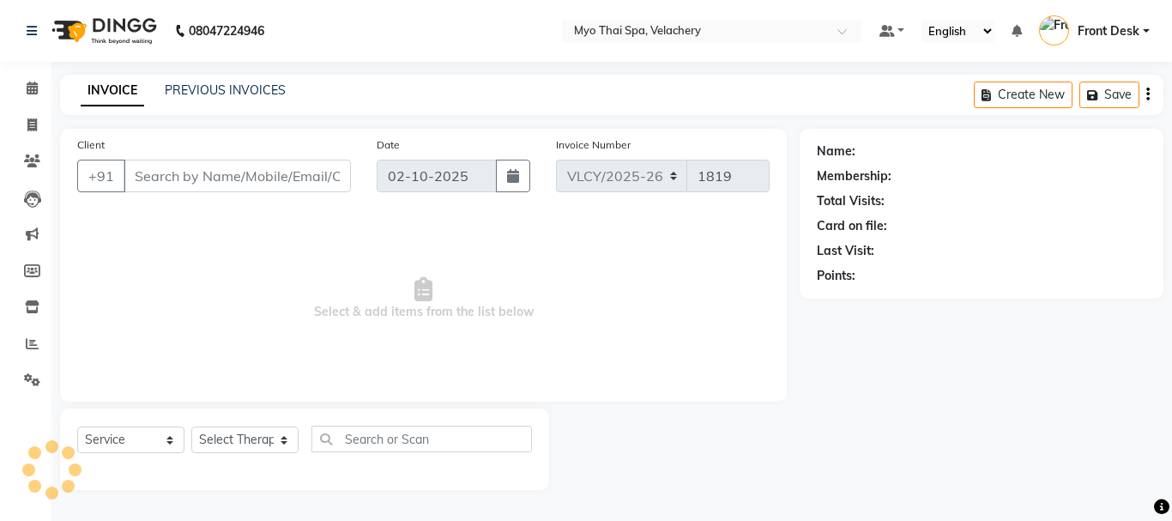
select select "service"
type input "9962542510"
select select "84844"
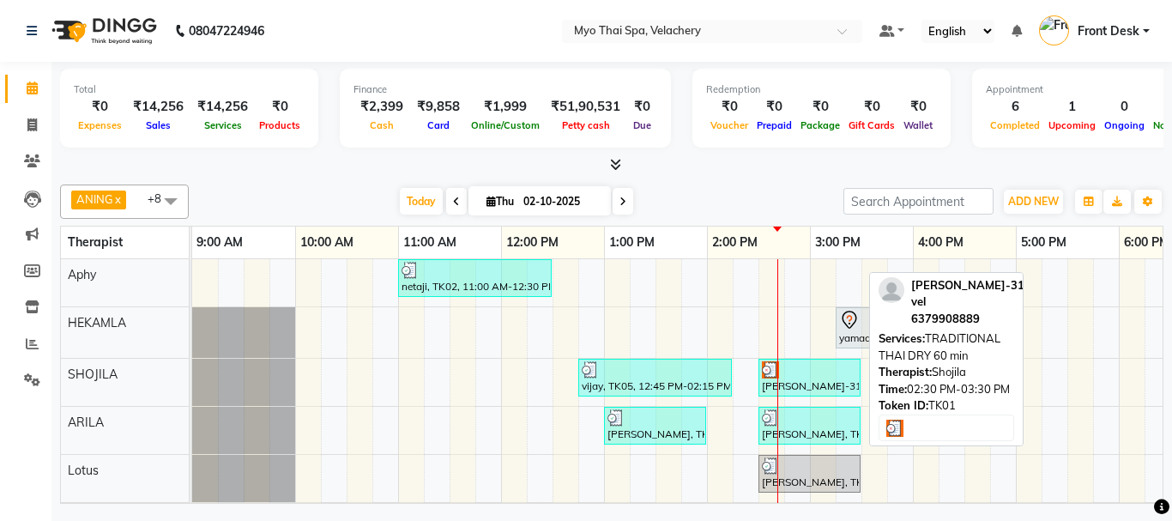
click at [799, 378] on div "[PERSON_NAME]-3126 vel, TK01, 02:30 PM-03:30 PM, TRADITIONAL THAI DRY 60 min" at bounding box center [809, 377] width 99 height 33
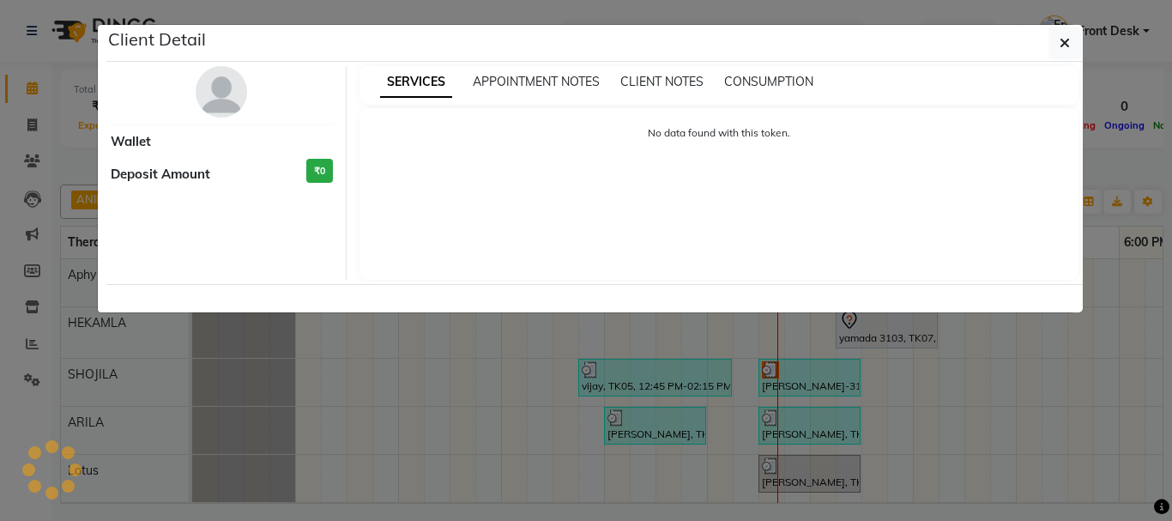
select select "3"
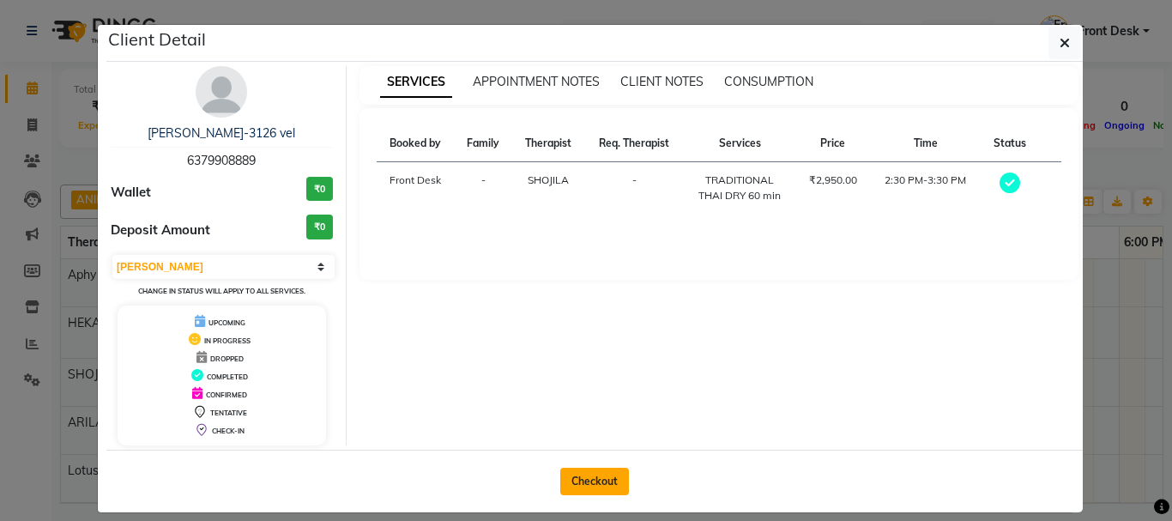
click at [601, 480] on button "Checkout" at bounding box center [594, 480] width 69 height 27
click at [601, 480] on div "Checkout" at bounding box center [594, 480] width 976 height 63
select select "service"
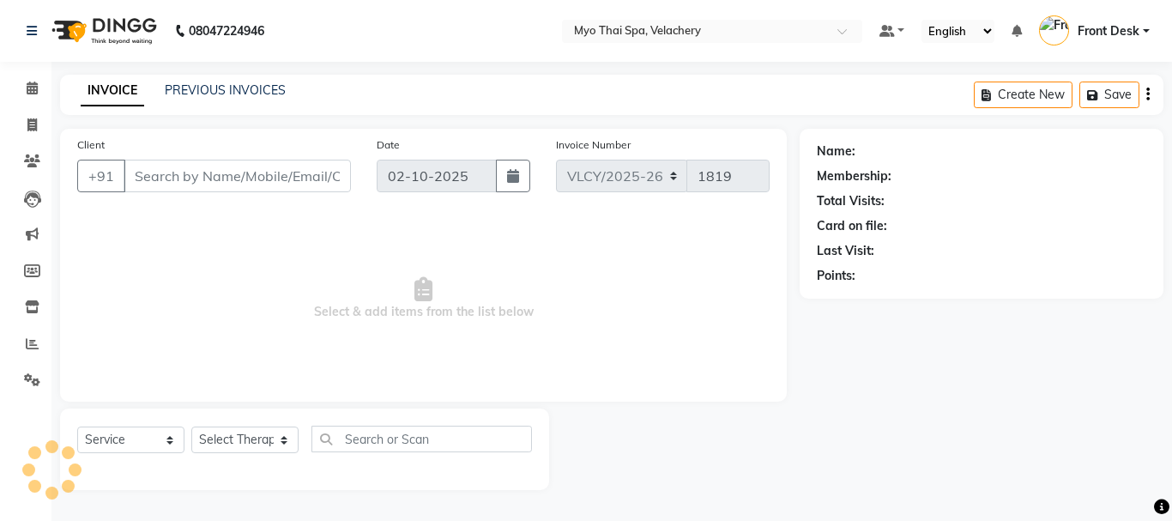
type input "6379908889"
select select "37460"
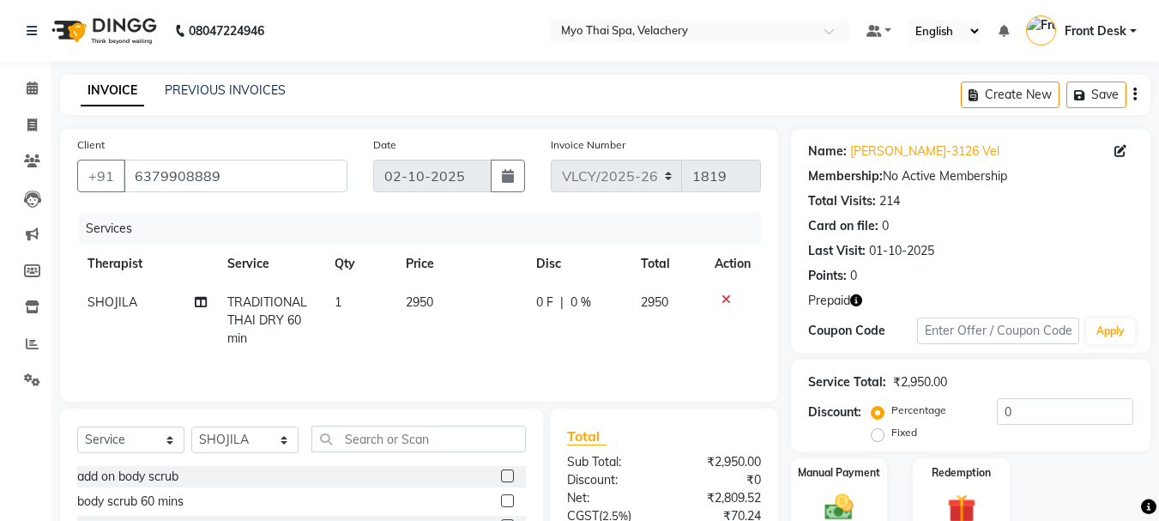
click at [727, 297] on icon at bounding box center [725, 299] width 9 height 12
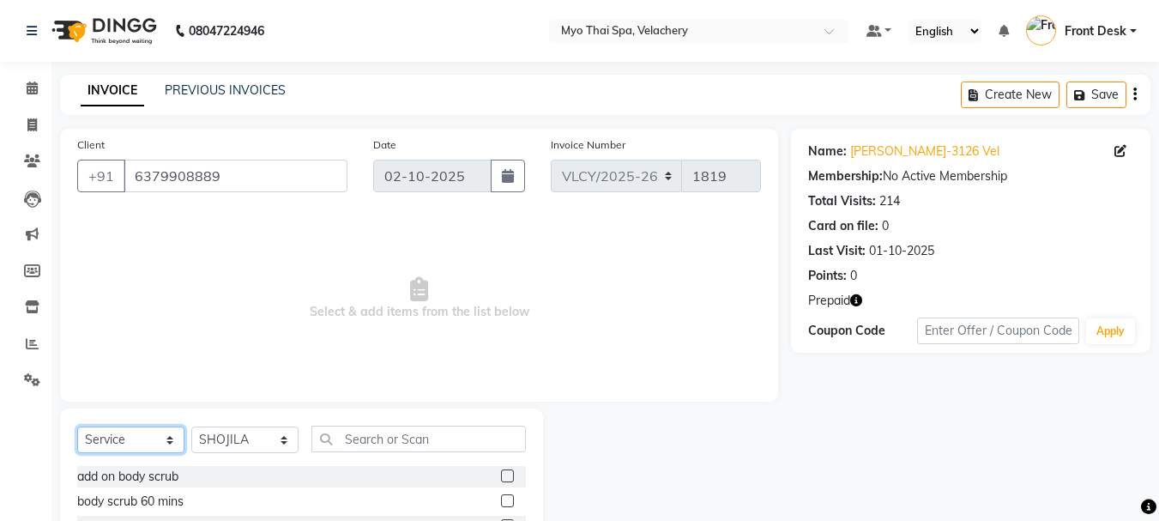
click at [107, 447] on select "Select Service Product Membership Package Voucher Prepaid Gift Card" at bounding box center [130, 439] width 107 height 27
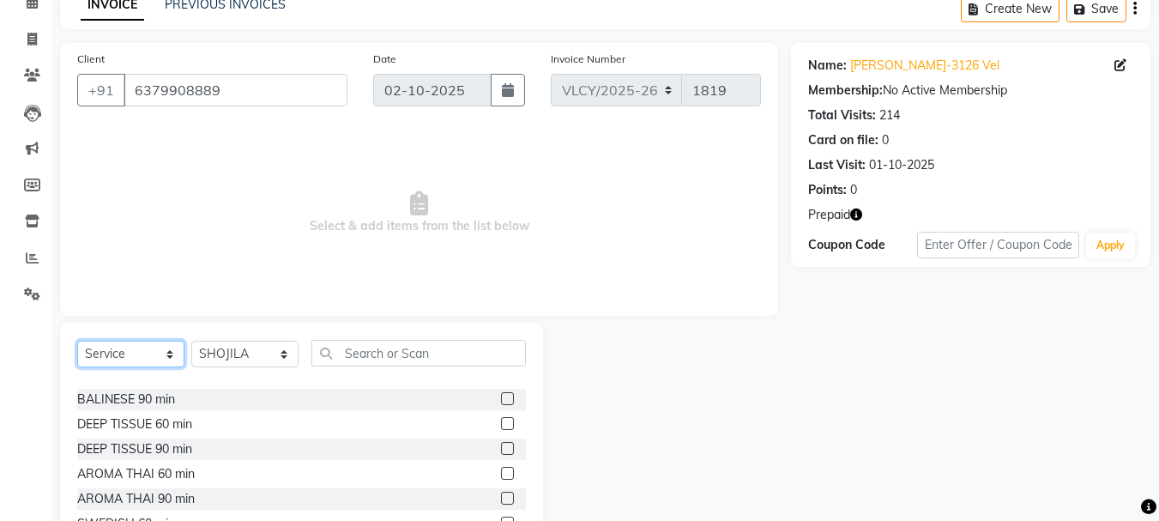
scroll to position [172, 0]
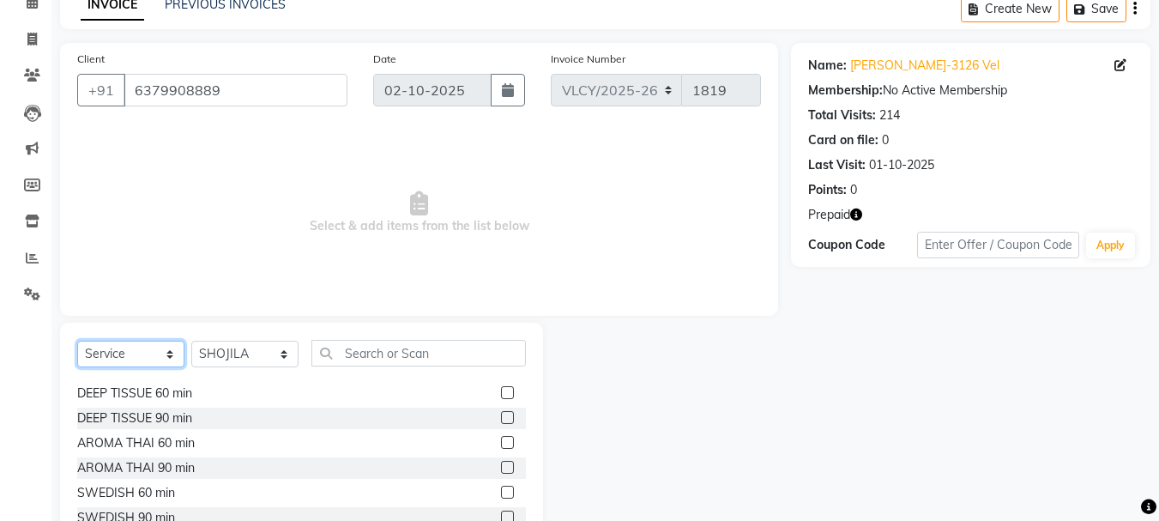
click at [106, 350] on select "Select Service Product Membership Package Voucher Prepaid Gift Card" at bounding box center [130, 354] width 107 height 27
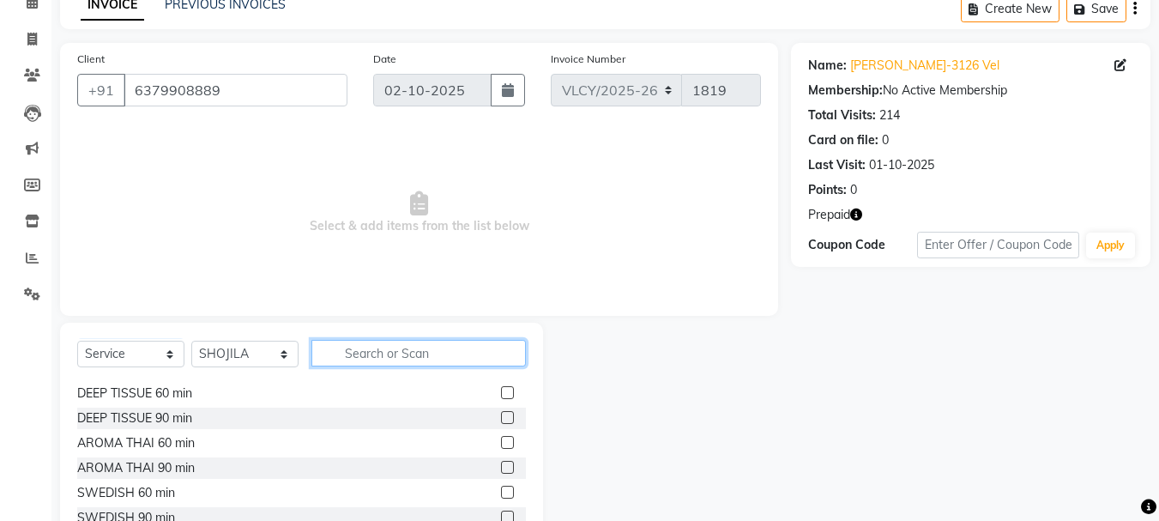
click at [395, 356] on input "text" at bounding box center [418, 353] width 214 height 27
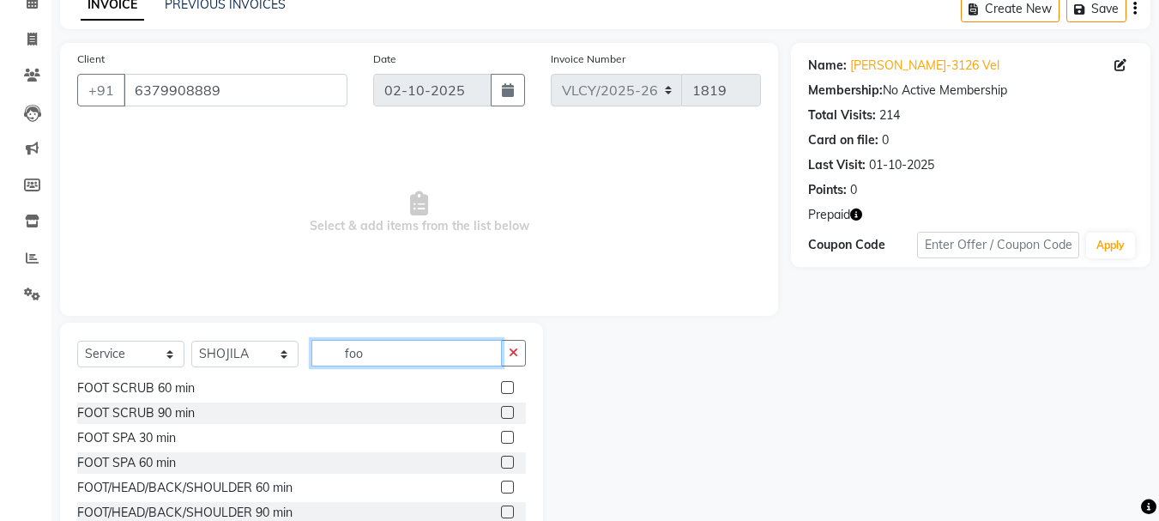
scroll to position [27, 0]
type input "foot"
click at [501, 465] on label at bounding box center [507, 461] width 13 height 13
click at [501, 465] on input "checkbox" at bounding box center [506, 462] width 11 height 11
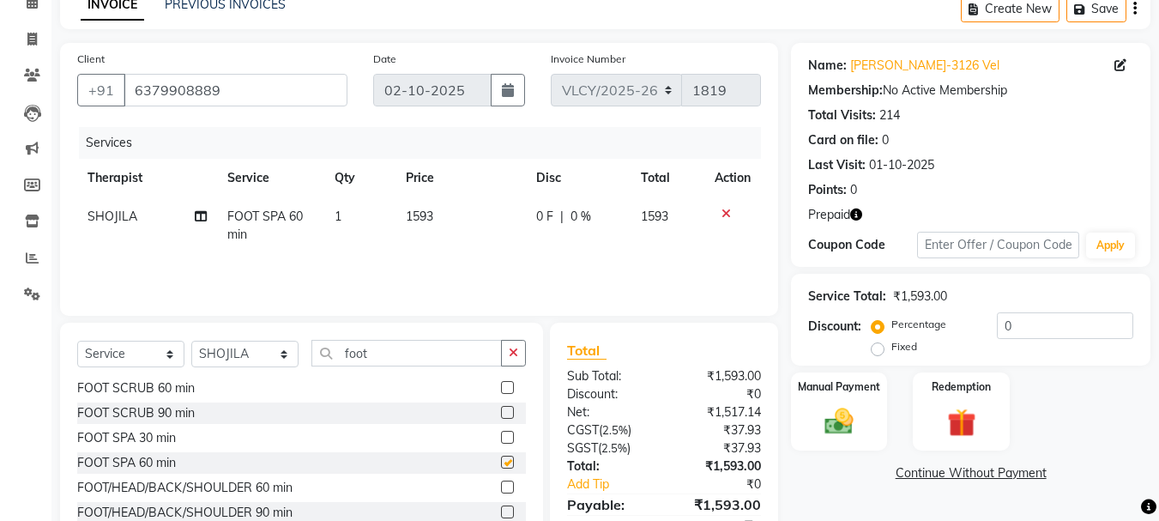
checkbox input "false"
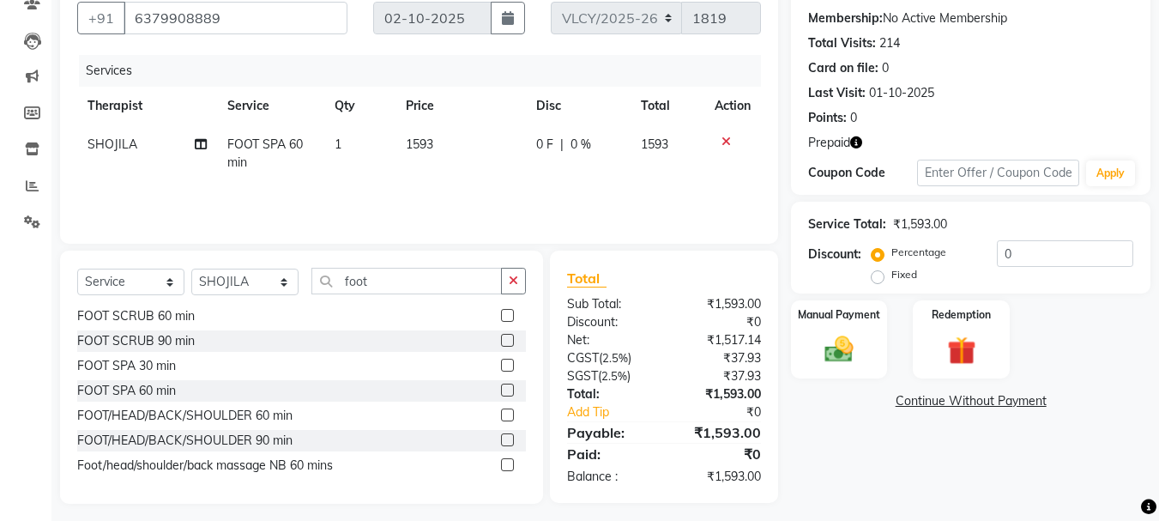
scroll to position [166, 0]
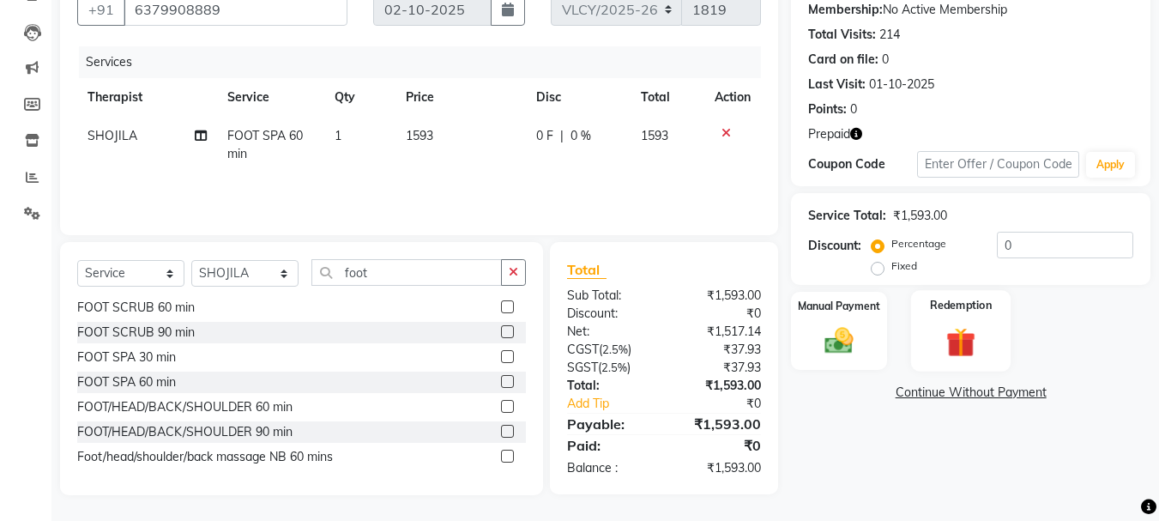
click at [959, 312] on label "Redemption" at bounding box center [962, 305] width 62 height 16
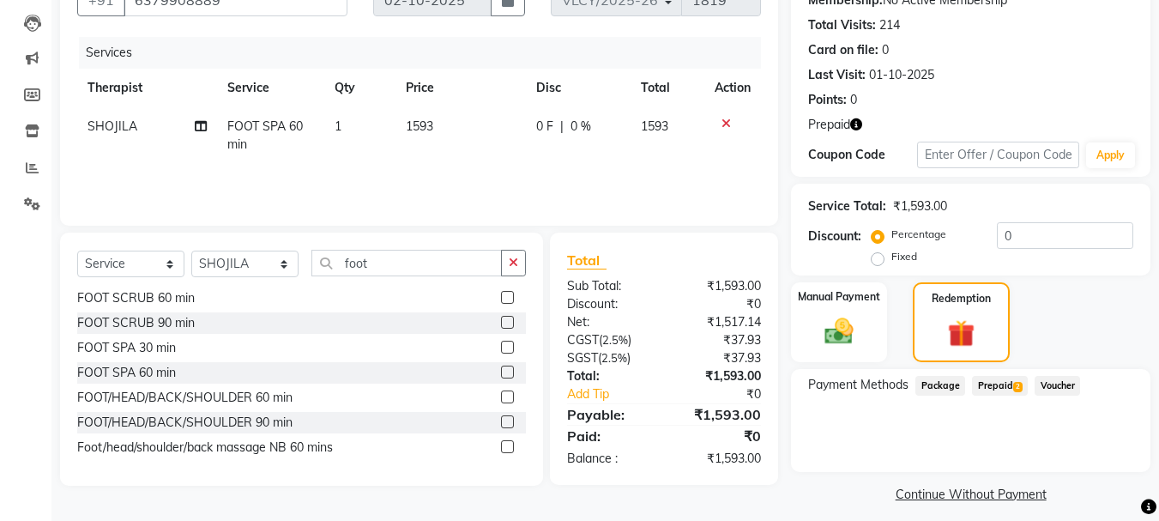
scroll to position [188, 0]
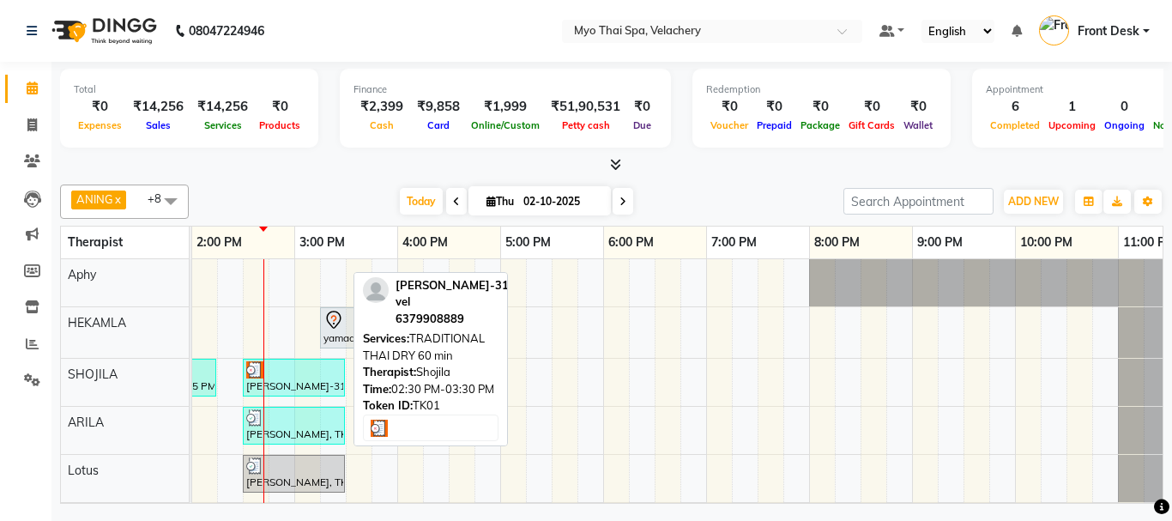
click at [285, 377] on div at bounding box center [293, 369] width 95 height 17
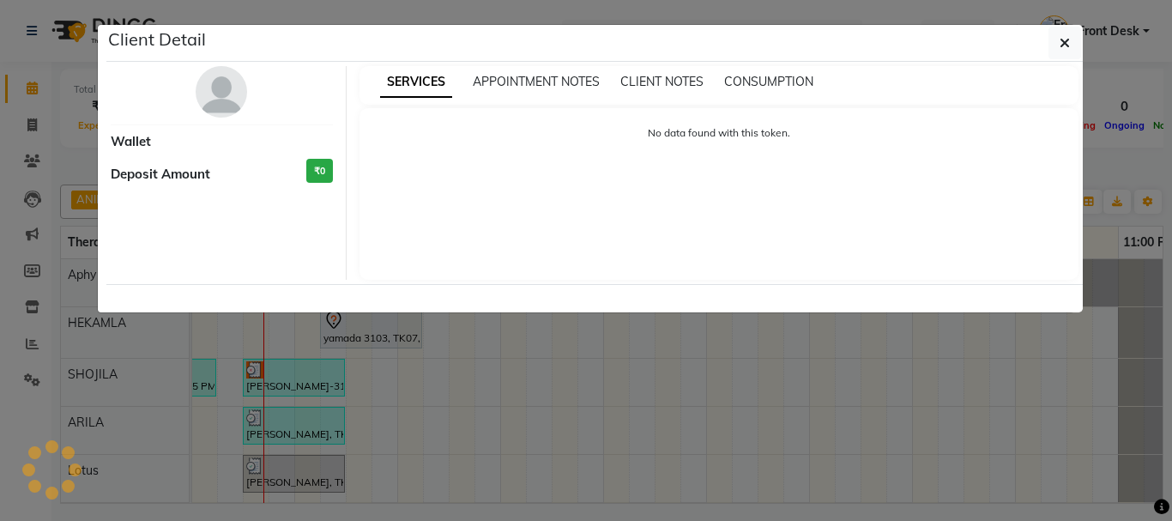
select select "3"
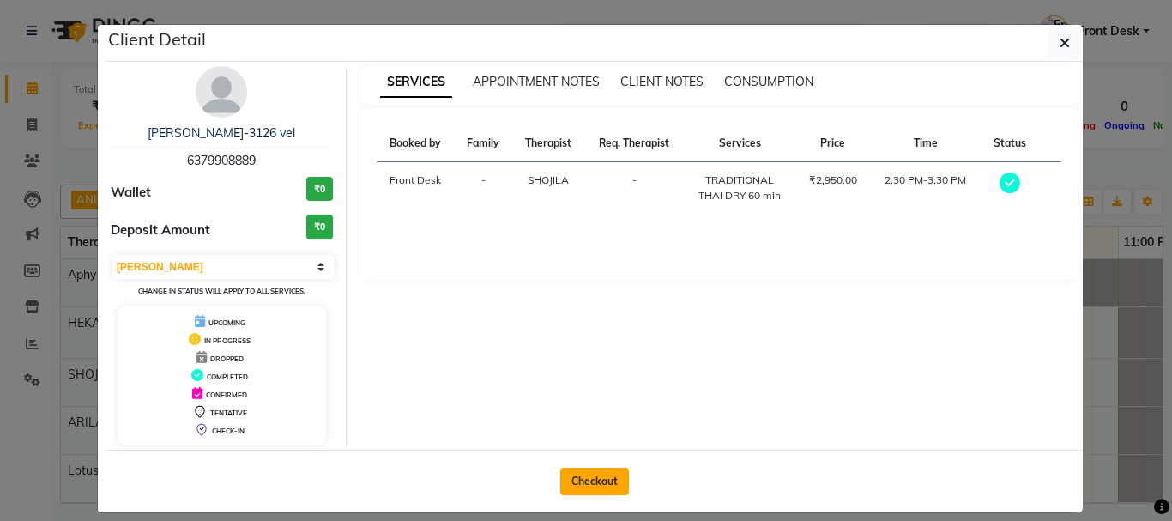
click at [582, 486] on button "Checkout" at bounding box center [594, 480] width 69 height 27
select select "service"
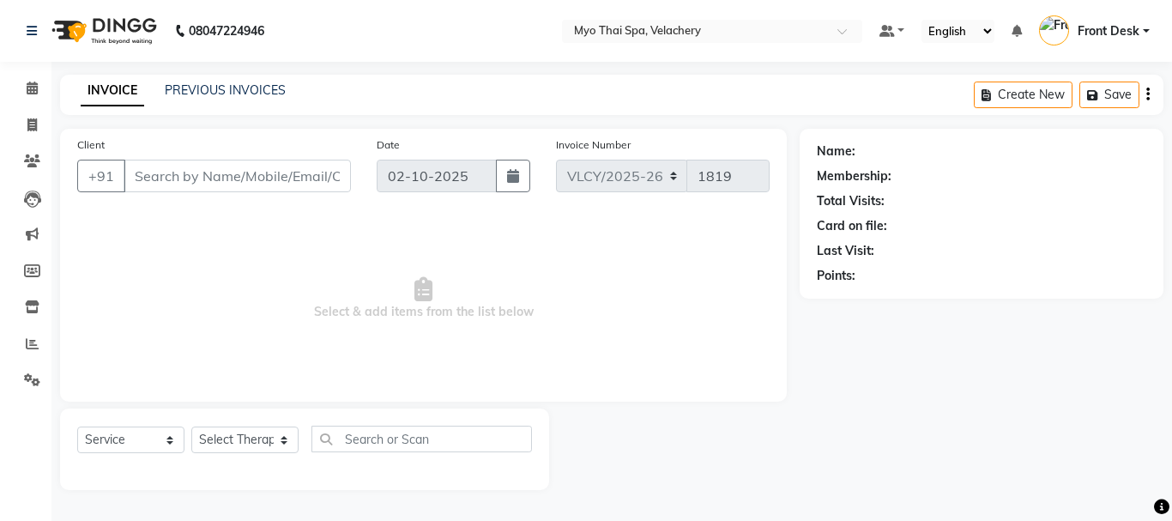
type input "6379908889"
select select "37460"
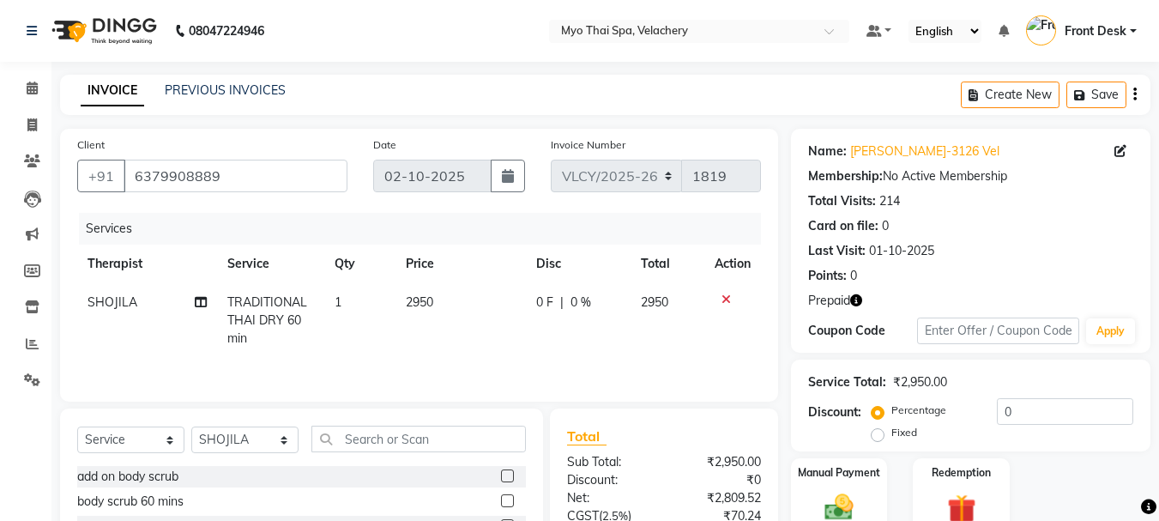
click at [721, 298] on icon at bounding box center [725, 299] width 9 height 12
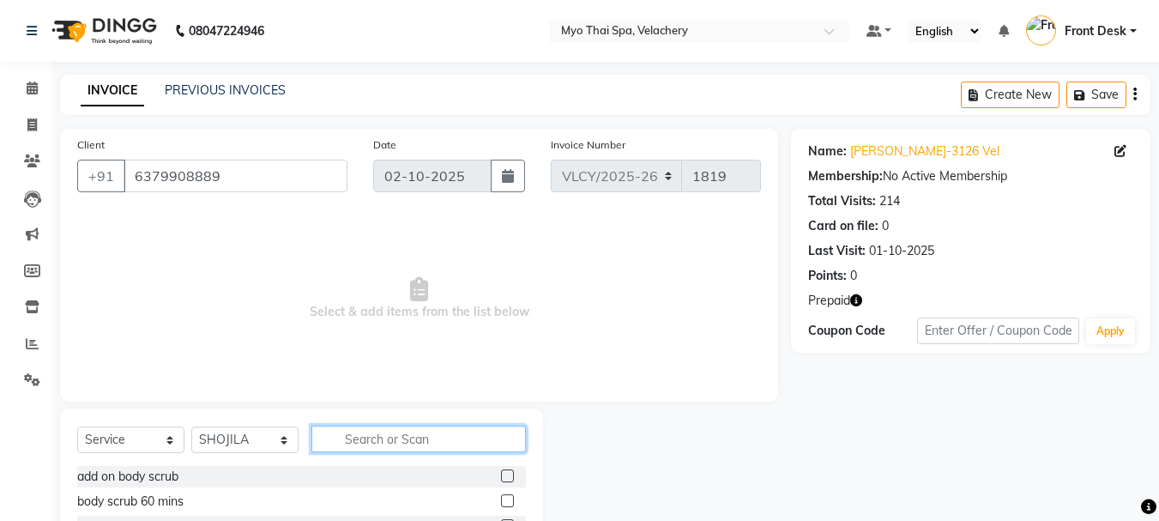
click at [421, 437] on input "text" at bounding box center [418, 438] width 214 height 27
type input "foot"
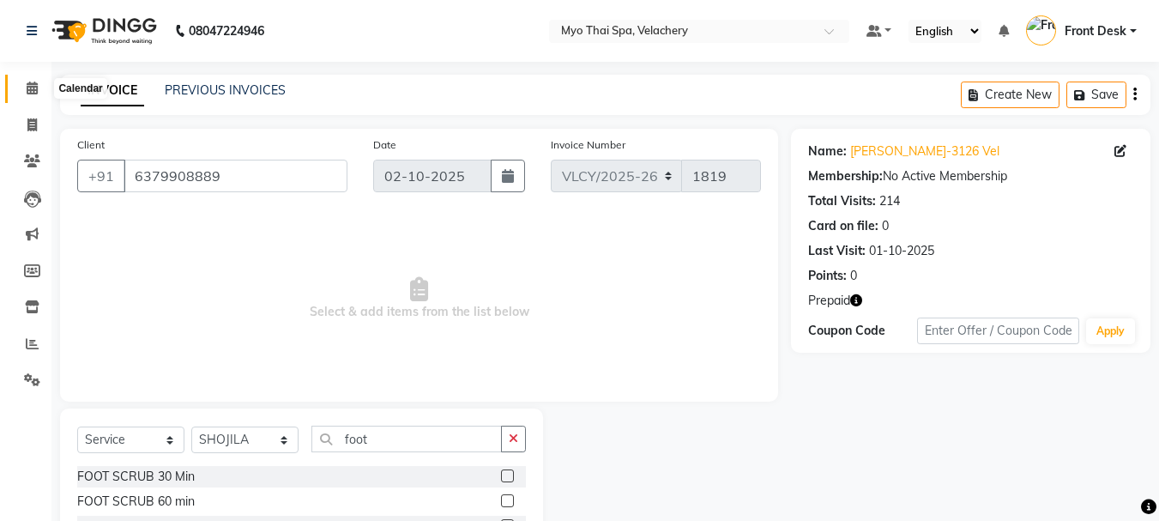
click at [31, 86] on icon at bounding box center [32, 87] width 11 height 13
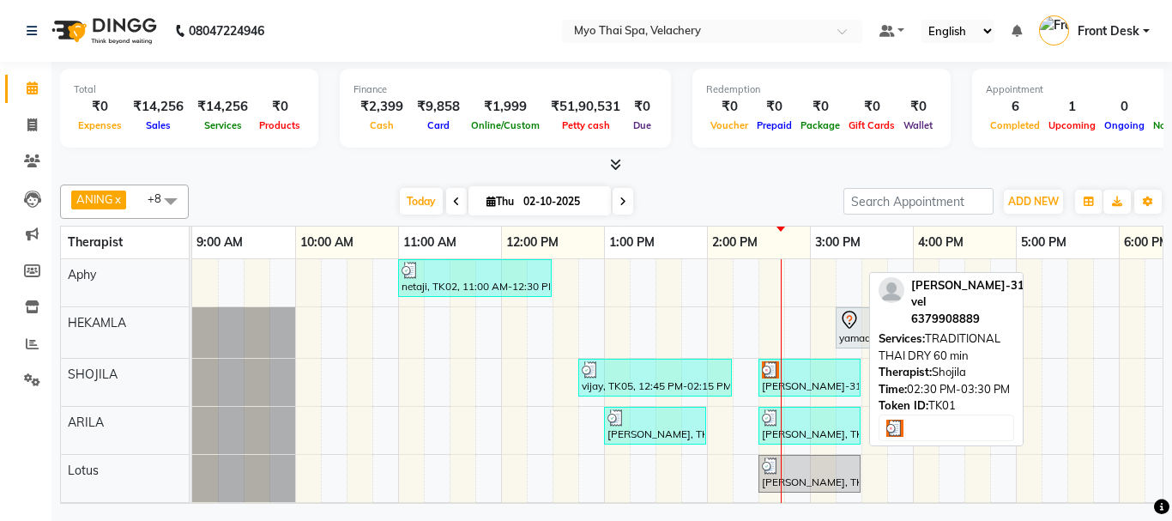
click at [787, 374] on div at bounding box center [809, 369] width 95 height 17
select select "3"
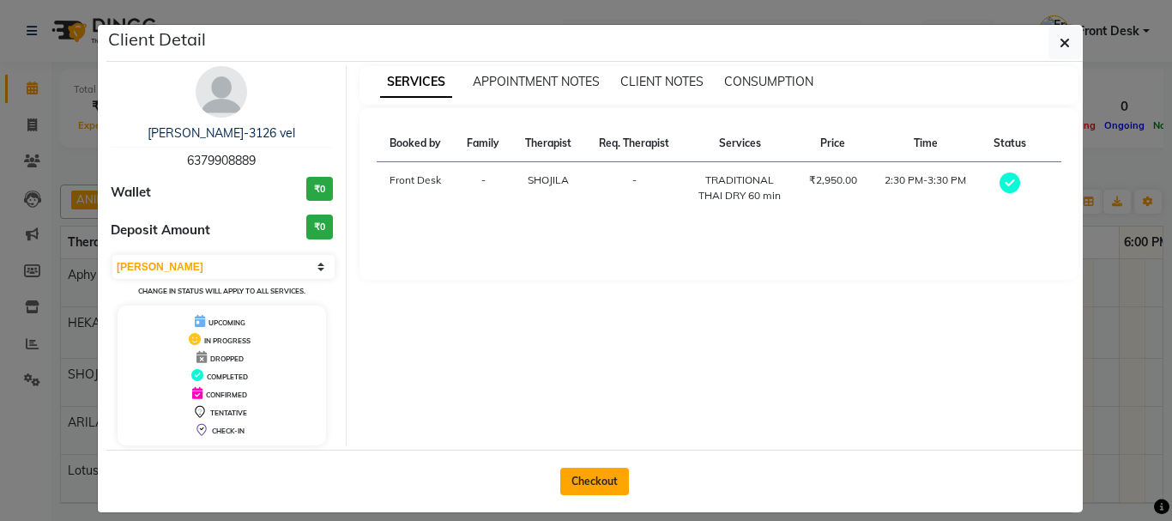
click at [570, 472] on button "Checkout" at bounding box center [594, 480] width 69 height 27
select select "service"
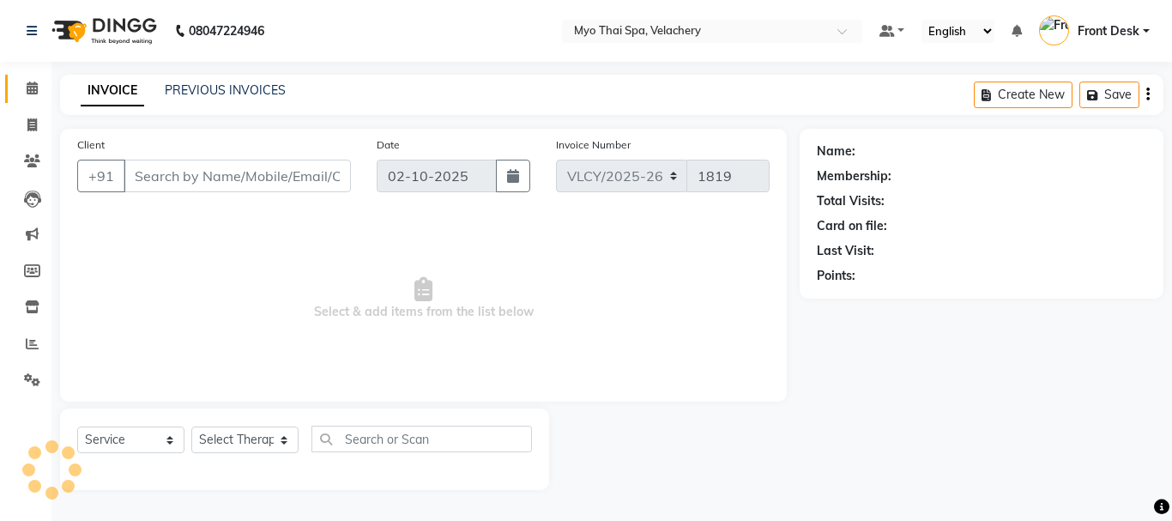
type input "6379908889"
select select "37460"
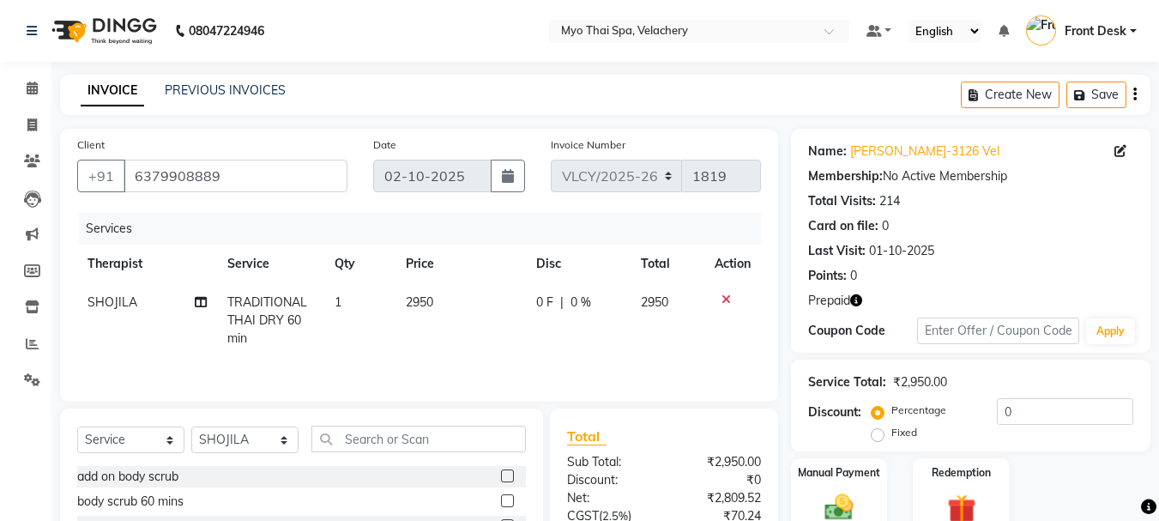
click at [271, 304] on span "TRADITIONAL THAI DRY 60 min" at bounding box center [267, 319] width 80 height 51
select select "37460"
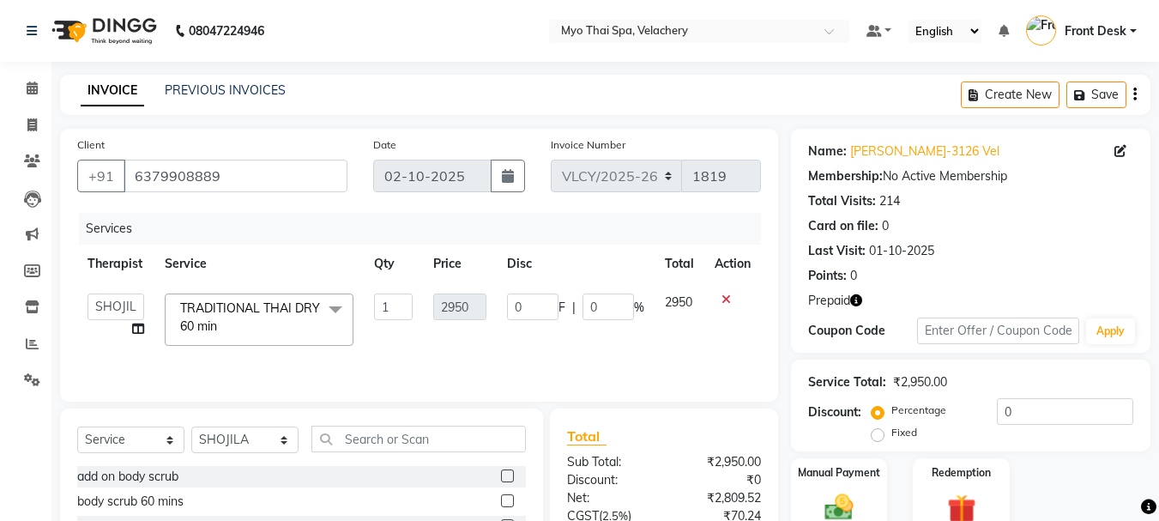
click at [335, 306] on span at bounding box center [335, 309] width 34 height 33
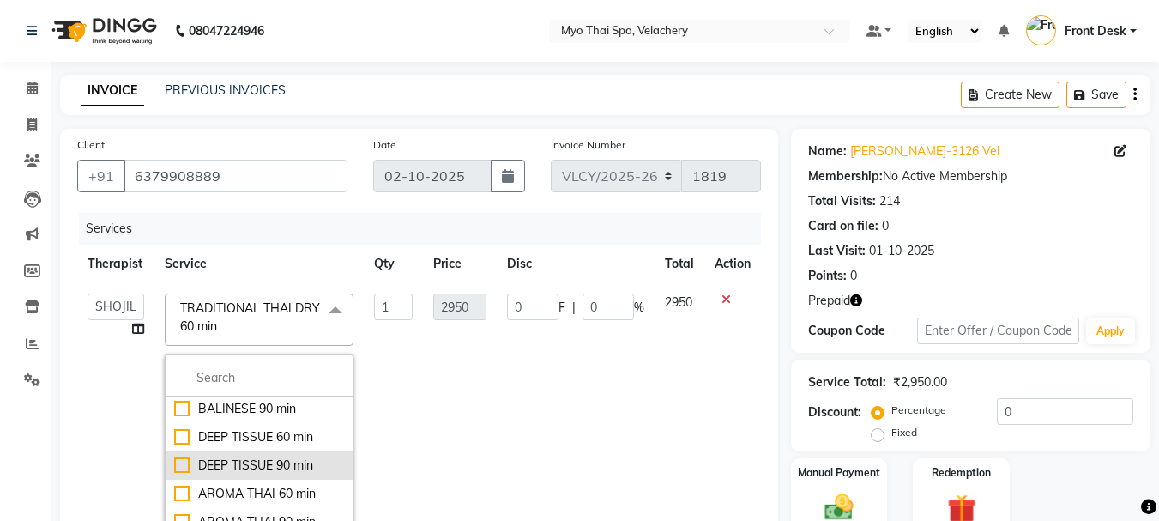
scroll to position [86, 0]
click at [220, 375] on input "multiselect-search" at bounding box center [259, 378] width 170 height 18
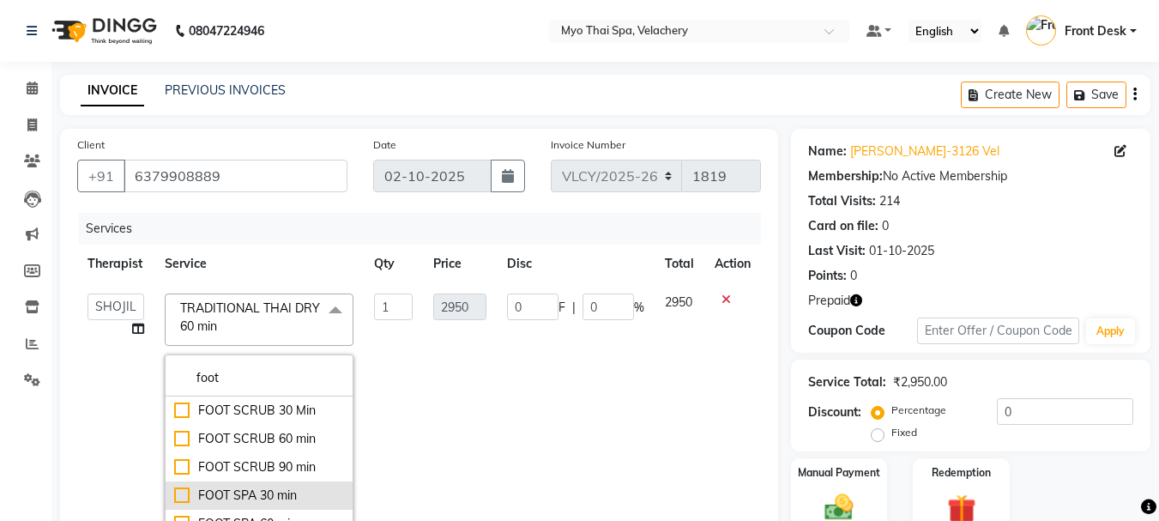
scroll to position [112, 0]
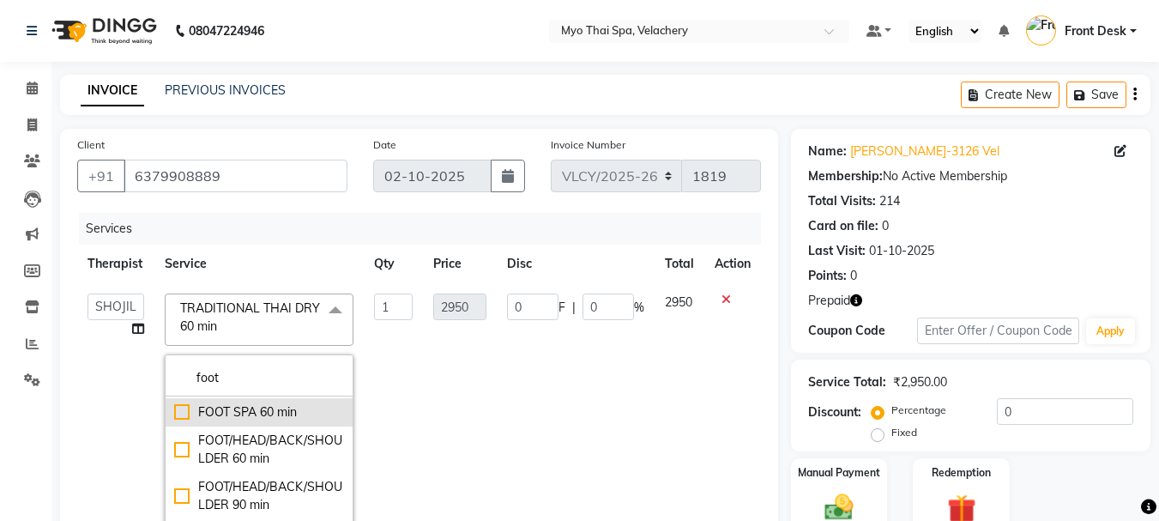
type input "foot"
click at [176, 409] on div "FOOT SPA 60 min" at bounding box center [259, 412] width 170 height 18
type input "1593"
checkbox input "true"
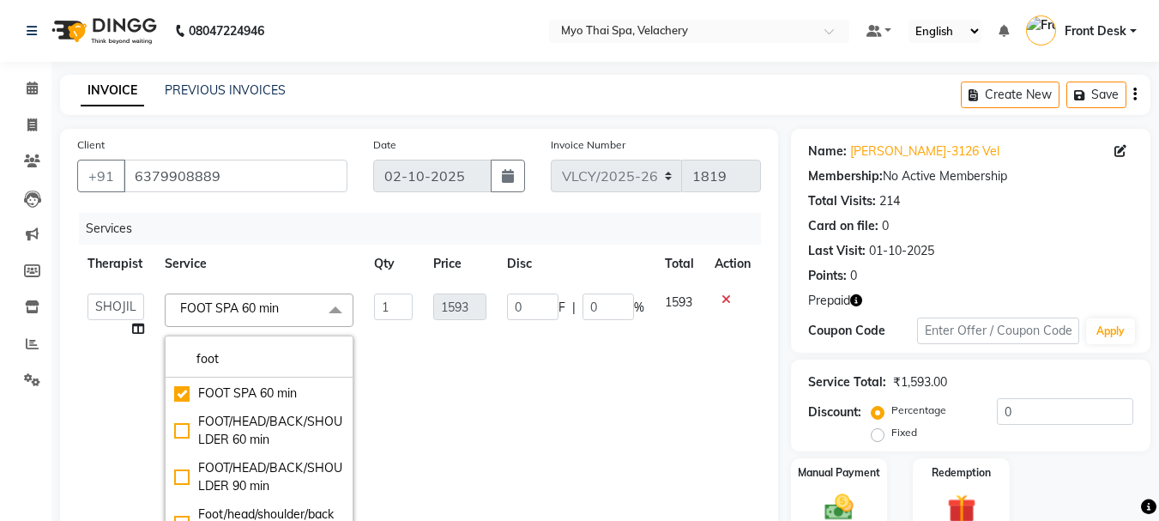
click at [447, 370] on td "1593" at bounding box center [460, 420] width 74 height 274
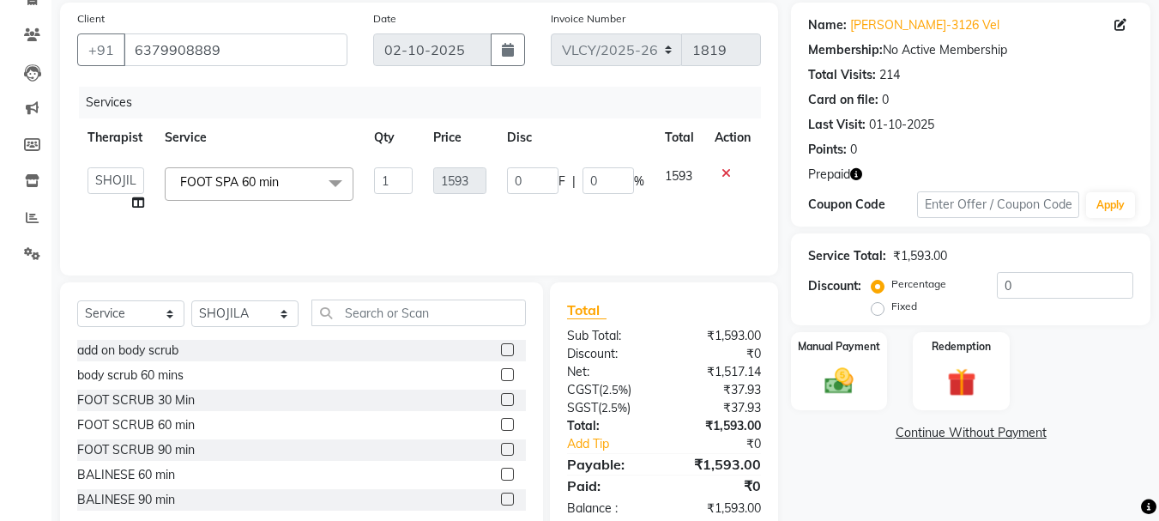
scroll to position [166, 0]
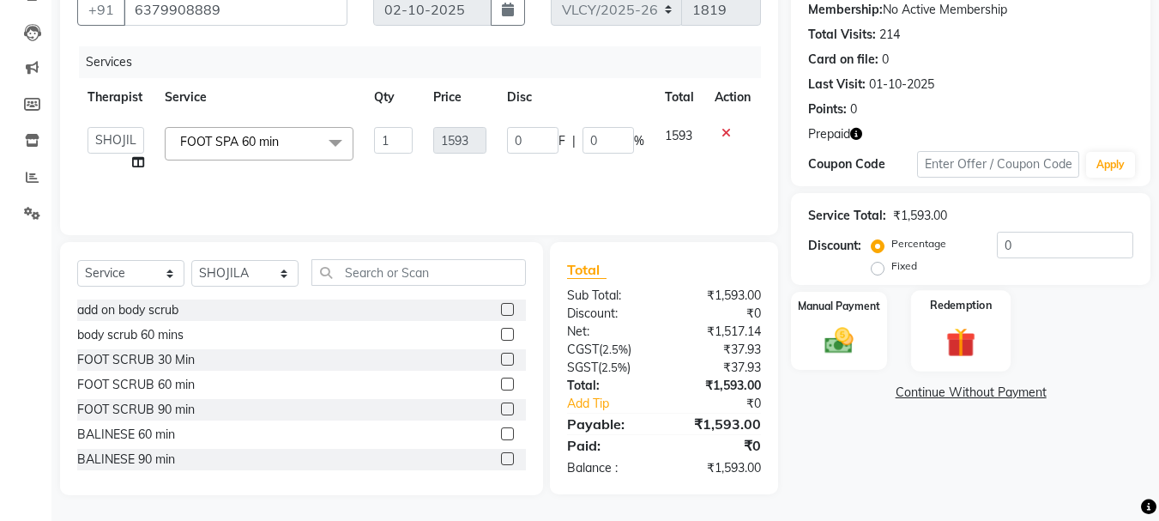
click at [954, 329] on img at bounding box center [961, 341] width 48 height 37
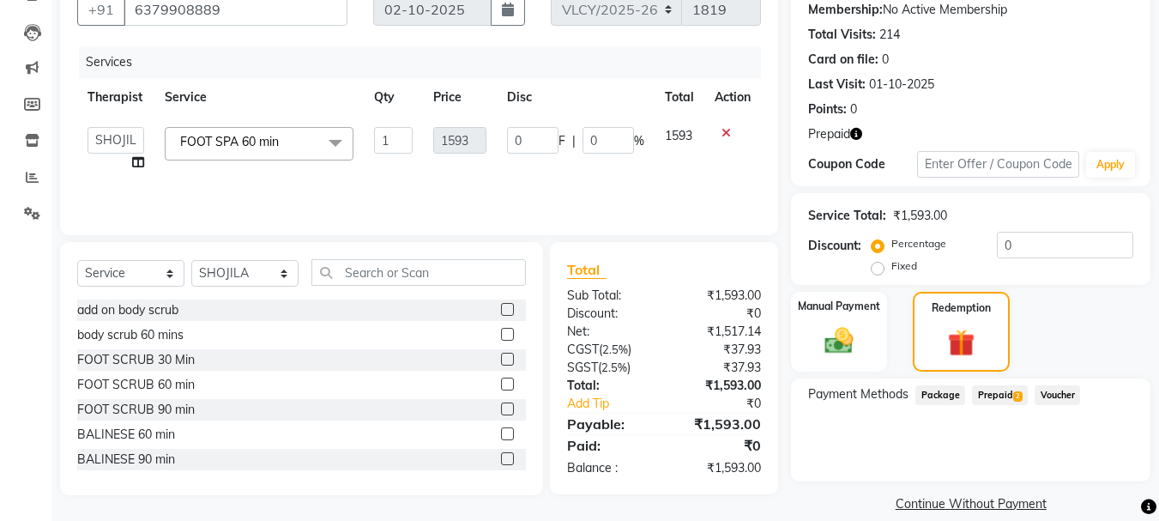
click at [998, 397] on span "Prepaid 2" at bounding box center [1000, 395] width 56 height 20
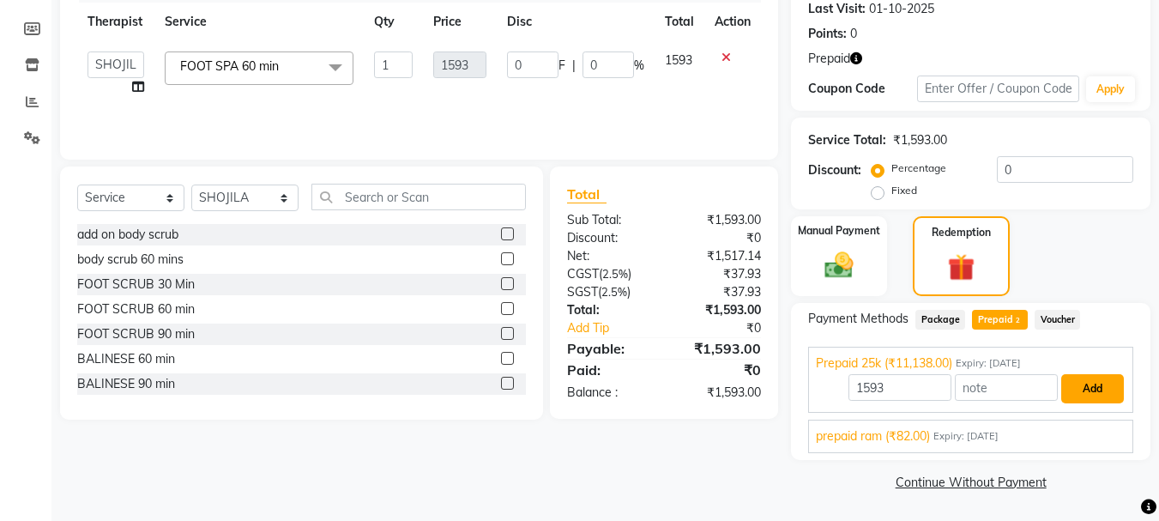
click at [1089, 395] on button "Add" at bounding box center [1092, 388] width 63 height 29
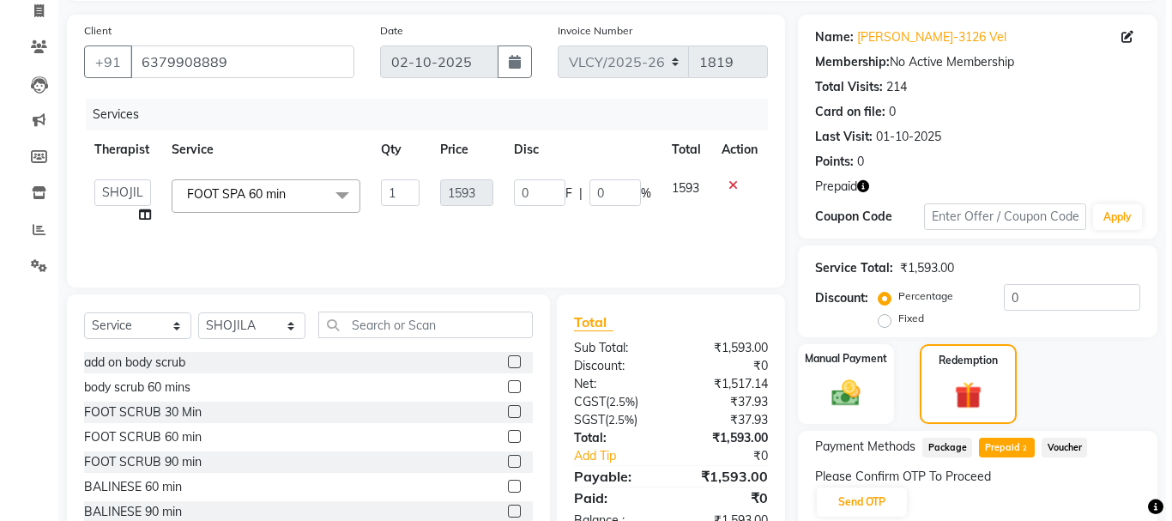
scroll to position [0, 0]
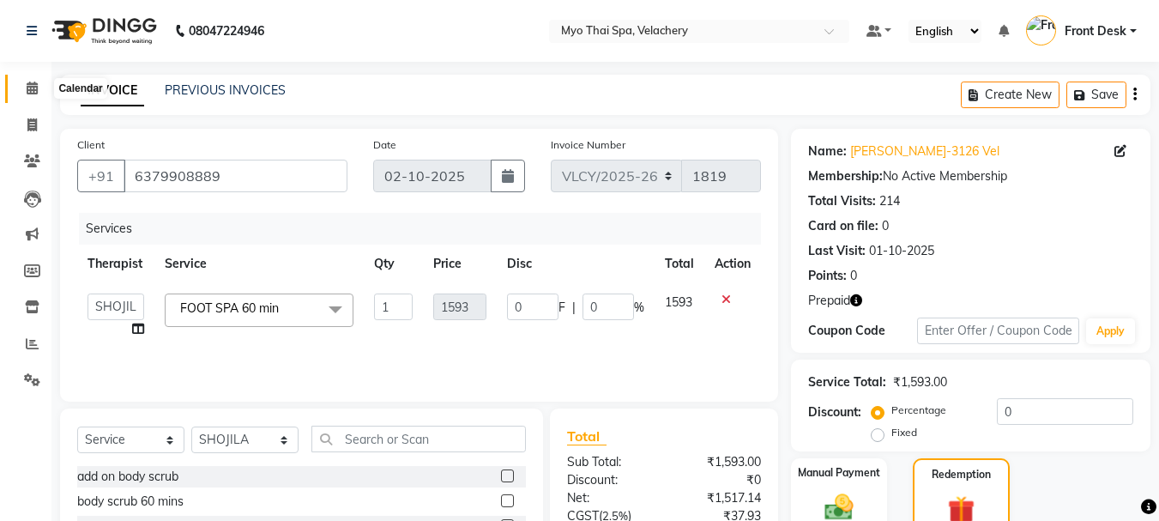
click at [34, 94] on span at bounding box center [32, 89] width 30 height 20
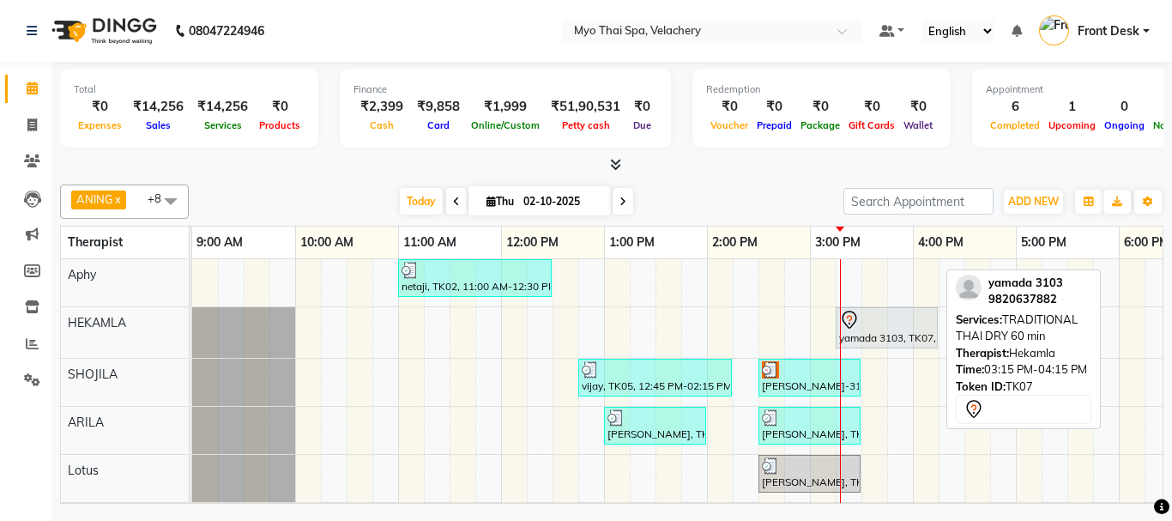
click at [865, 325] on div at bounding box center [886, 320] width 95 height 21
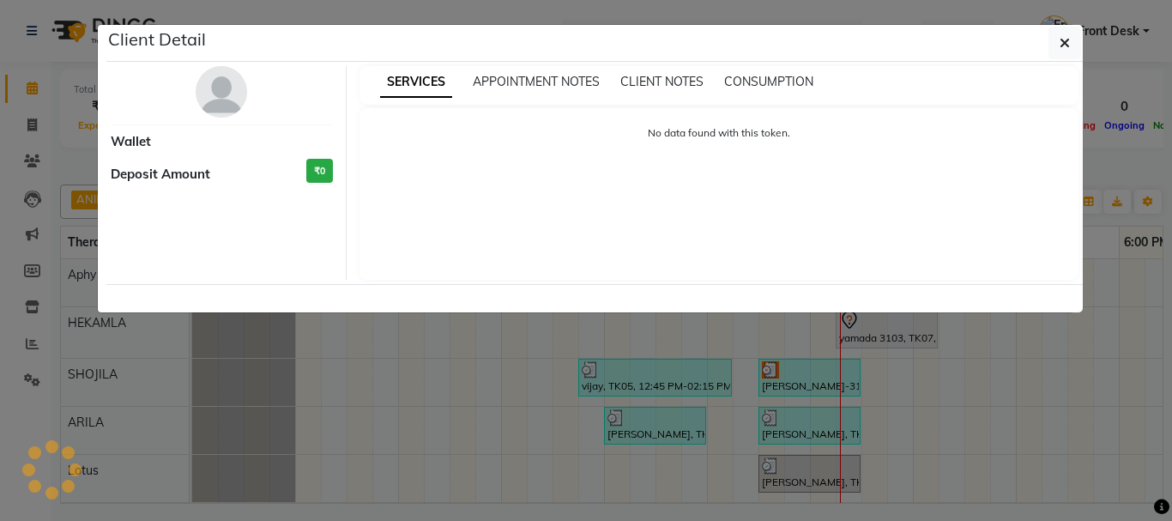
select select "7"
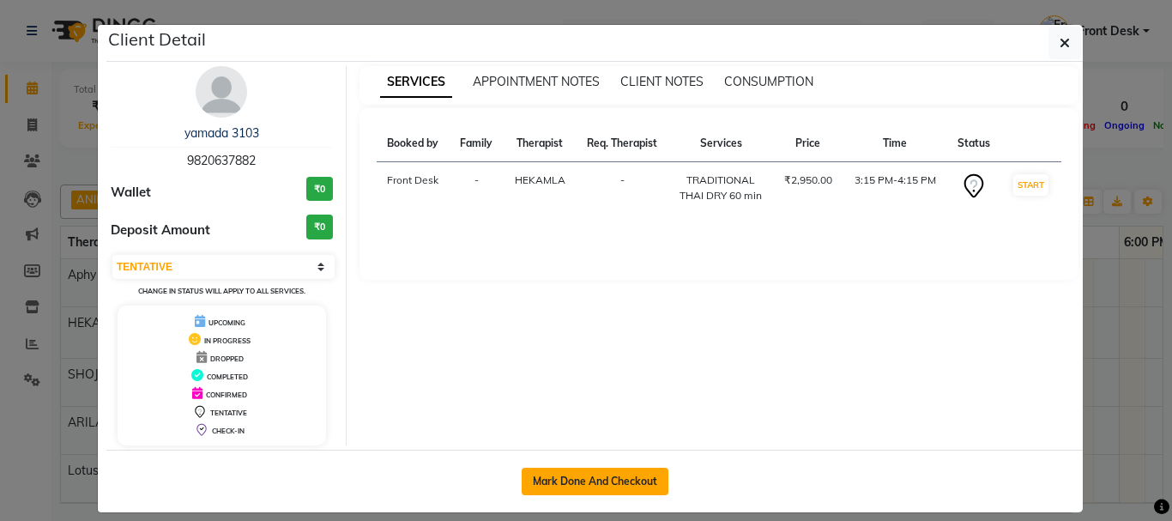
click at [559, 483] on button "Mark Done And Checkout" at bounding box center [594, 480] width 147 height 27
select select "service"
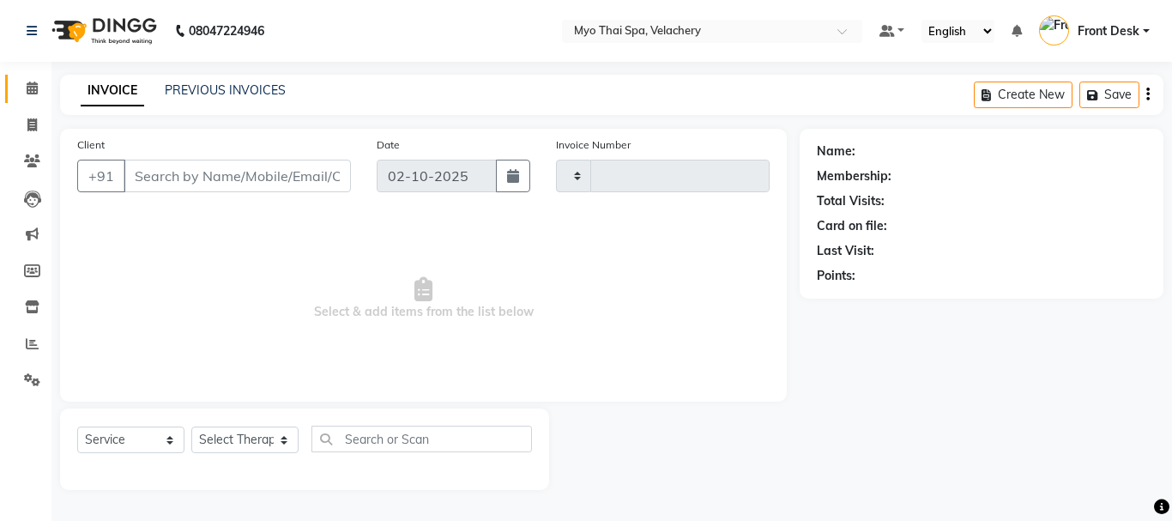
type input "1819"
select select "3"
select select "5554"
type input "9820637882"
select select "37459"
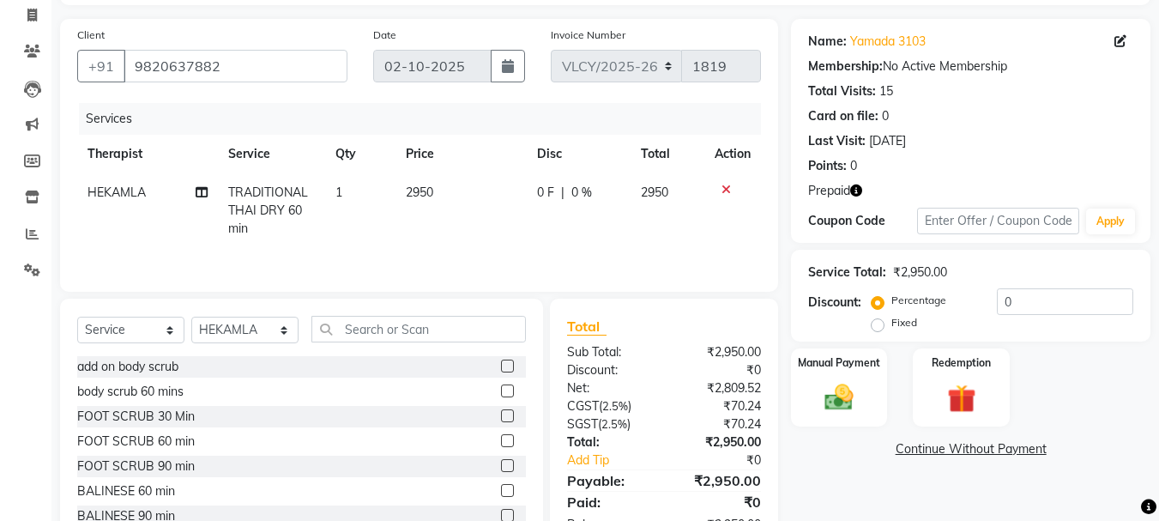
scroll to position [166, 0]
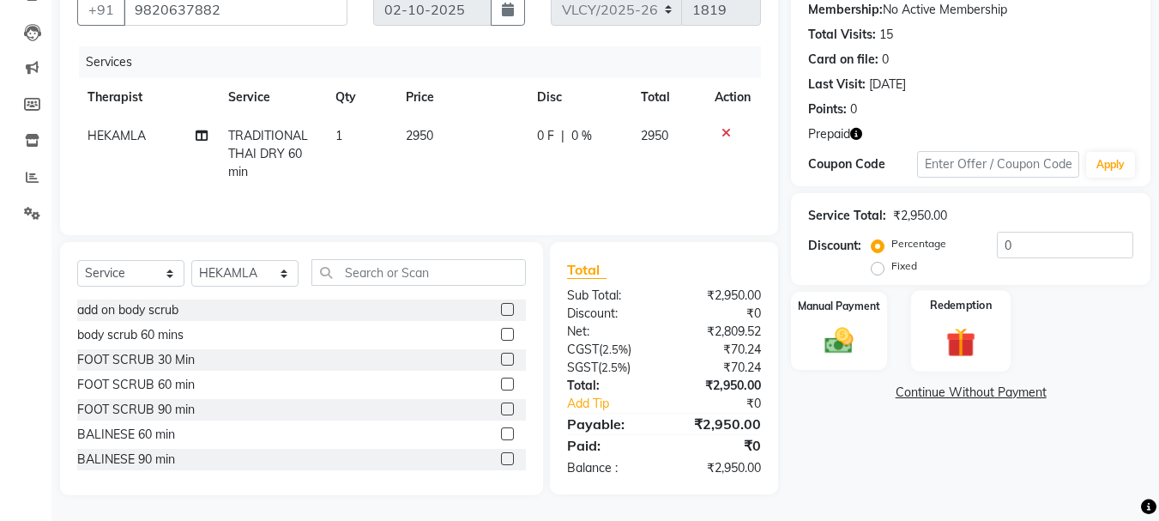
click at [954, 338] on img at bounding box center [961, 341] width 48 height 37
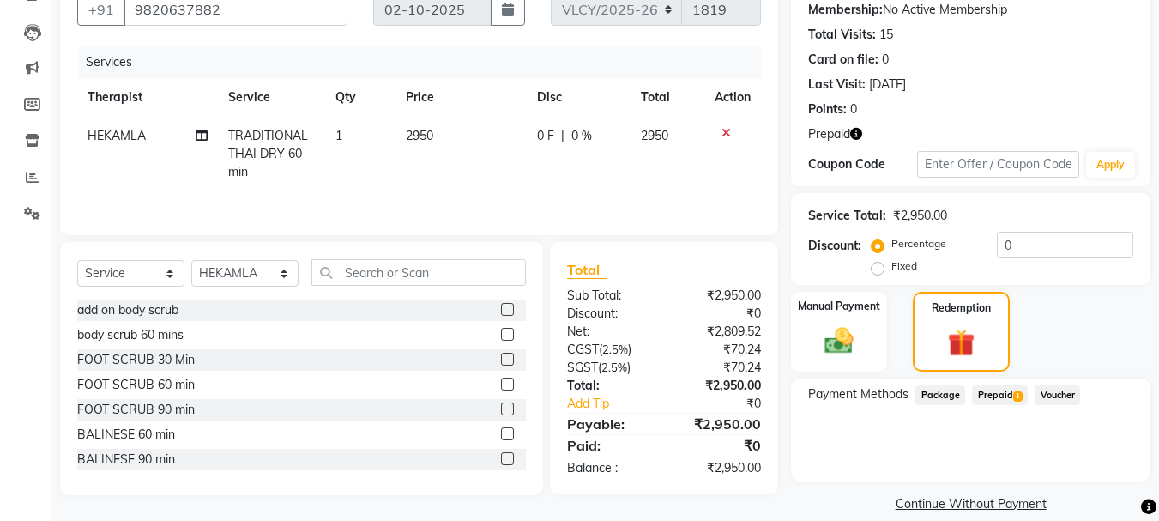
click at [1000, 390] on span "Prepaid 1" at bounding box center [1000, 395] width 56 height 20
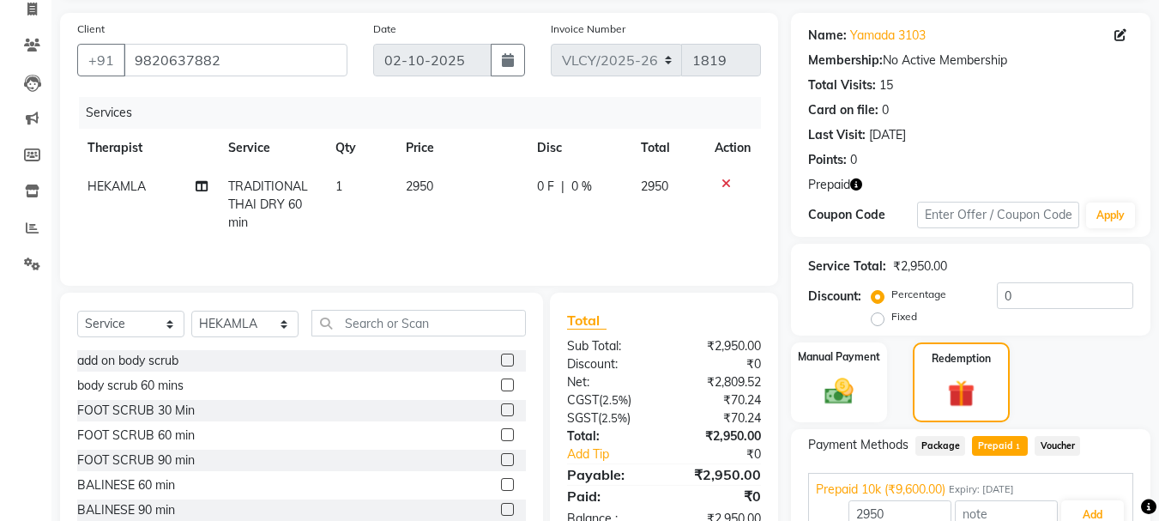
scroll to position [116, 0]
click at [1089, 503] on button "Add" at bounding box center [1092, 514] width 63 height 29
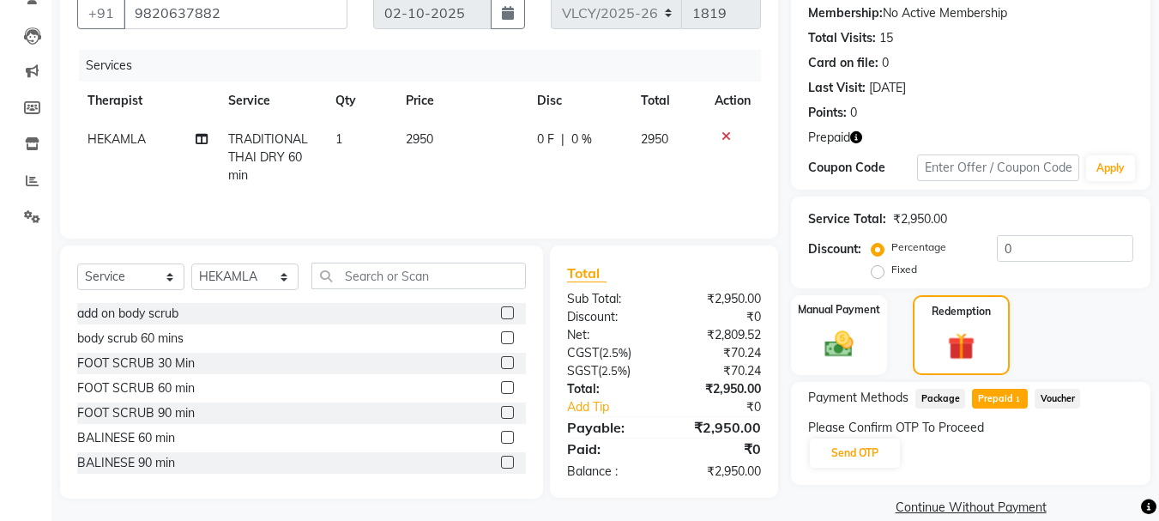
scroll to position [188, 0]
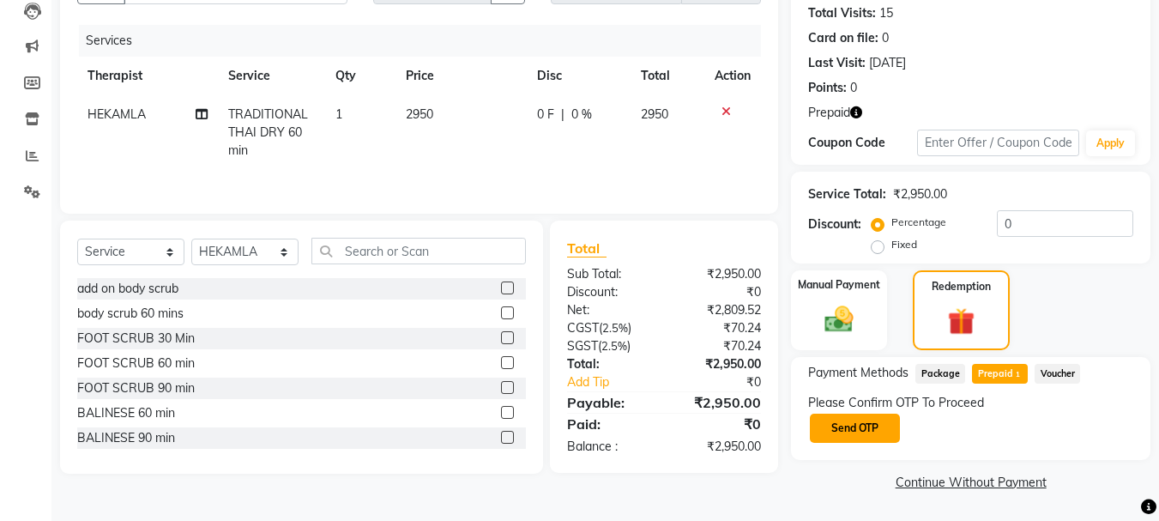
click at [852, 426] on button "Send OTP" at bounding box center [855, 427] width 90 height 29
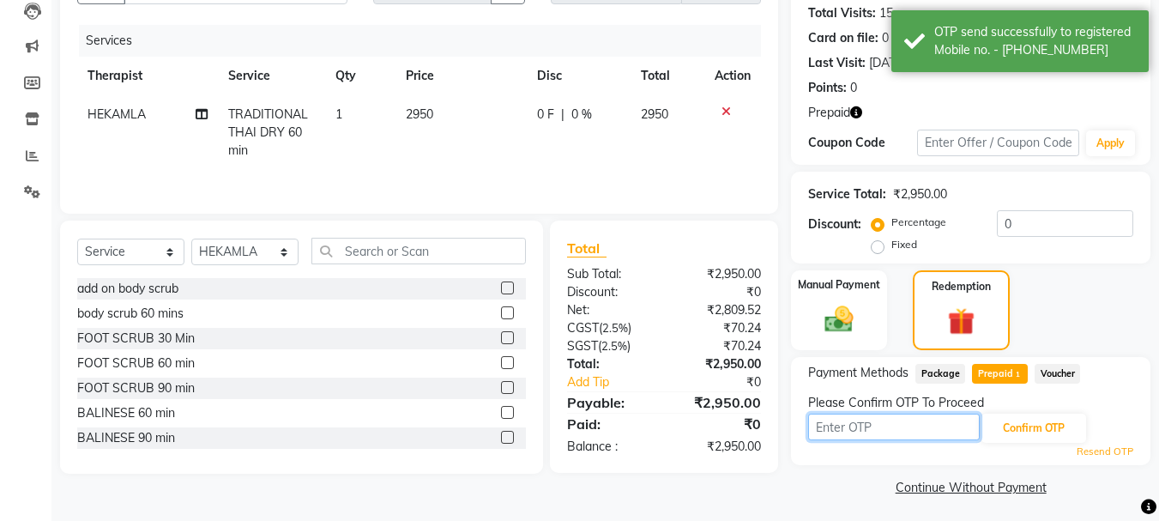
click at [834, 429] on input "text" at bounding box center [894, 426] width 172 height 27
click at [827, 428] on input "text" at bounding box center [894, 426] width 172 height 27
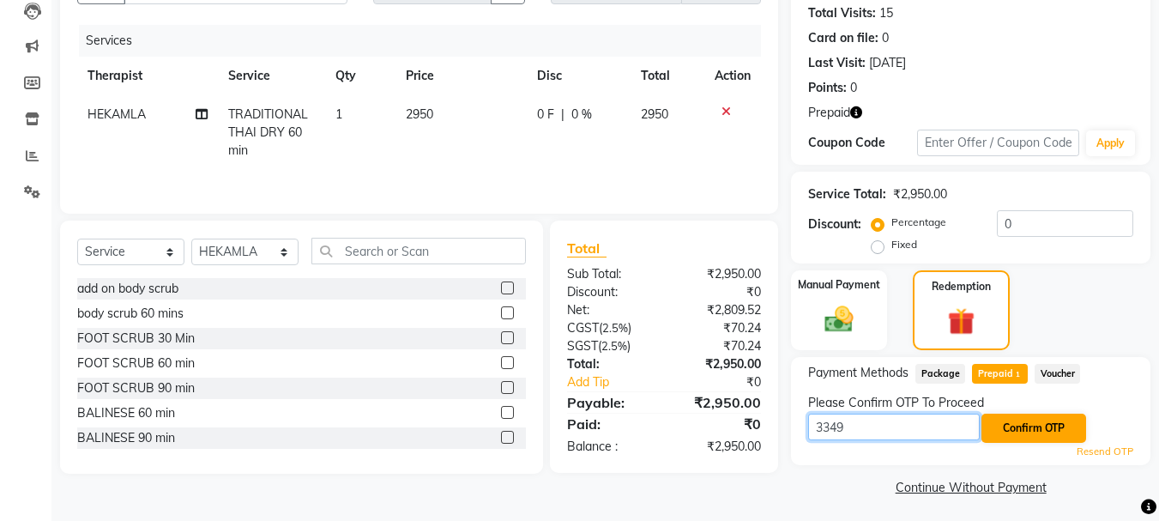
type input "3349"
click at [1064, 424] on button "Confirm OTP" at bounding box center [1033, 427] width 105 height 29
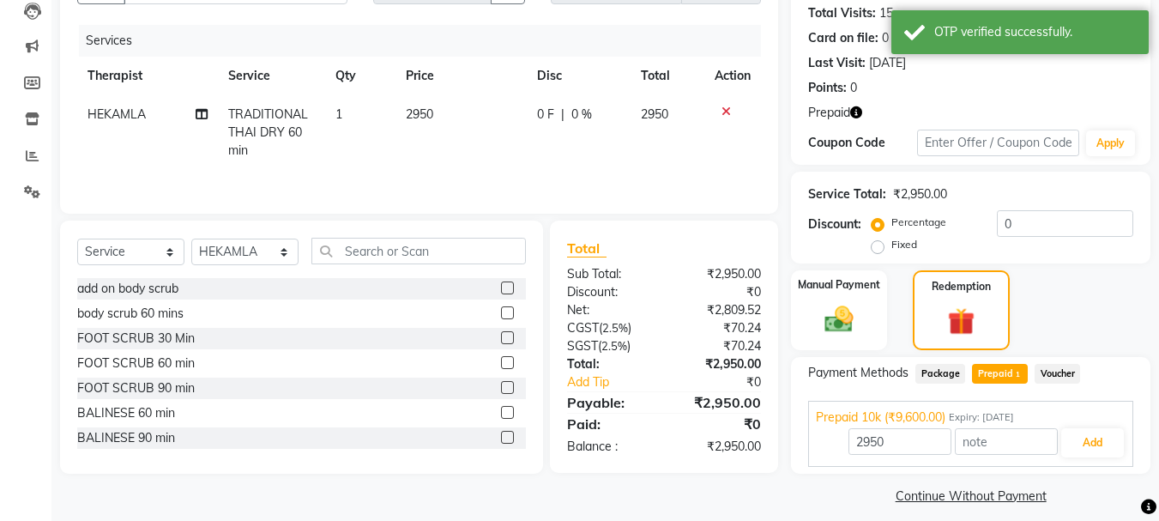
click at [1028, 427] on div "2950 Add" at bounding box center [971, 442] width 310 height 33
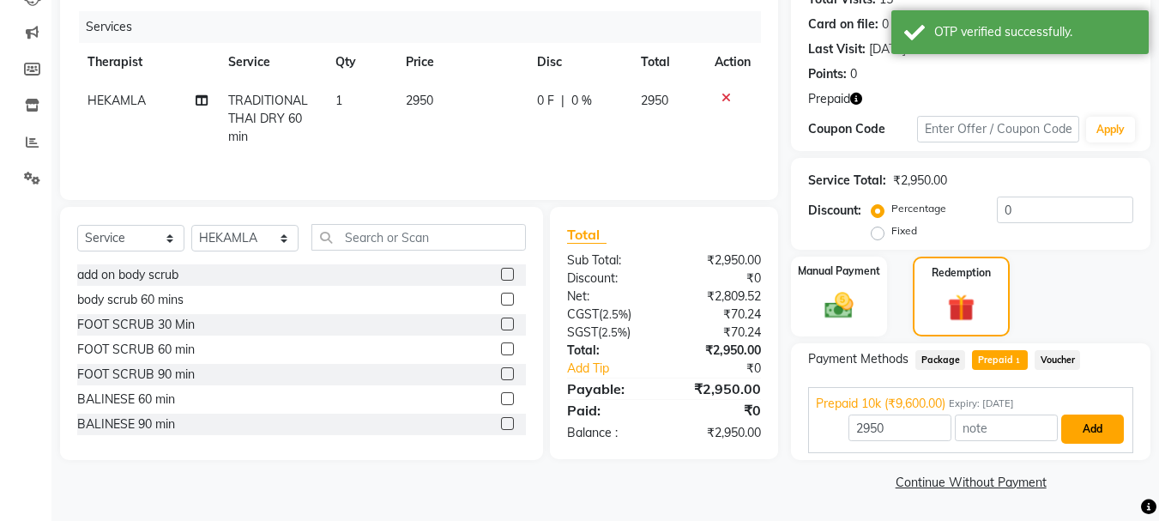
click at [1087, 437] on button "Add" at bounding box center [1092, 428] width 63 height 29
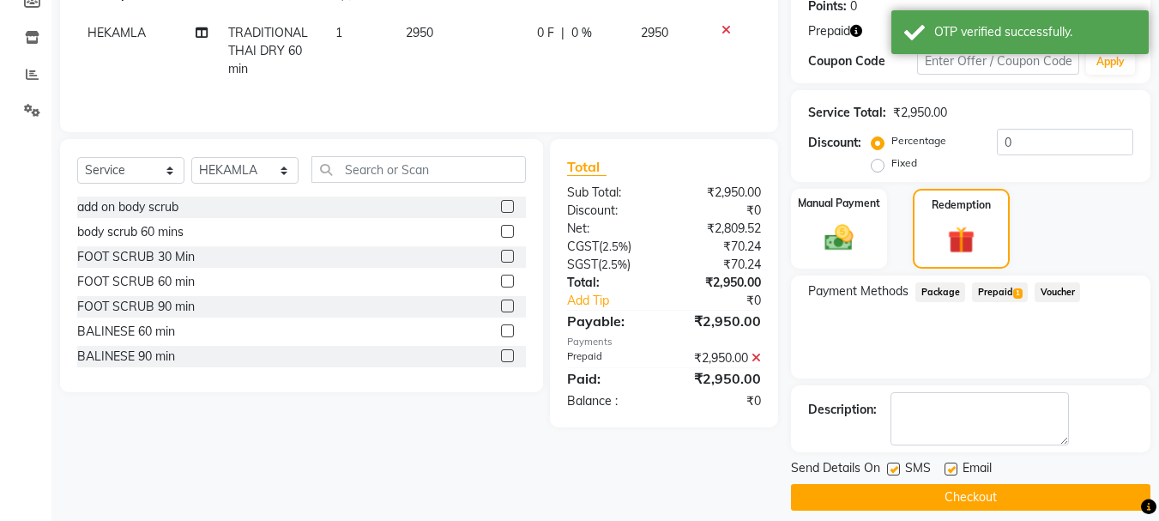
scroll to position [285, 0]
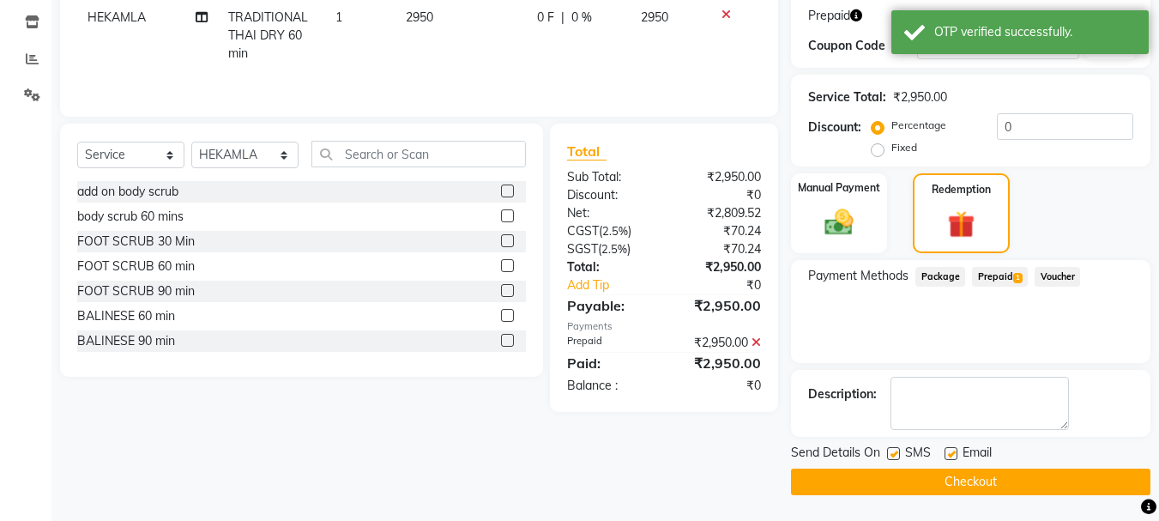
click at [977, 479] on button "Checkout" at bounding box center [970, 481] width 359 height 27
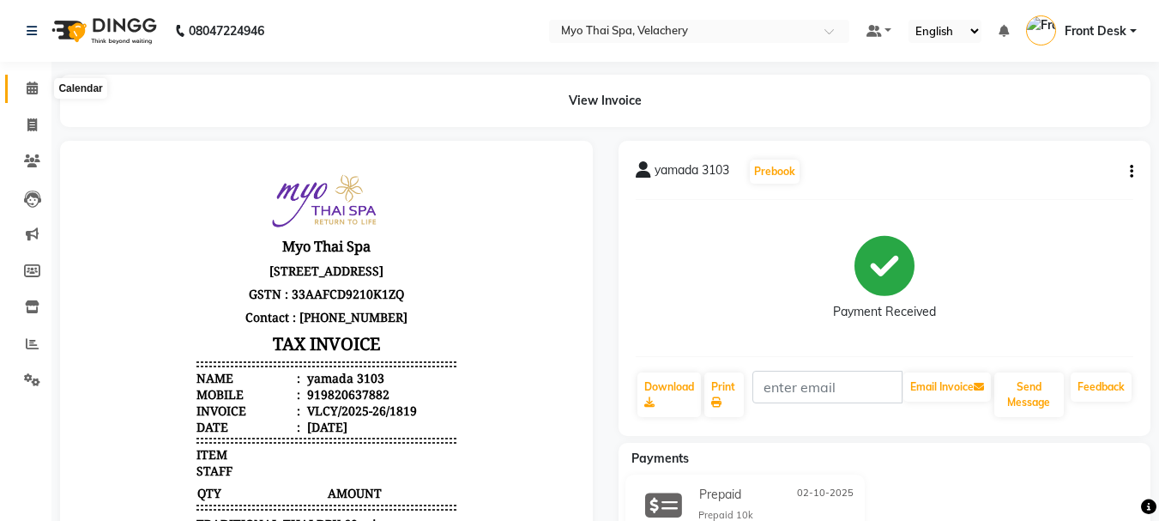
click at [27, 93] on icon at bounding box center [32, 87] width 11 height 13
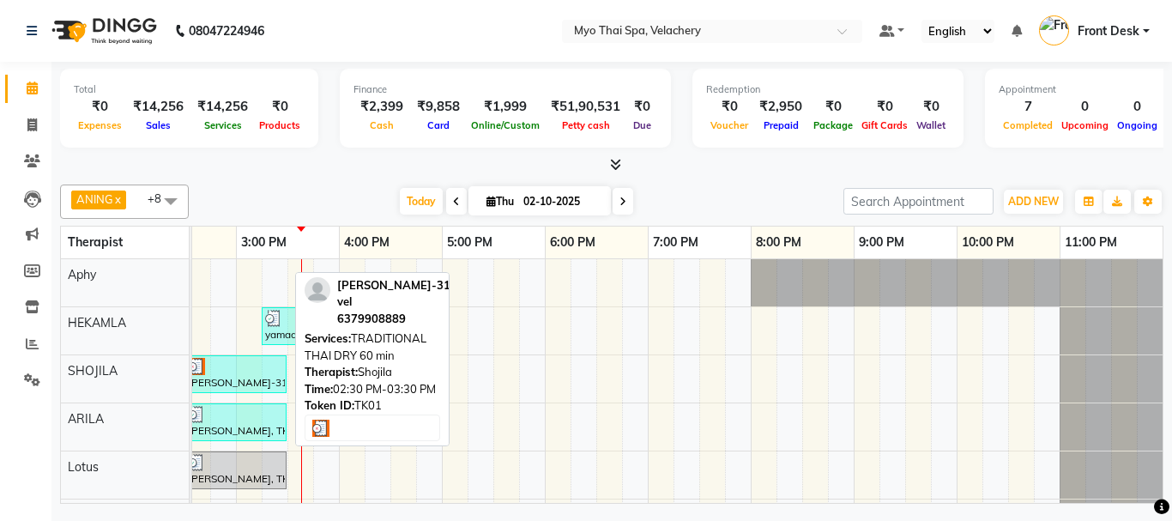
click at [223, 380] on div "[PERSON_NAME]-3126 vel, TK01, 02:30 PM-03:30 PM, TRADITIONAL THAI DRY 60 min" at bounding box center [235, 374] width 99 height 33
select select "3"
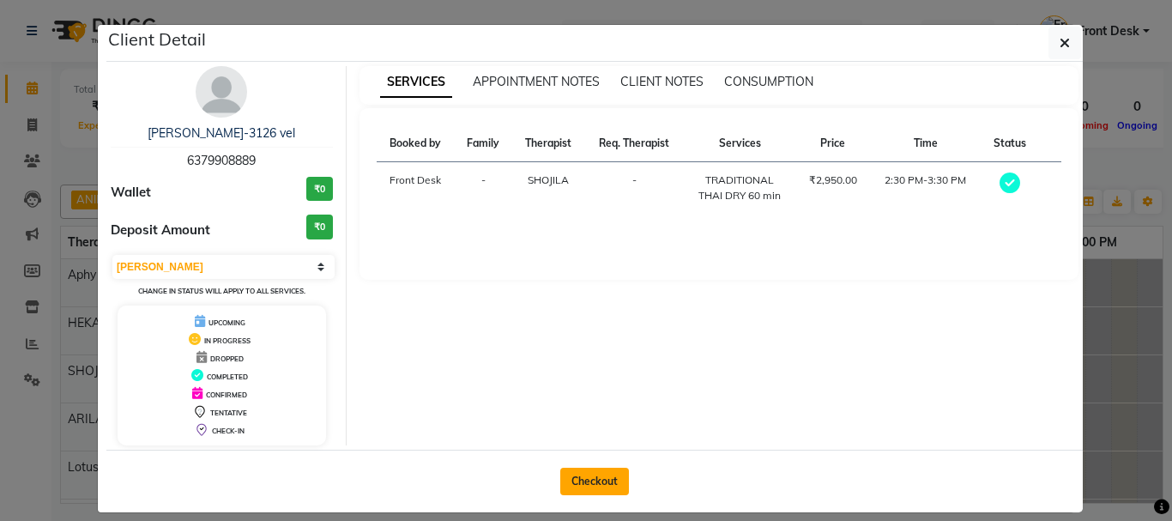
click at [570, 484] on button "Checkout" at bounding box center [594, 480] width 69 height 27
select select "service"
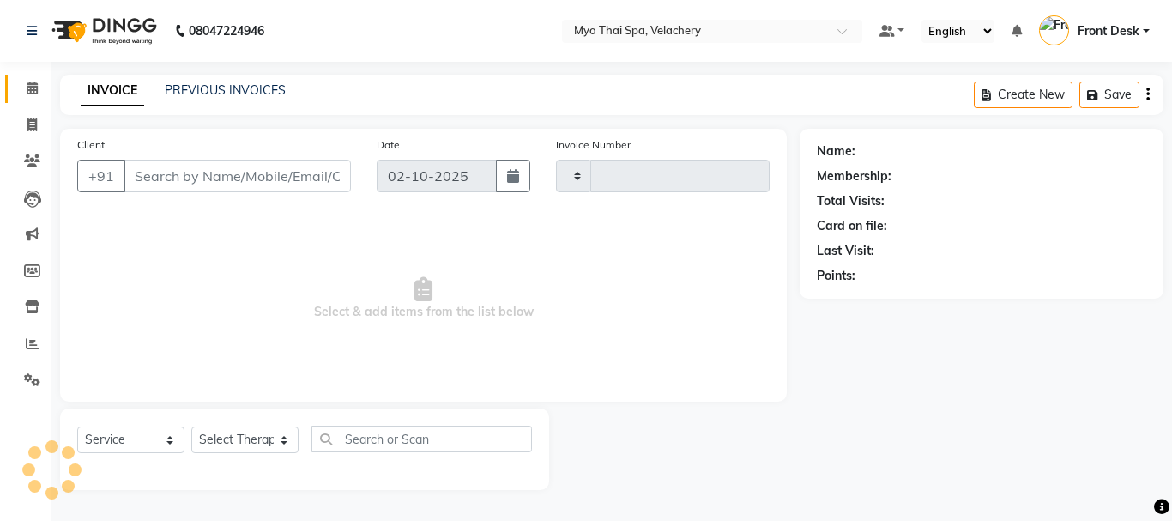
type input "1820"
select select "5554"
type input "6379908889"
select select "37460"
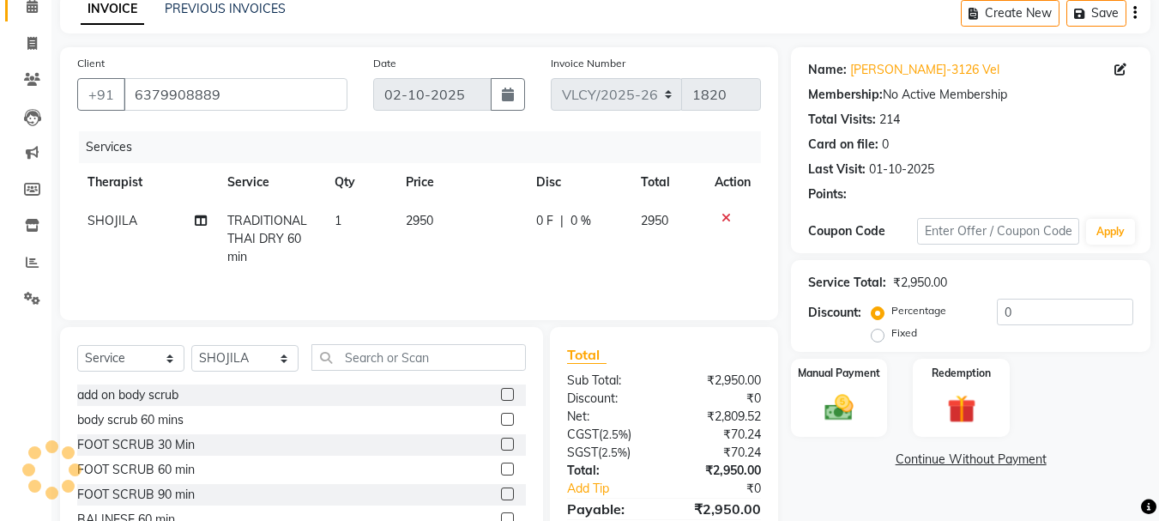
scroll to position [86, 0]
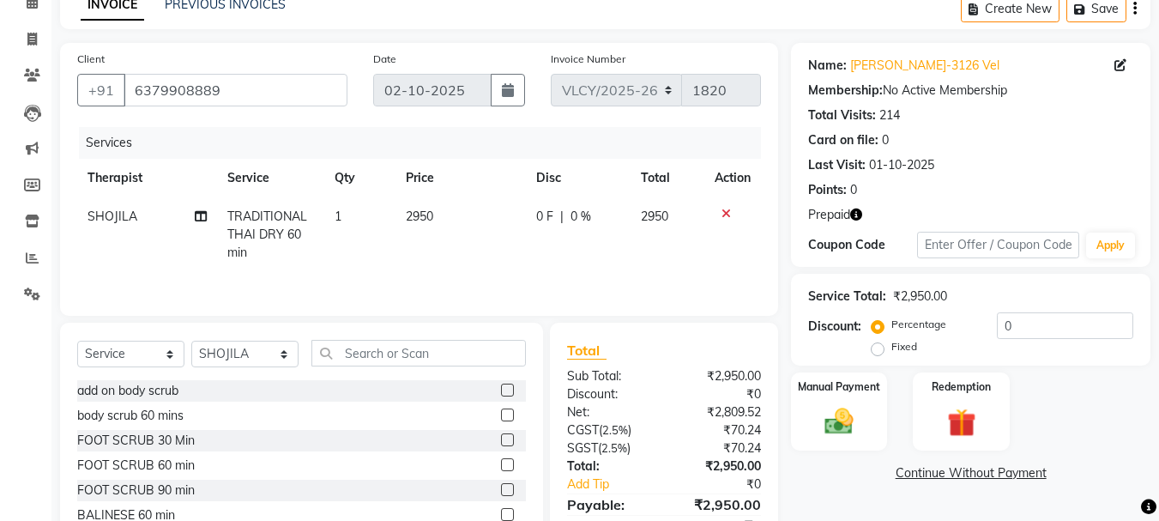
click at [250, 226] on td "TRADITIONAL THAI DRY 60 min" at bounding box center [270, 234] width 107 height 75
select select "37460"
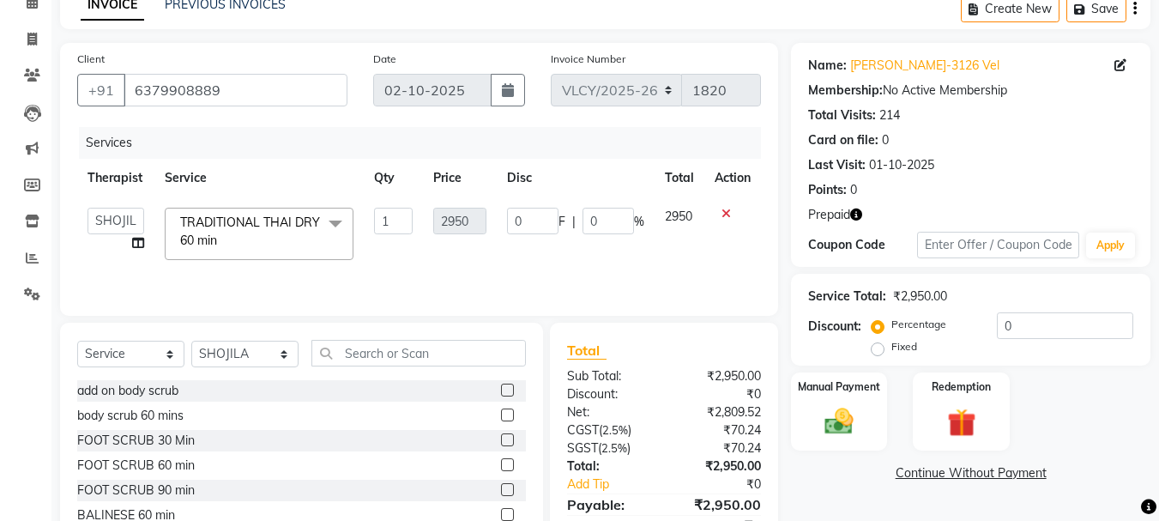
click at [335, 226] on span at bounding box center [335, 224] width 34 height 33
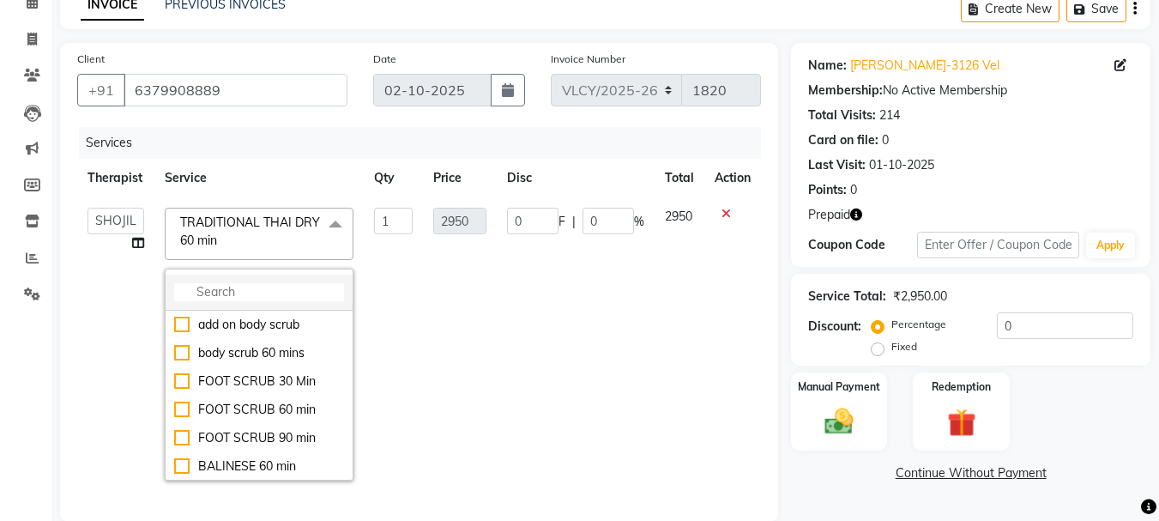
click at [266, 283] on input "multiselect-search" at bounding box center [259, 292] width 170 height 18
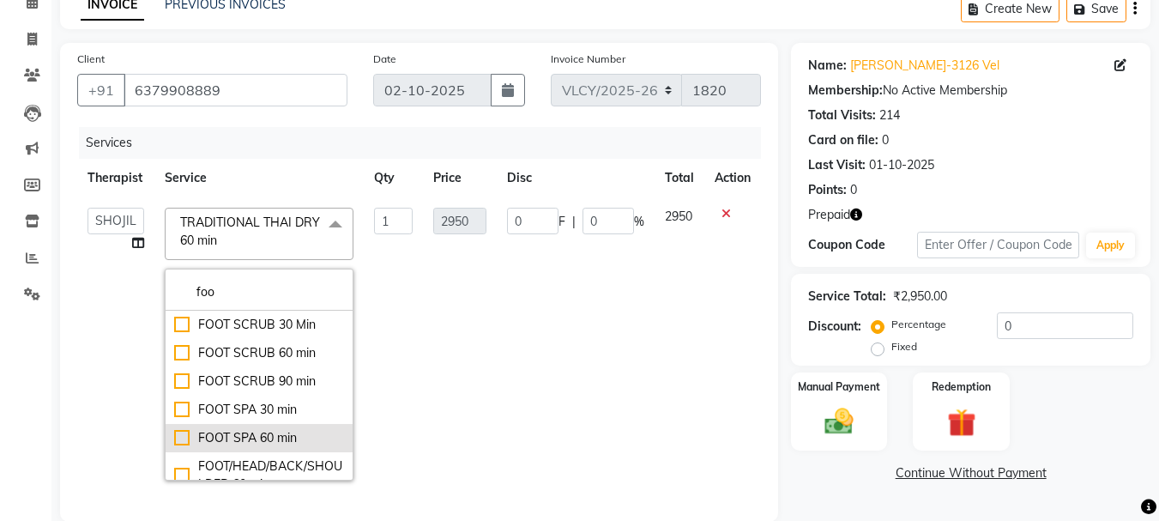
type input "foo"
click at [184, 437] on div "FOOT SPA 60 min" at bounding box center [259, 438] width 170 height 18
checkbox input "true"
type input "1593"
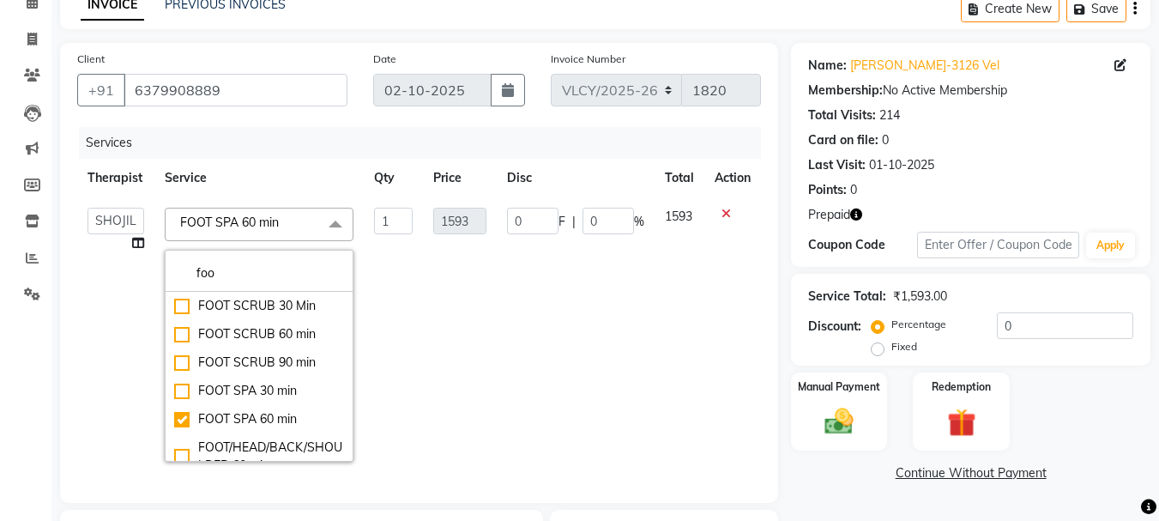
click at [466, 397] on td "1593" at bounding box center [460, 334] width 74 height 274
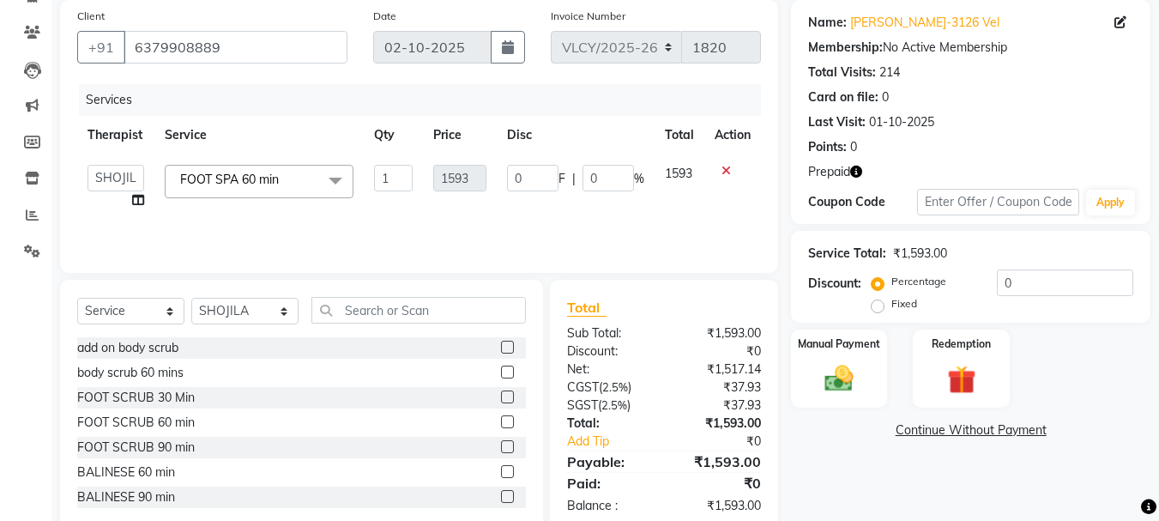
scroll to position [166, 0]
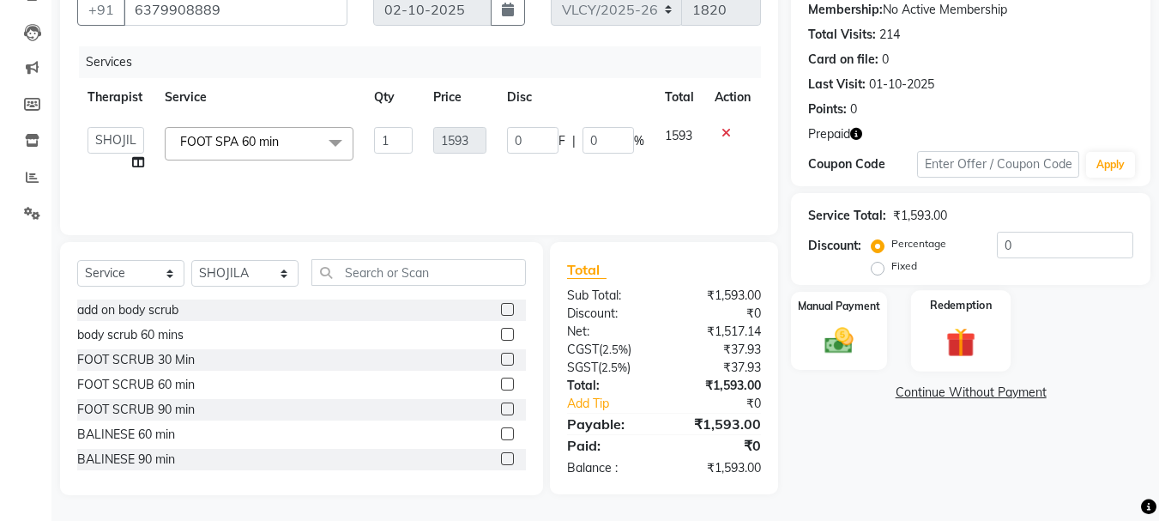
click at [949, 353] on img at bounding box center [961, 341] width 48 height 37
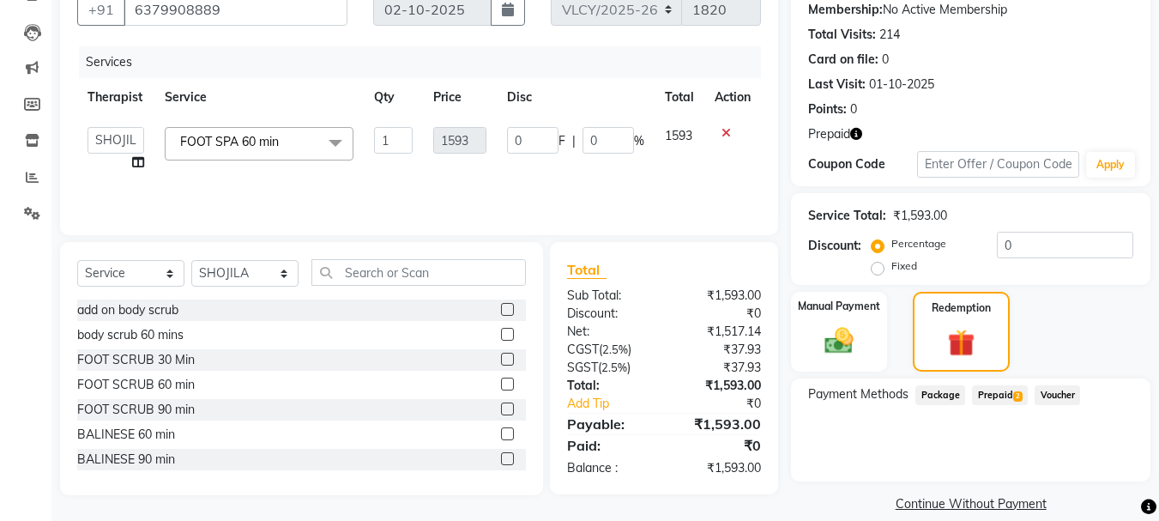
click at [992, 404] on span "Prepaid 2" at bounding box center [1000, 395] width 56 height 20
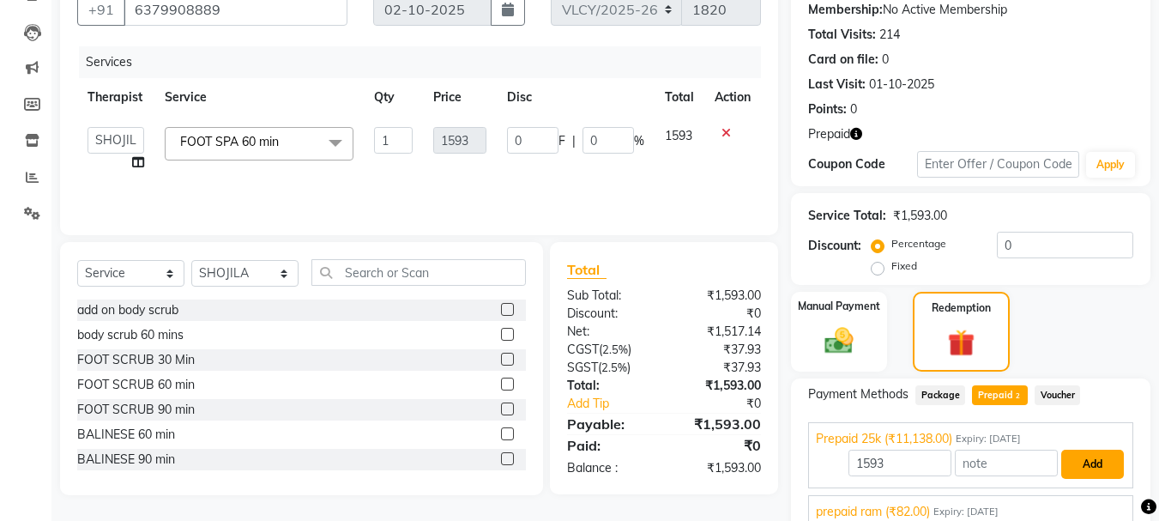
click at [1088, 464] on button "Add" at bounding box center [1092, 463] width 63 height 29
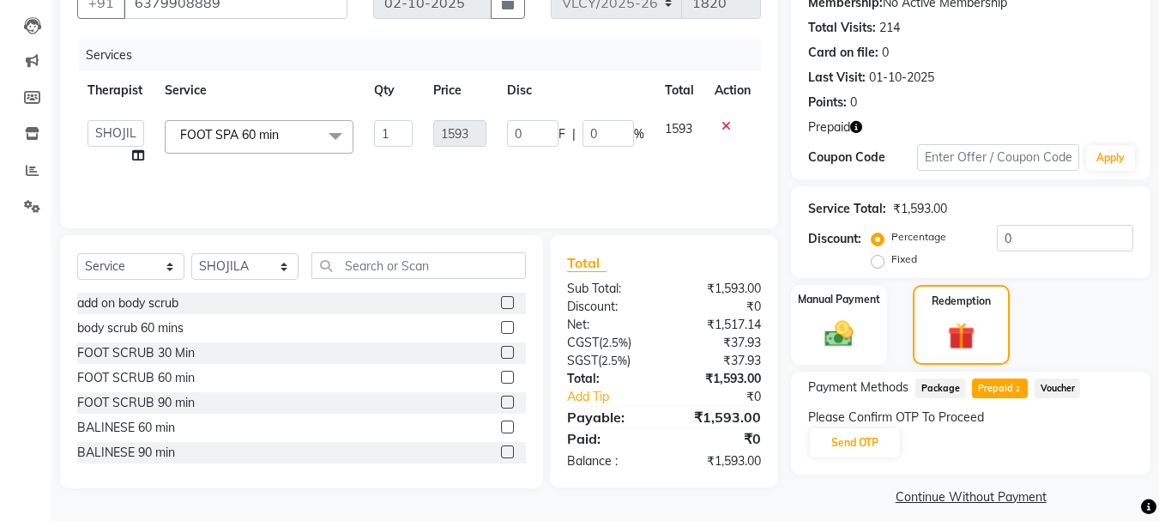
scroll to position [188, 0]
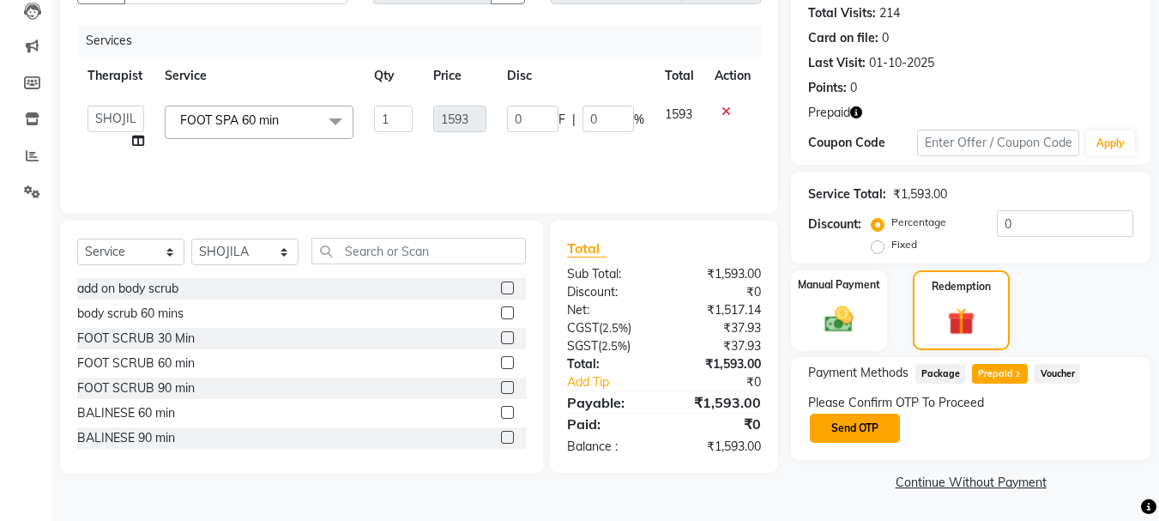
click at [871, 432] on button "Send OTP" at bounding box center [855, 427] width 90 height 29
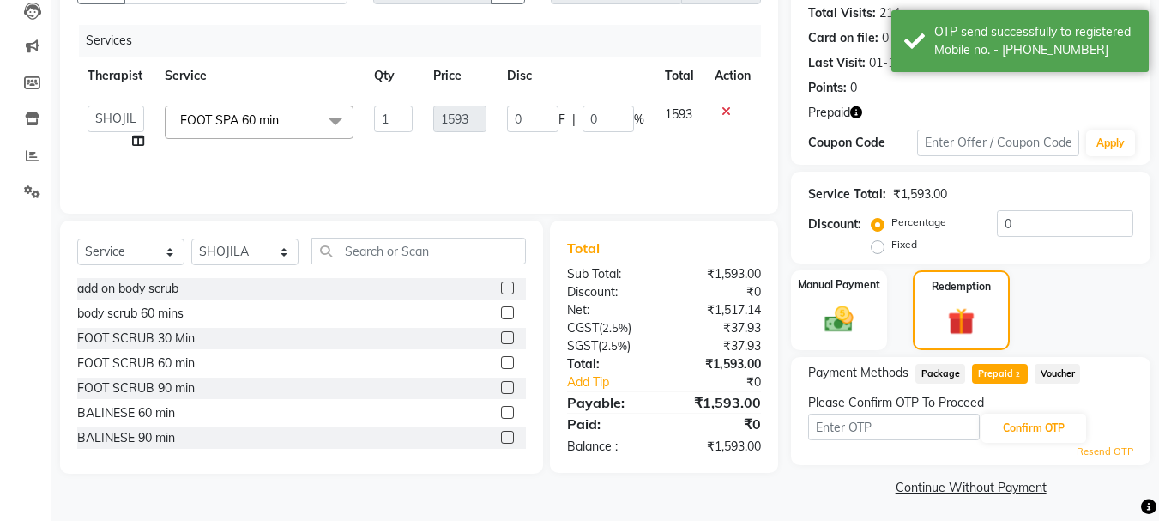
scroll to position [193, 0]
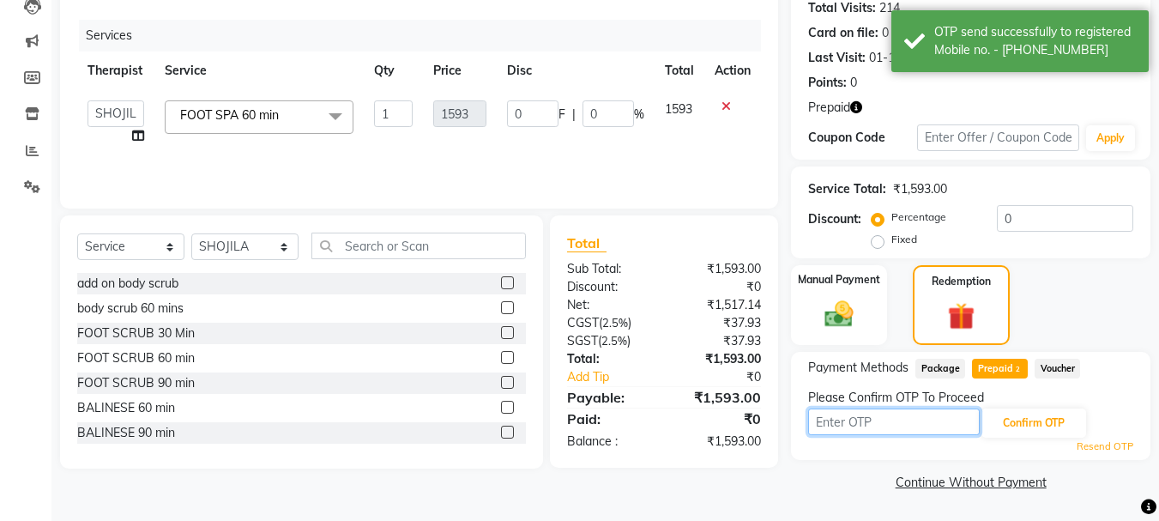
click at [853, 425] on input "text" at bounding box center [894, 421] width 172 height 27
type input "9284"
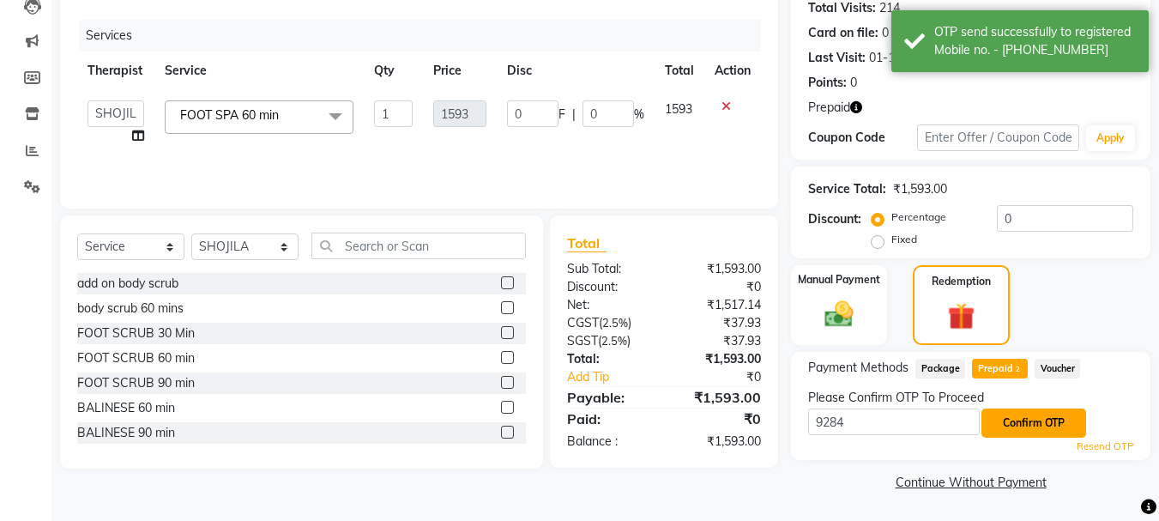
click at [1028, 411] on button "Confirm OTP" at bounding box center [1033, 422] width 105 height 29
click at [1016, 421] on button "Confirm OTP" at bounding box center [1033, 422] width 105 height 29
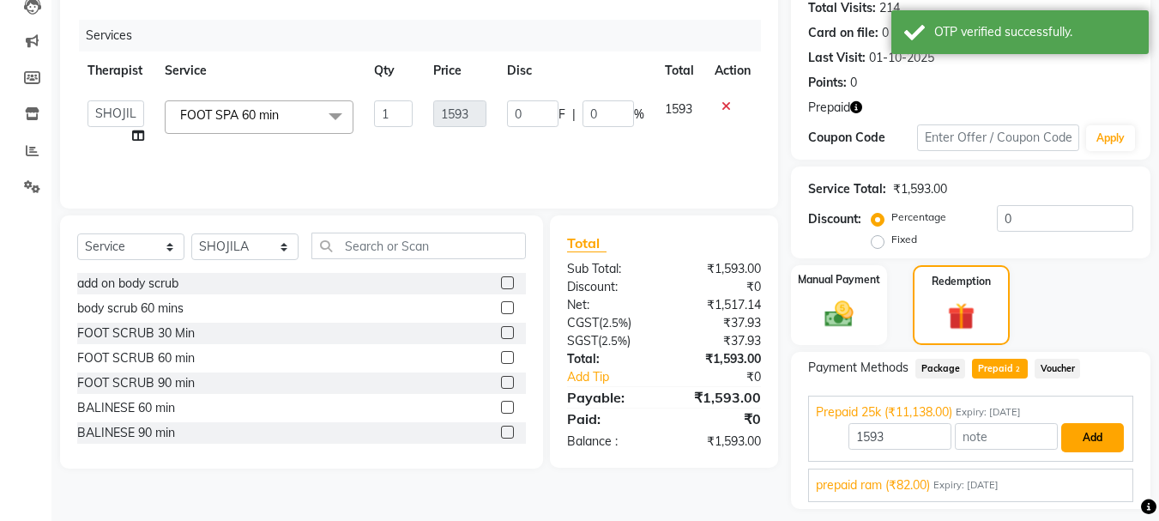
click at [1087, 433] on button "Add" at bounding box center [1092, 437] width 63 height 29
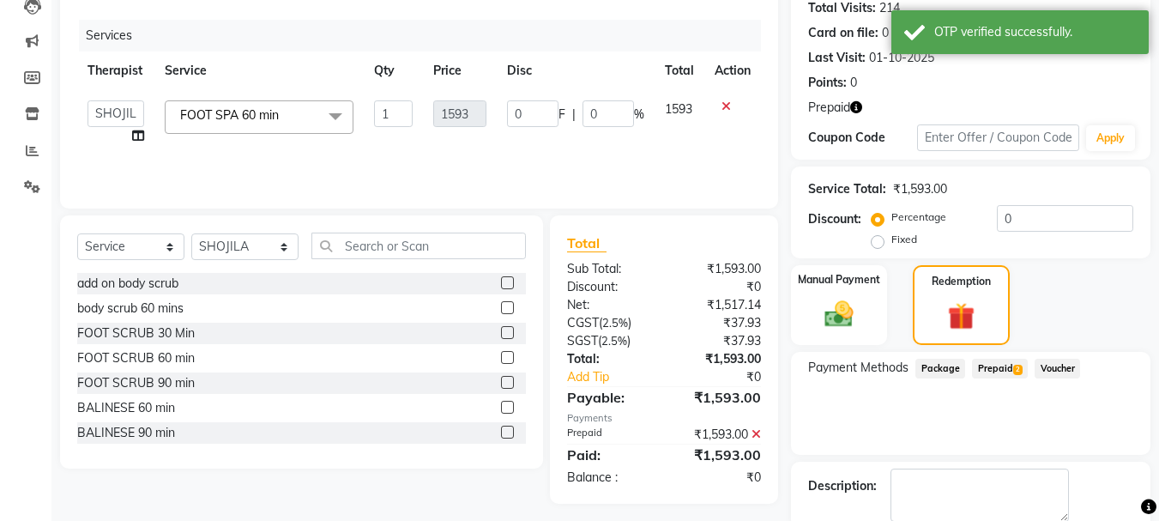
scroll to position [285, 0]
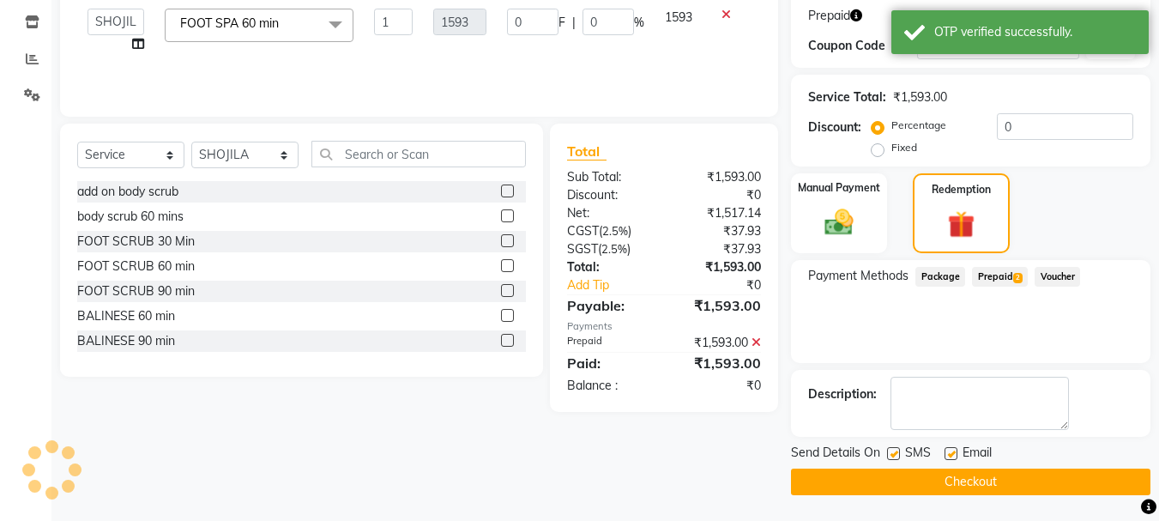
click at [979, 492] on button "Checkout" at bounding box center [970, 481] width 359 height 27
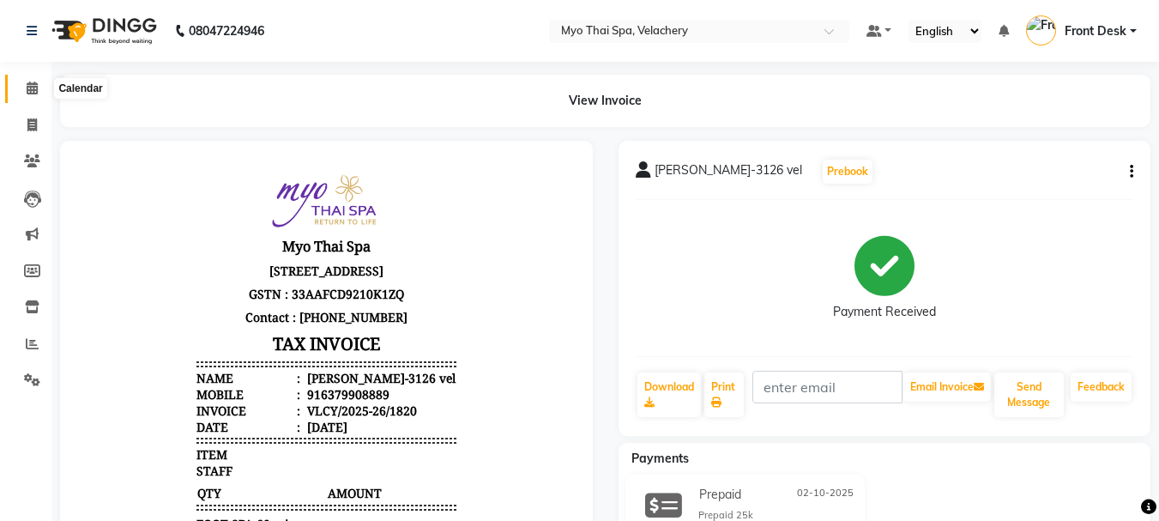
click at [33, 91] on icon at bounding box center [32, 87] width 11 height 13
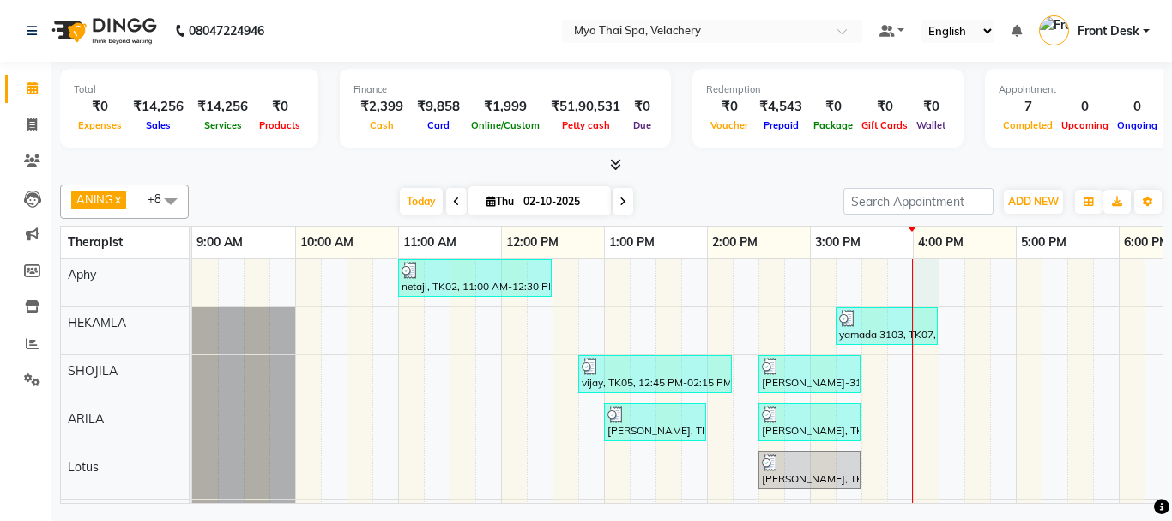
click at [919, 268] on div "netaji, TK02, 11:00 AM-12:30 PM, SWEDISH 90 min yamada 3103, TK07, 03:15 PM-04:…" at bounding box center [964, 451] width 1544 height 385
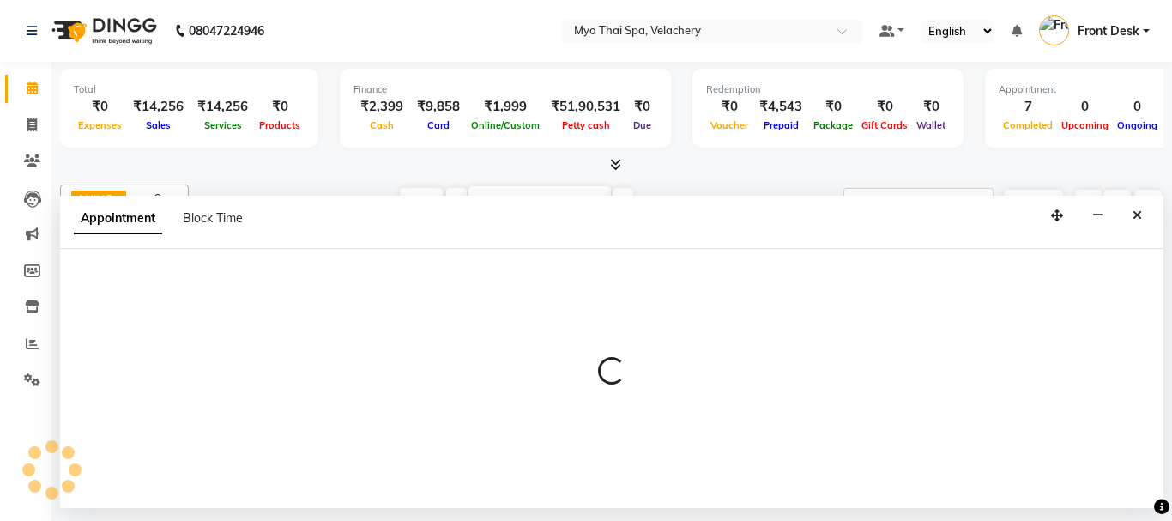
select select "13474"
select select "960"
select select "tentative"
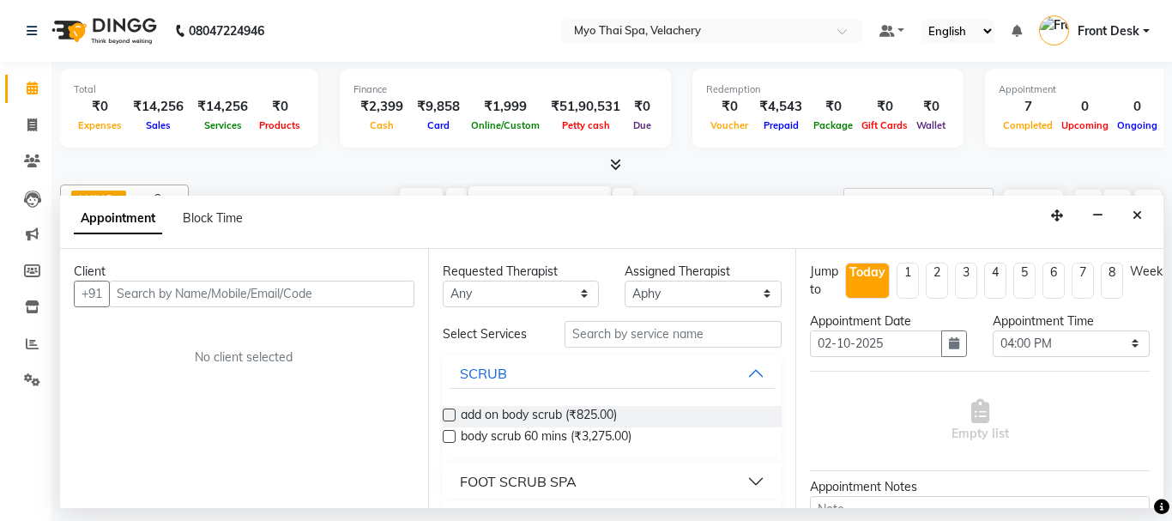
click at [154, 293] on input "text" at bounding box center [261, 293] width 305 height 27
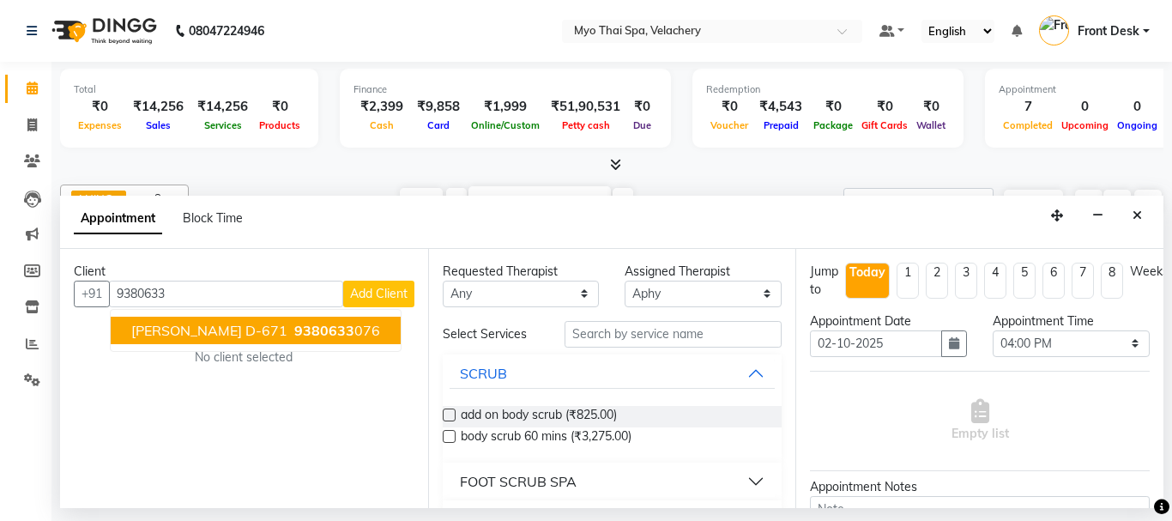
click at [196, 333] on span "Jhonson D-671" at bounding box center [209, 330] width 156 height 17
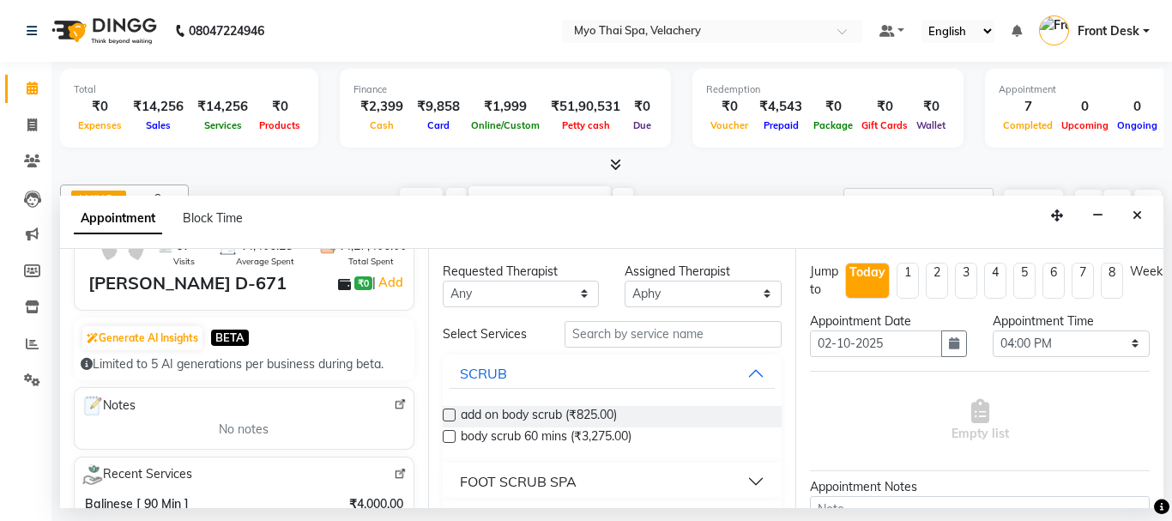
scroll to position [172, 0]
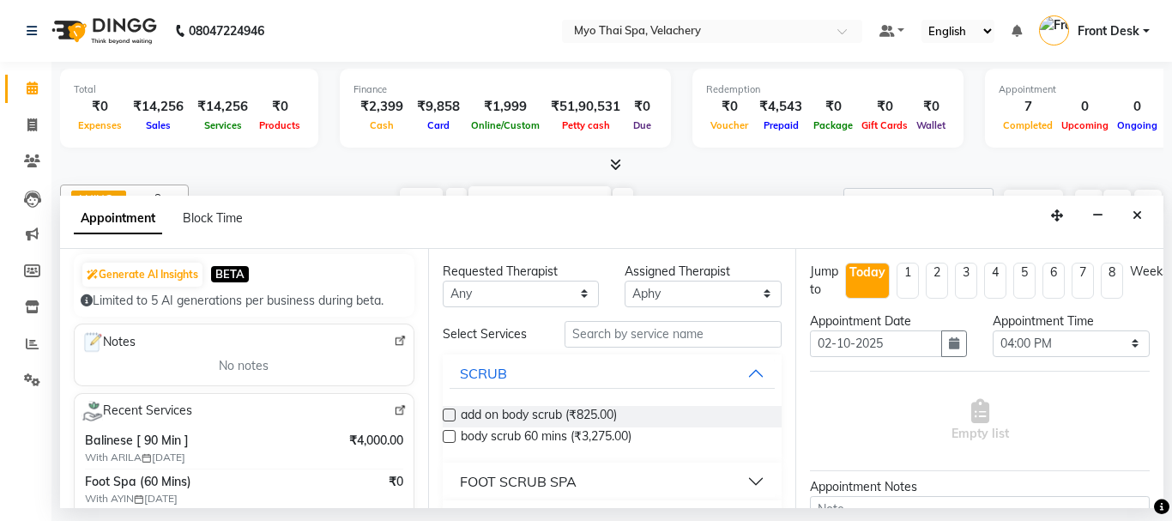
type input "9380633076"
click at [604, 339] on input "text" at bounding box center [673, 334] width 218 height 27
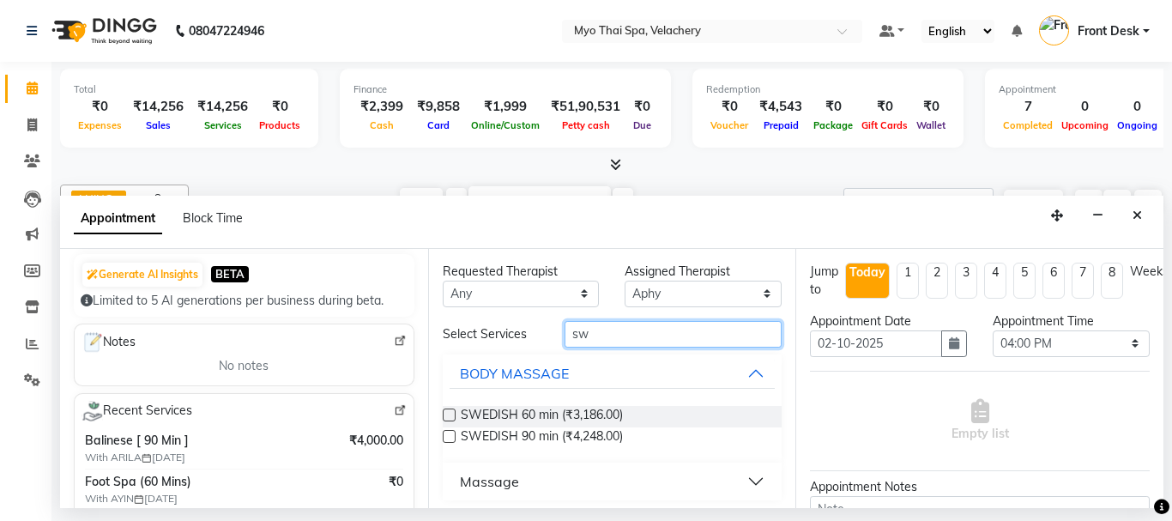
type input "sw"
click at [451, 435] on label at bounding box center [449, 436] width 13 height 13
click at [451, 435] on input "checkbox" at bounding box center [448, 437] width 11 height 11
click at [451, 435] on label at bounding box center [449, 436] width 13 height 13
click at [451, 435] on input "checkbox" at bounding box center [448, 437] width 11 height 11
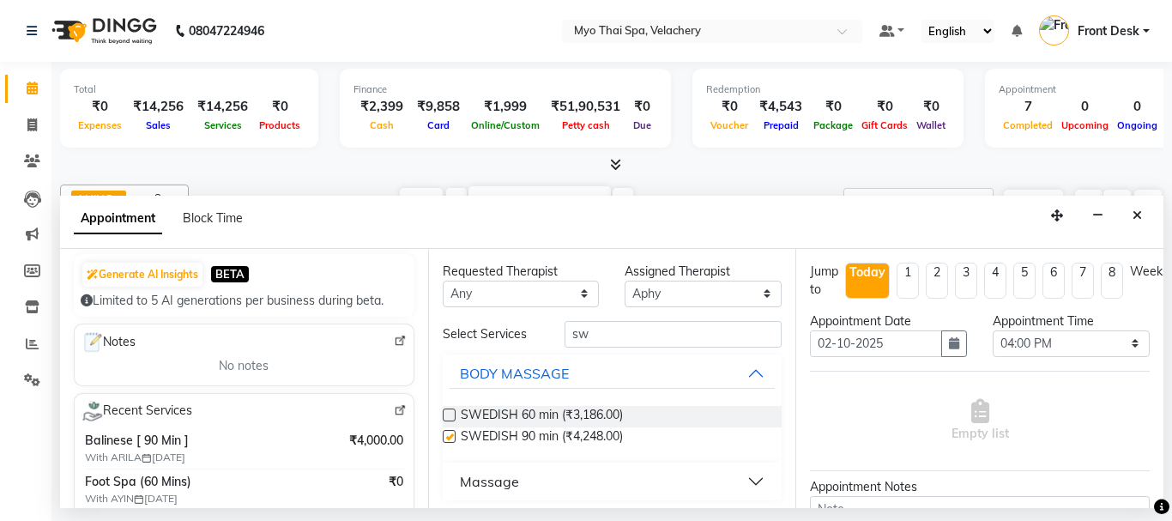
checkbox input "false"
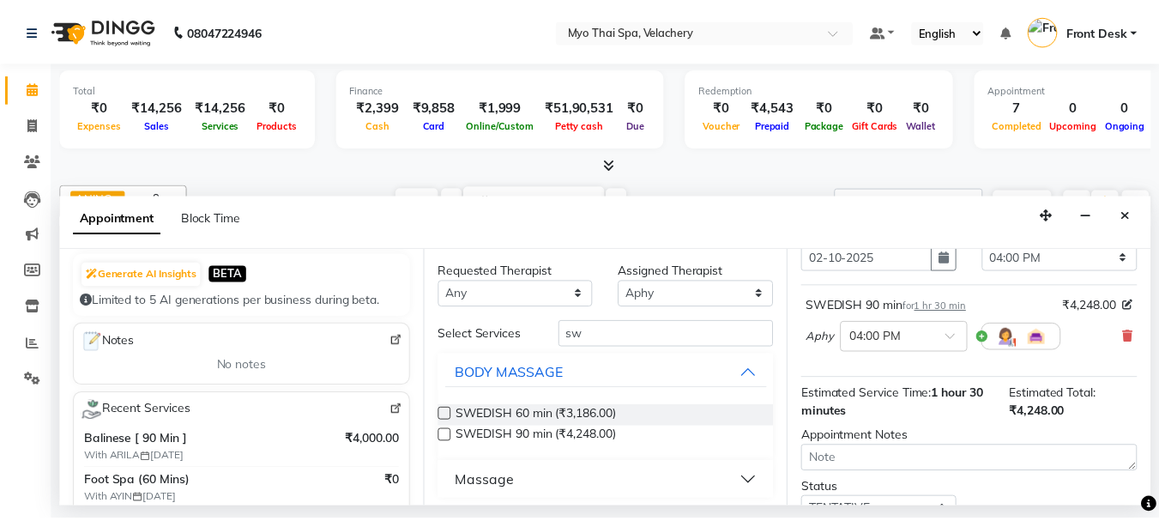
scroll to position [223, 0]
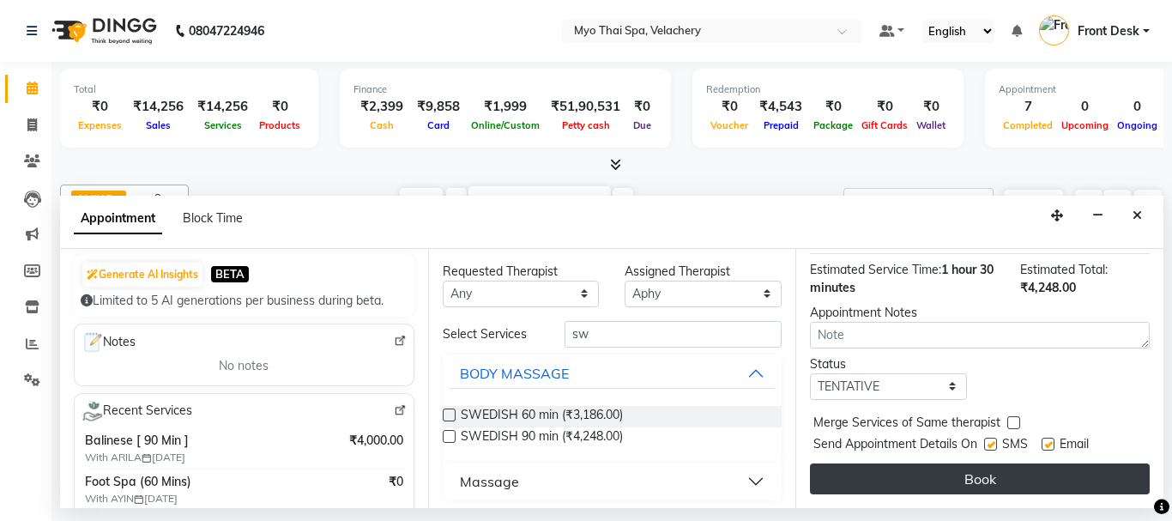
click at [888, 476] on button "Book" at bounding box center [980, 478] width 340 height 31
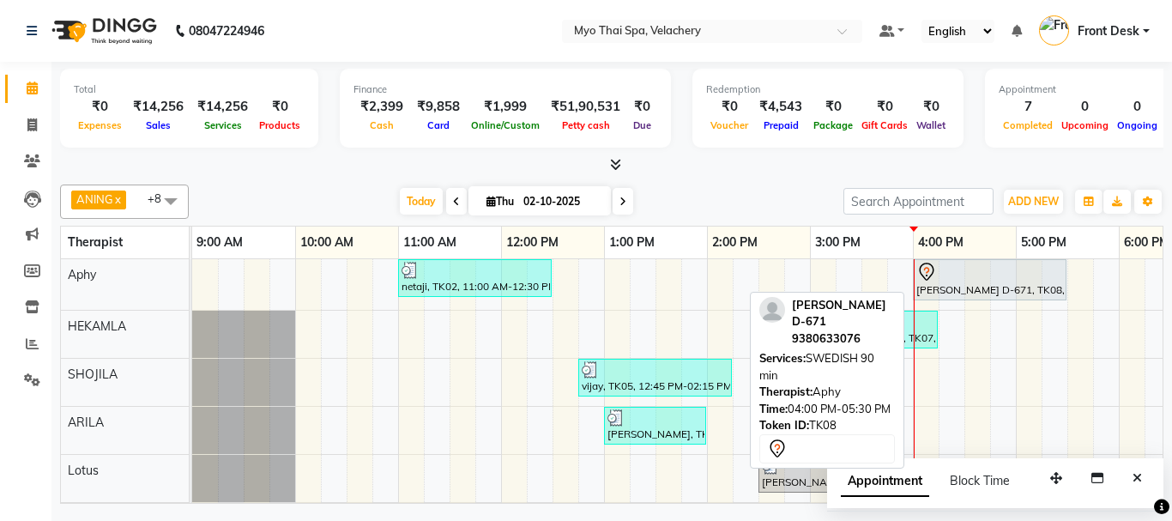
click at [939, 282] on div "Jhonson D-671, TK08, 04:00 PM-05:30 PM, SWEDISH 90 min" at bounding box center [989, 280] width 150 height 36
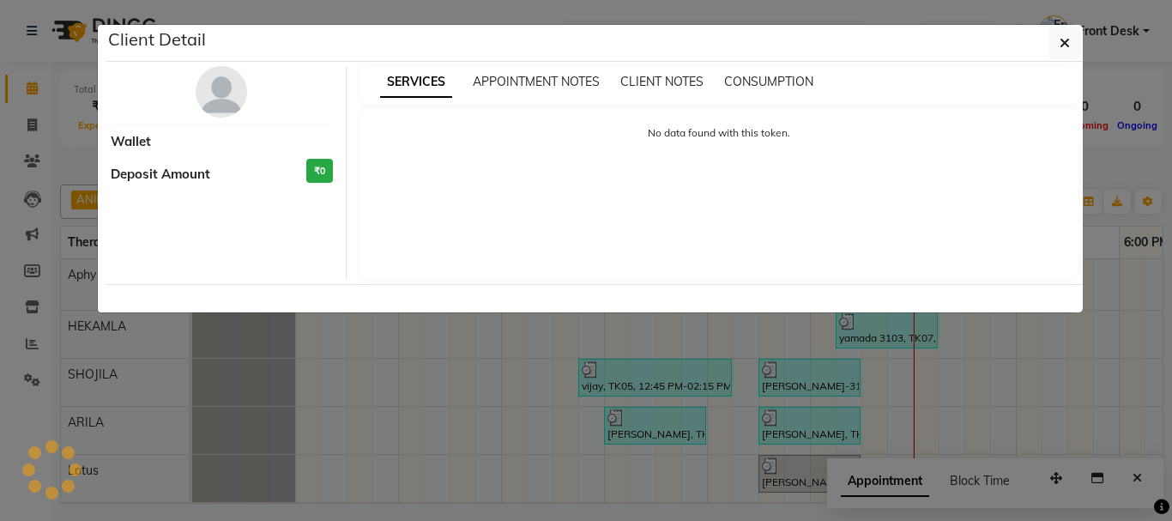
select select "7"
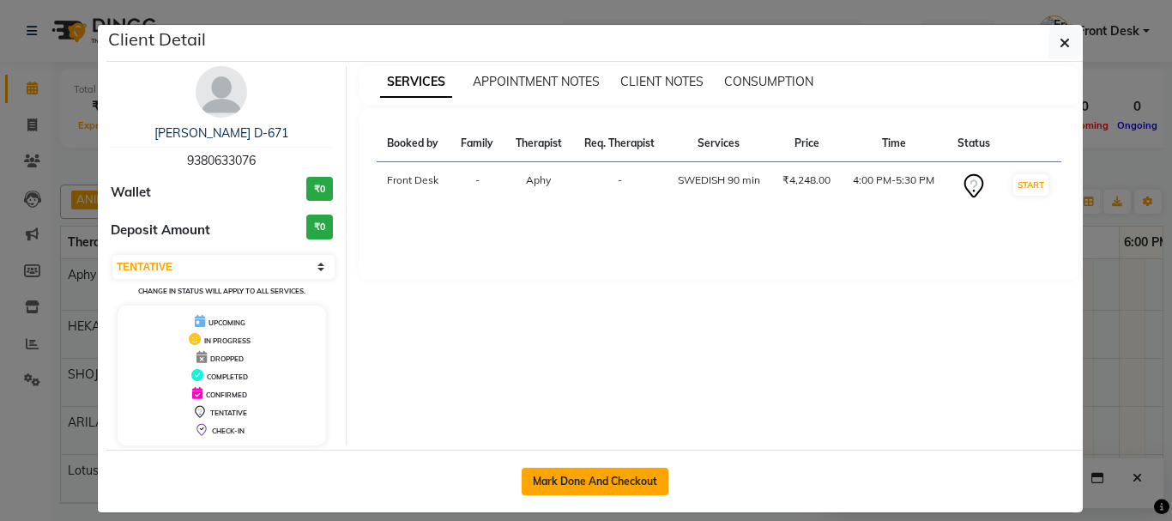
click at [583, 485] on button "Mark Done And Checkout" at bounding box center [594, 480] width 147 height 27
select select "service"
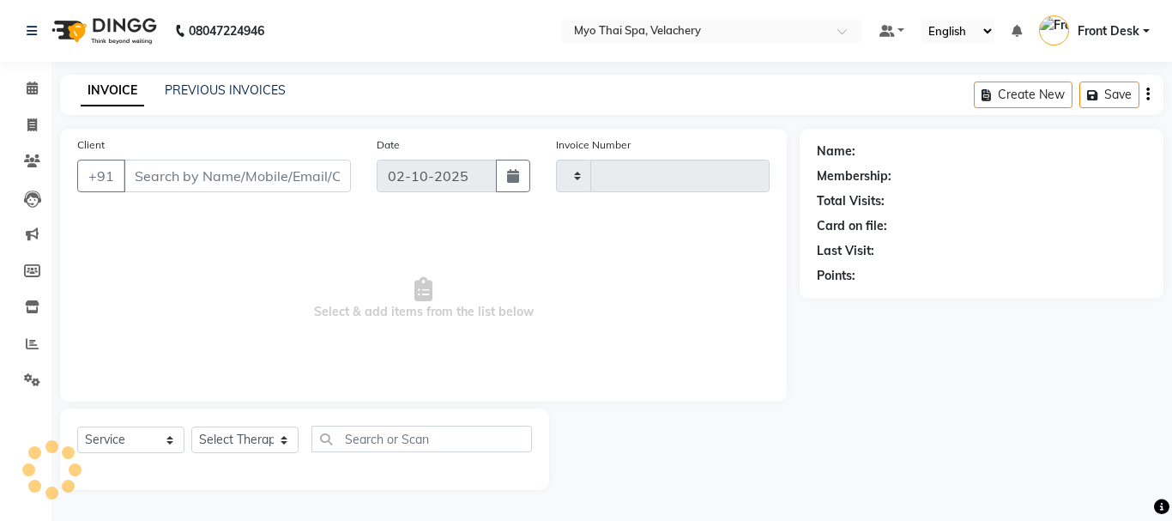
type input "1821"
select select "5554"
type input "9380633076"
select select "13474"
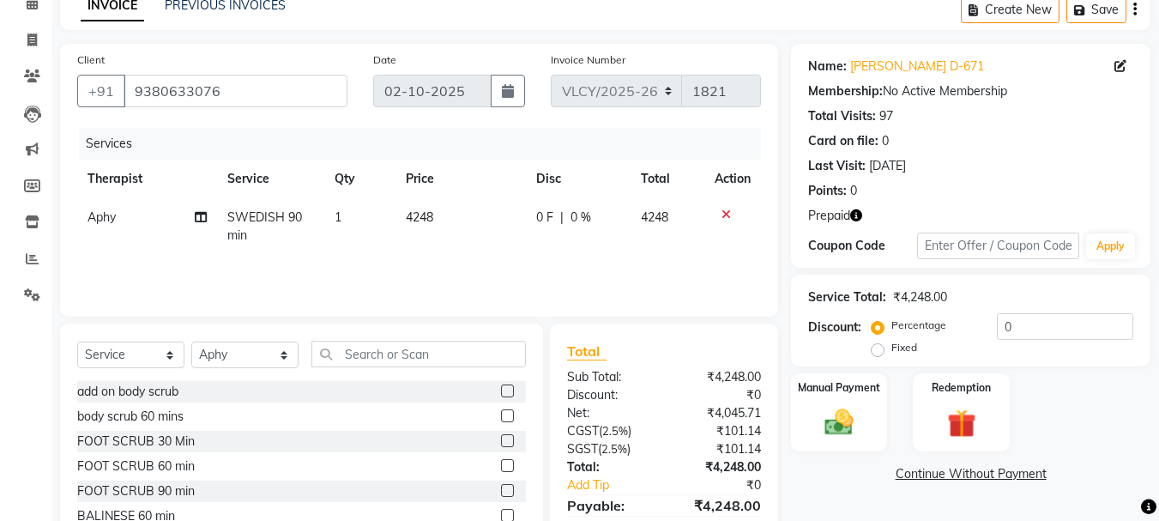
scroll to position [166, 0]
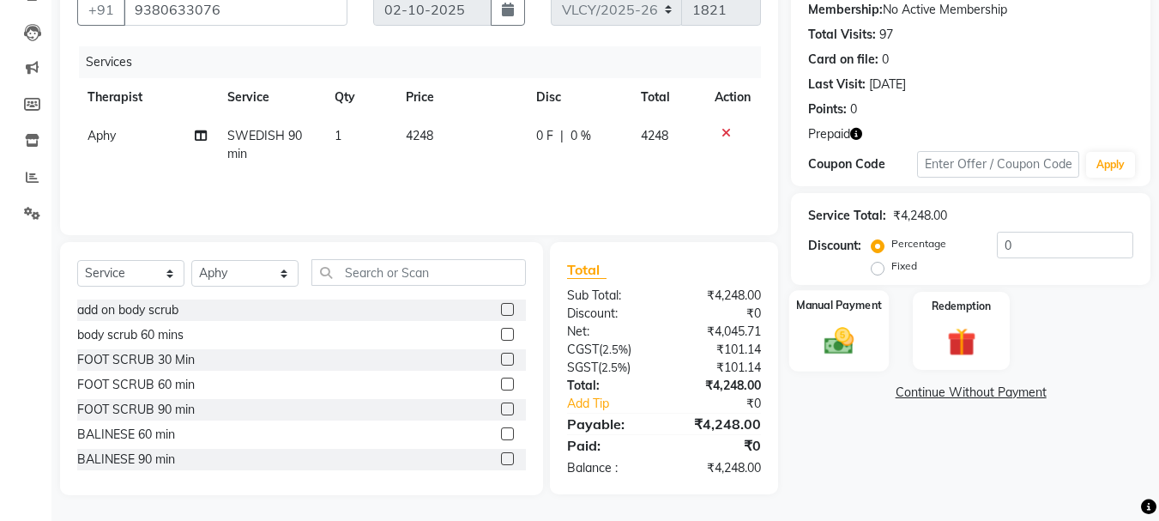
click at [811, 341] on div "Manual Payment" at bounding box center [839, 330] width 100 height 81
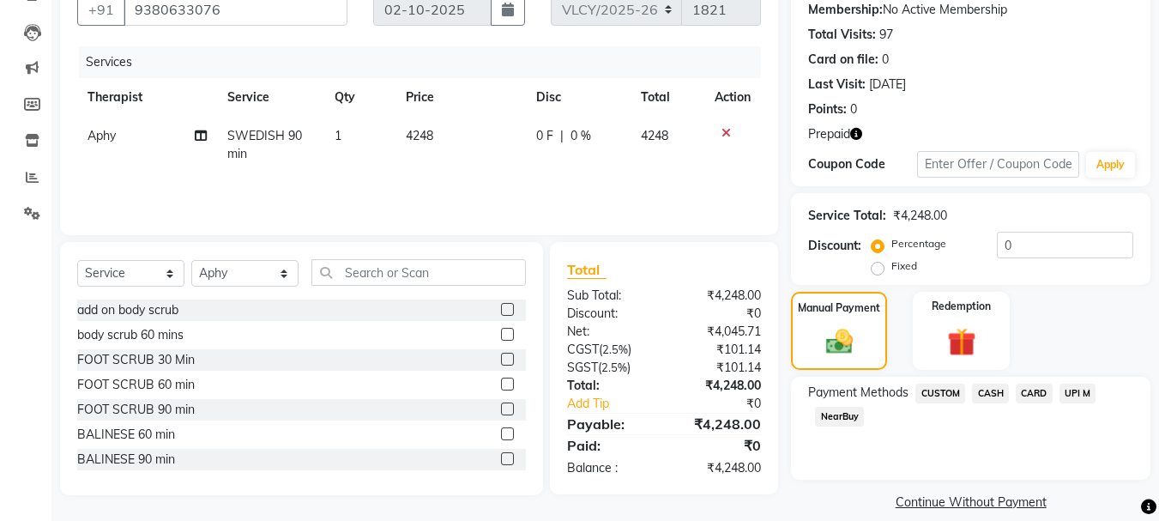
click at [1073, 398] on span "UPI M" at bounding box center [1077, 393] width 37 height 20
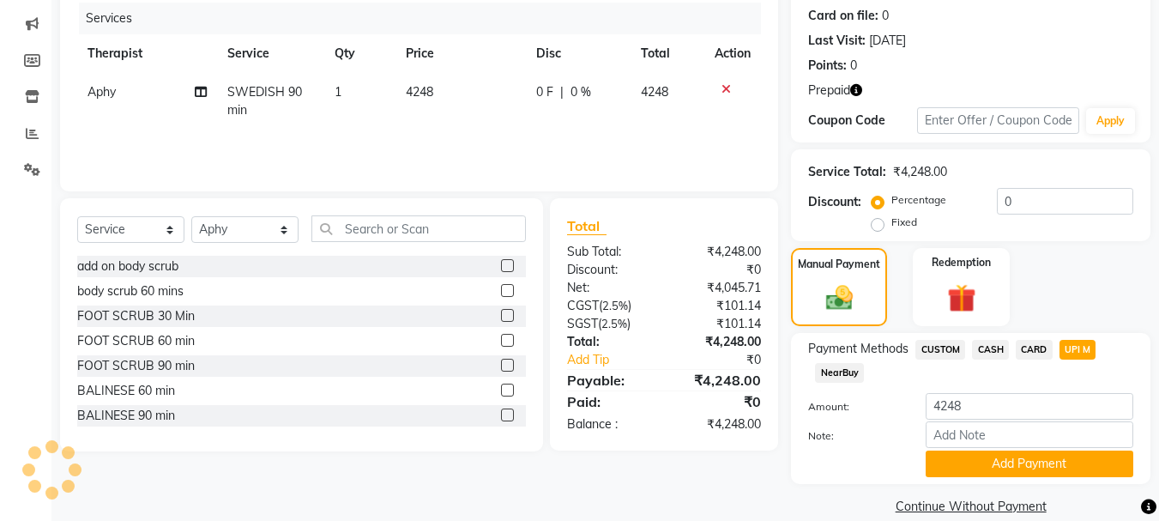
scroll to position [234, 0]
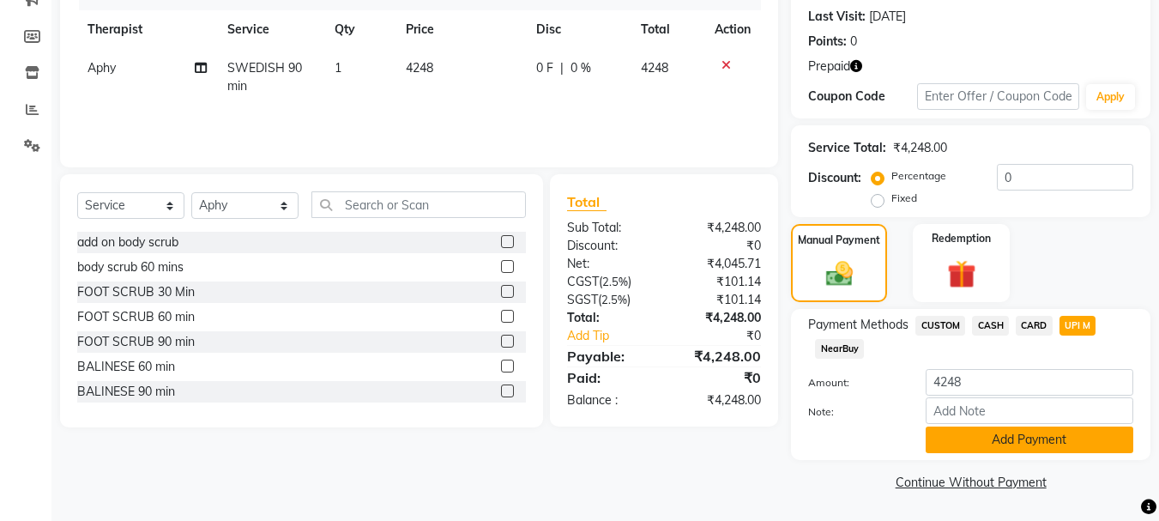
click at [962, 449] on button "Add Payment" at bounding box center [1029, 439] width 208 height 27
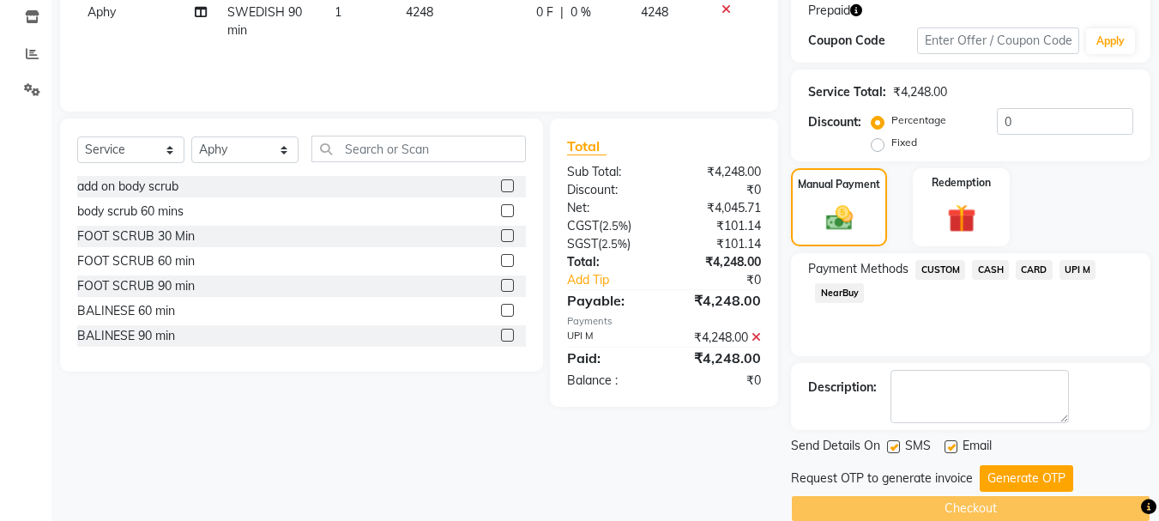
scroll to position [316, 0]
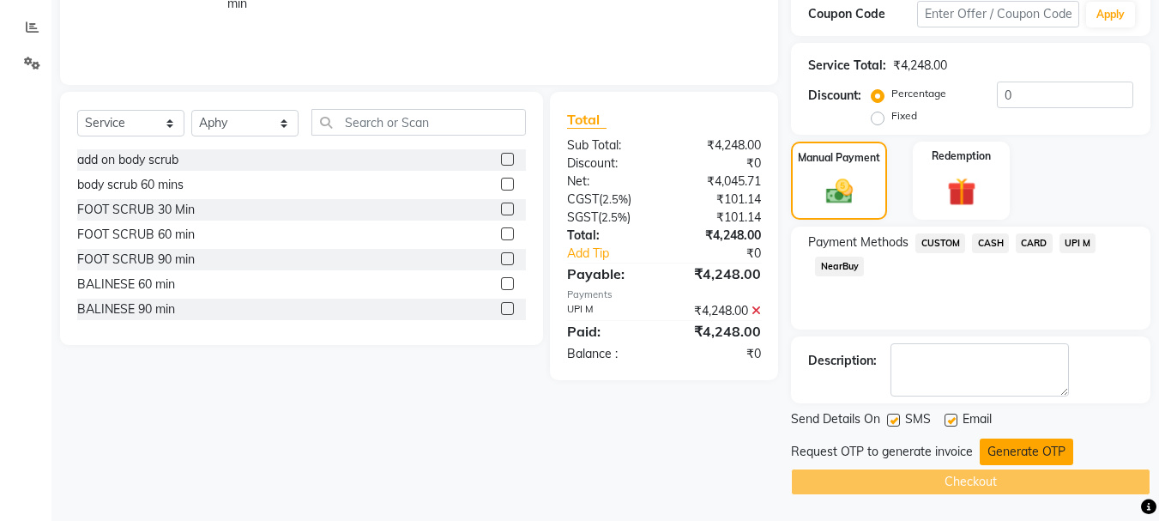
click at [1034, 457] on button "Generate OTP" at bounding box center [1025, 451] width 93 height 27
click at [1034, 457] on div "Request OTP to generate invoice Generate OTP" at bounding box center [970, 451] width 359 height 27
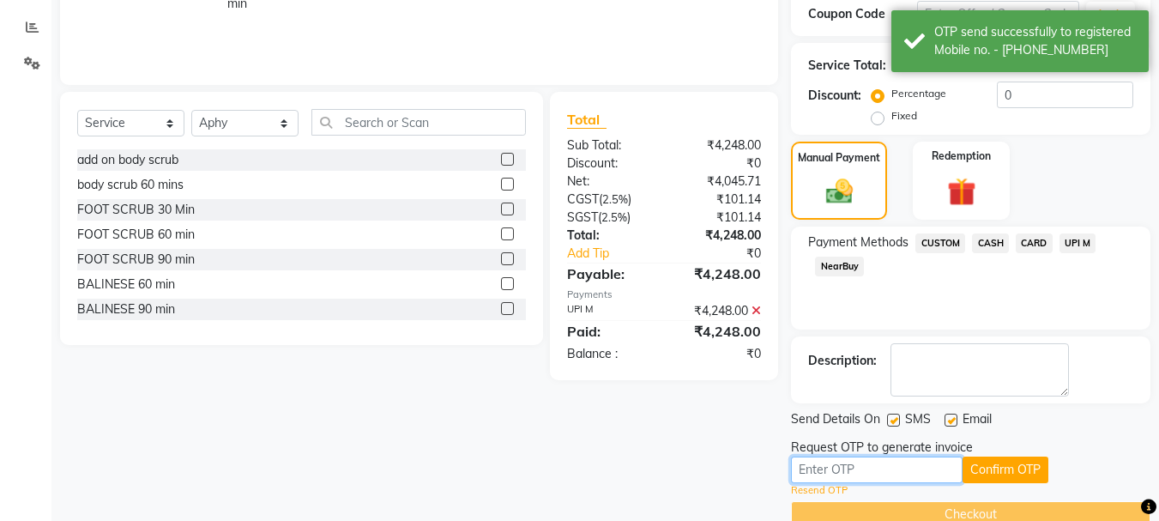
click at [847, 467] on input "text" at bounding box center [877, 469] width 172 height 27
click at [837, 471] on input "text" at bounding box center [877, 469] width 172 height 27
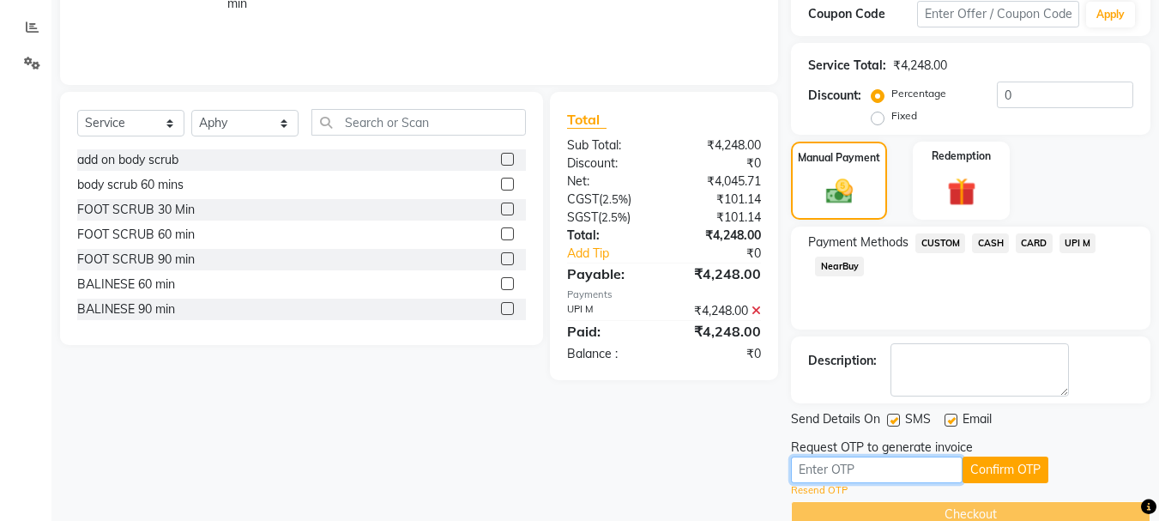
click at [828, 471] on input "text" at bounding box center [877, 469] width 172 height 27
type input "3523"
click at [893, 424] on label at bounding box center [893, 419] width 13 height 13
click at [893, 424] on input "checkbox" at bounding box center [892, 420] width 11 height 11
checkbox input "false"
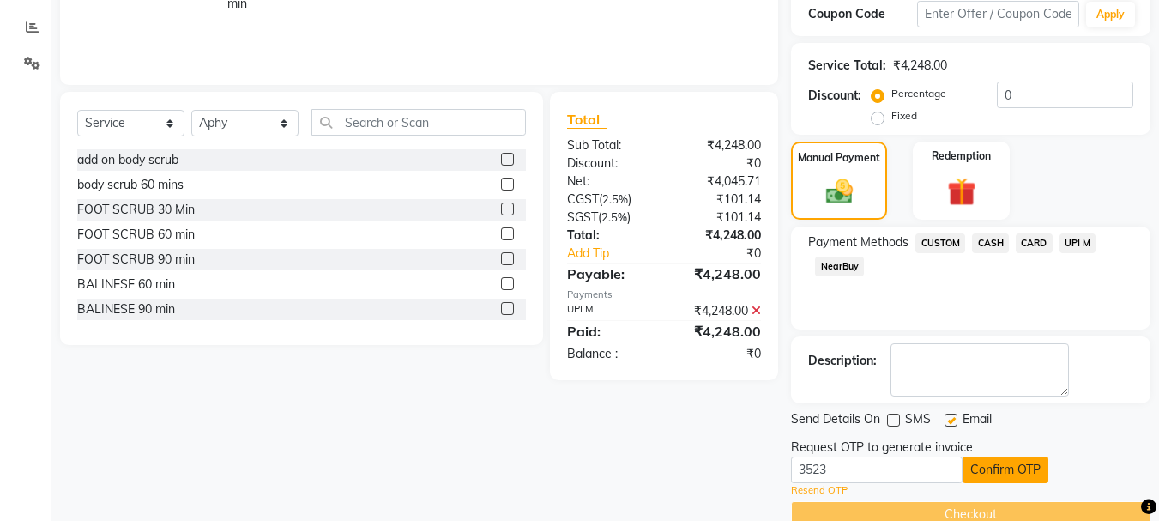
click at [1004, 463] on button "Confirm OTP" at bounding box center [1005, 469] width 86 height 27
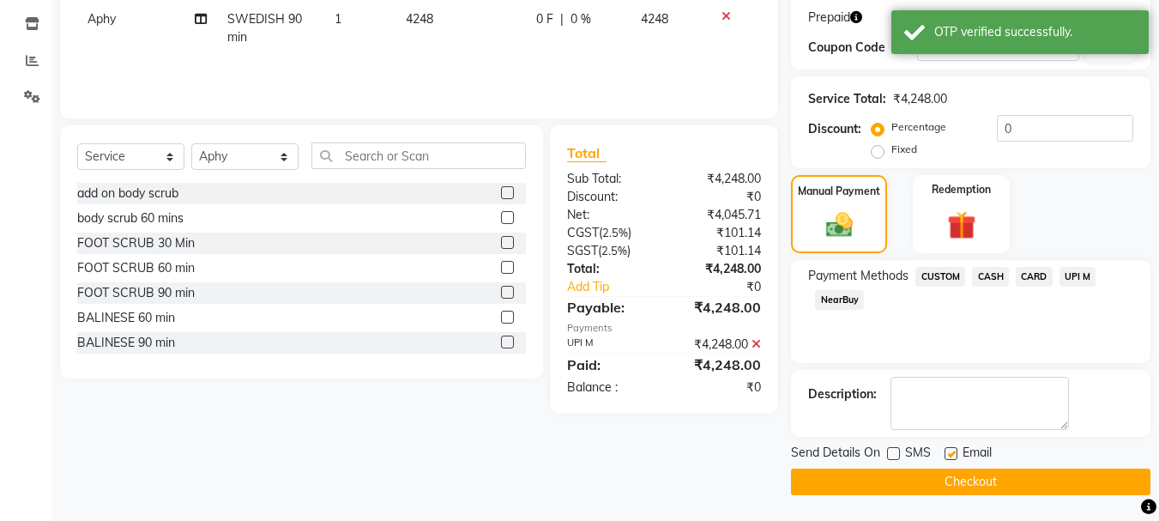
click at [959, 472] on button "Checkout" at bounding box center [970, 481] width 359 height 27
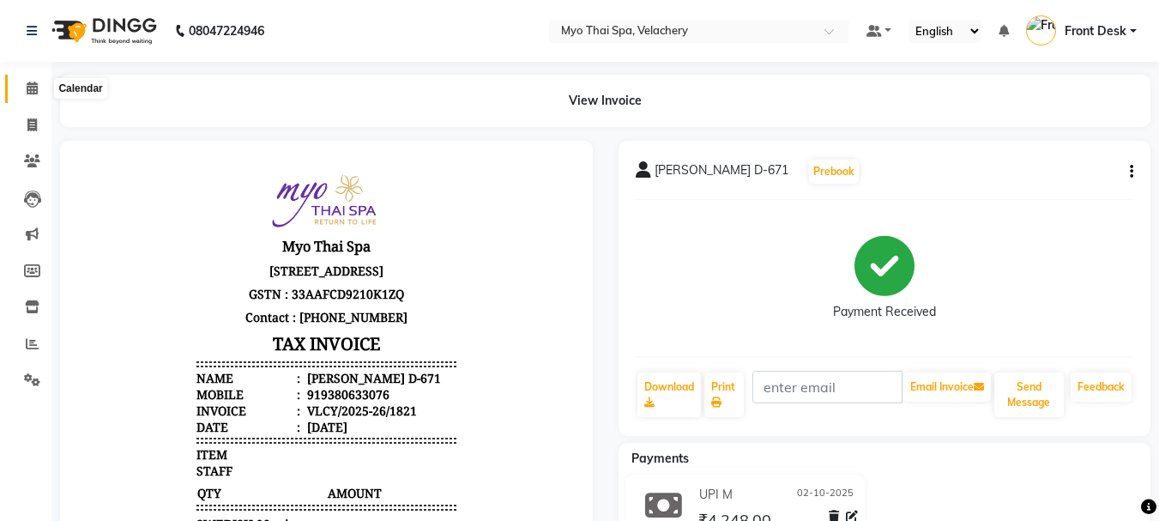
click at [33, 94] on span at bounding box center [32, 89] width 30 height 20
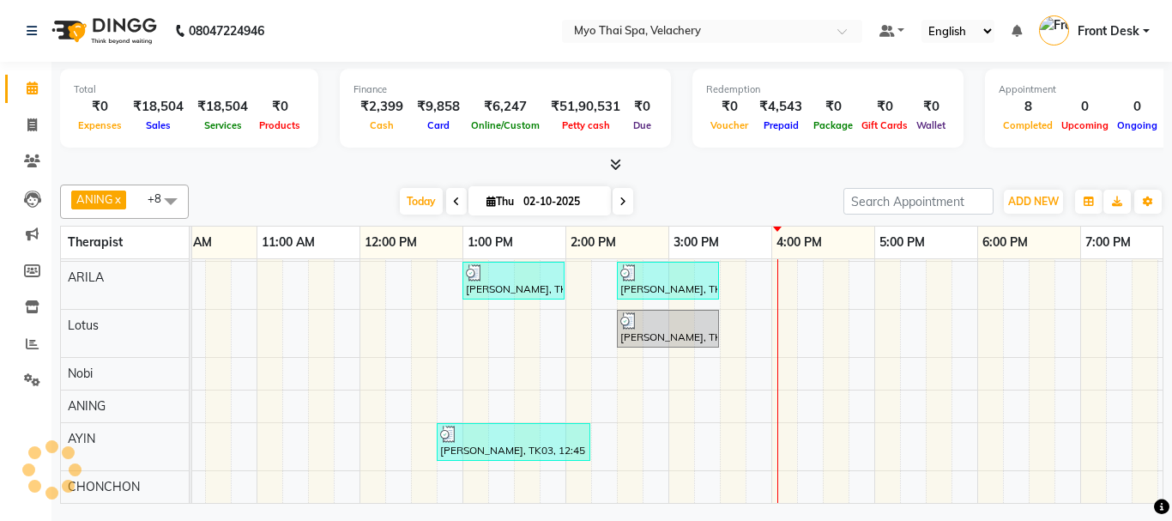
scroll to position [0, 154]
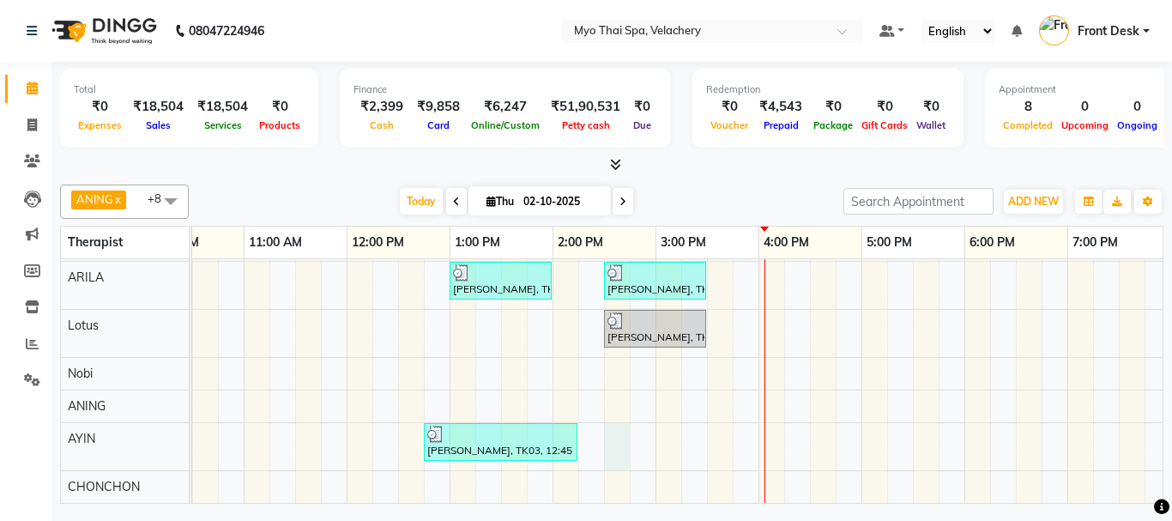
click at [611, 420] on div "netaji, TK02, 11:00 AM-12:30 PM, SWEDISH 90 min Jhonson D-671, TK08, 04:00 PM-0…" at bounding box center [810, 310] width 1544 height 385
select select "84844"
select select "tentative"
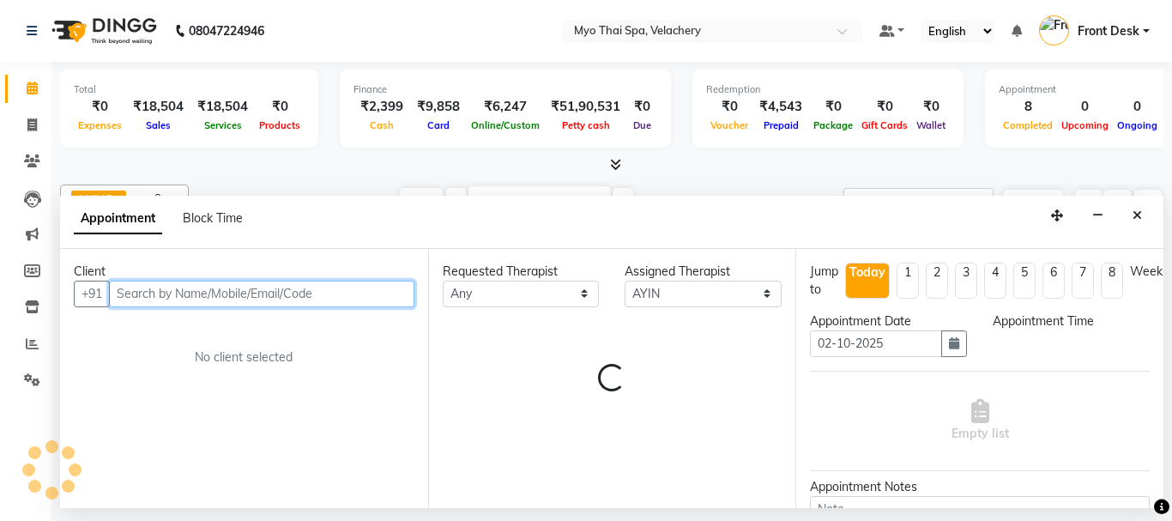
select select "870"
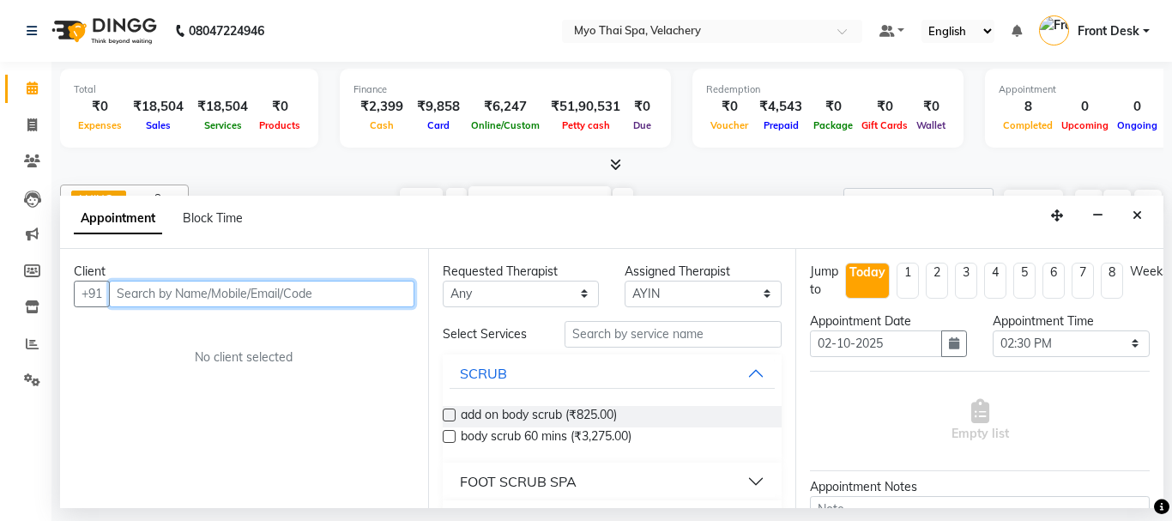
click at [177, 293] on input "text" at bounding box center [261, 293] width 305 height 27
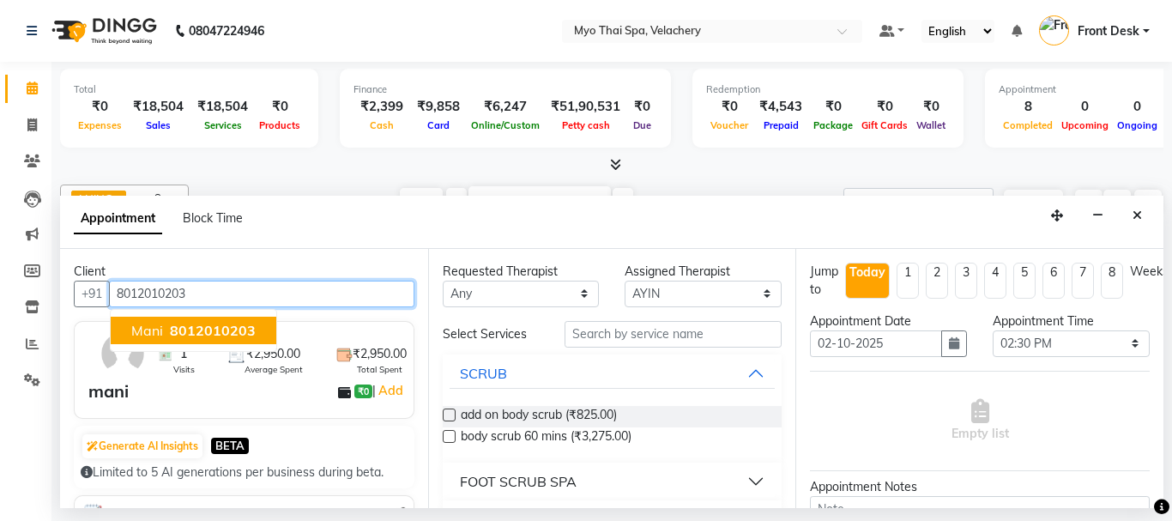
click at [212, 333] on span "8012010203" at bounding box center [213, 330] width 86 height 17
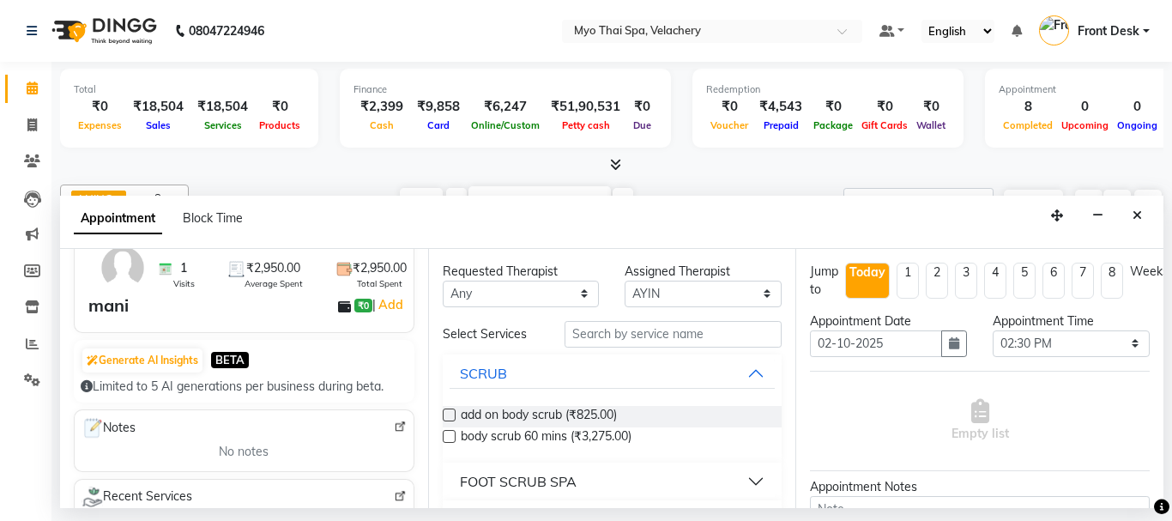
scroll to position [0, 0]
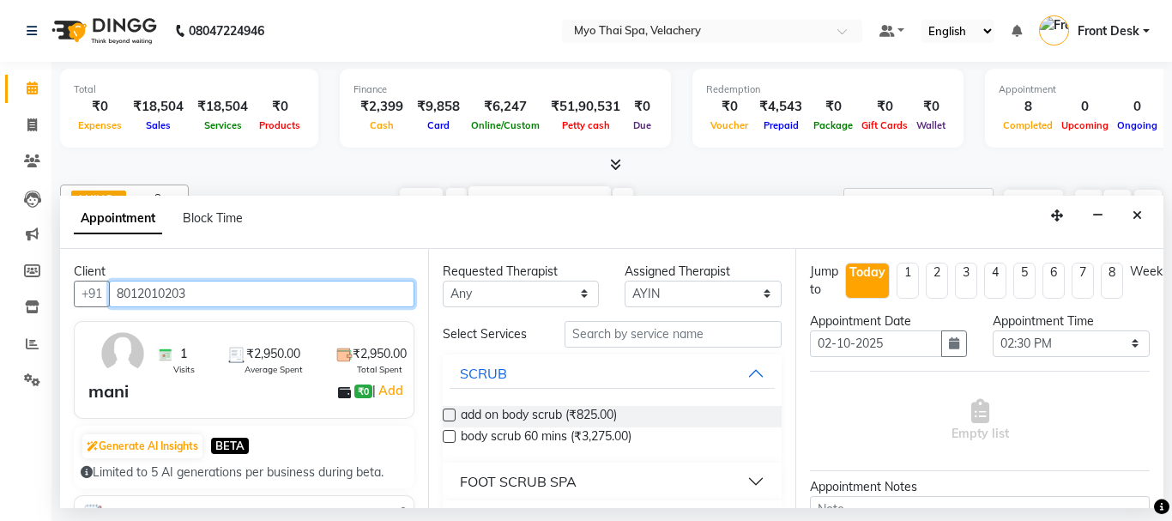
type input "8012010203"
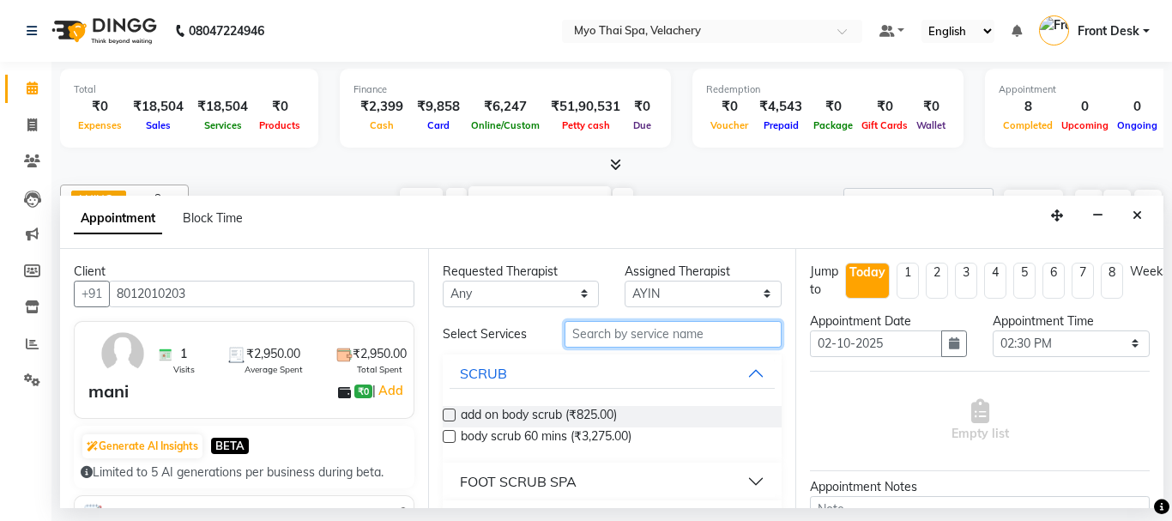
click at [605, 335] on input "text" at bounding box center [673, 334] width 218 height 27
type input "dee"
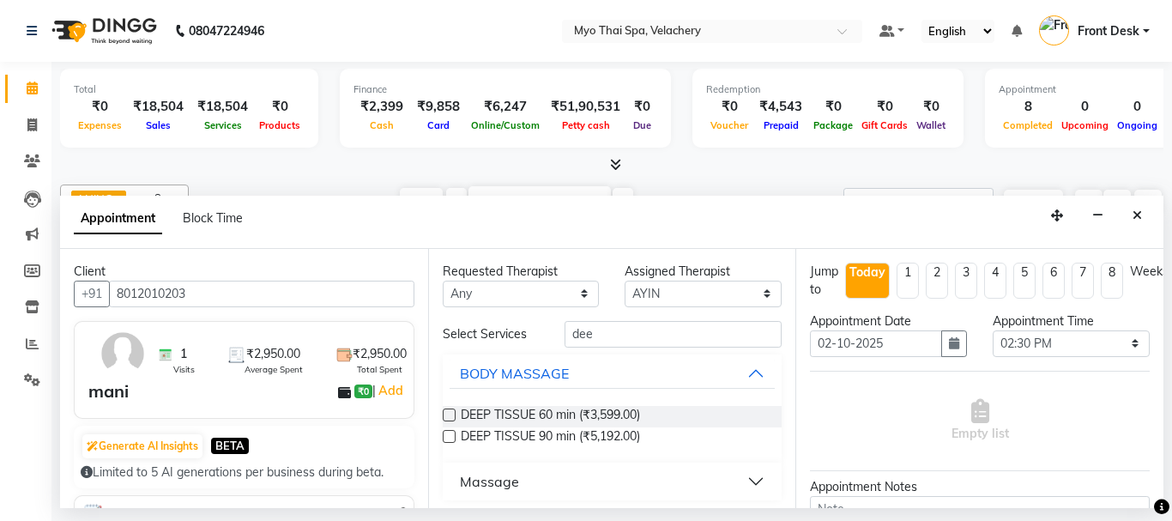
click at [447, 414] on label at bounding box center [449, 414] width 13 height 13
click at [447, 414] on input "checkbox" at bounding box center [448, 416] width 11 height 11
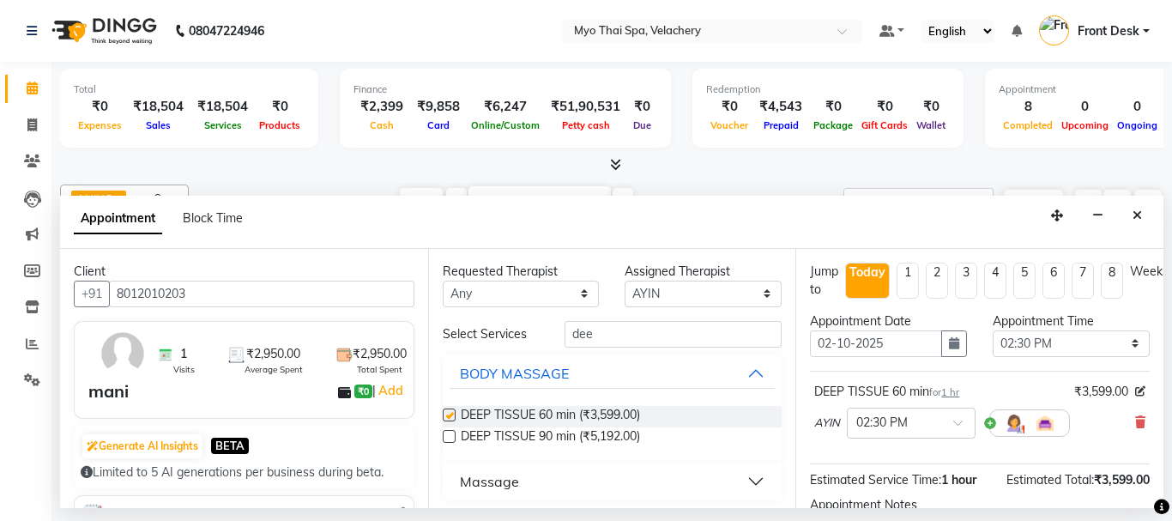
checkbox input "false"
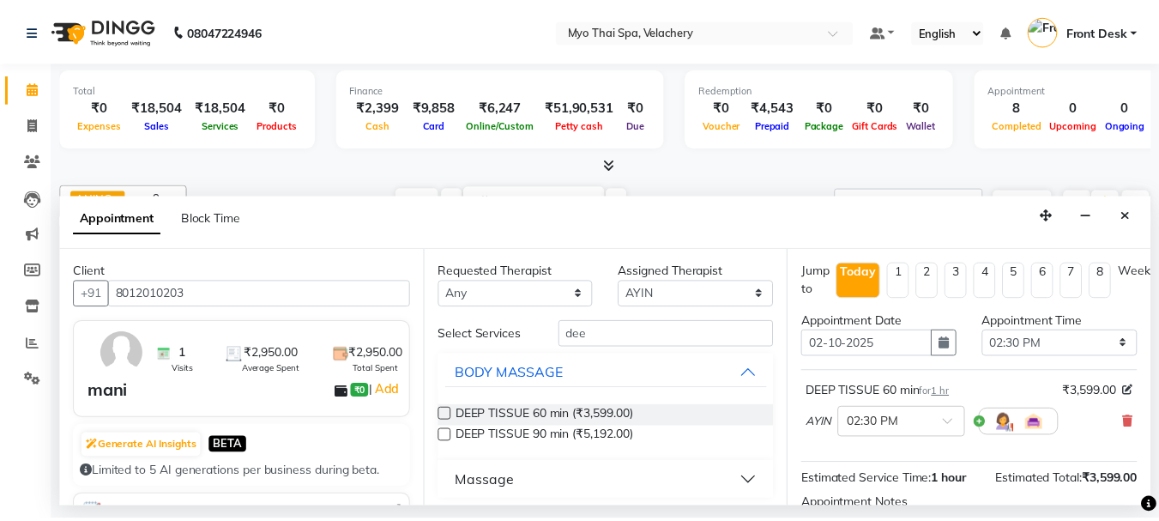
scroll to position [205, 0]
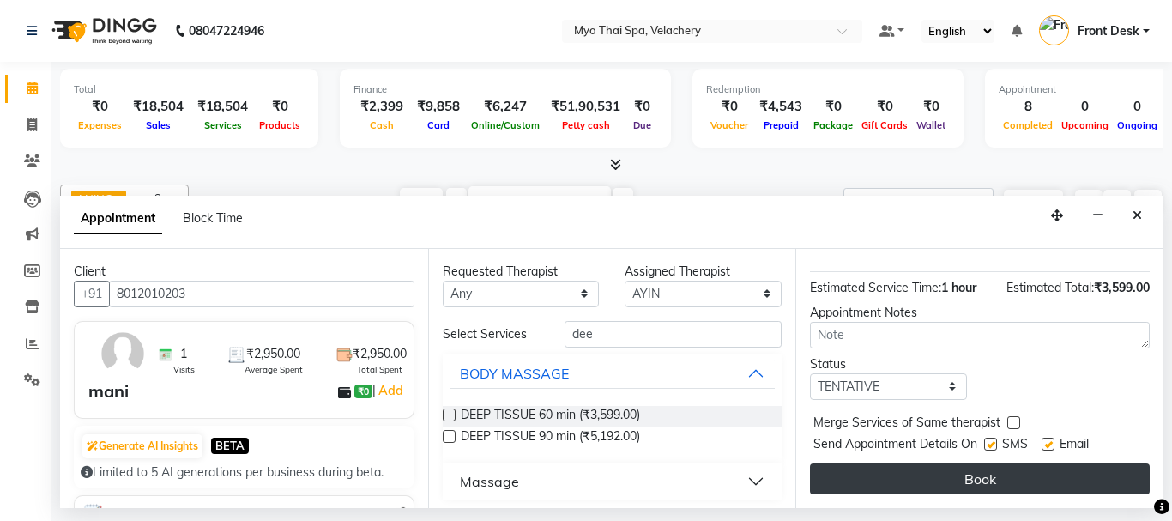
click at [911, 464] on button "Book" at bounding box center [980, 478] width 340 height 31
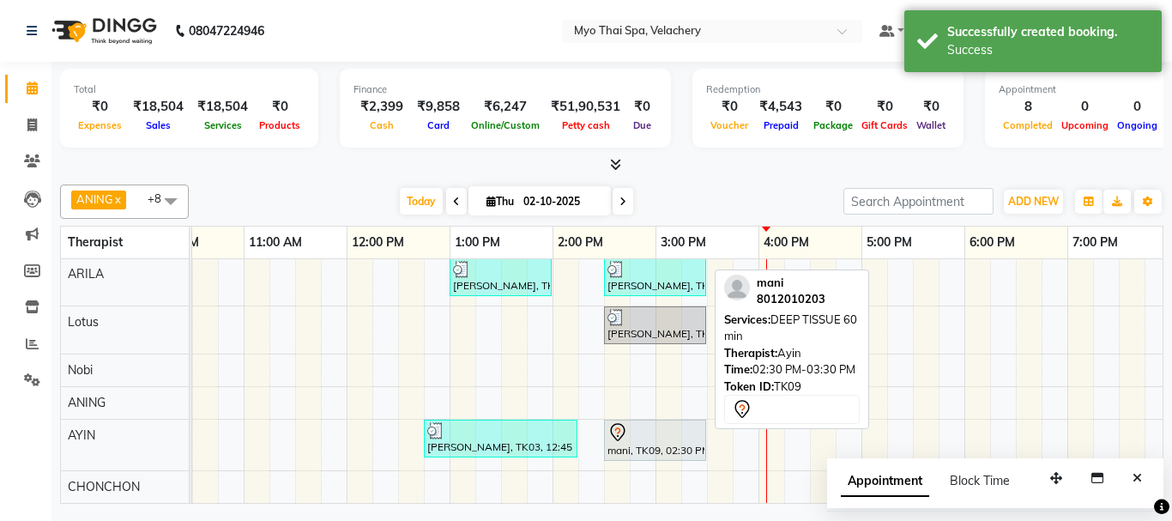
click at [653, 431] on div at bounding box center [654, 432] width 95 height 21
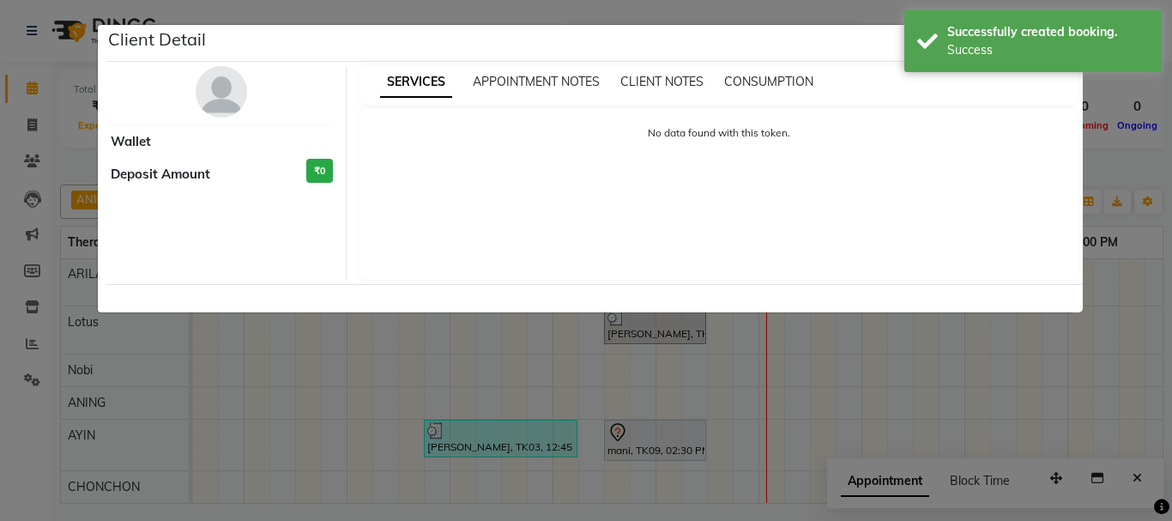
select select "7"
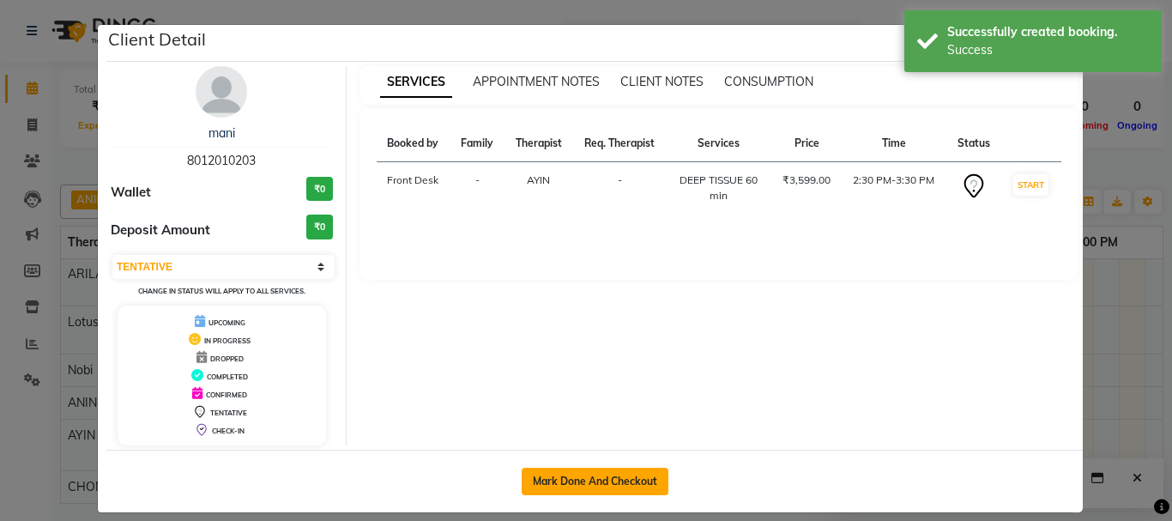
click at [539, 479] on button "Mark Done And Checkout" at bounding box center [594, 480] width 147 height 27
select select "service"
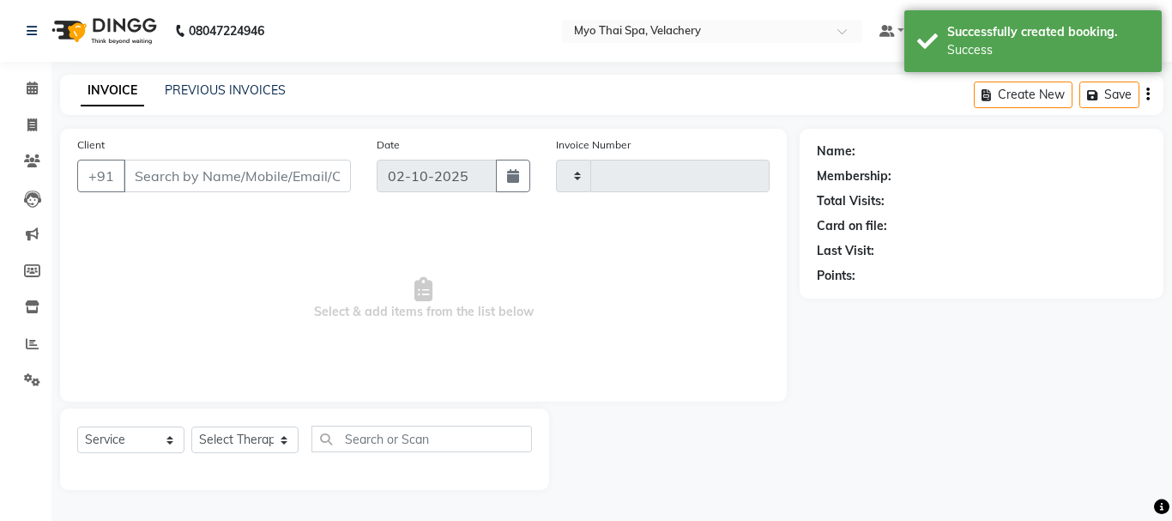
type input "1822"
select select "5554"
type input "8012010203"
select select "84844"
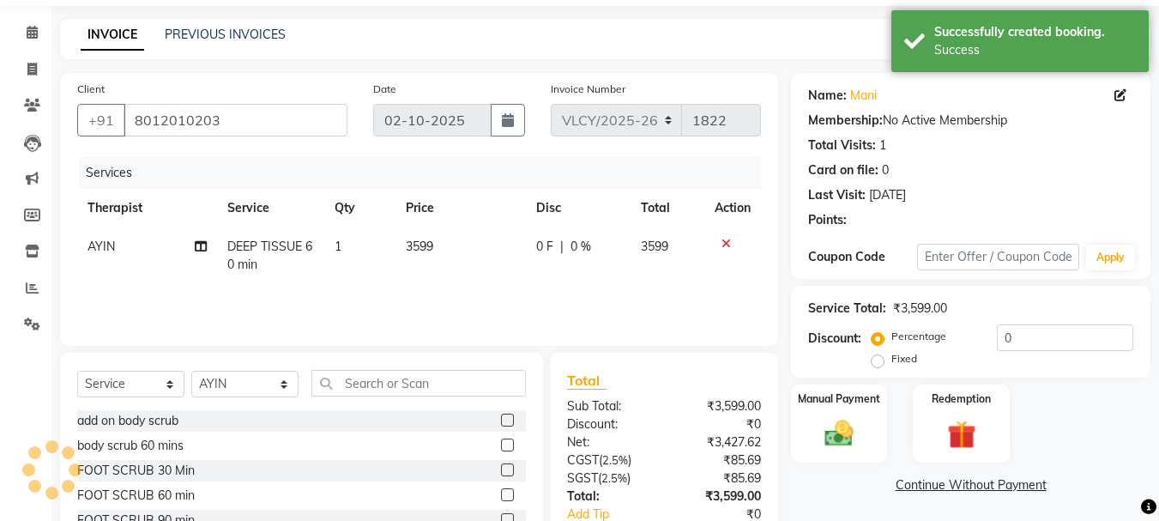
scroll to position [86, 0]
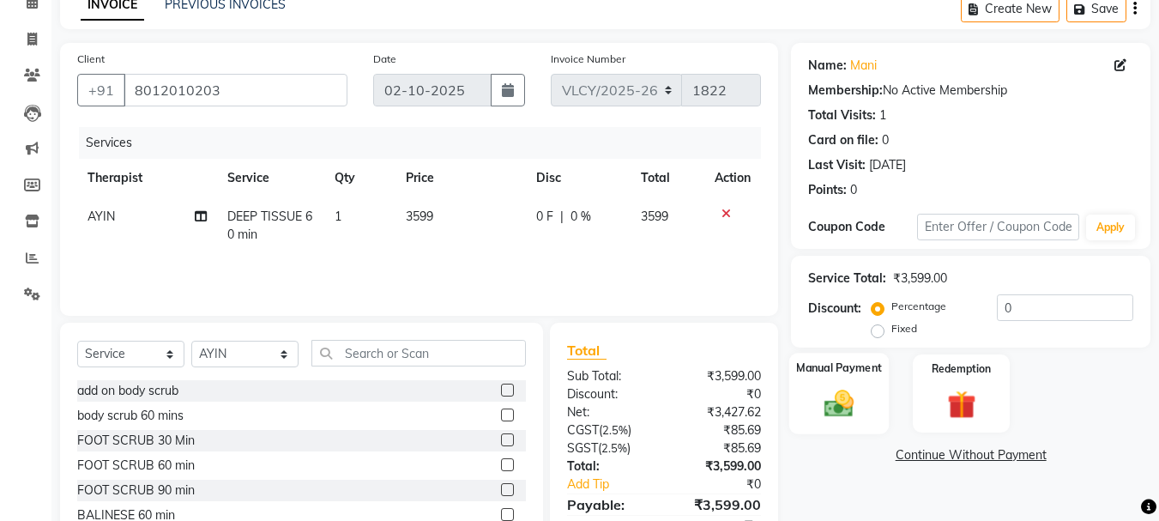
click at [869, 390] on div "Manual Payment" at bounding box center [839, 393] width 100 height 81
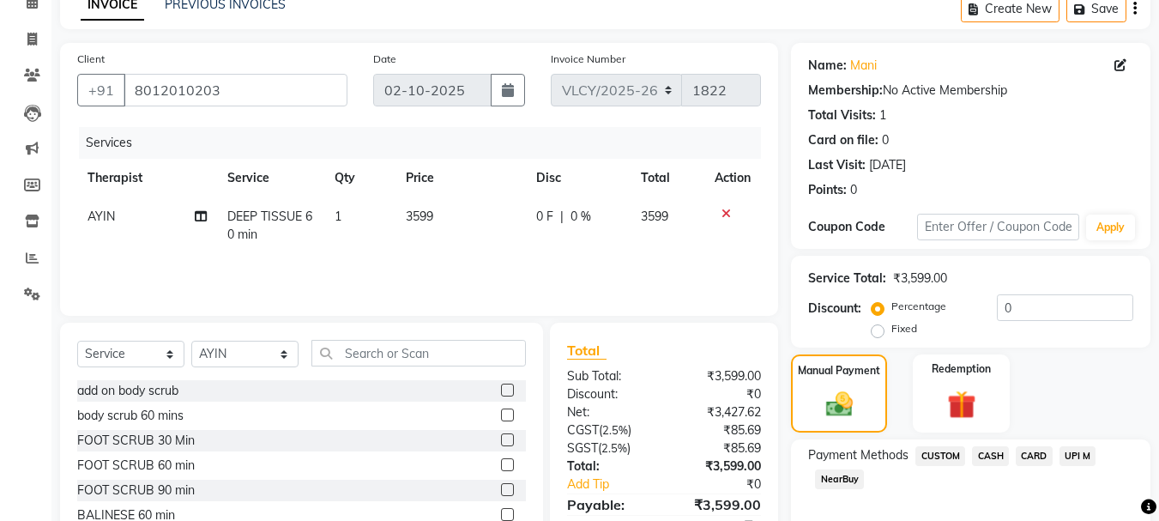
click at [1034, 453] on span "CARD" at bounding box center [1034, 456] width 37 height 20
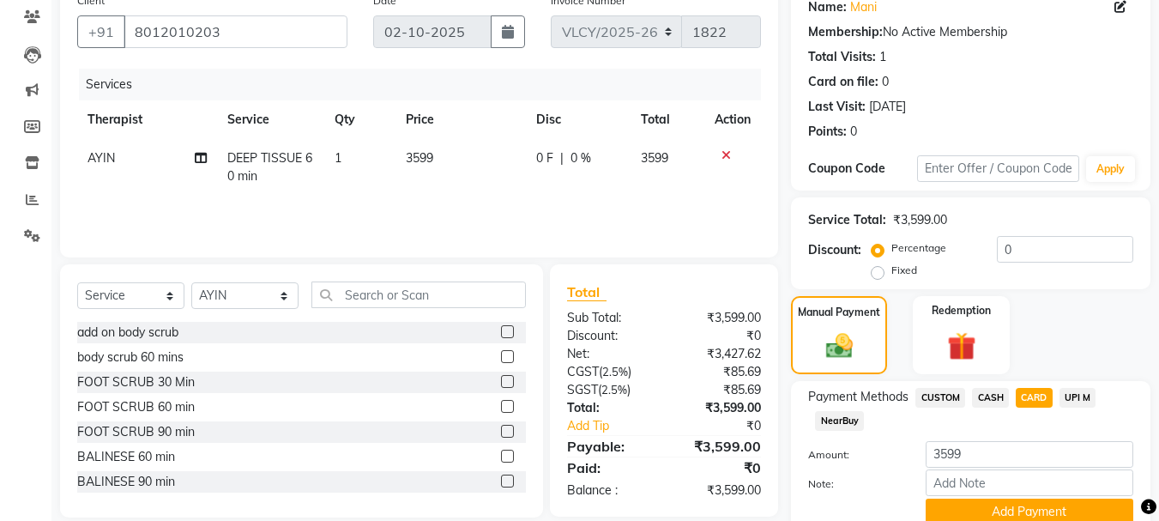
scroll to position [216, 0]
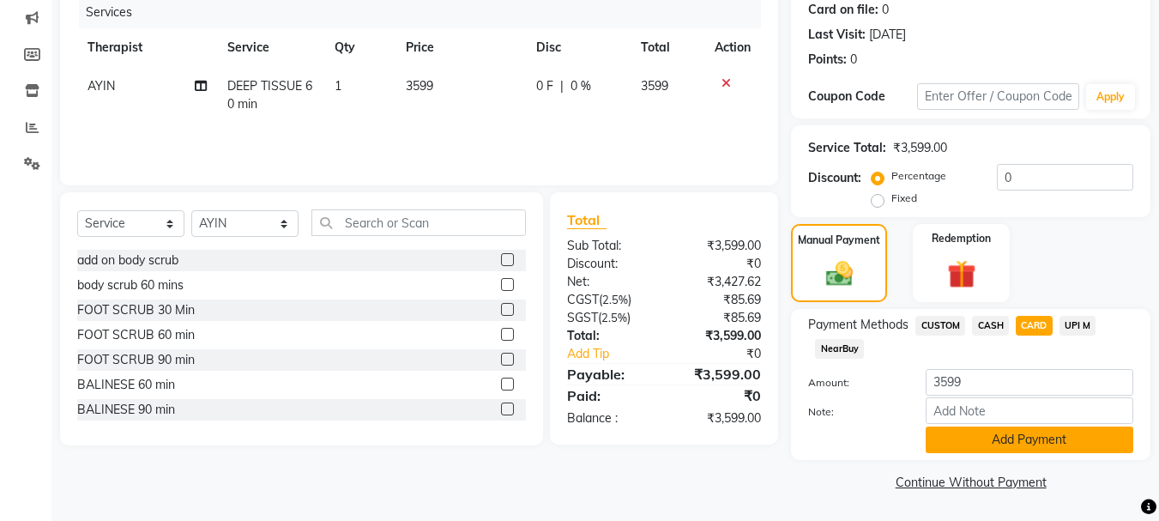
click at [972, 438] on button "Add Payment" at bounding box center [1029, 439] width 208 height 27
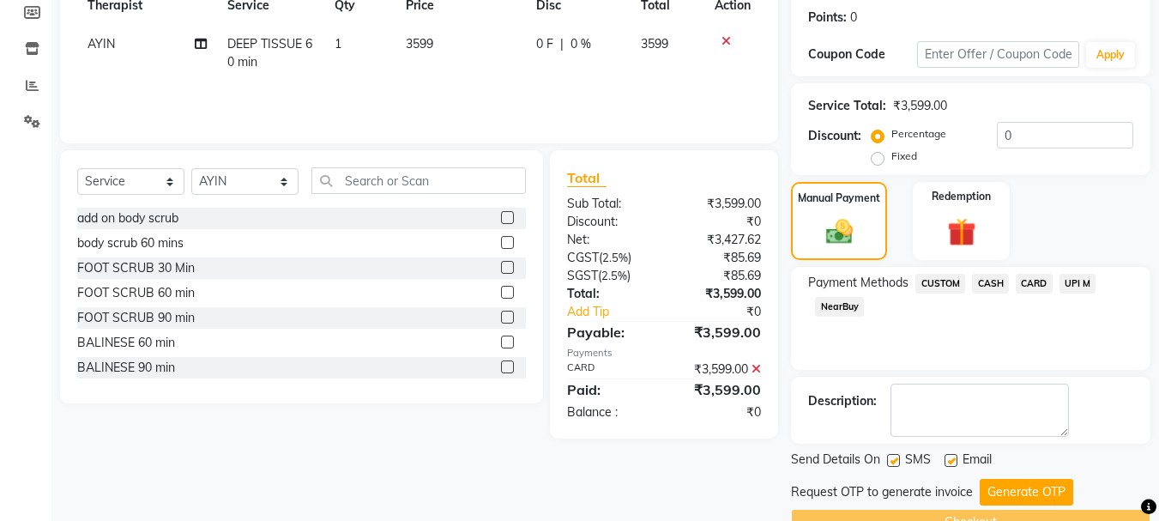
scroll to position [298, 0]
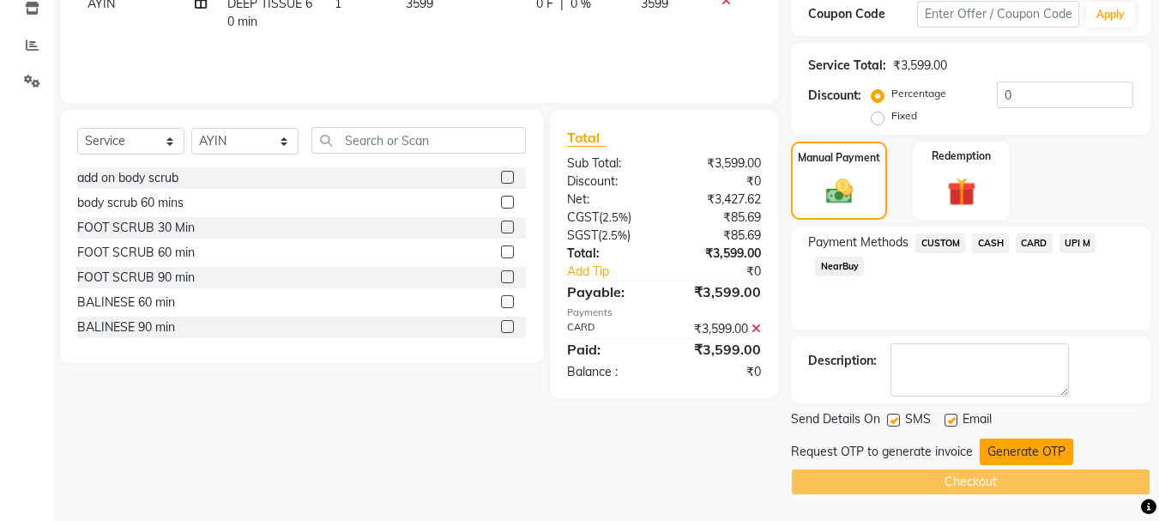
click at [1009, 452] on button "Generate OTP" at bounding box center [1025, 451] width 93 height 27
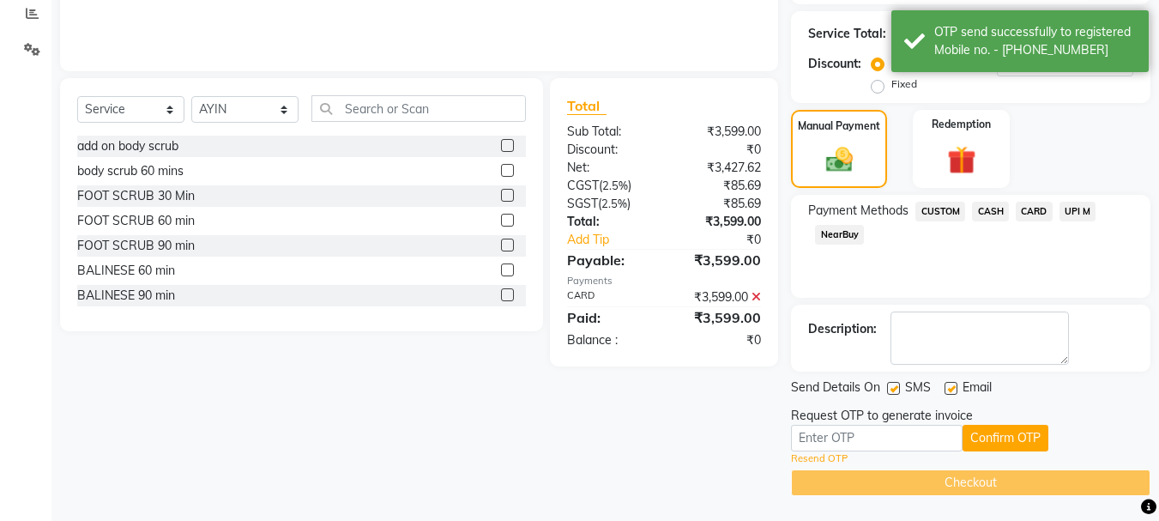
scroll to position [331, 0]
click at [853, 438] on input "text" at bounding box center [877, 437] width 172 height 27
click at [833, 430] on input "text" at bounding box center [877, 437] width 172 height 27
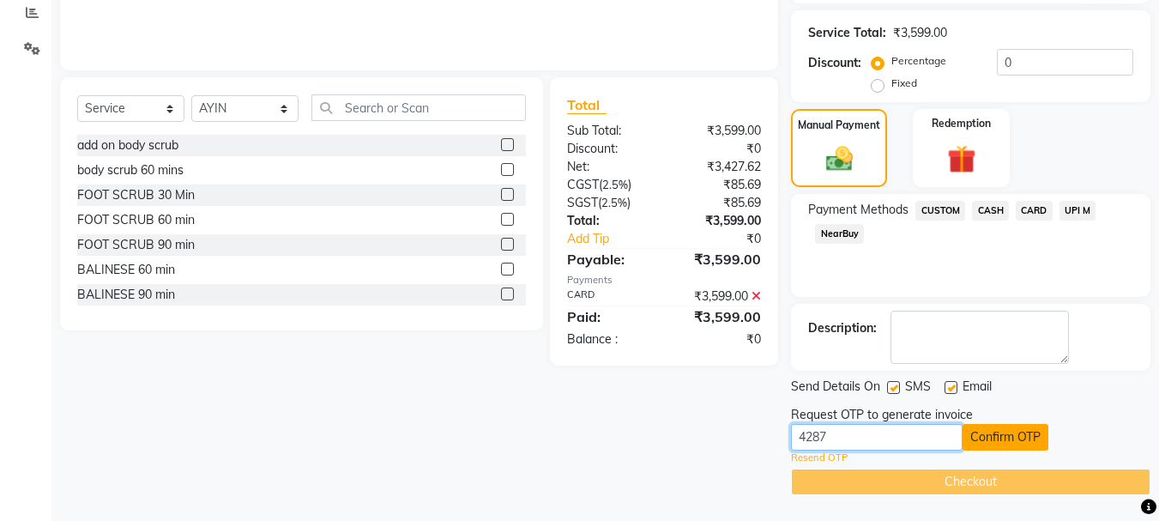
type input "4287"
click at [988, 447] on button "Confirm OTP" at bounding box center [1005, 437] width 86 height 27
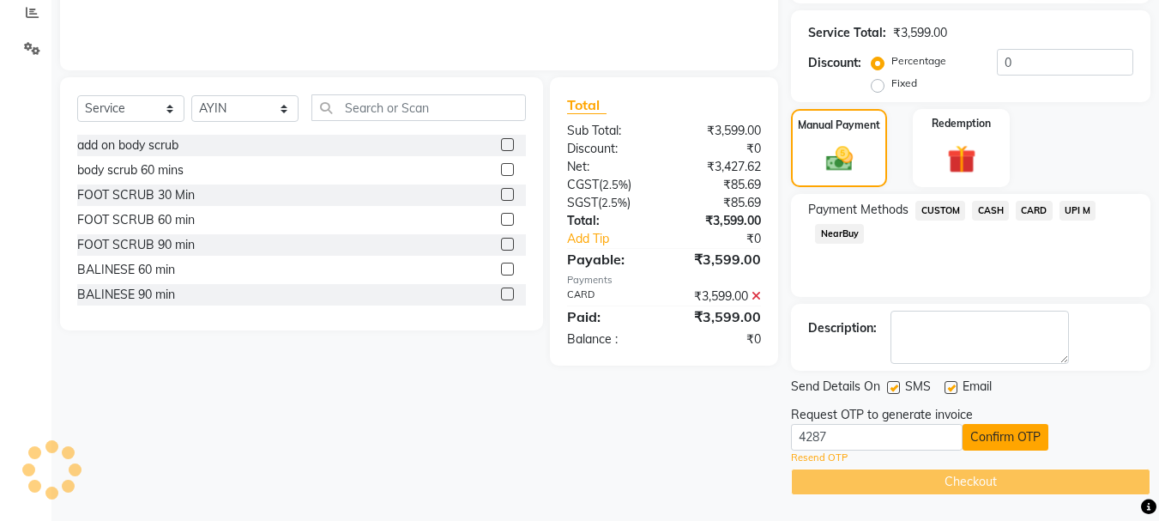
scroll to position [265, 0]
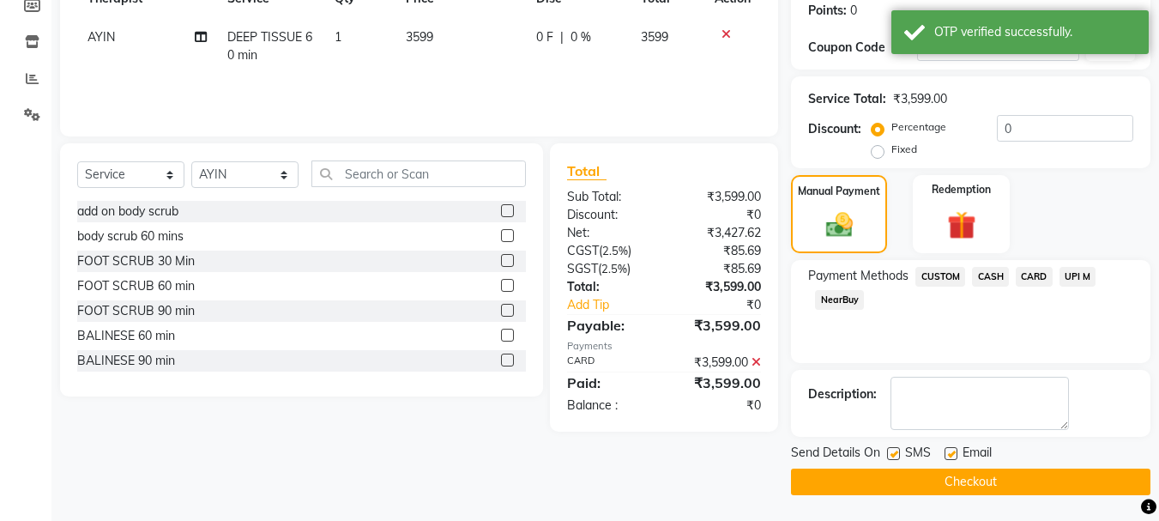
click at [926, 485] on button "Checkout" at bounding box center [970, 481] width 359 height 27
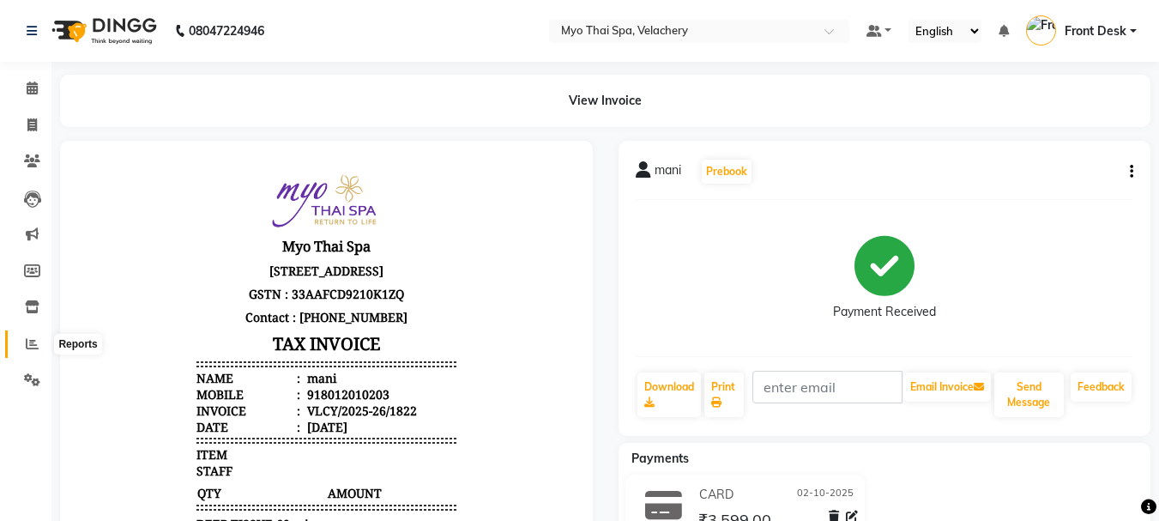
click at [30, 347] on icon at bounding box center [32, 343] width 13 height 13
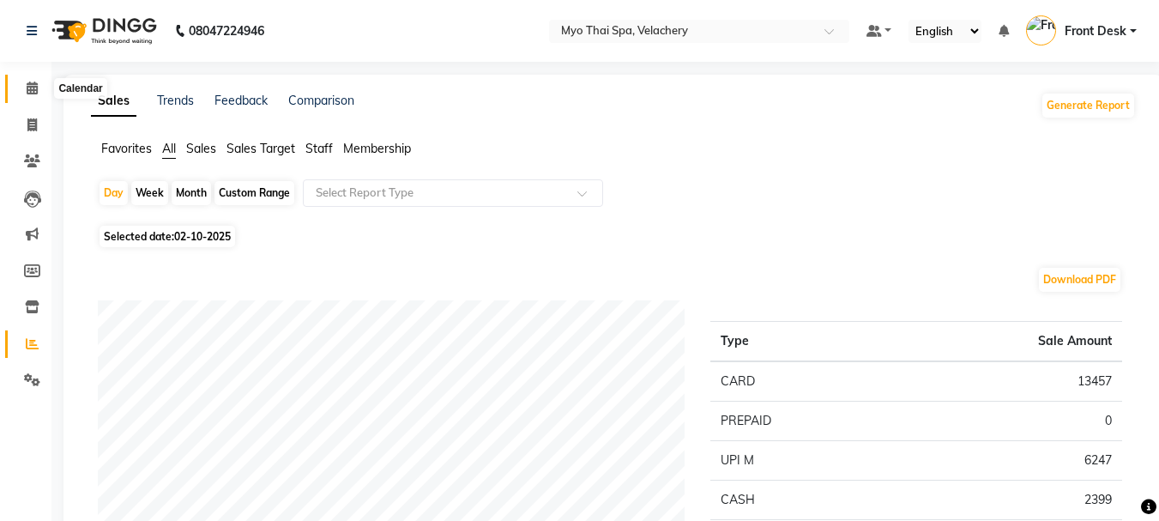
click at [31, 95] on span at bounding box center [32, 89] width 30 height 20
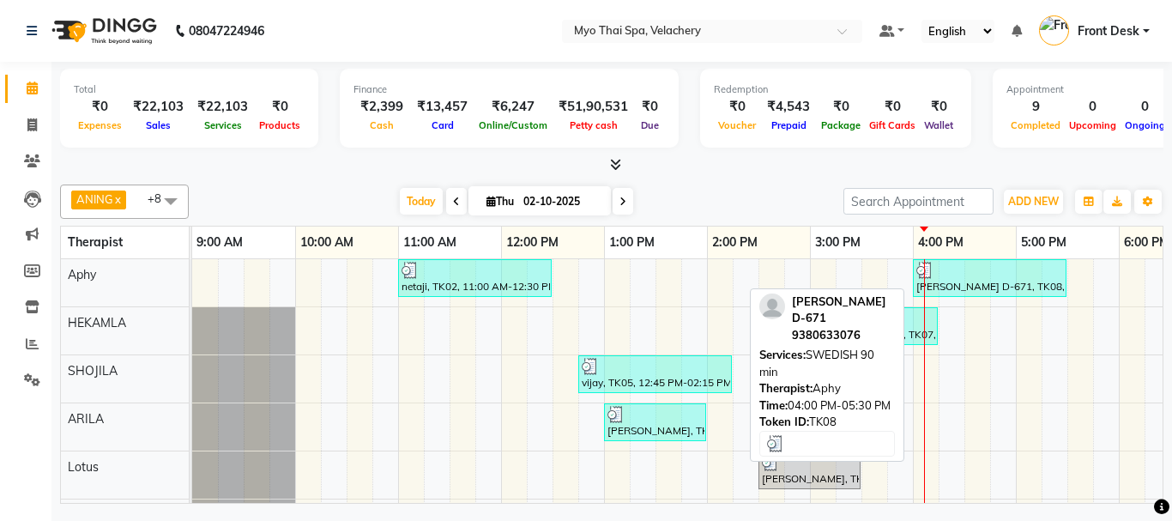
click at [935, 265] on div at bounding box center [989, 270] width 147 height 17
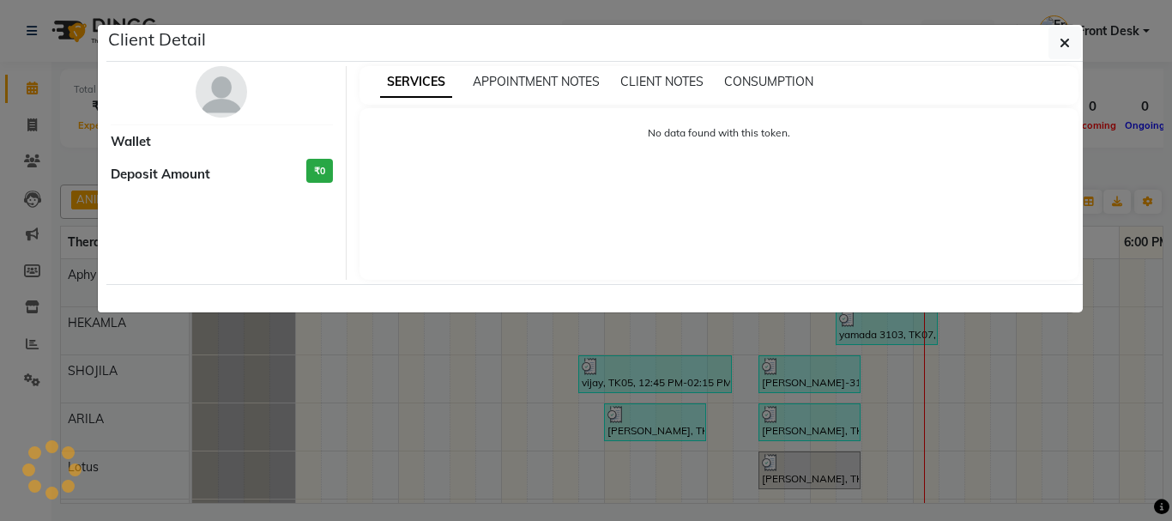
select select "3"
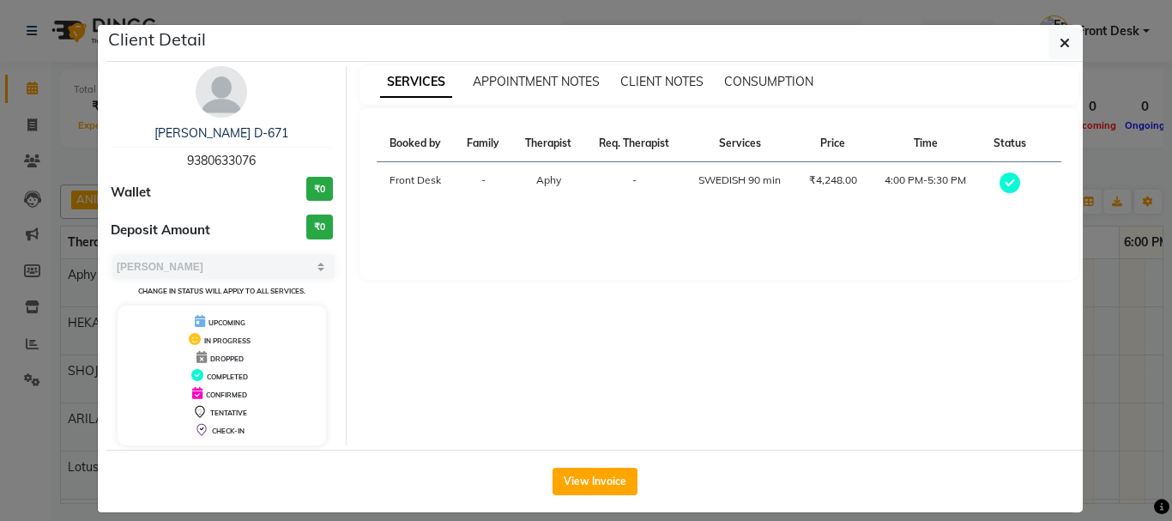
click at [599, 488] on button "View Invoice" at bounding box center [594, 480] width 85 height 27
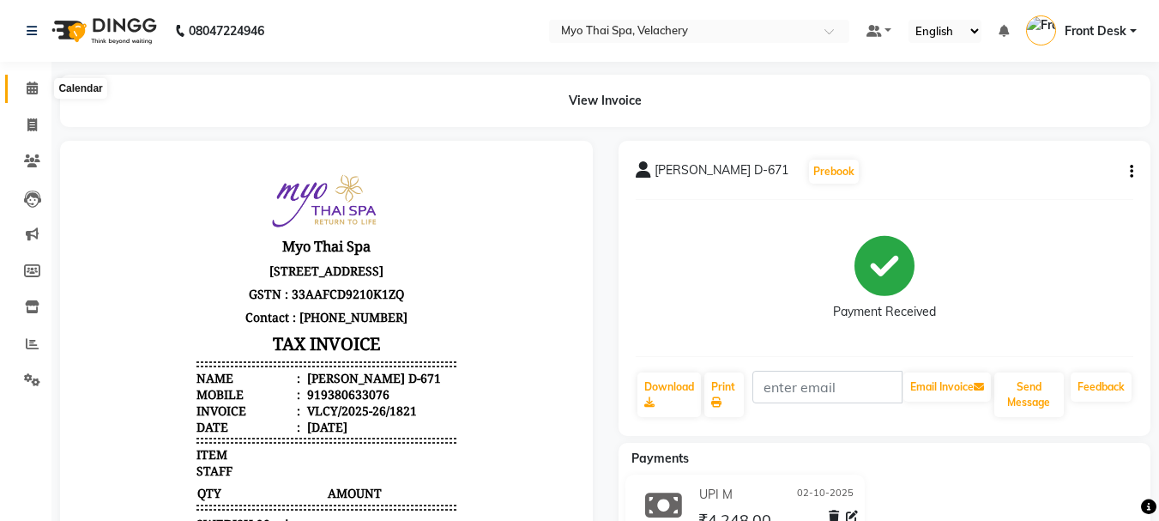
click at [26, 95] on span at bounding box center [32, 89] width 30 height 20
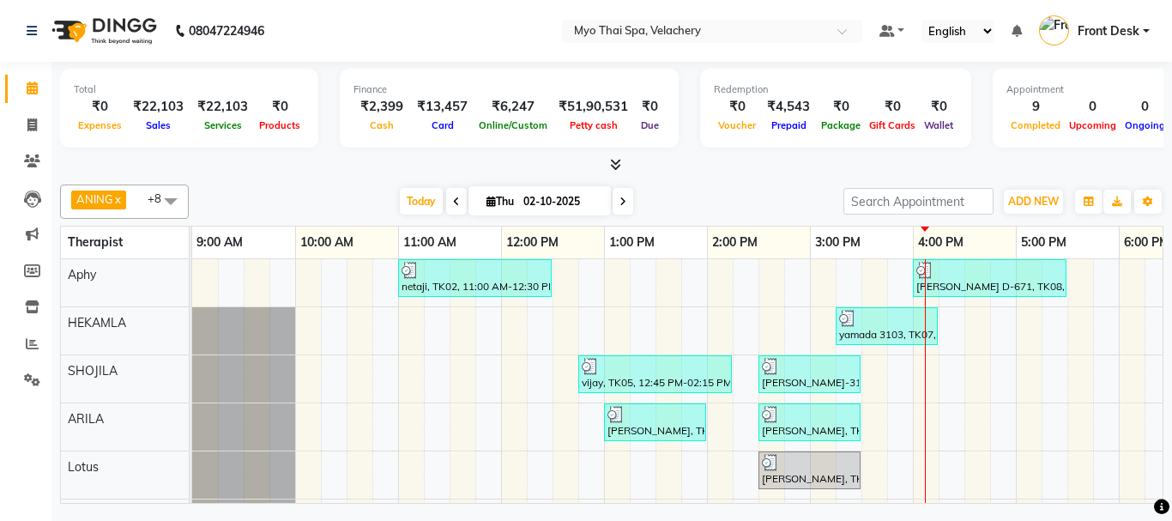
scroll to position [80, 0]
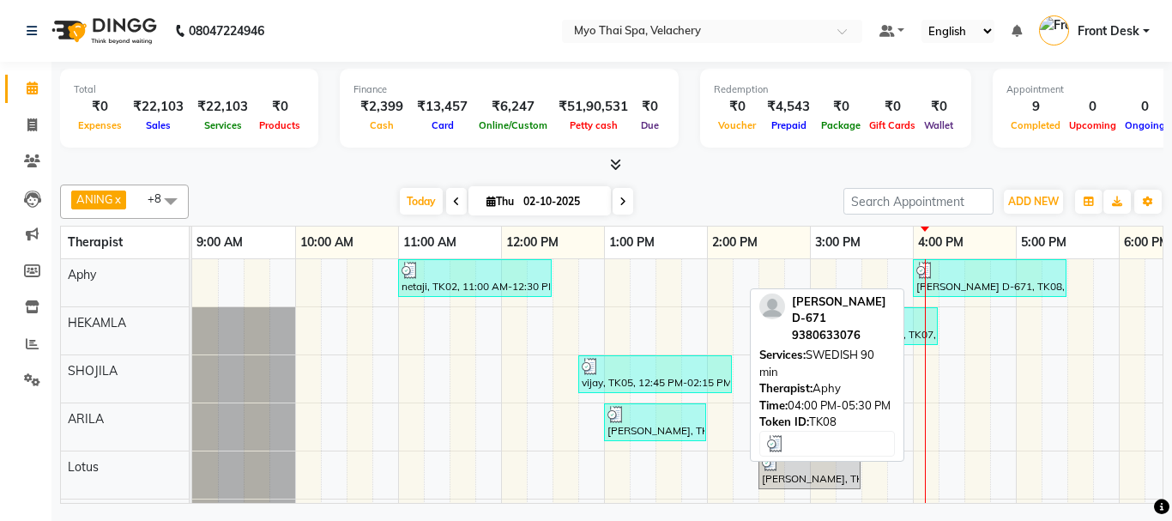
click at [970, 276] on div at bounding box center [989, 270] width 147 height 17
select select "3"
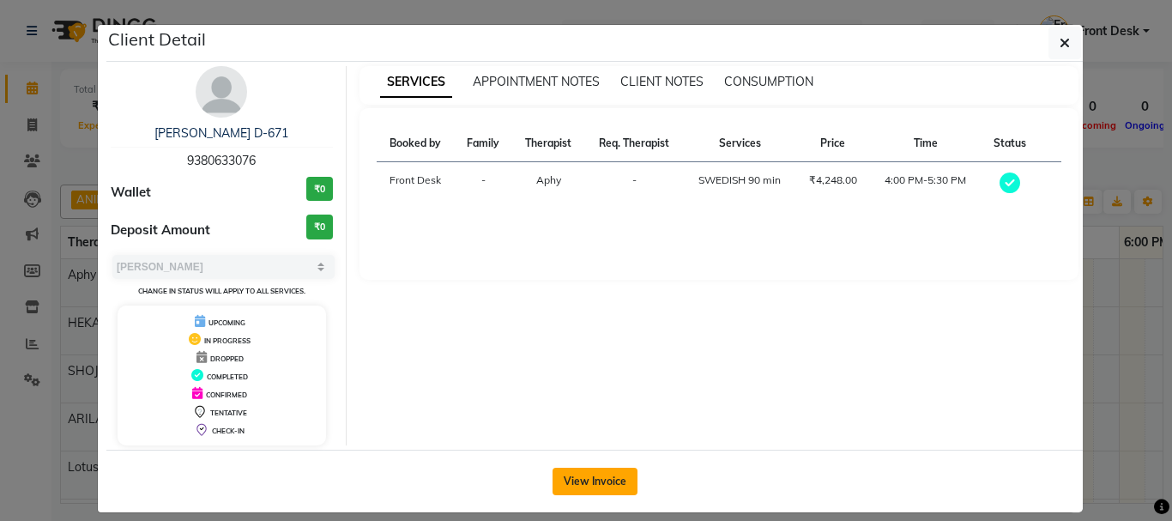
click at [578, 475] on button "View Invoice" at bounding box center [594, 480] width 85 height 27
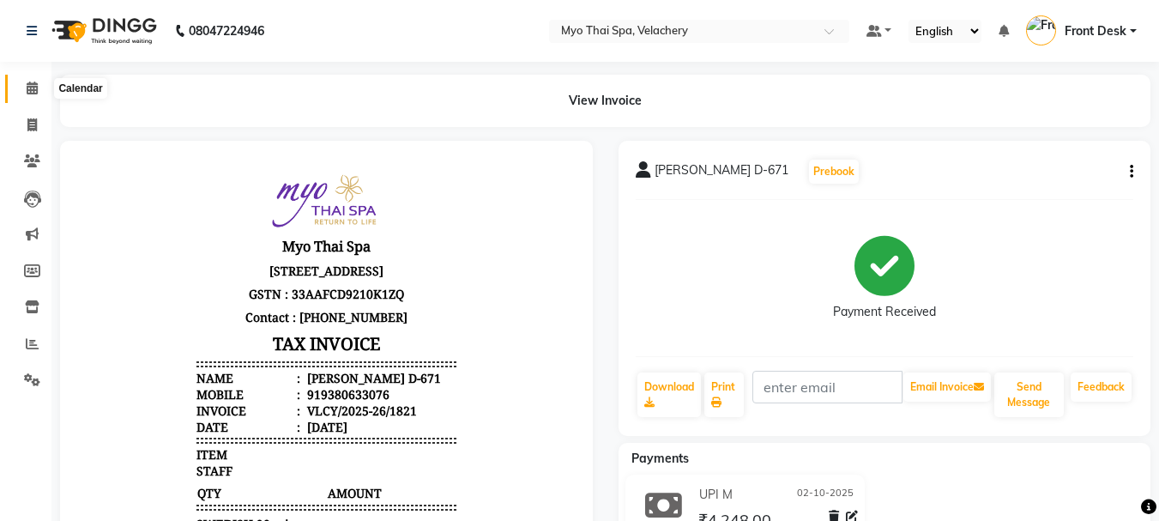
click at [27, 85] on icon at bounding box center [32, 87] width 11 height 13
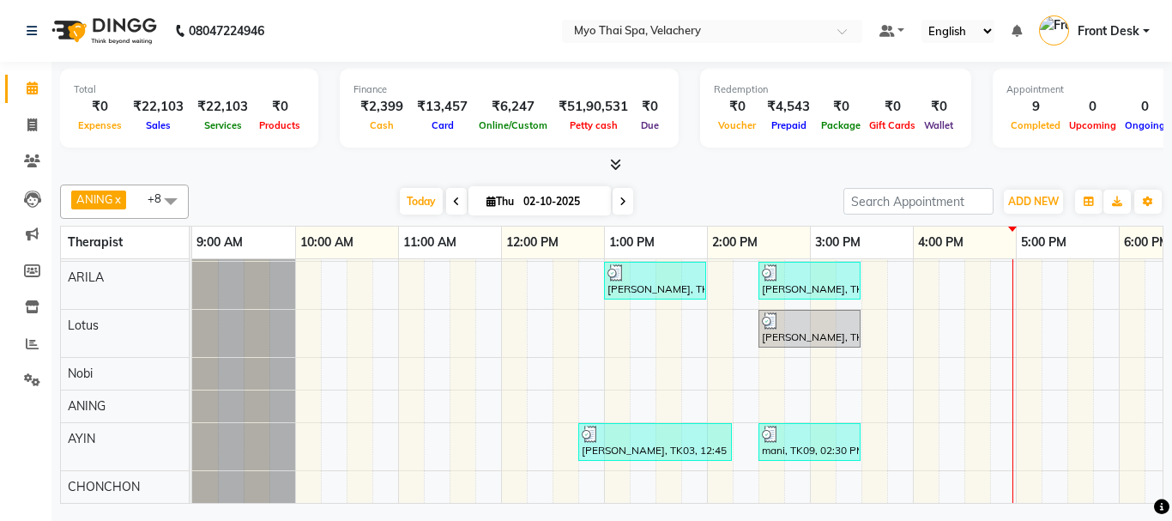
scroll to position [154, 0]
click at [822, 462] on div "netaji, TK02, 11:00 AM-12:30 PM, SWEDISH 90 min Jhonson D-671, TK08, 04:00 PM-0…" at bounding box center [964, 310] width 1544 height 385
select select "84845"
select select "900"
select select "tentative"
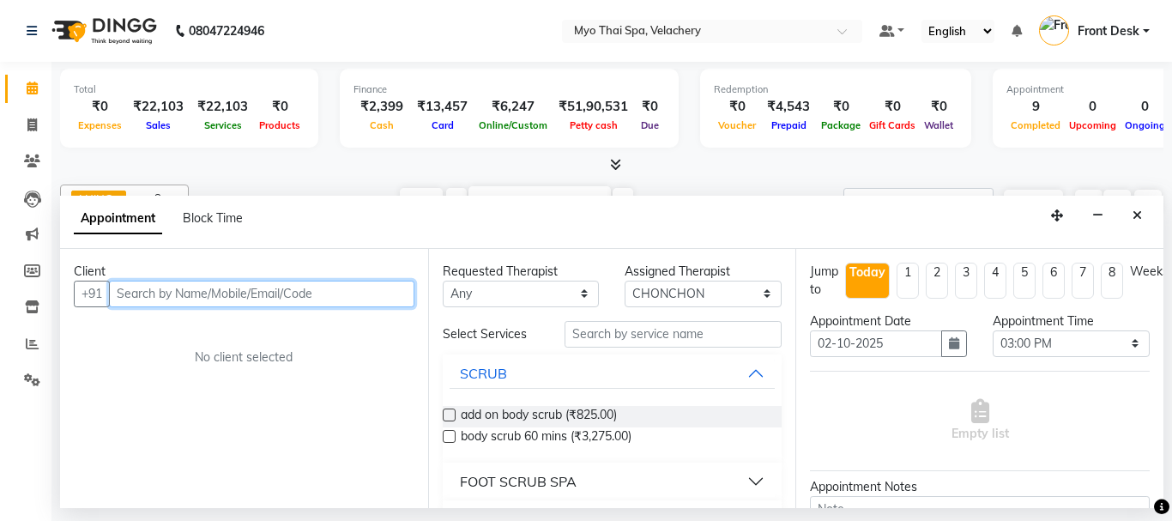
click at [185, 295] on input "text" at bounding box center [261, 293] width 305 height 27
type input "8586892733"
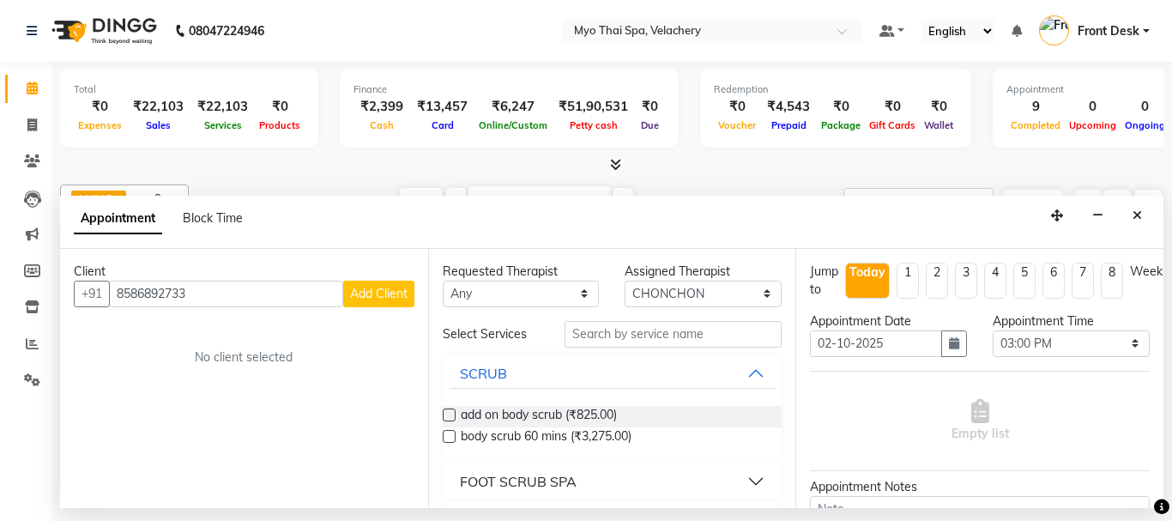
click at [389, 298] on span "Add Client" at bounding box center [378, 293] width 57 height 15
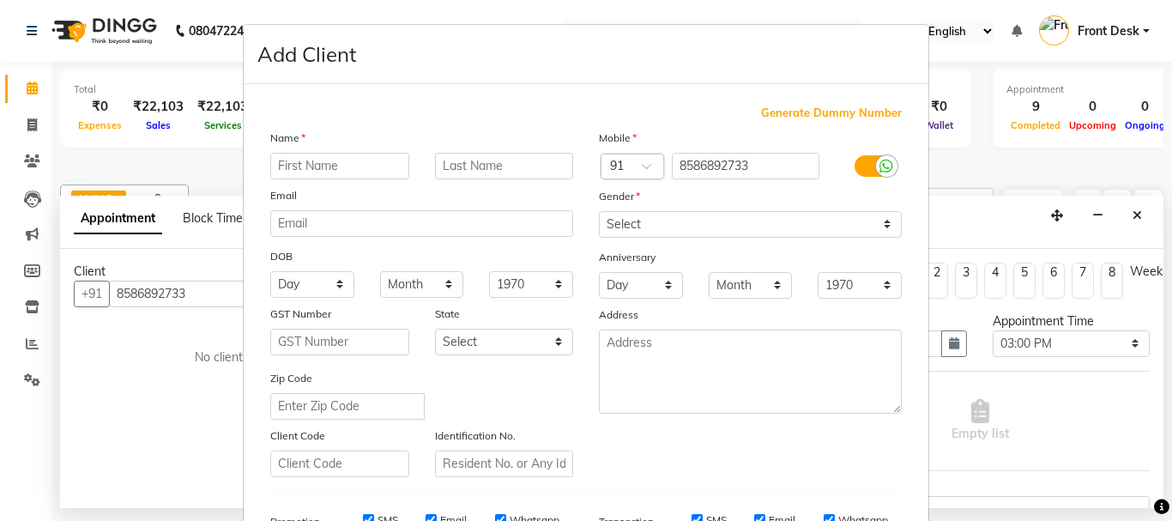
click at [304, 158] on input "text" at bounding box center [339, 166] width 139 height 27
type input "bharat"
click at [881, 223] on select "Select Male Female Other Prefer Not To Say" at bounding box center [750, 224] width 303 height 27
select select "male"
click at [599, 211] on select "Select Male Female Other Prefer Not To Say" at bounding box center [750, 224] width 303 height 27
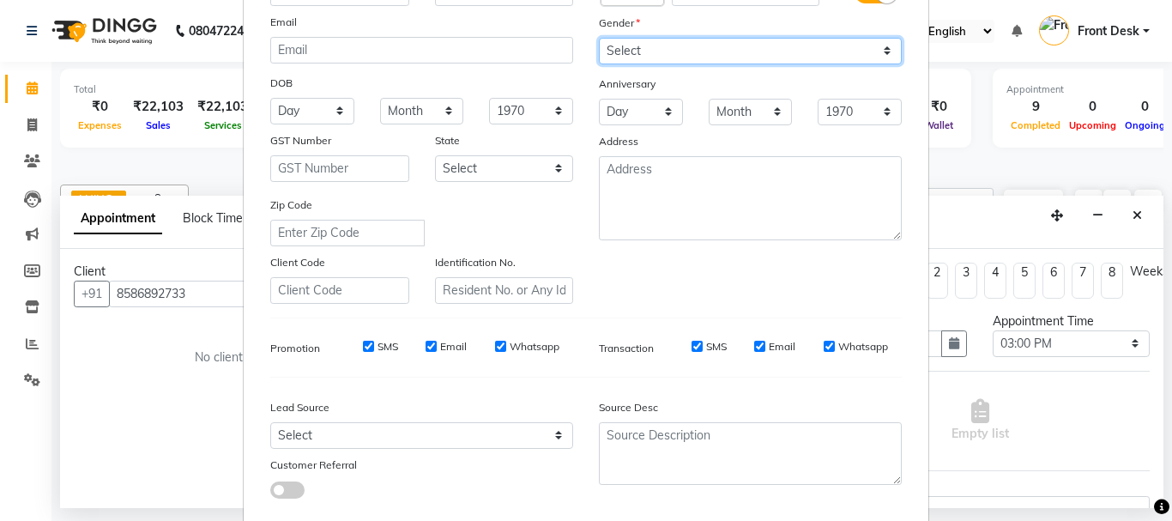
scroll to position [271, 0]
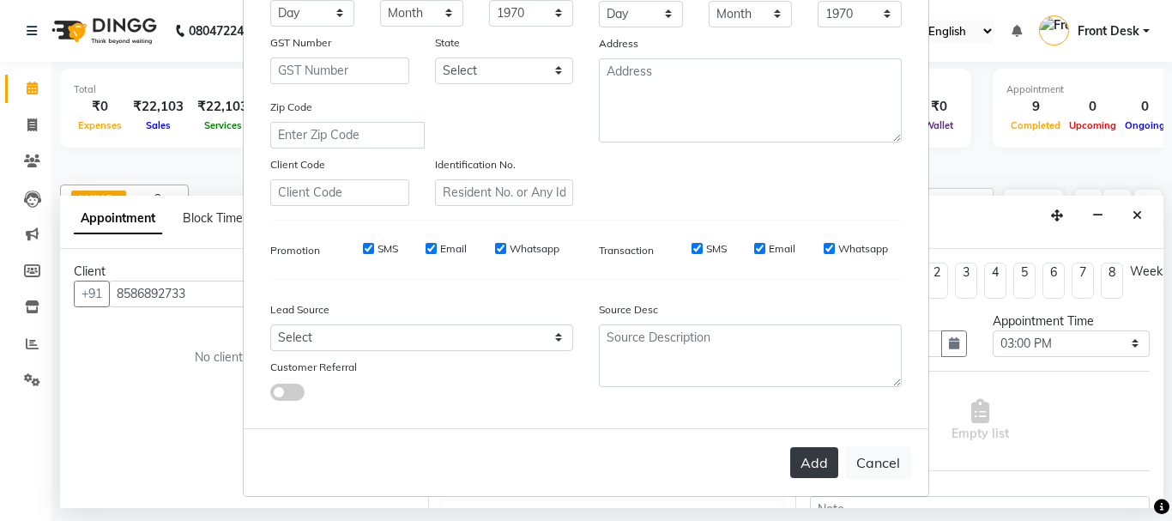
click at [805, 466] on button "Add" at bounding box center [814, 462] width 48 height 31
select select
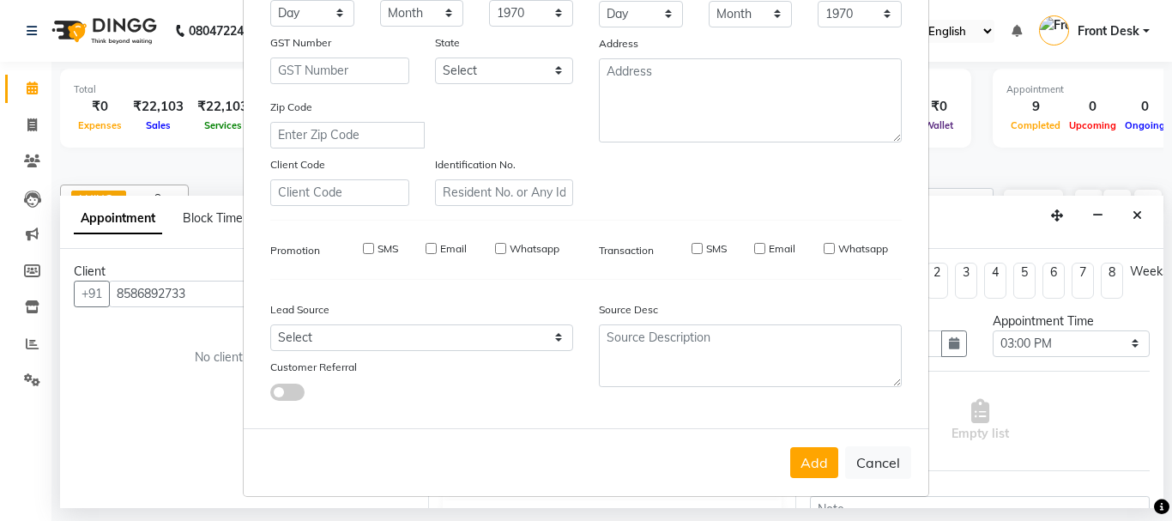
select select
checkbox input "false"
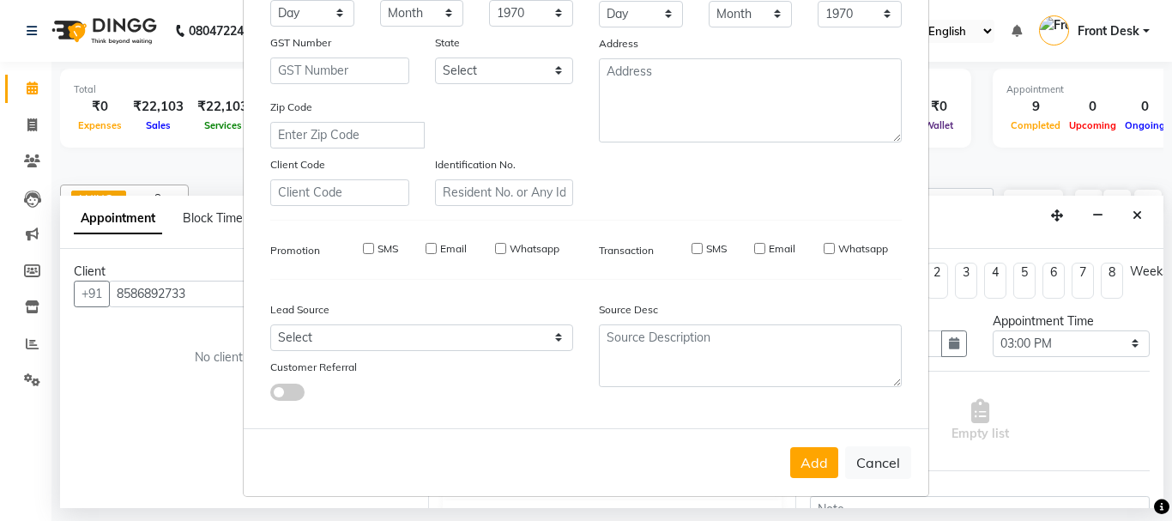
checkbox input "false"
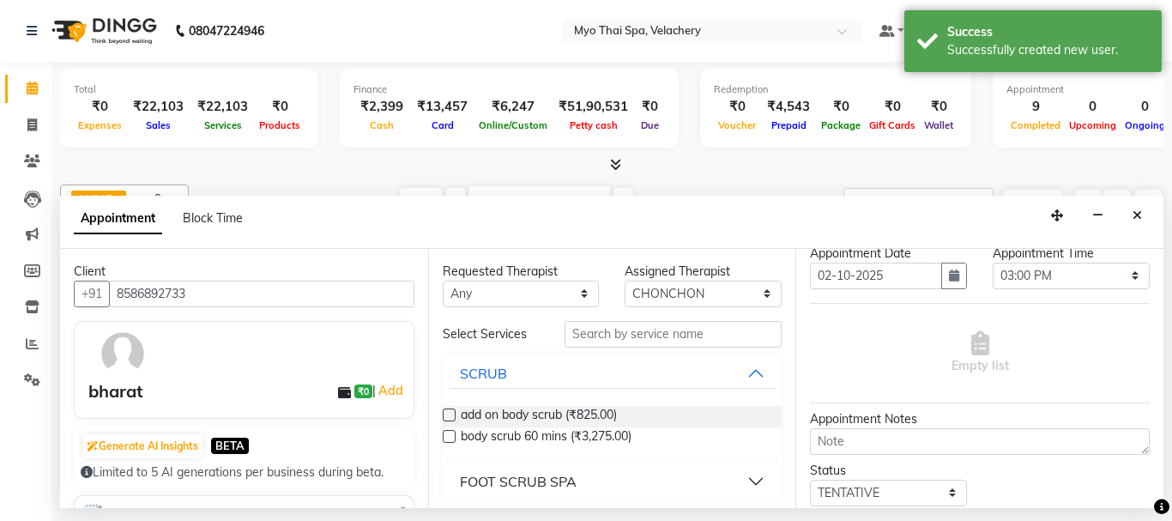
scroll to position [86, 0]
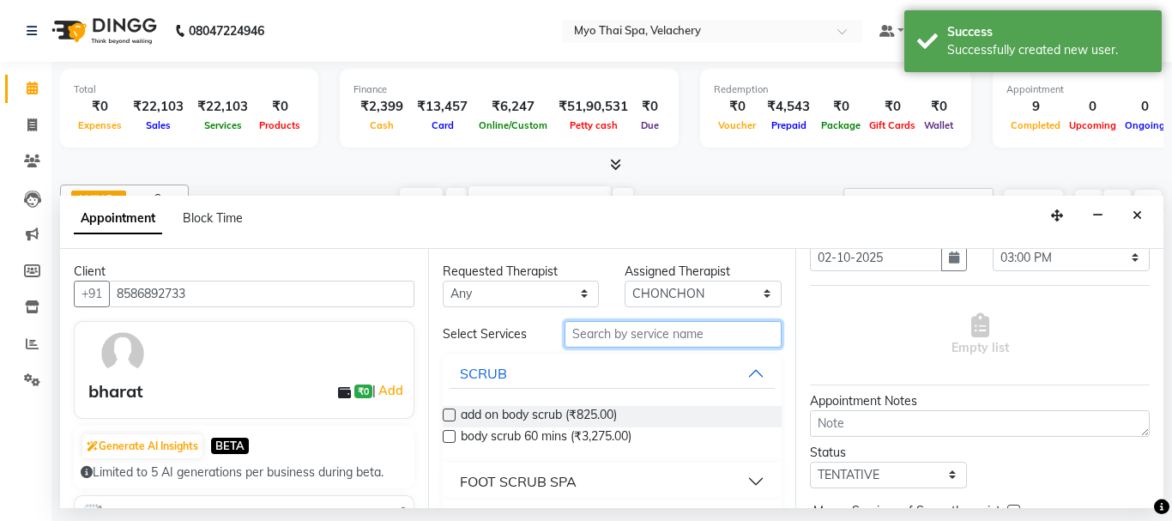
click at [640, 341] on input "text" at bounding box center [673, 334] width 218 height 27
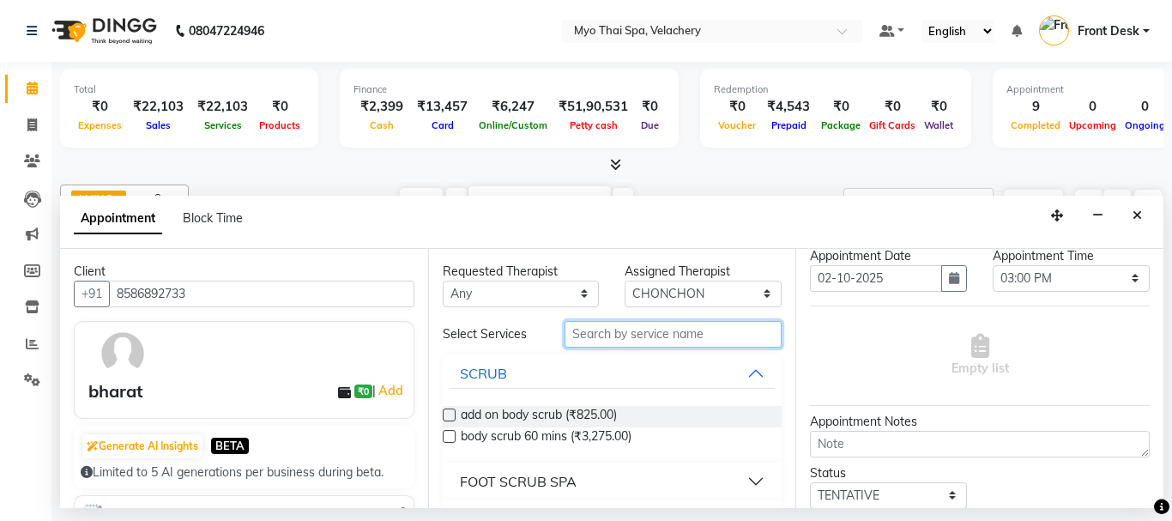
scroll to position [189, 0]
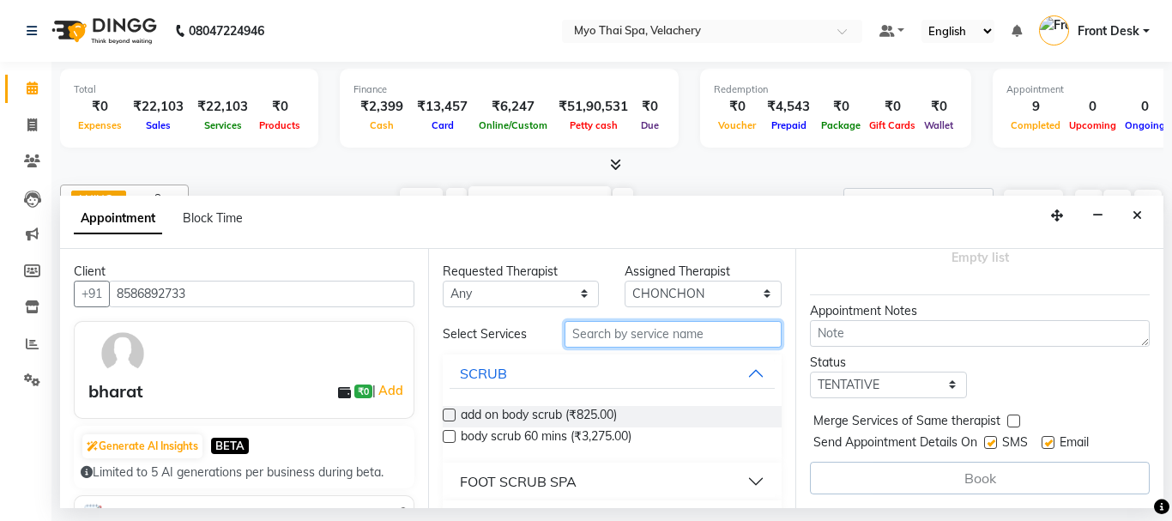
click at [590, 345] on input "text" at bounding box center [673, 334] width 218 height 27
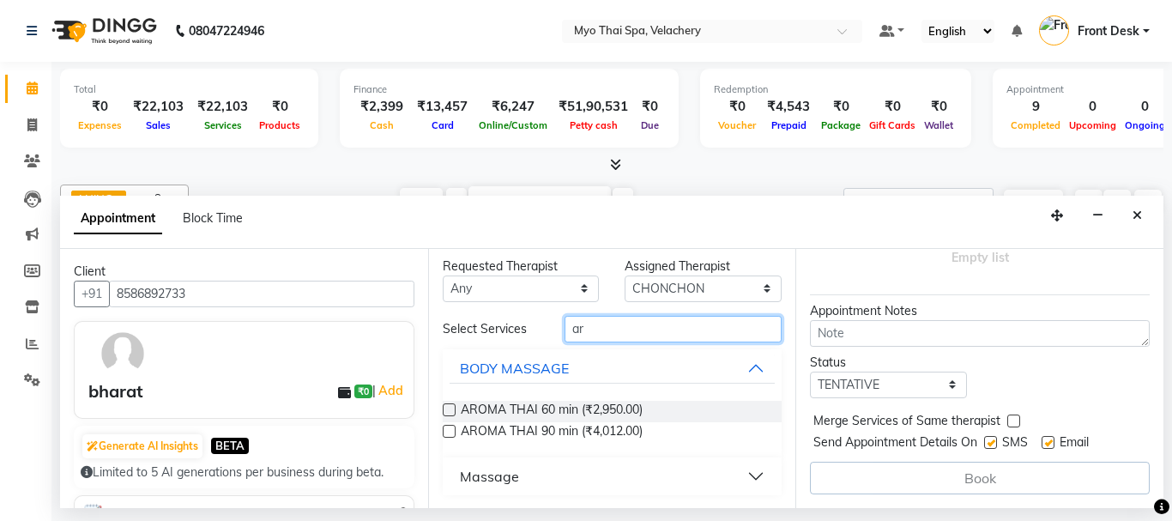
scroll to position [6, 0]
type input "ar"
click at [746, 477] on button "Massage" at bounding box center [612, 475] width 326 height 31
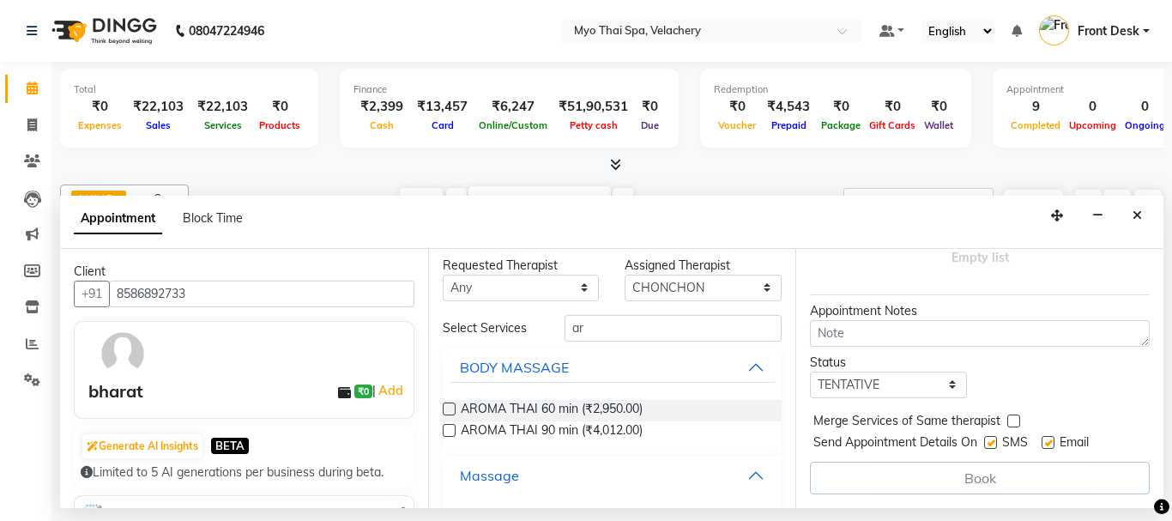
scroll to position [76, 0]
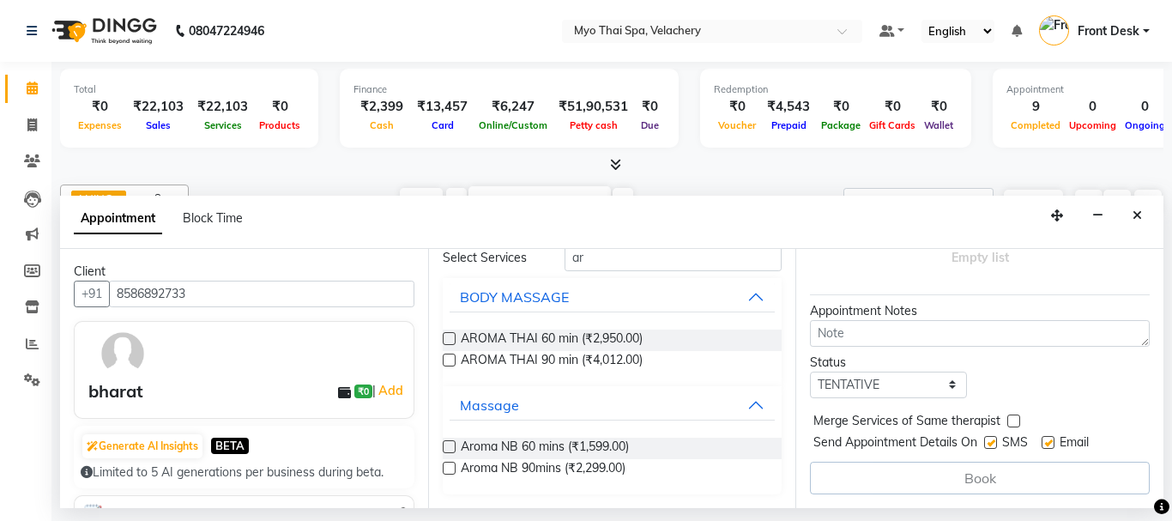
click at [446, 446] on label at bounding box center [449, 446] width 13 height 13
click at [446, 446] on input "checkbox" at bounding box center [448, 448] width 11 height 11
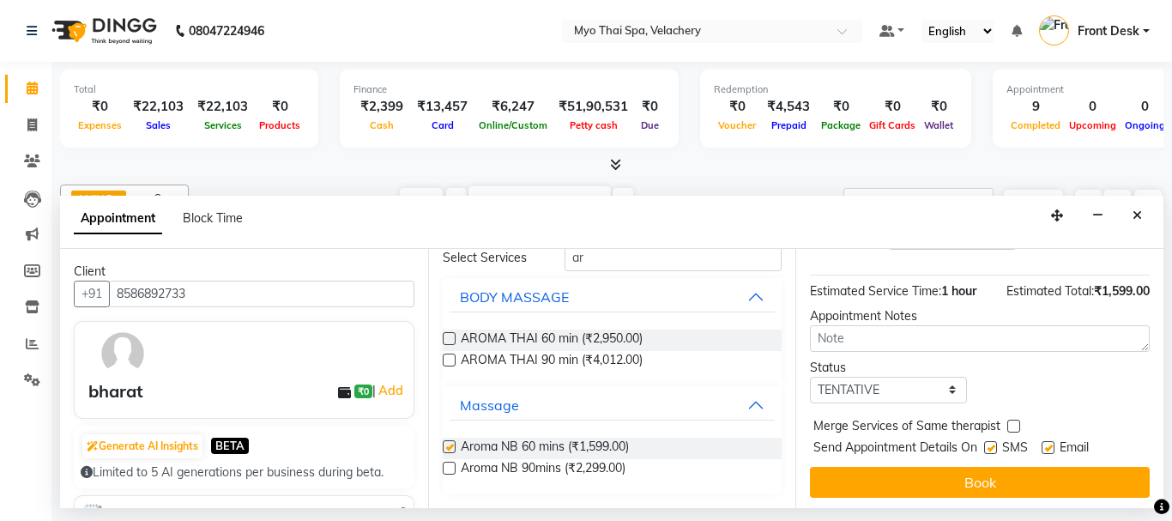
checkbox input "false"
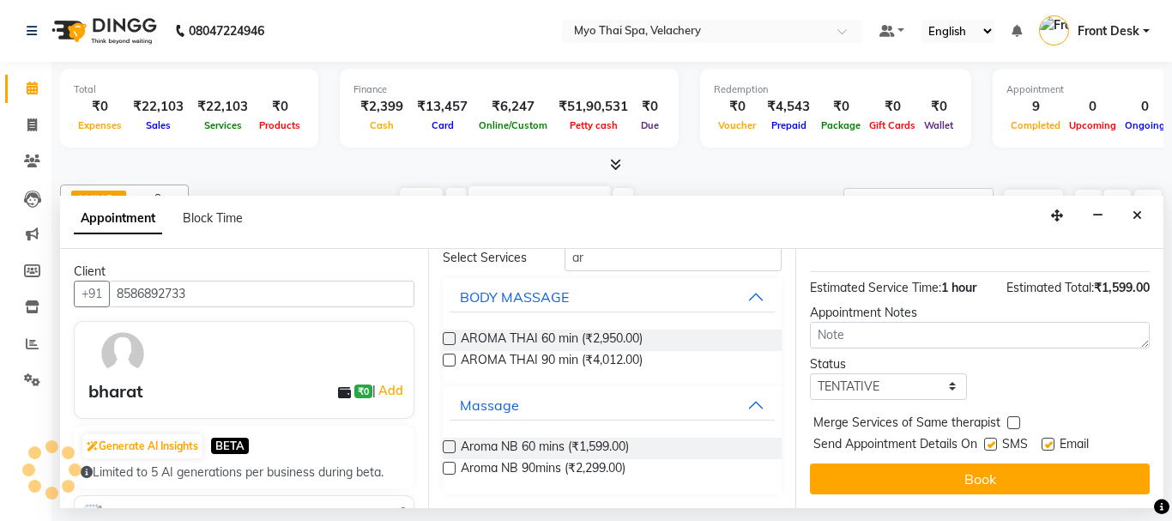
scroll to position [205, 0]
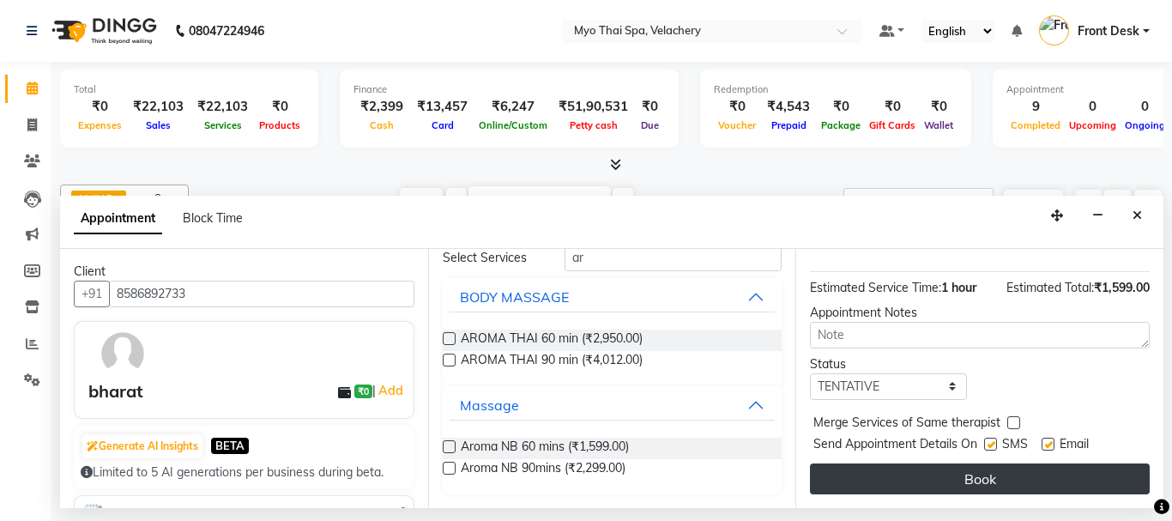
click at [901, 463] on button "Book" at bounding box center [980, 478] width 340 height 31
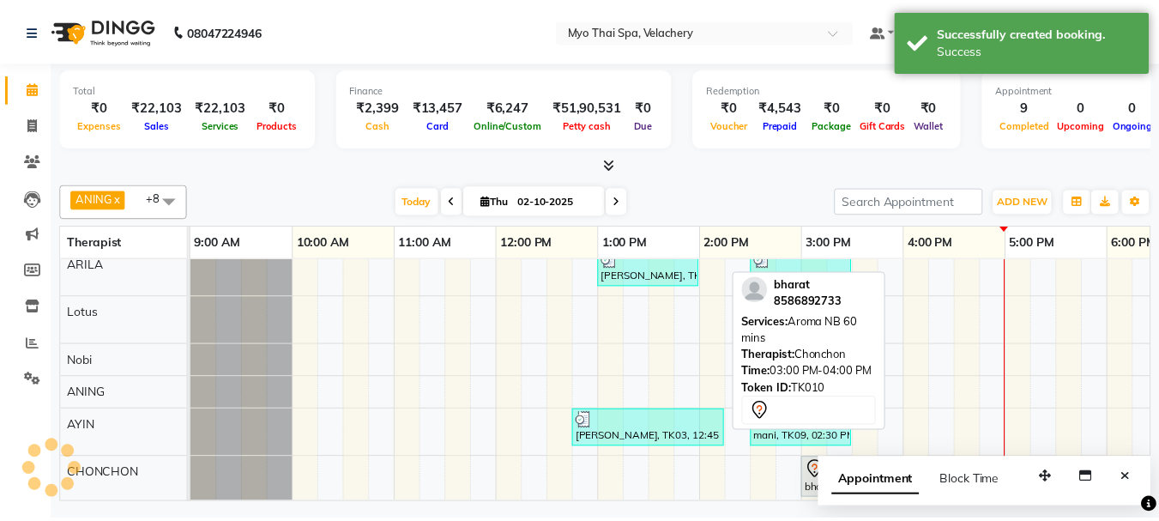
scroll to position [173, 0]
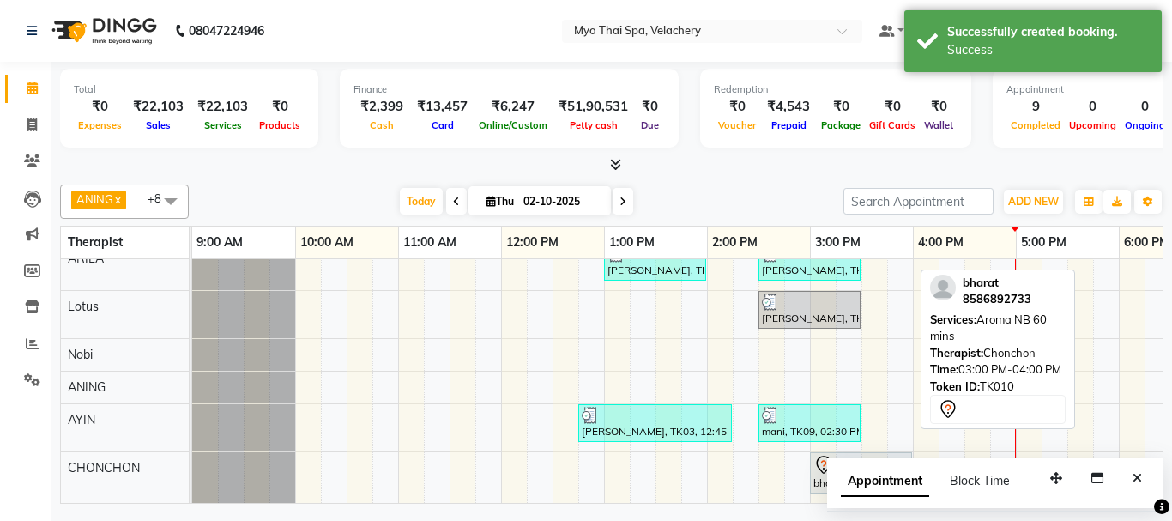
click at [865, 455] on div at bounding box center [860, 465] width 95 height 21
drag, startPoint x: 861, startPoint y: 449, endPoint x: 1058, endPoint y: 442, distance: 197.4
click at [192, 452] on div "bharat, TK10, 03:00 PM-04:00 PM, Aroma NB 60 mins bharat, TK10, 03:00 PM-04:00 …" at bounding box center [192, 477] width 0 height 51
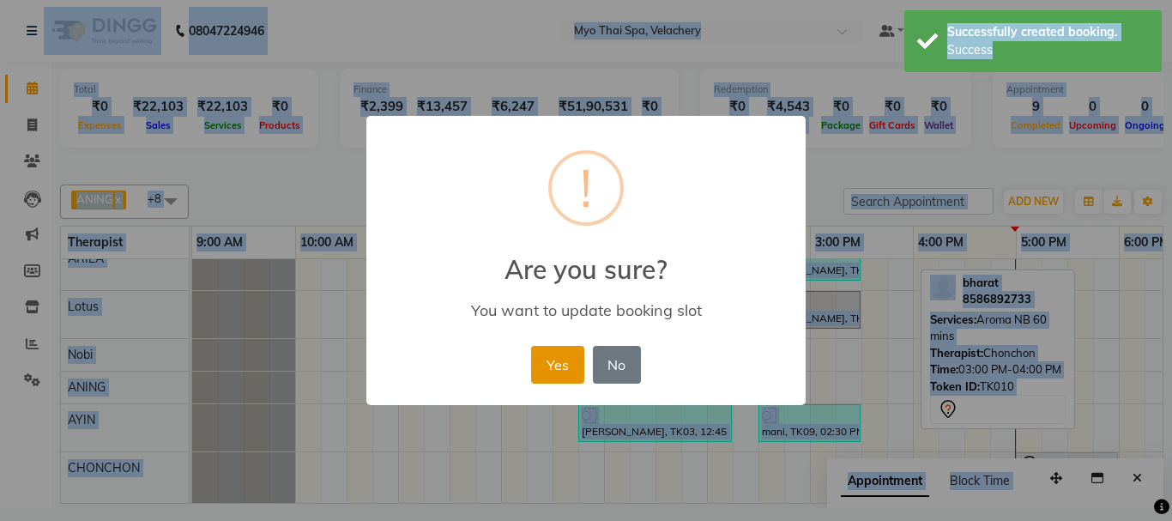
click at [555, 359] on button "Yes" at bounding box center [557, 365] width 52 height 38
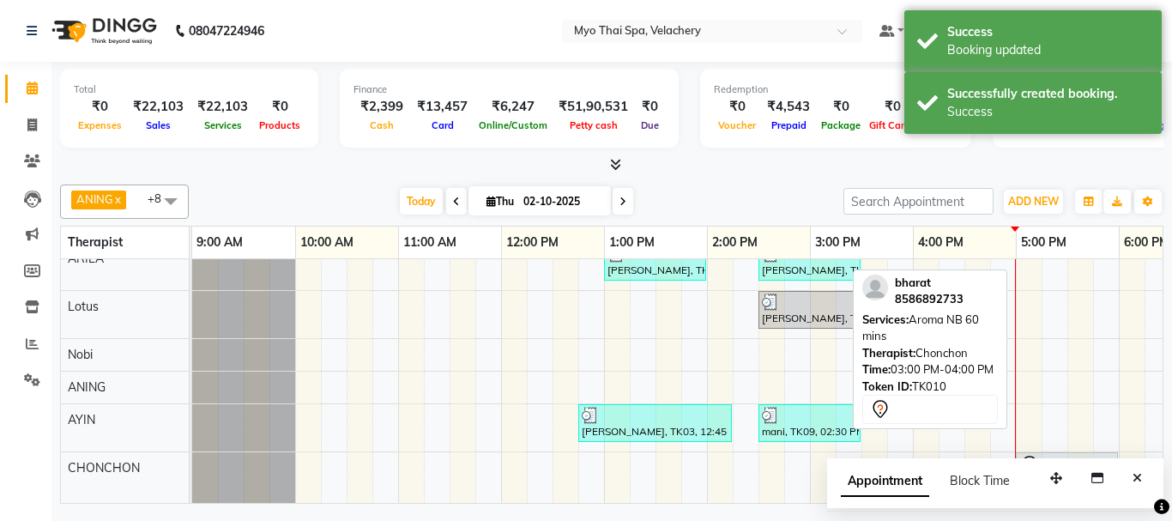
click at [1068, 455] on div at bounding box center [1066, 465] width 95 height 21
select select "7"
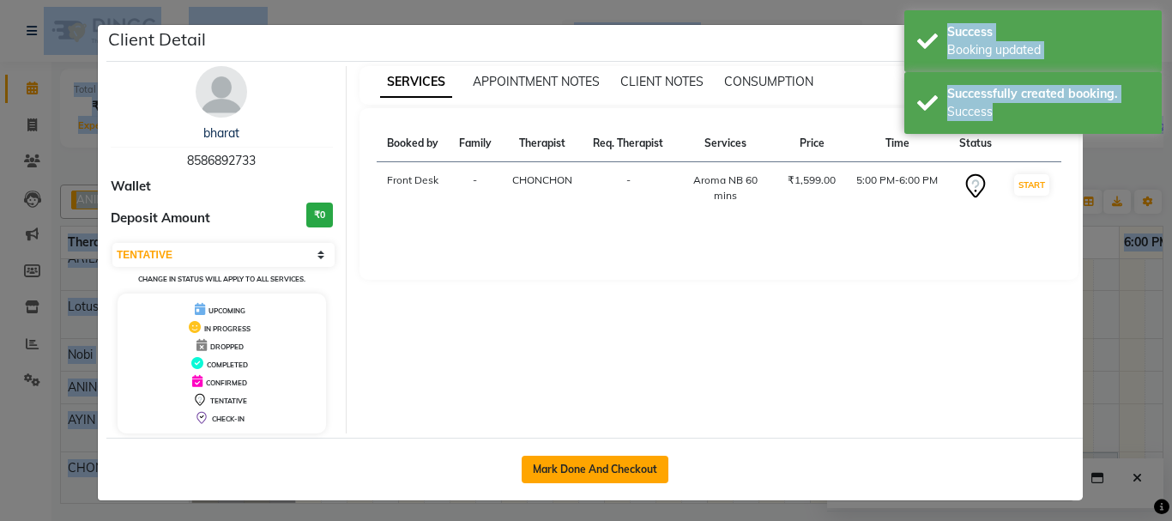
click at [564, 473] on button "Mark Done And Checkout" at bounding box center [594, 468] width 147 height 27
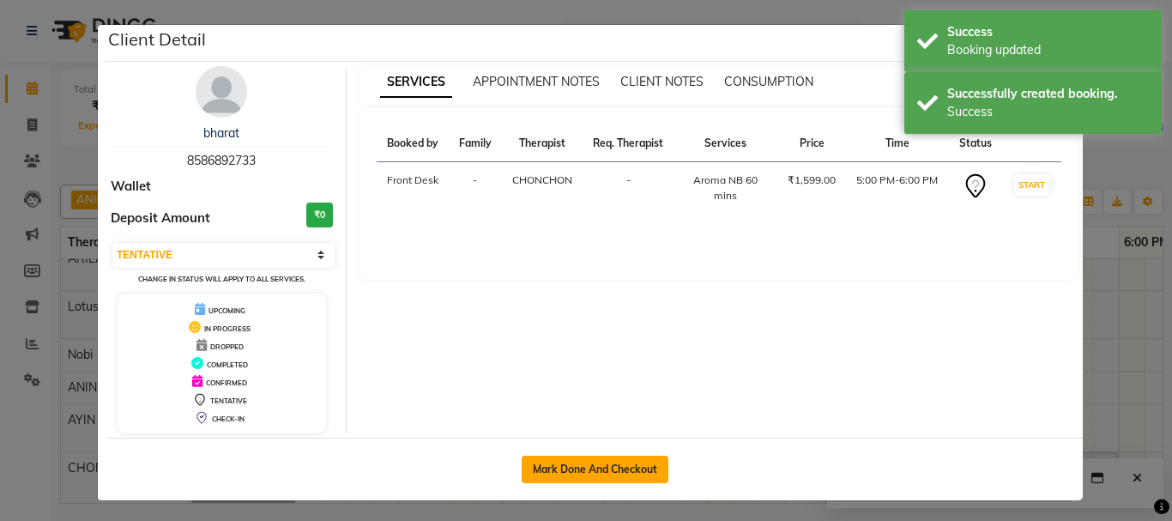
select select "service"
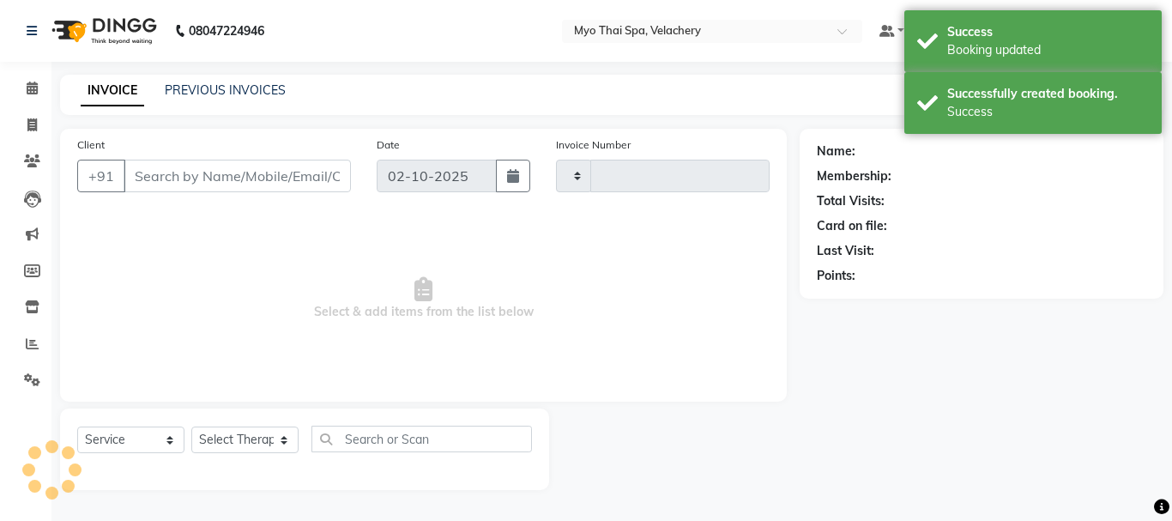
type input "1823"
select select "5554"
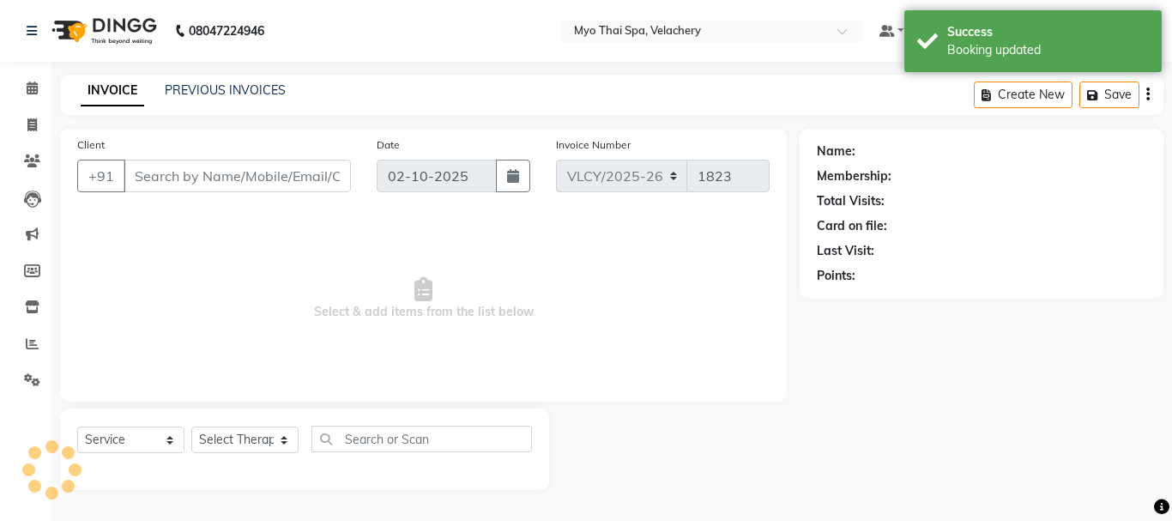
type input "8586892733"
select select "84845"
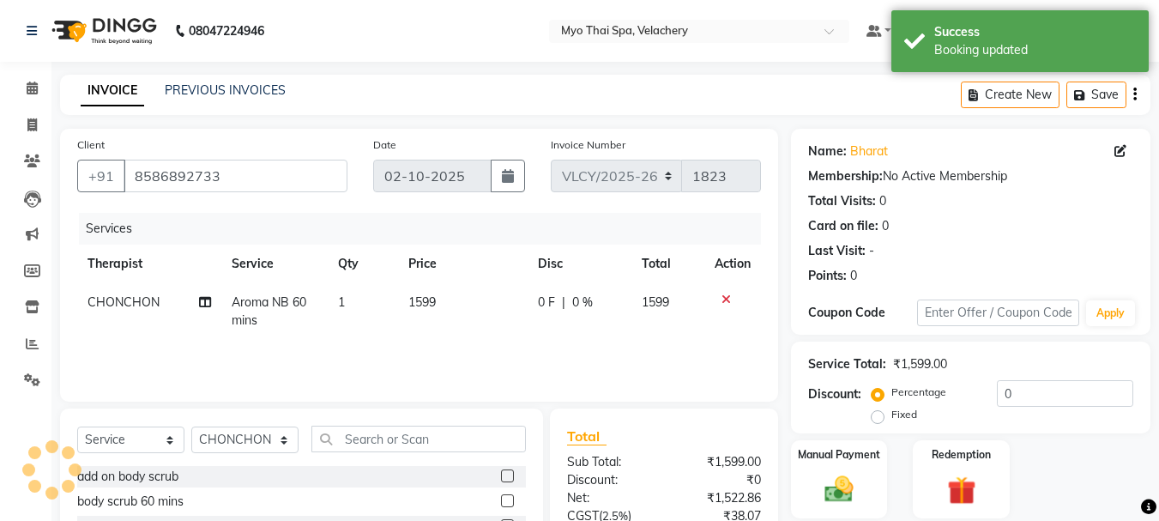
scroll to position [166, 0]
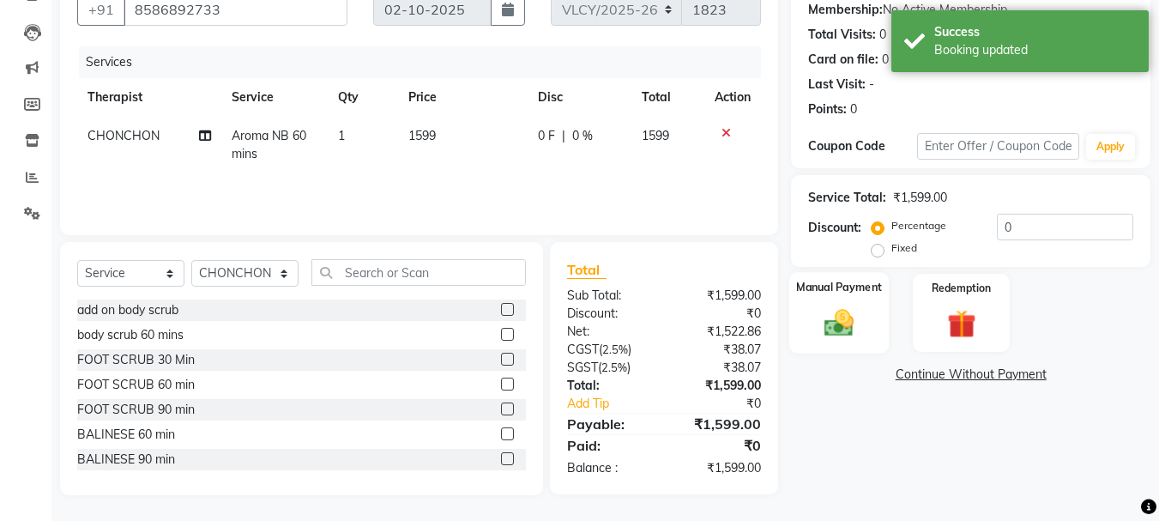
click at [841, 329] on img at bounding box center [839, 322] width 48 height 34
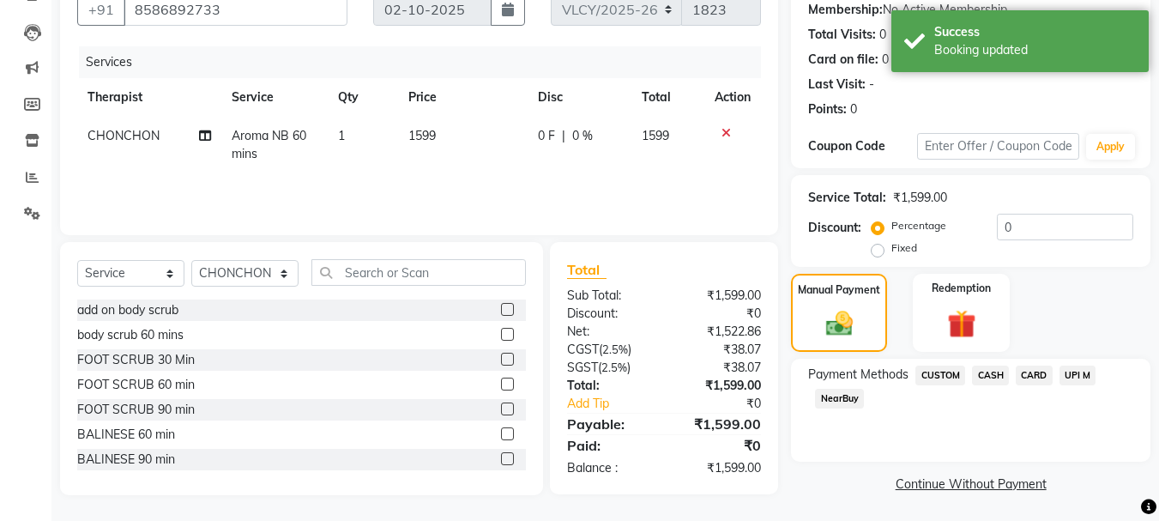
click at [834, 402] on span "NearBuy" at bounding box center [839, 399] width 49 height 20
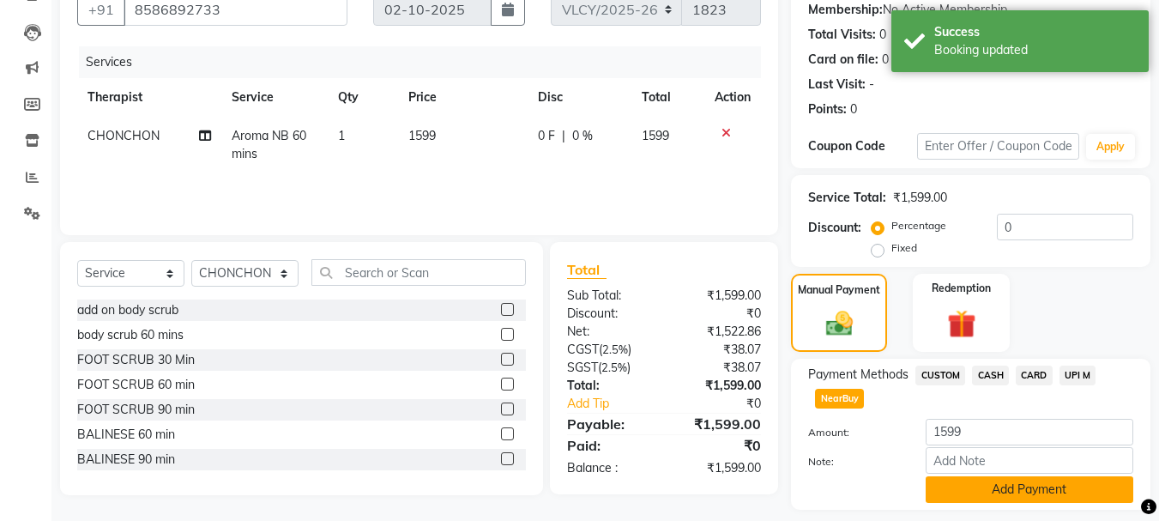
click at [956, 488] on button "Add Payment" at bounding box center [1029, 489] width 208 height 27
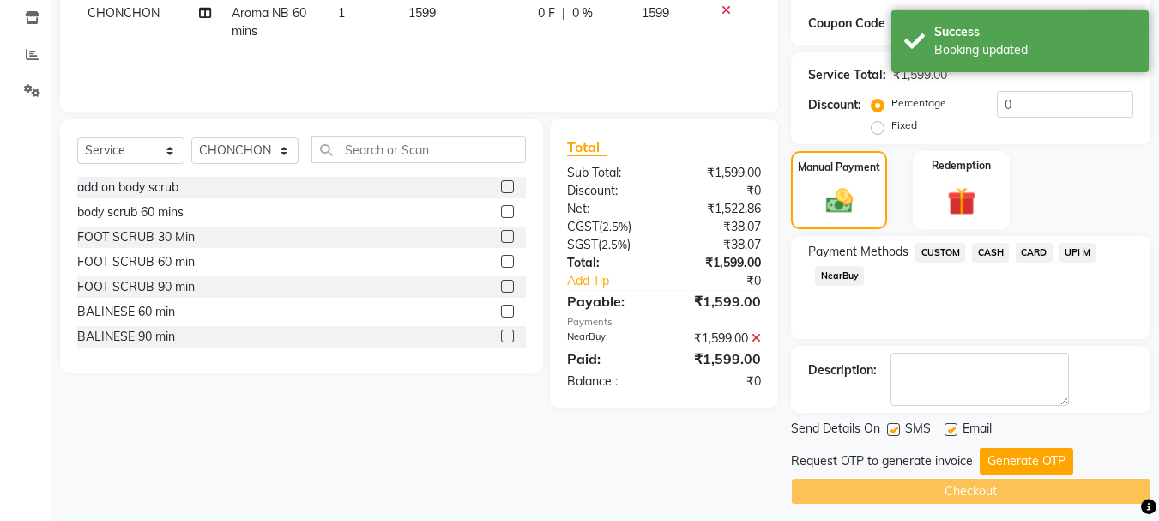
scroll to position [298, 0]
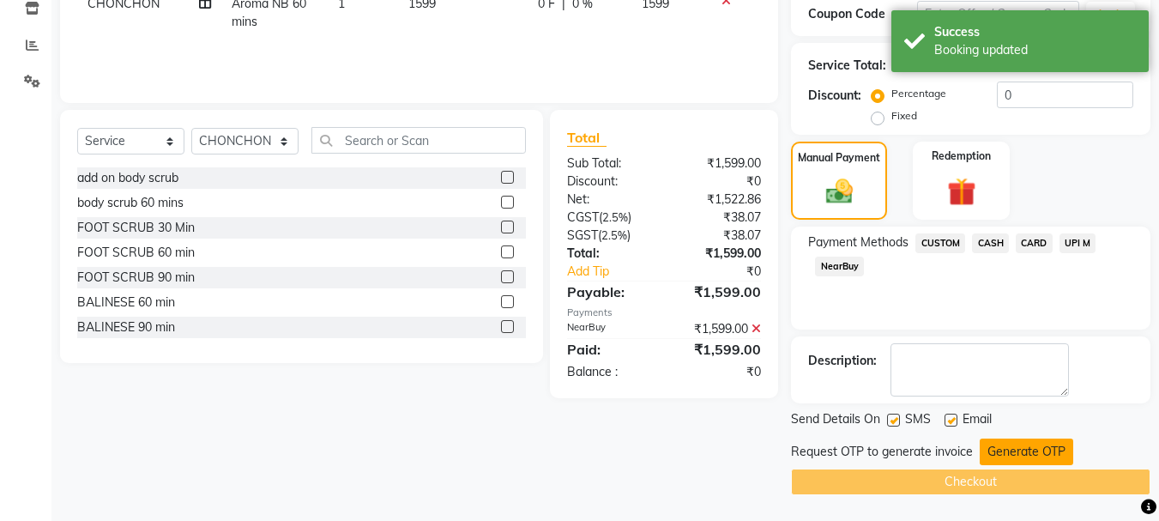
click at [1003, 463] on button "Generate OTP" at bounding box center [1025, 451] width 93 height 27
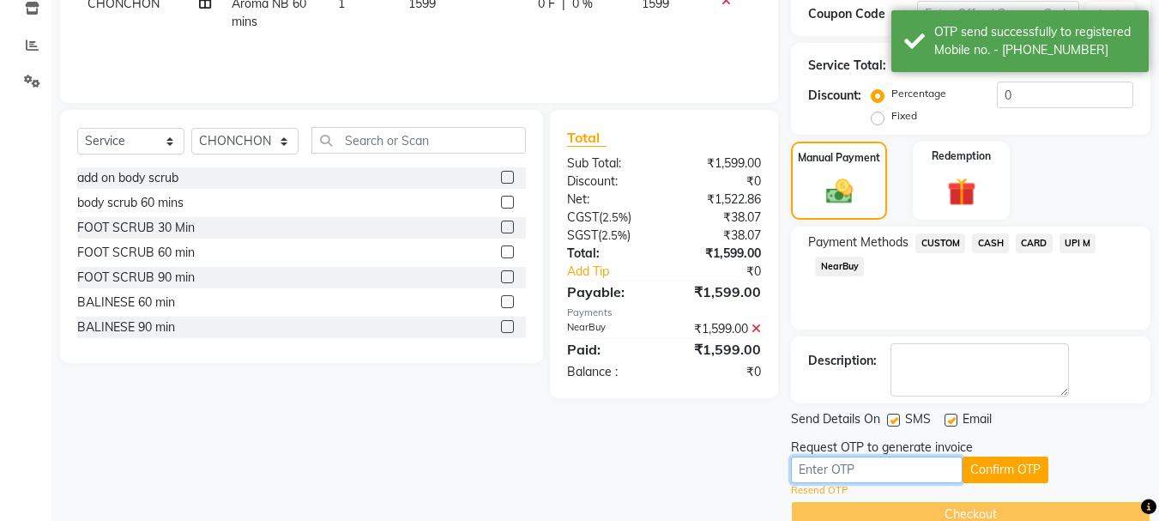
click at [863, 471] on input "text" at bounding box center [877, 469] width 172 height 27
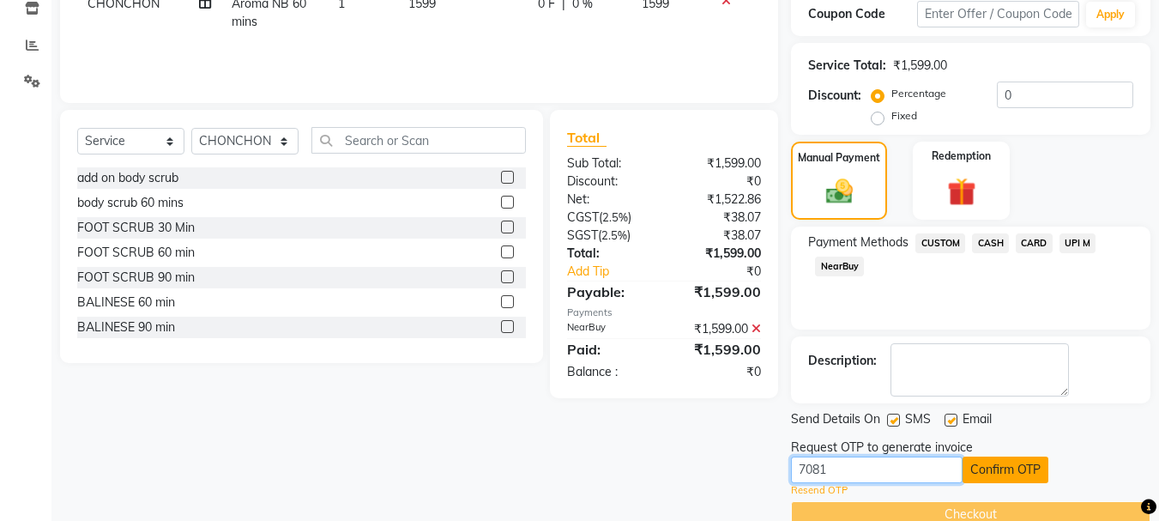
type input "7081"
click at [985, 479] on button "Confirm OTP" at bounding box center [1005, 469] width 86 height 27
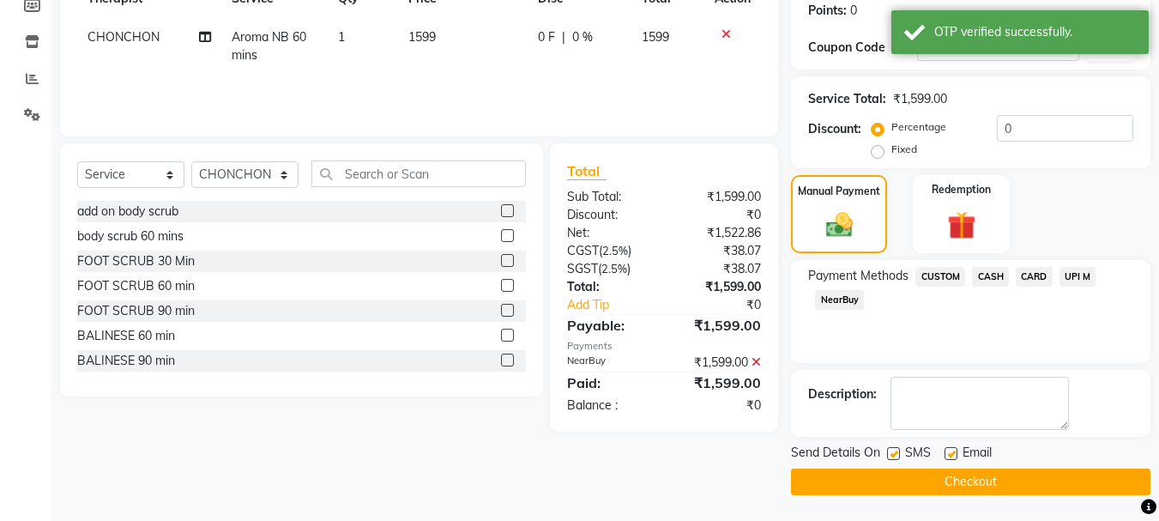
click at [920, 482] on button "Checkout" at bounding box center [970, 481] width 359 height 27
click at [920, 482] on div "Checkout" at bounding box center [970, 481] width 359 height 27
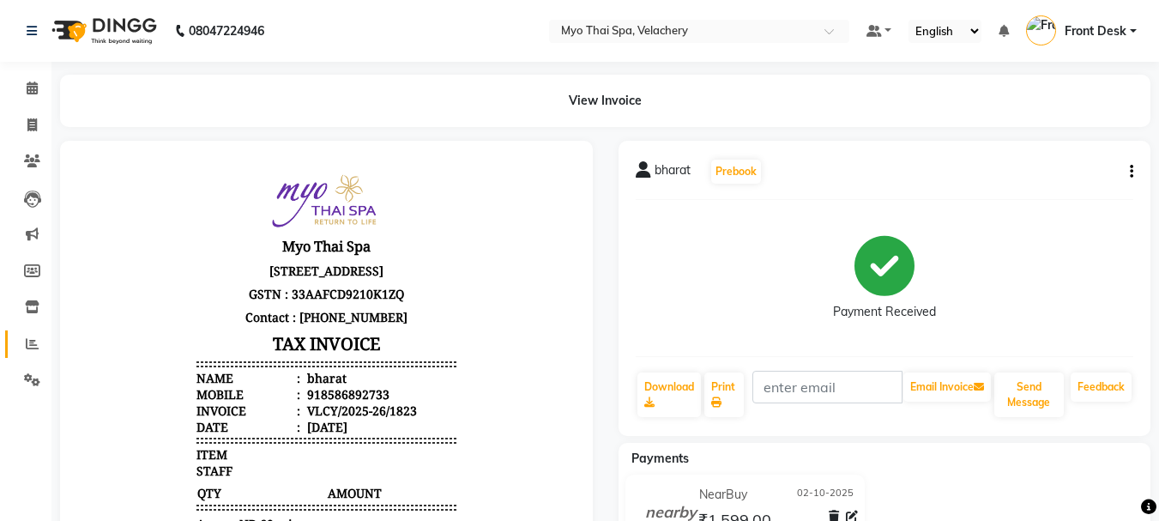
click at [29, 332] on link "Reports" at bounding box center [25, 344] width 41 height 28
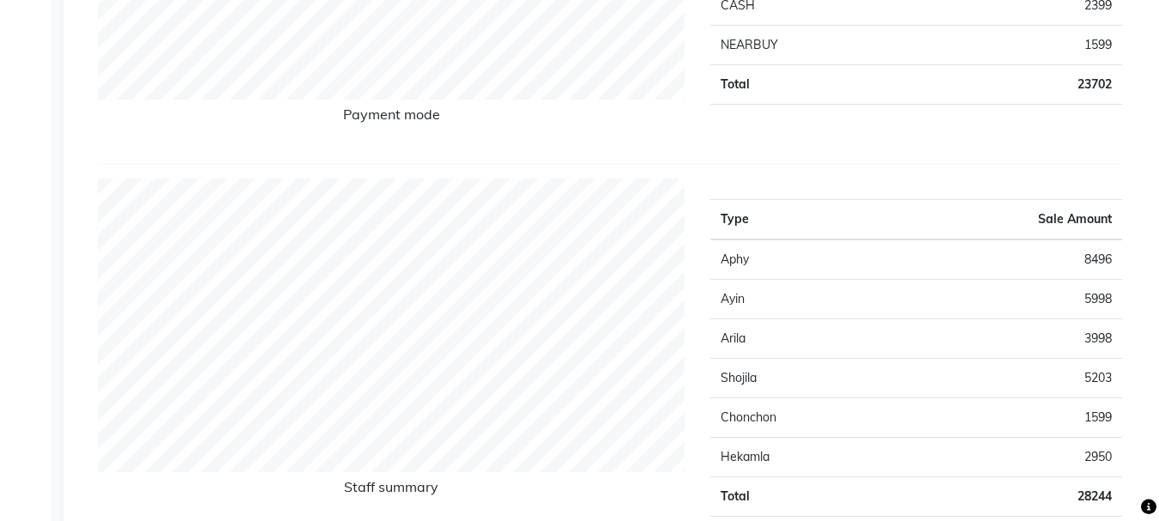
scroll to position [515, 0]
